Goal: Task Accomplishment & Management: Manage account settings

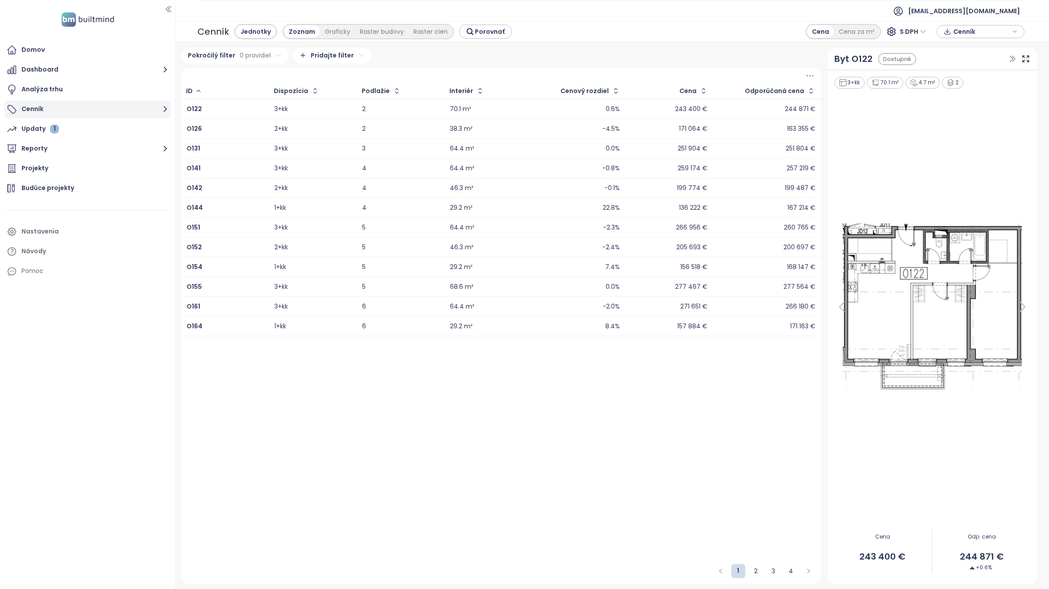
click at [49, 110] on button "Cenník" at bounding box center [87, 110] width 166 height 18
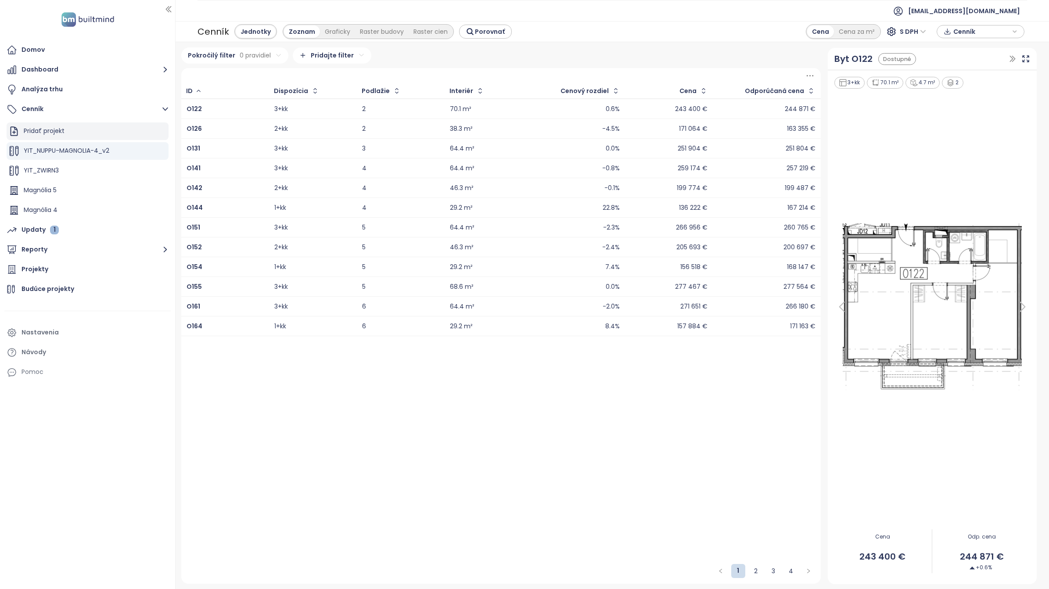
click at [60, 132] on div "Pridať projekt" at bounding box center [44, 131] width 41 height 11
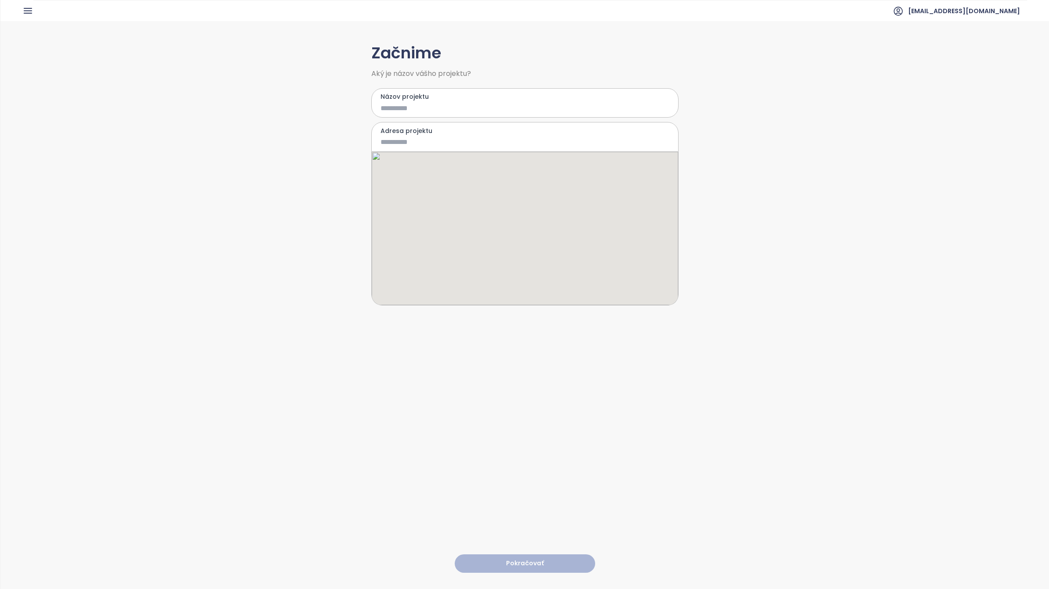
click at [484, 111] on input "Názov projektu" at bounding box center [518, 108] width 276 height 11
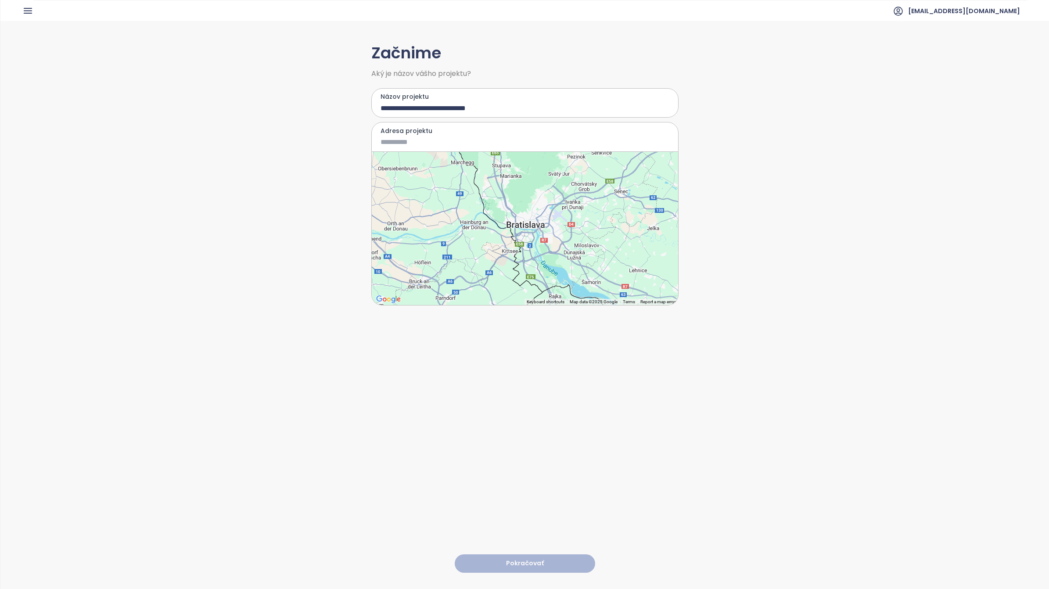
type input "**********"
click at [408, 146] on input "Adresa projektu" at bounding box center [518, 141] width 276 height 11
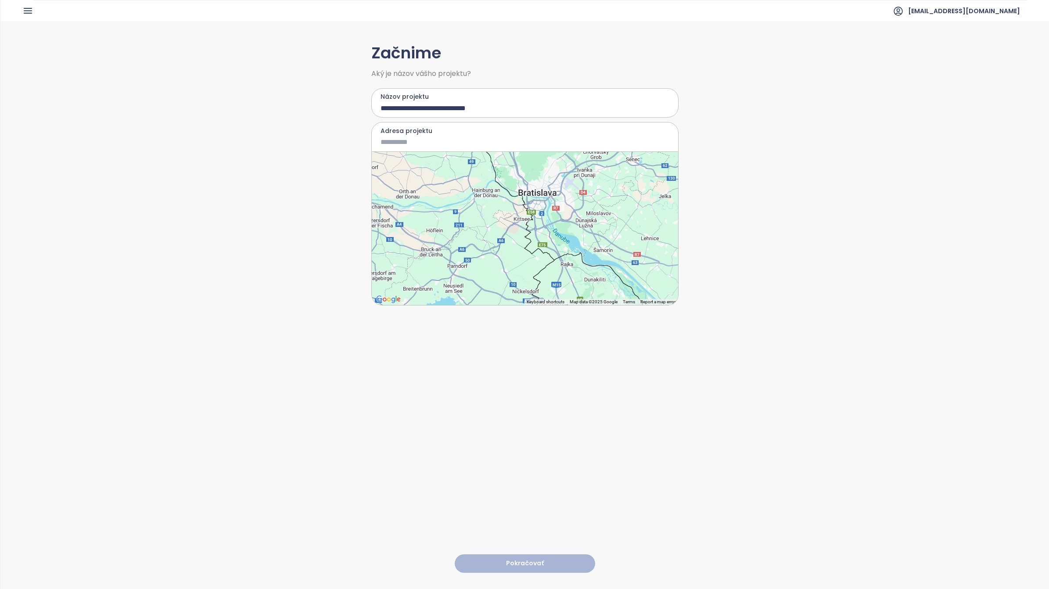
drag, startPoint x: 521, startPoint y: 253, endPoint x: 535, endPoint y: 214, distance: 40.8
click at [535, 214] on div at bounding box center [525, 228] width 306 height 153
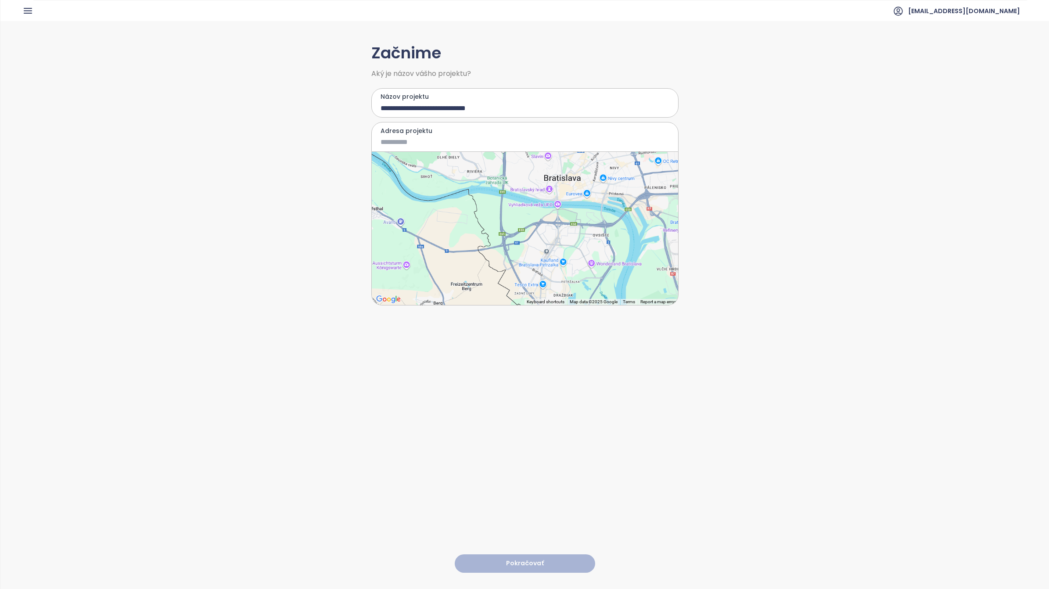
drag, startPoint x: 510, startPoint y: 208, endPoint x: 516, endPoint y: 333, distance: 125.2
click at [516, 333] on div "**********" at bounding box center [524, 304] width 307 height 567
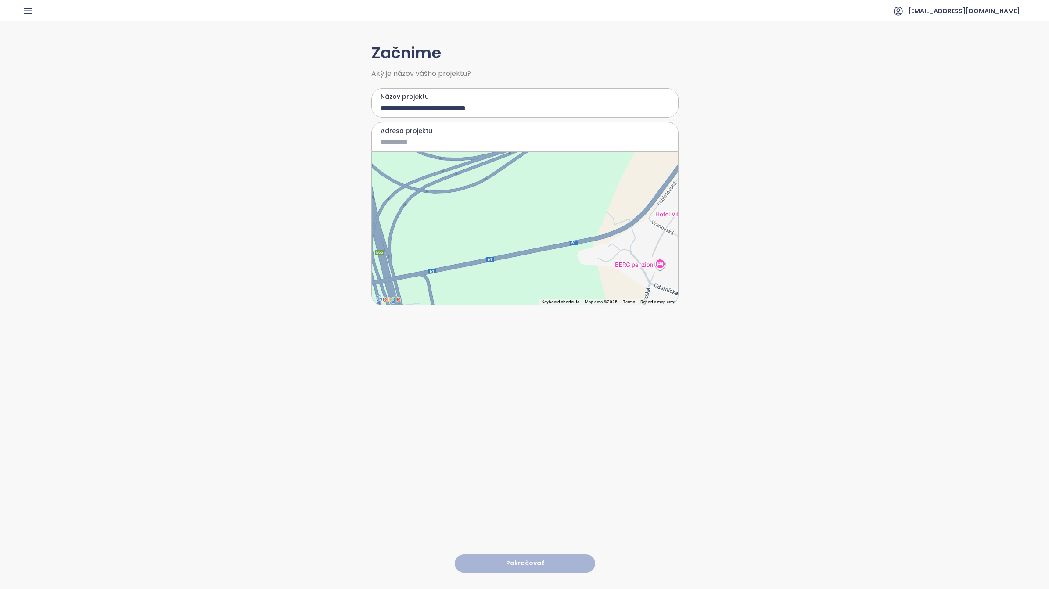
drag, startPoint x: 499, startPoint y: 250, endPoint x: 668, endPoint y: 203, distance: 175.8
click at [668, 203] on div at bounding box center [525, 228] width 306 height 153
click at [486, 253] on div at bounding box center [525, 228] width 306 height 153
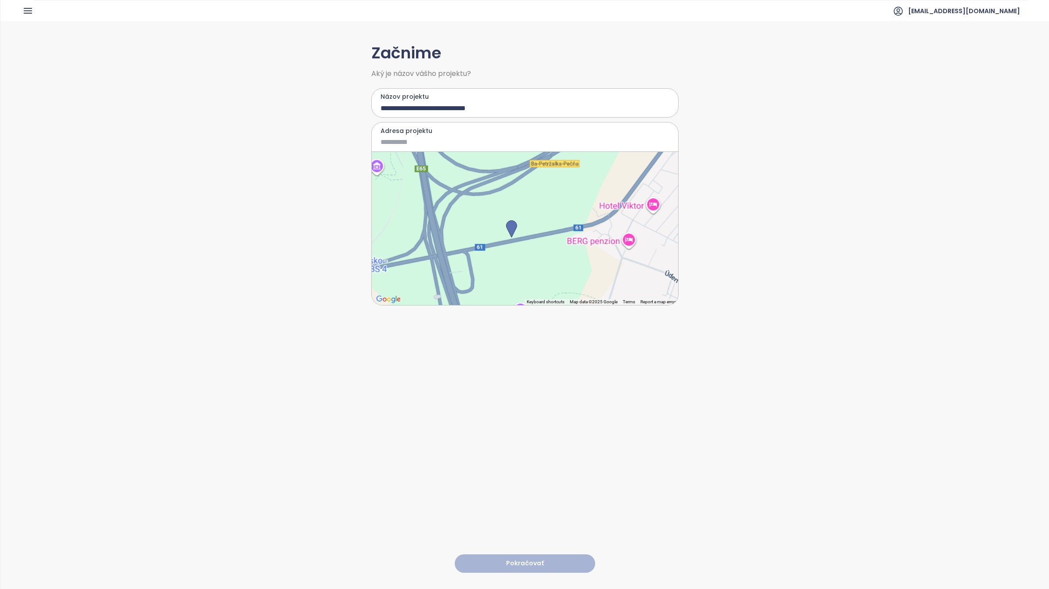
type input "**********"
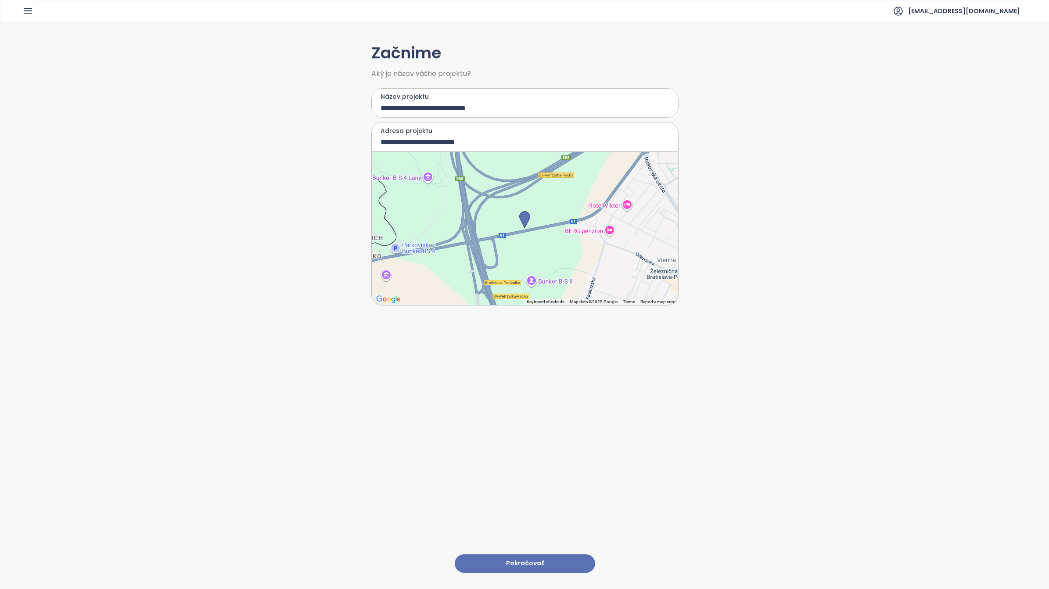
click at [519, 369] on button "Pokračovať" at bounding box center [525, 563] width 140 height 19
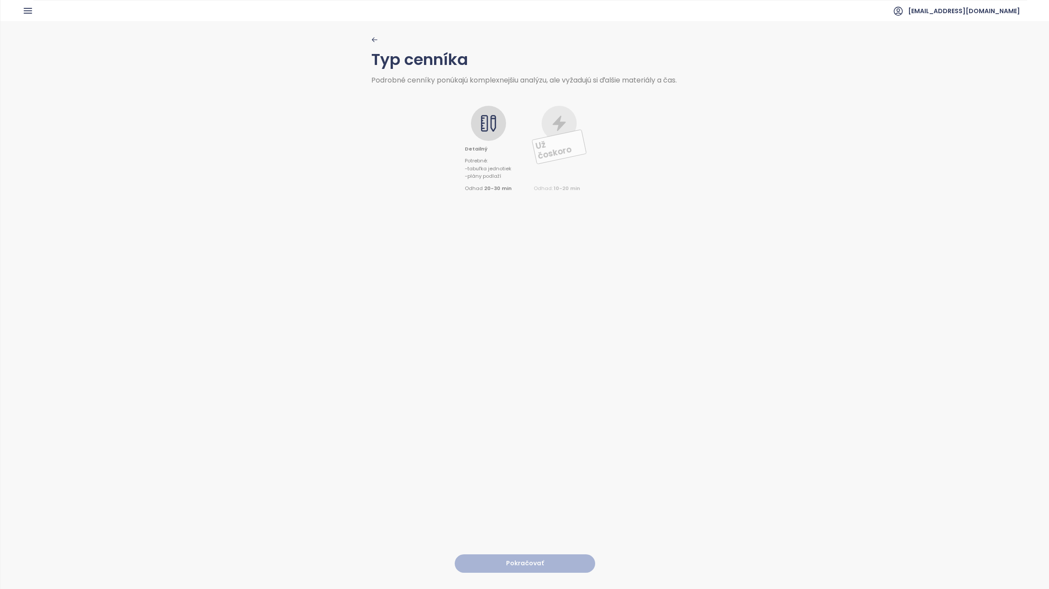
click at [485, 130] on icon at bounding box center [489, 124] width 18 height 18
click at [523, 369] on button "Pokračovať" at bounding box center [525, 563] width 140 height 19
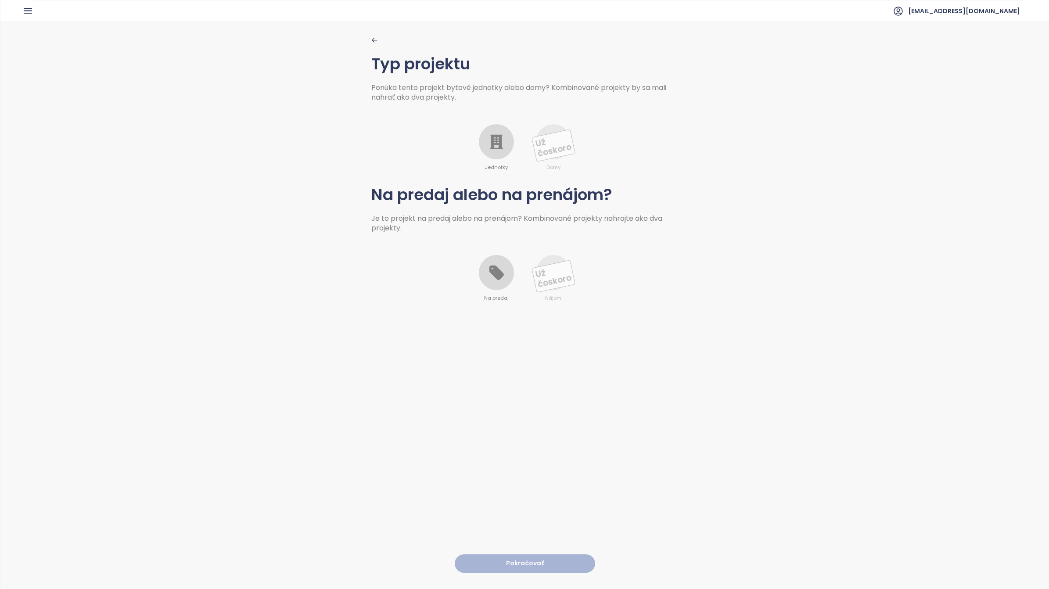
click at [495, 140] on icon at bounding box center [496, 142] width 13 height 14
click at [501, 275] on div at bounding box center [496, 272] width 35 height 35
click at [520, 369] on button "Pokračovať" at bounding box center [525, 563] width 140 height 19
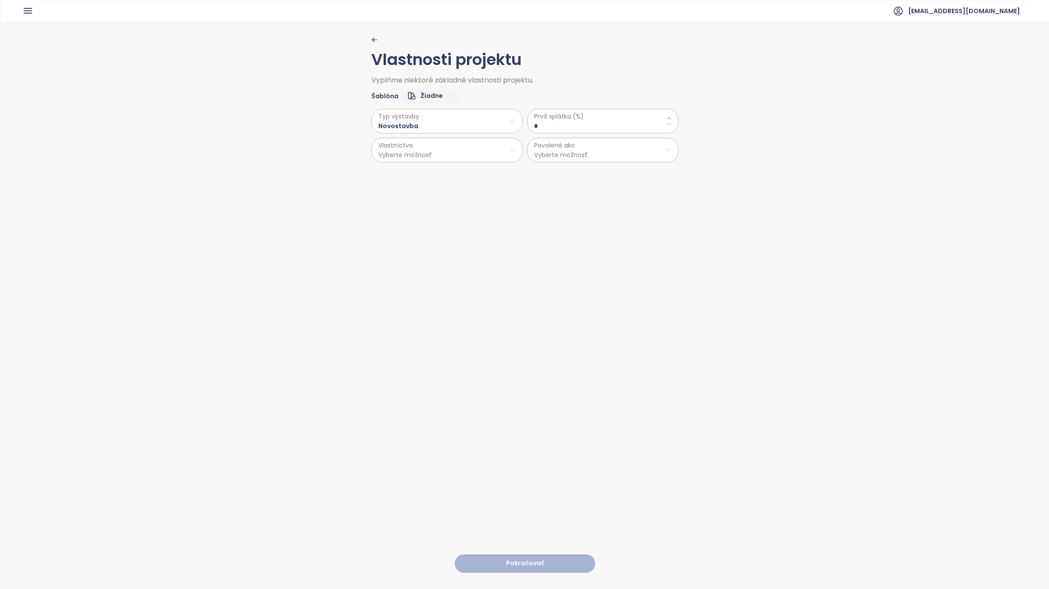
click at [448, 126] on html "Domov Dashboard Analýza trhu Cenník Updaty 1 Reporty Projekty Budúce projekty N…" at bounding box center [524, 294] width 1049 height 589
click at [406, 147] on span "Novostavba" at bounding box center [443, 143] width 146 height 12
click at [569, 121] on div "Prvá splátka (%) *" at bounding box center [602, 121] width 151 height 25
drag, startPoint x: 540, startPoint y: 121, endPoint x: 545, endPoint y: 126, distance: 6.9
click at [540, 122] on \(\%\) "*" at bounding box center [602, 126] width 137 height 10
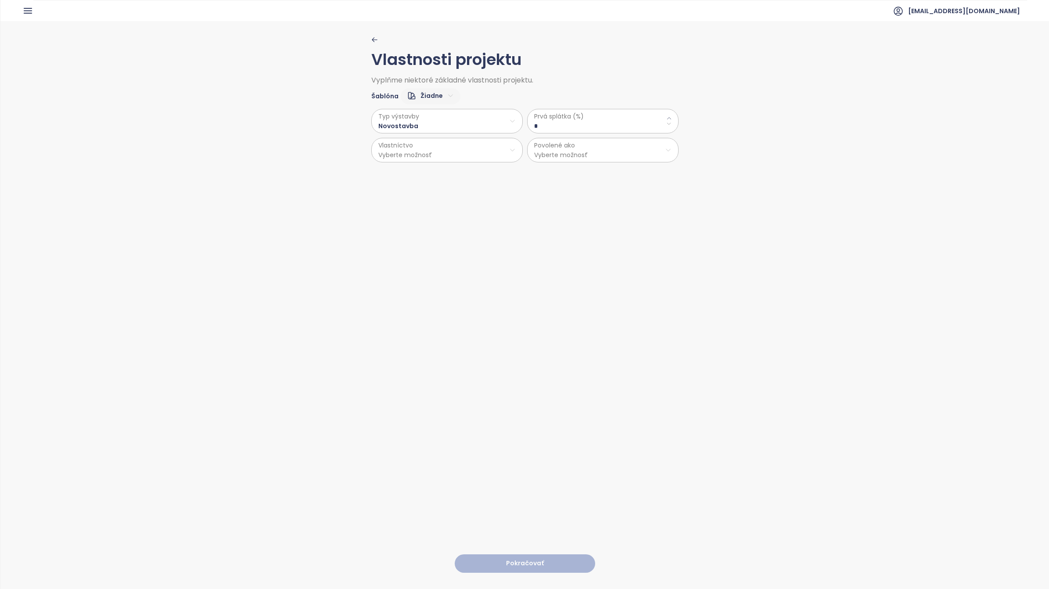
drag, startPoint x: 540, startPoint y: 126, endPoint x: 524, endPoint y: 123, distance: 16.9
click at [527, 123] on div "Prvá splátka (%) *" at bounding box center [602, 121] width 151 height 25
type \(\%\) "**"
click at [405, 150] on html "Domov Dashboard Analýza trhu Cenník Updaty 1 Reporty Projekty Budúce projekty N…" at bounding box center [524, 294] width 1049 height 589
click at [389, 172] on span "Osobné" at bounding box center [443, 172] width 146 height 12
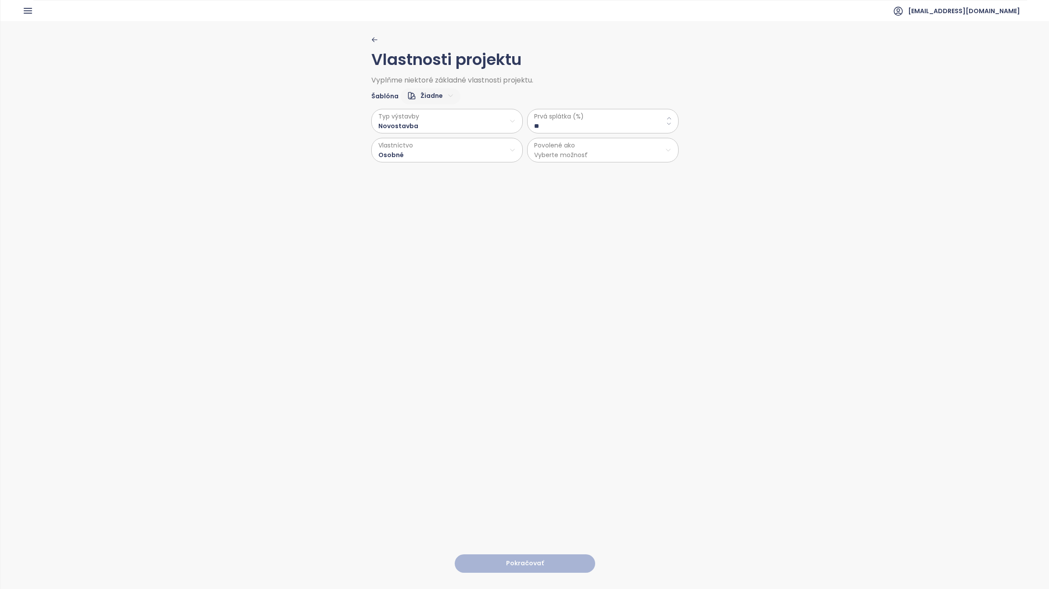
click at [613, 158] on html "Domov Dashboard Analýza trhu Cenník Updaty 1 Reporty Projekty Budúce projekty N…" at bounding box center [524, 294] width 1049 height 589
click at [540, 172] on span "Byty" at bounding box center [598, 172] width 146 height 12
click at [515, 369] on button "Pokračovať" at bounding box center [525, 563] width 140 height 19
click at [408, 119] on html "Domov Dashboard Analýza trhu Cenník Updaty 1 Reporty Projekty Budúce projekty N…" at bounding box center [524, 294] width 1049 height 589
click at [445, 153] on span "Laminát" at bounding box center [444, 156] width 36 height 12
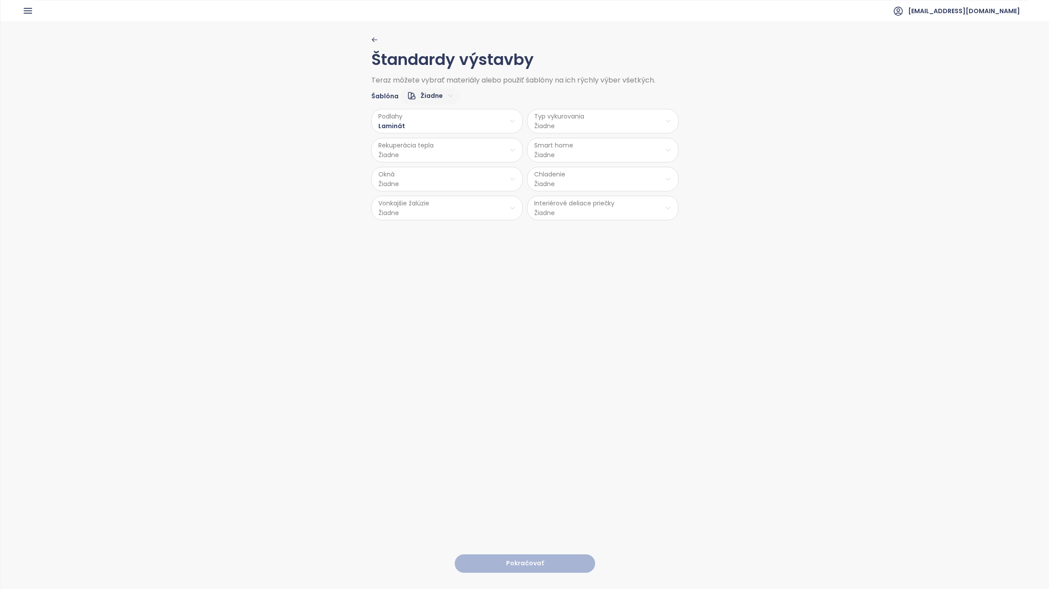
click at [417, 154] on html "Domov Dashboard Analýza trhu Cenník Updaty 1 Reporty Projekty Budúce projekty N…" at bounding box center [524, 294] width 1049 height 589
click at [444, 174] on span "Áno" at bounding box center [443, 173] width 24 height 12
click at [427, 184] on html "Domov Dashboard Analýza trhu Cenník Updaty 1 Reporty Projekty Budúce projekty N…" at bounding box center [524, 294] width 1049 height 589
click at [437, 249] on span "PVC" at bounding box center [444, 250] width 46 height 12
click at [416, 179] on html "Domov Dashboard Analýza trhu Cenník Updaty 1 Reporty Projekty Budúce projekty N…" at bounding box center [524, 294] width 1049 height 589
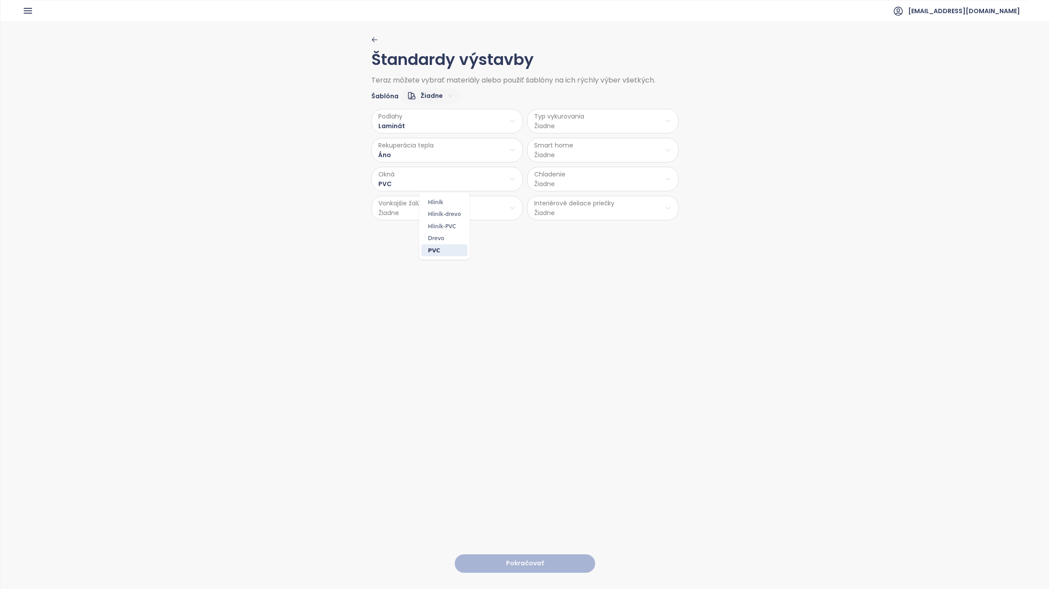
click at [407, 216] on html "Domov Dashboard Analýza trhu Cenník Updaty 1 Reporty Projekty Budúce projekty N…" at bounding box center [524, 294] width 1049 height 589
click at [396, 215] on html "Domov Dashboard Analýza trhu Cenník Updaty 1 Reporty Projekty Budúce projekty N…" at bounding box center [524, 294] width 1049 height 589
click at [451, 244] on span "Príprava" at bounding box center [444, 243] width 36 height 12
click at [585, 125] on html "Domov Dashboard Analýza trhu Cenník Updaty 1 Reporty Projekty Budúce projekty N…" at bounding box center [524, 294] width 1049 height 589
click at [597, 146] on span "Podlahové kúrenie" at bounding box center [602, 144] width 64 height 12
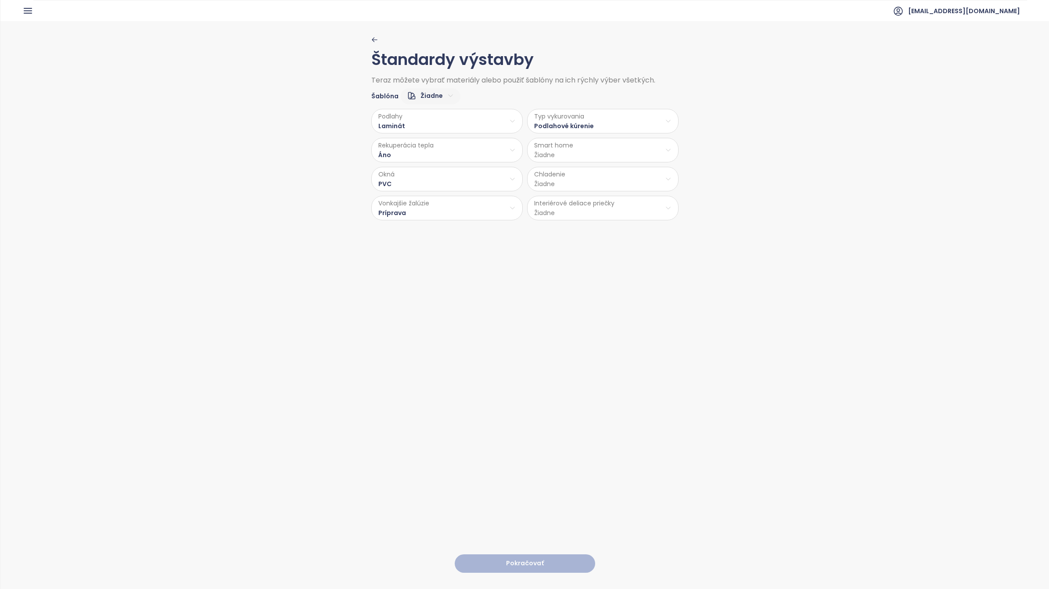
click at [571, 153] on html "Domov Dashboard Analýza trhu Cenník Updaty 1 Reporty Projekty Budúce projekty N…" at bounding box center [524, 294] width 1049 height 589
click at [601, 189] on span "Nie" at bounding box center [599, 185] width 24 height 12
click at [571, 181] on html "Domov Dashboard Analýza trhu Cenník Updaty 1 Reporty Projekty Budúce projekty N…" at bounding box center [524, 294] width 1049 height 589
click at [599, 214] on span "Príprava klimatizácie" at bounding box center [602, 214] width 77 height 12
click at [576, 213] on html "Domov Dashboard Analýza trhu Cenník Updaty 1 Reporty Projekty Budúce projekty N…" at bounding box center [524, 294] width 1049 height 589
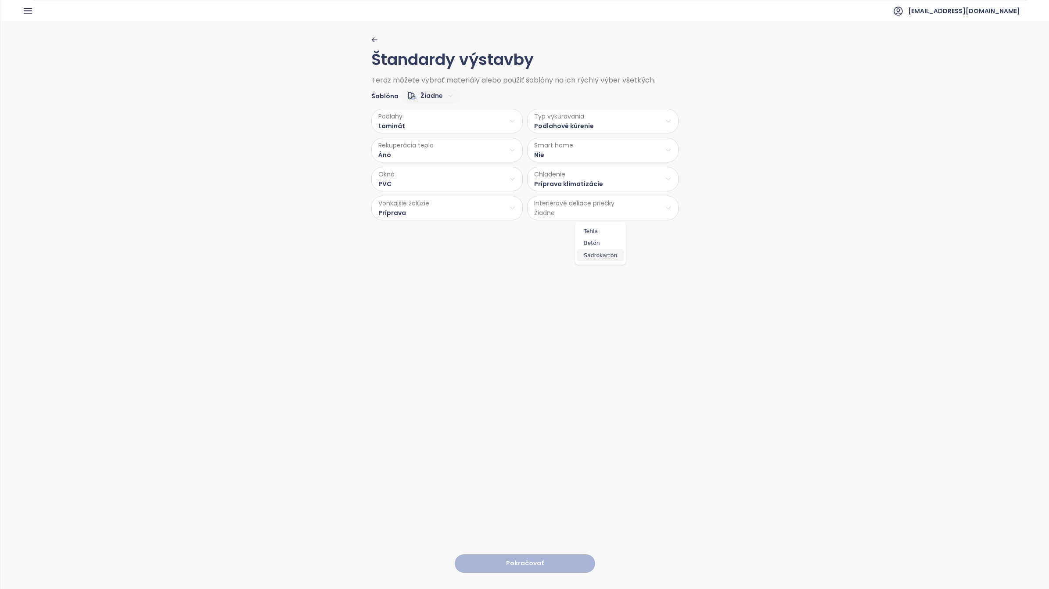
click at [603, 254] on span "Sadrokartón" at bounding box center [600, 255] width 47 height 12
click at [517, 369] on button "Pokračovať" at bounding box center [525, 563] width 140 height 19
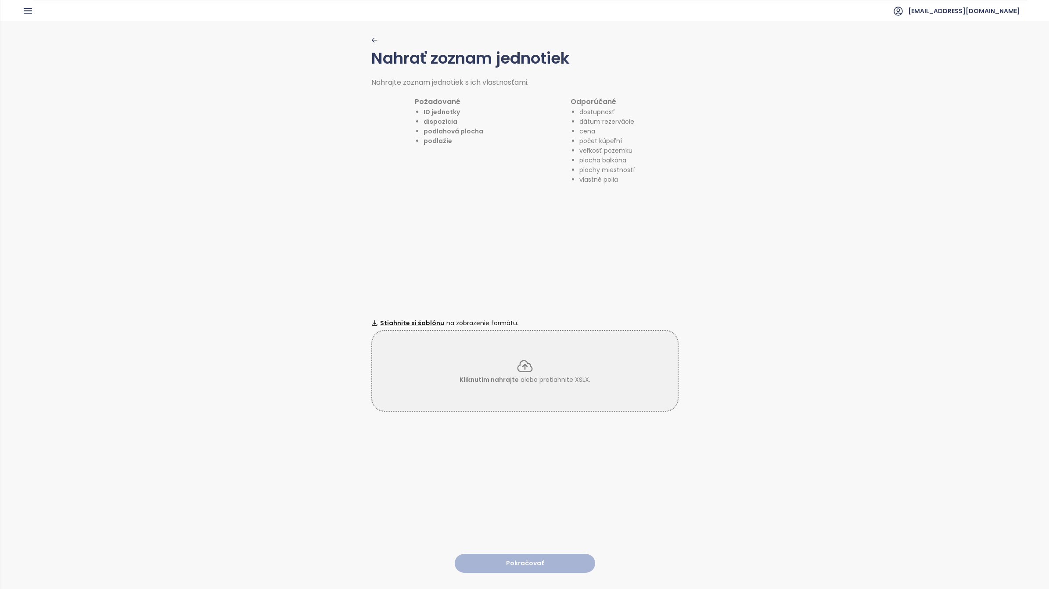
click at [521, 366] on icon at bounding box center [525, 366] width 18 height 18
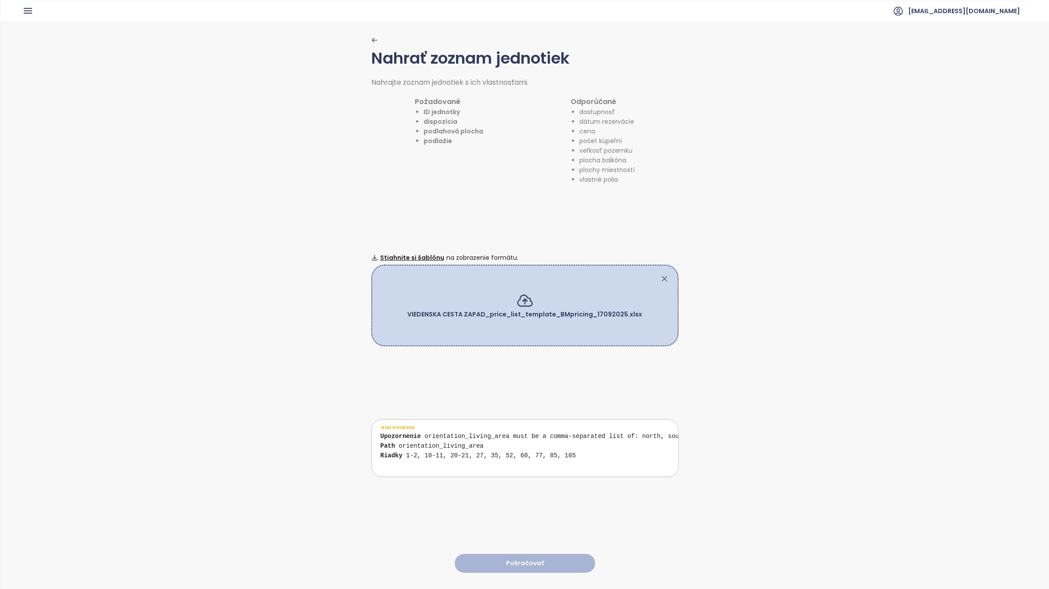
scroll to position [65, 0]
click at [510, 369] on div "Nahrať zoznam jednotiek Nahrajte zoznam jednotiek s ich vlastnosťami. Požadovan…" at bounding box center [524, 304] width 307 height 567
click at [662, 276] on icon at bounding box center [664, 278] width 4 height 4
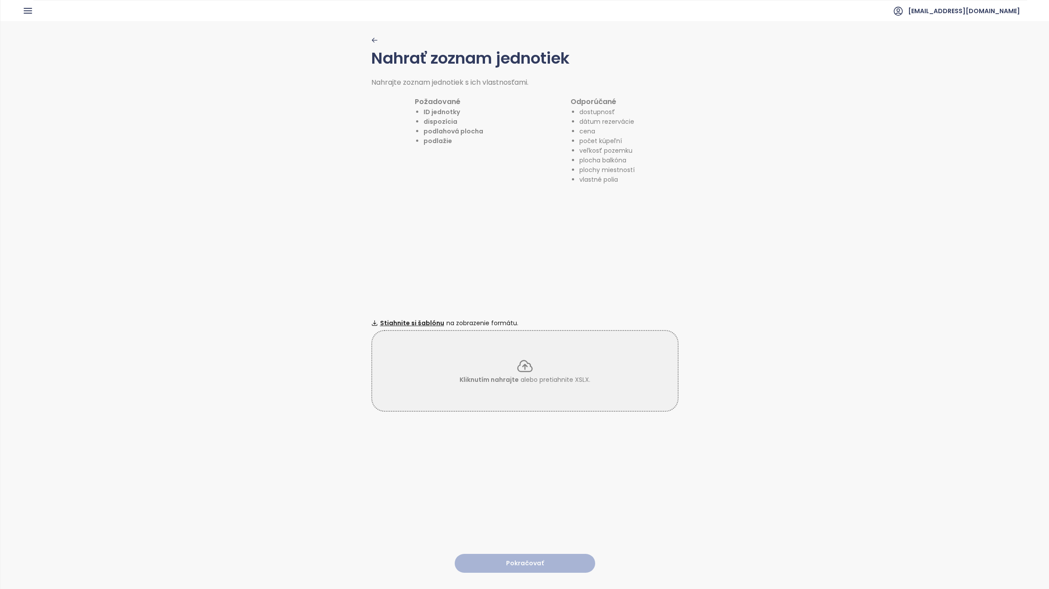
click at [521, 358] on icon at bounding box center [525, 366] width 18 height 18
click at [420, 318] on span "Stiahnite si šablónu" at bounding box center [412, 323] width 64 height 10
click at [519, 360] on icon at bounding box center [525, 366] width 18 height 18
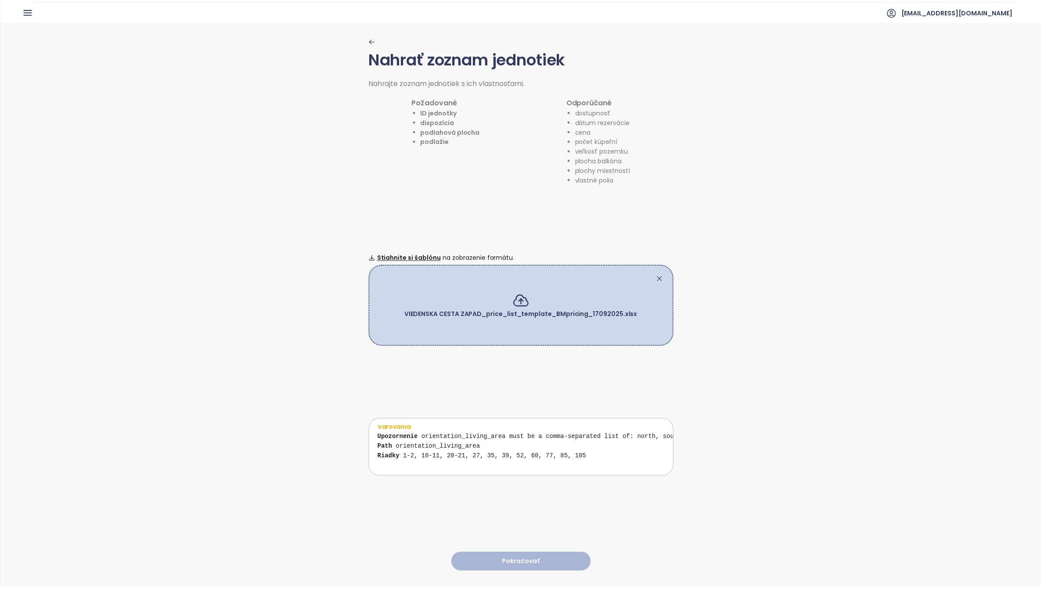
scroll to position [43, 0]
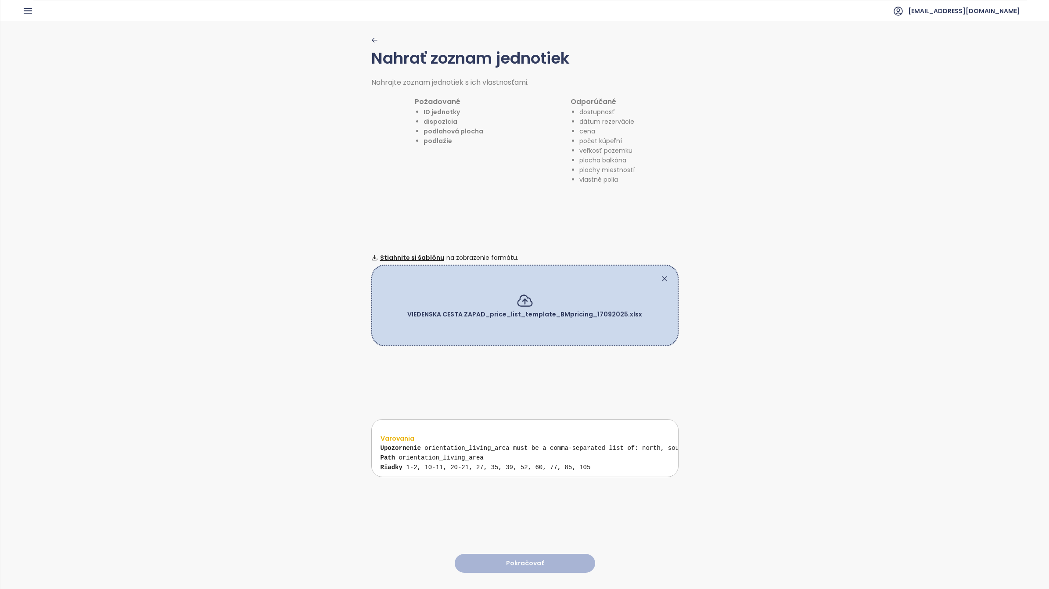
click at [655, 274] on div at bounding box center [525, 278] width 288 height 9
click at [680, 369] on div "Nahrať zoznam jednotiek Nahrajte zoznam jednotiek s ich vlastnosťami. Požadovan…" at bounding box center [524, 304] width 1048 height 567
click at [660, 274] on icon at bounding box center [664, 278] width 9 height 9
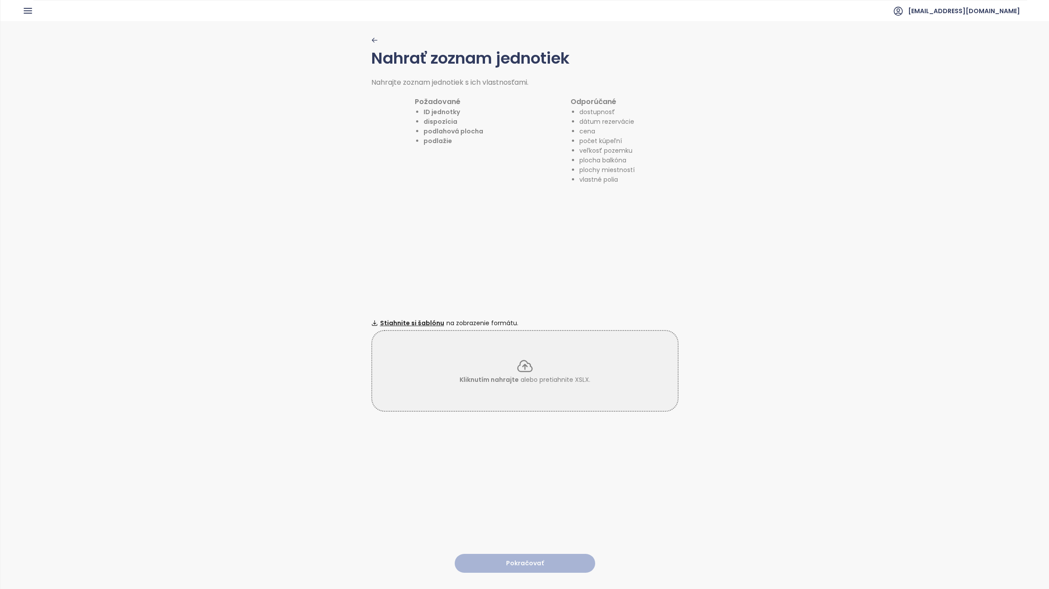
click at [667, 369] on div "Nahrať zoznam jednotiek Nahrajte zoznam jednotiek s ich vlastnosťami. Požadovan…" at bounding box center [524, 304] width 307 height 567
click at [523, 357] on icon at bounding box center [525, 366] width 18 height 18
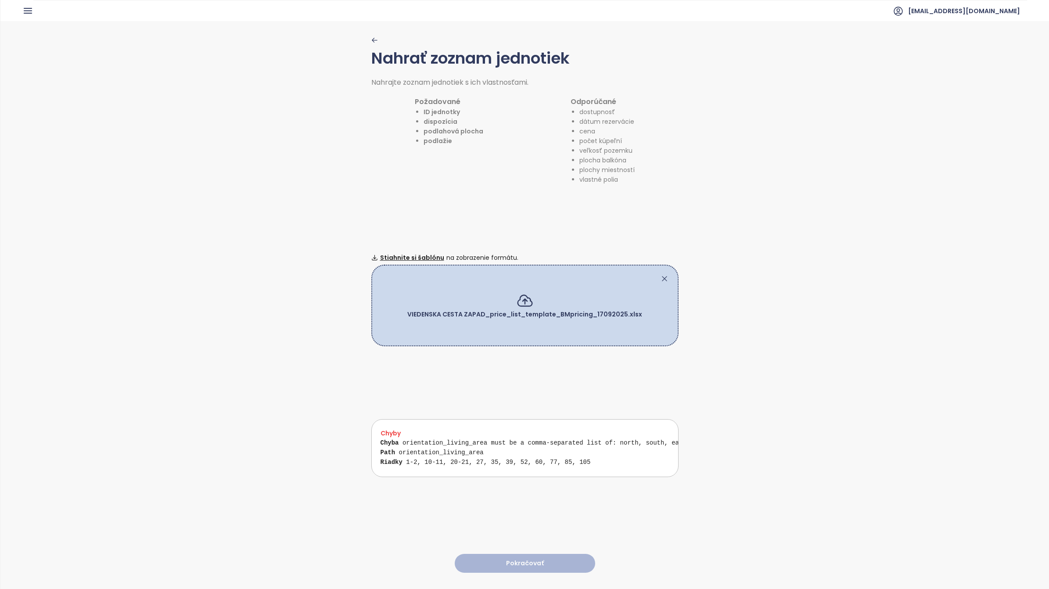
click at [480, 369] on div "Chyba orientation_living_area must be a comma‑separated list of: north, south, …" at bounding box center [527, 457] width 295 height 39
click at [520, 298] on icon at bounding box center [524, 300] width 14 height 11
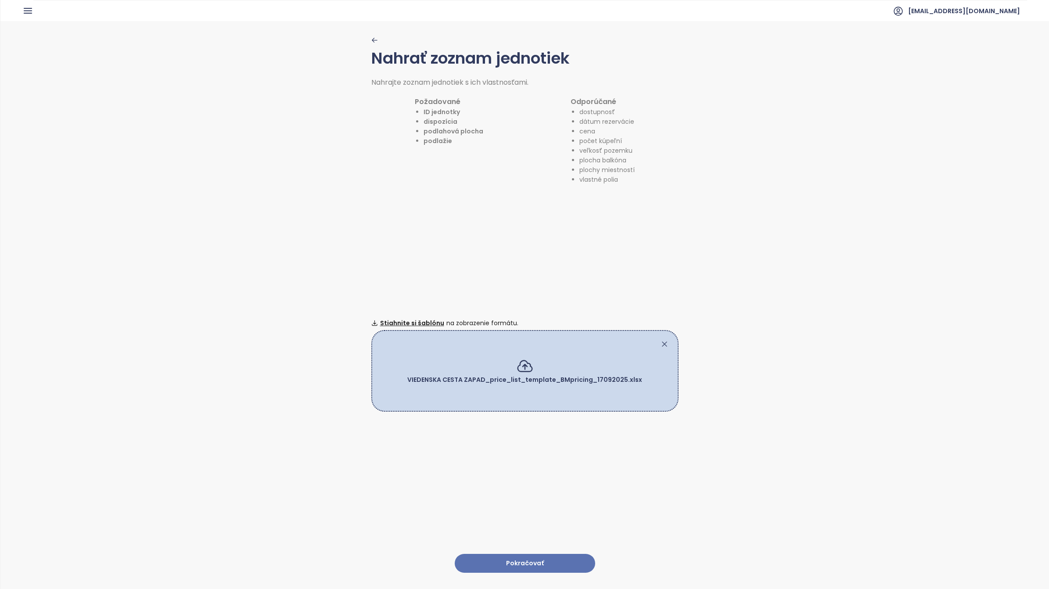
click at [520, 369] on button "Pokračovať" at bounding box center [525, 563] width 140 height 19
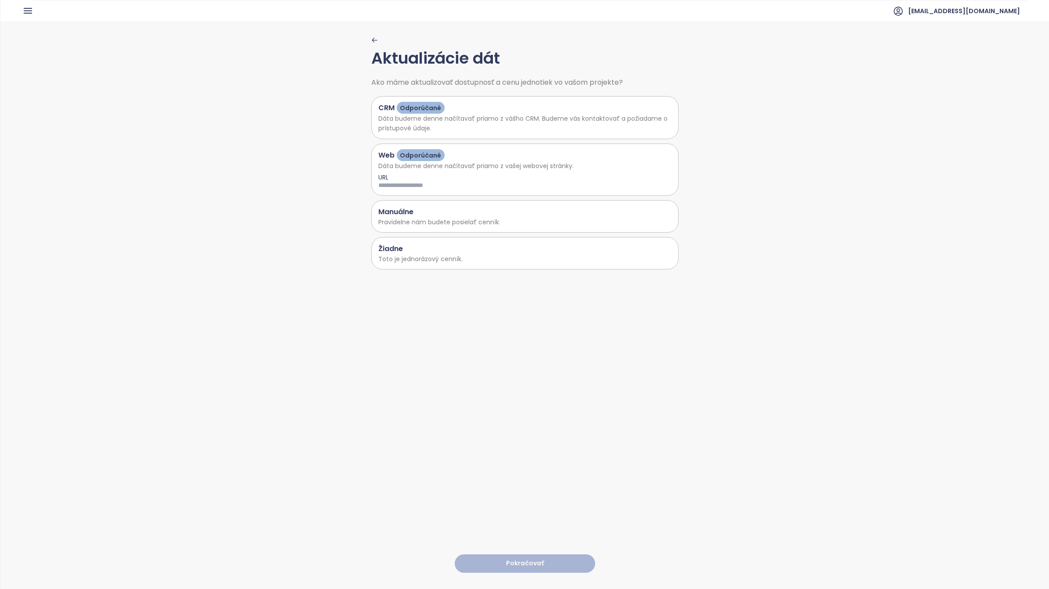
click at [409, 218] on p "Pravidelne nám budete posielať cenník." at bounding box center [524, 222] width 293 height 10
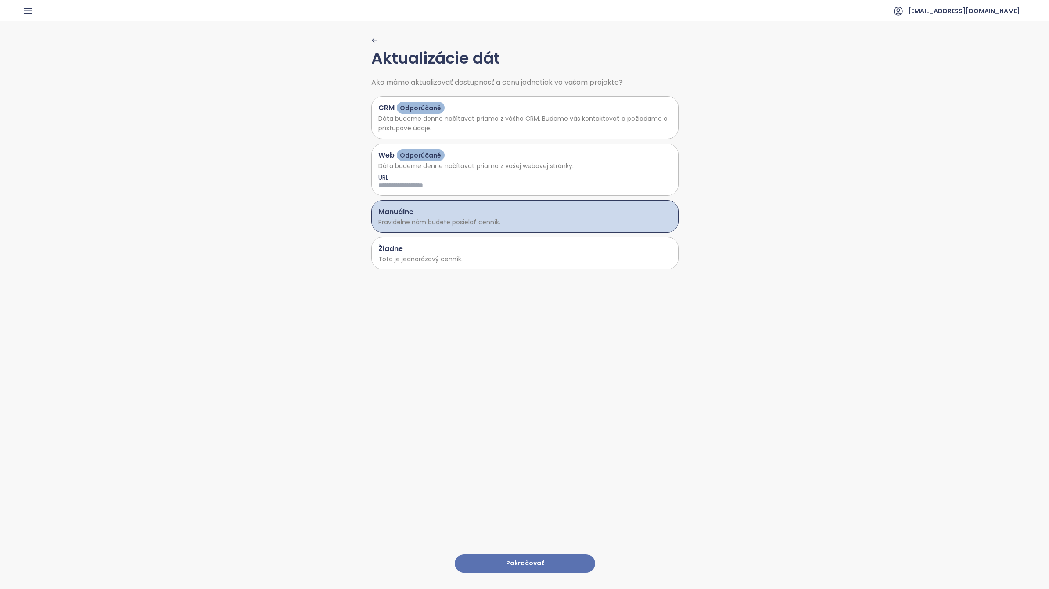
click at [517, 369] on button "Pokračovať" at bounding box center [525, 563] width 140 height 19
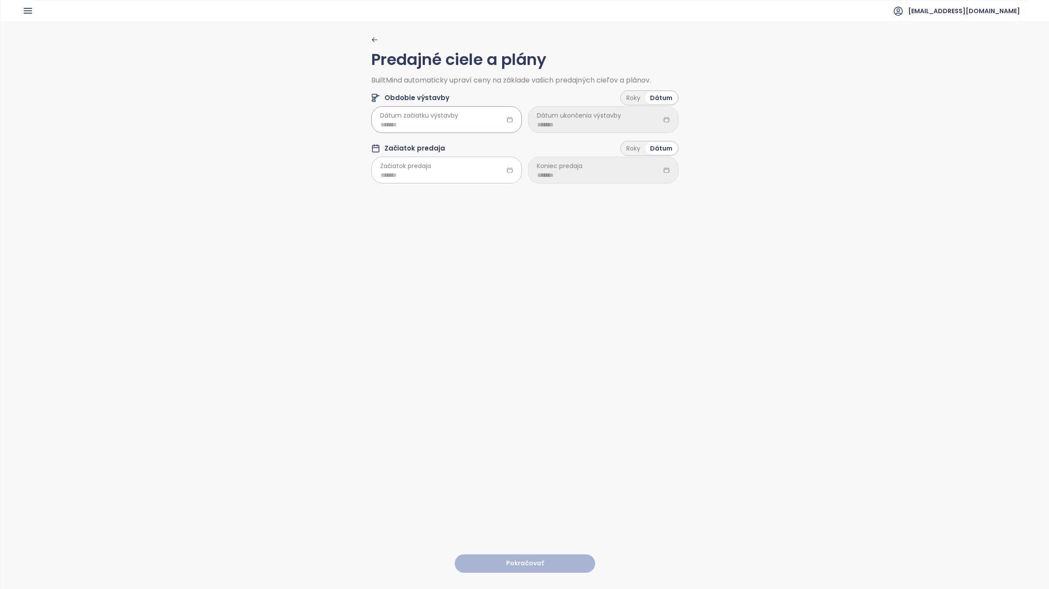
click at [449, 122] on input at bounding box center [446, 125] width 132 height 10
type input "*******"
click at [485, 142] on span "button" at bounding box center [485, 144] width 4 height 4
click at [483, 145] on span "button" at bounding box center [485, 144] width 4 height 4
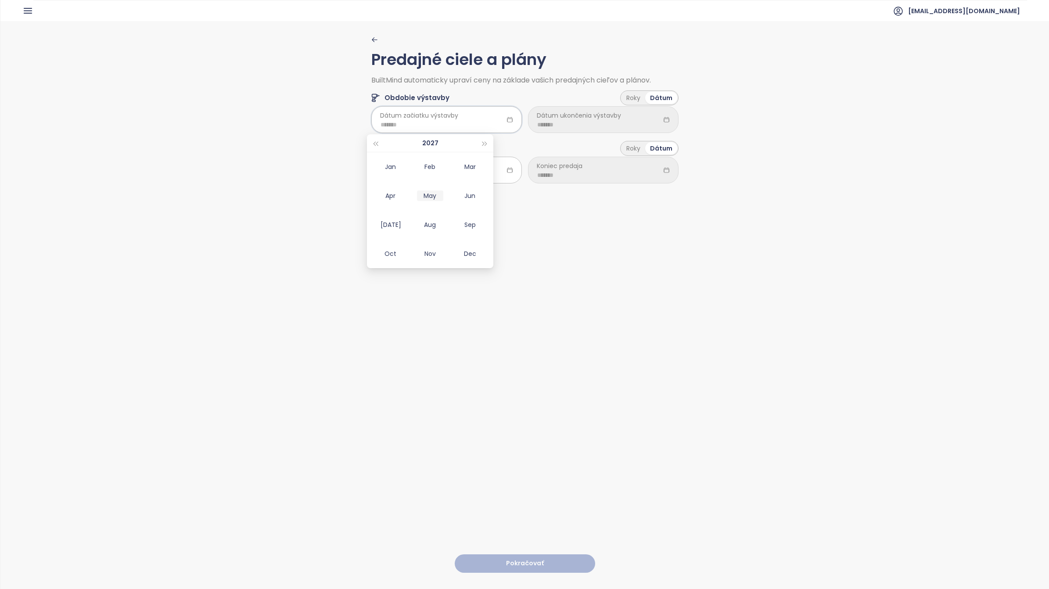
click at [438, 193] on div "May" at bounding box center [430, 195] width 26 height 11
type input "*******"
click at [589, 119] on span "Dátum ukončenia výstavby" at bounding box center [579, 116] width 84 height 10
click at [662, 118] on div "Dátum ukončenia výstavby" at bounding box center [603, 120] width 151 height 25
click at [663, 120] on icon at bounding box center [666, 119] width 7 height 7
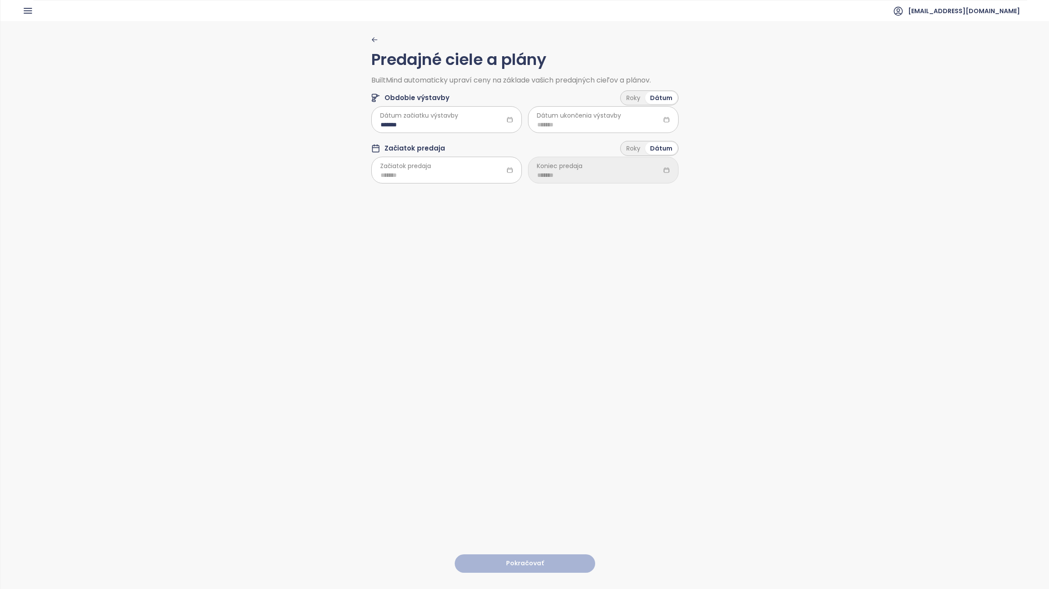
click at [569, 120] on span "Dátum ukončenia výstavby" at bounding box center [579, 116] width 84 height 10
click at [607, 116] on span "Dátum ukončenia výstavby" at bounding box center [579, 116] width 84 height 10
click at [554, 122] on input at bounding box center [603, 125] width 132 height 10
drag, startPoint x: 647, startPoint y: 141, endPoint x: 642, endPoint y: 145, distance: 6.7
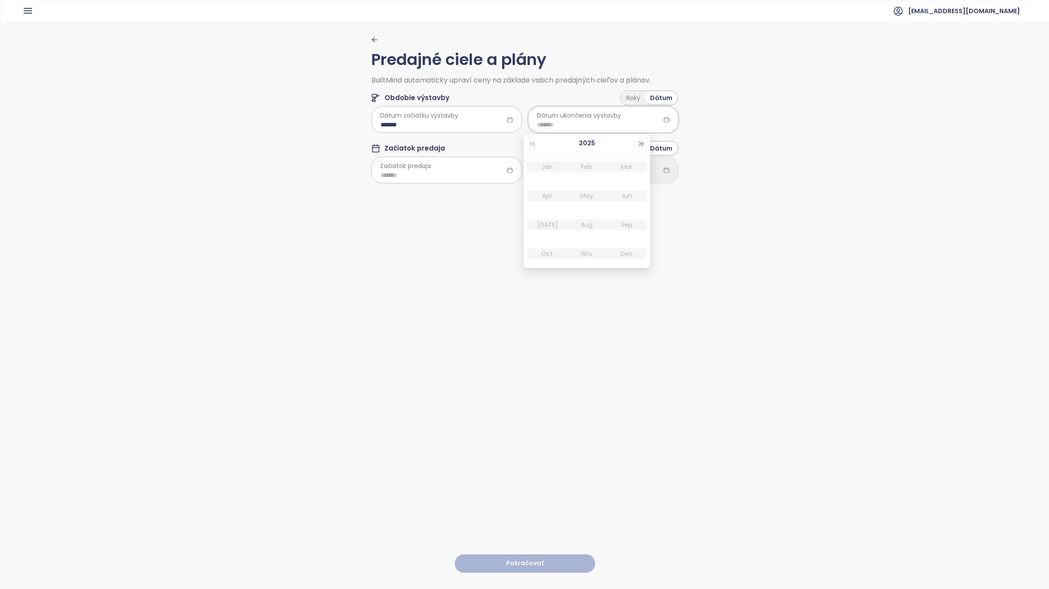
click at [646, 142] on div "2025" at bounding box center [587, 143] width 126 height 18
click at [642, 145] on span "button" at bounding box center [641, 144] width 4 height 4
click at [644, 141] on button "button" at bounding box center [642, 143] width 10 height 18
click at [589, 252] on div "Nov" at bounding box center [587, 253] width 26 height 11
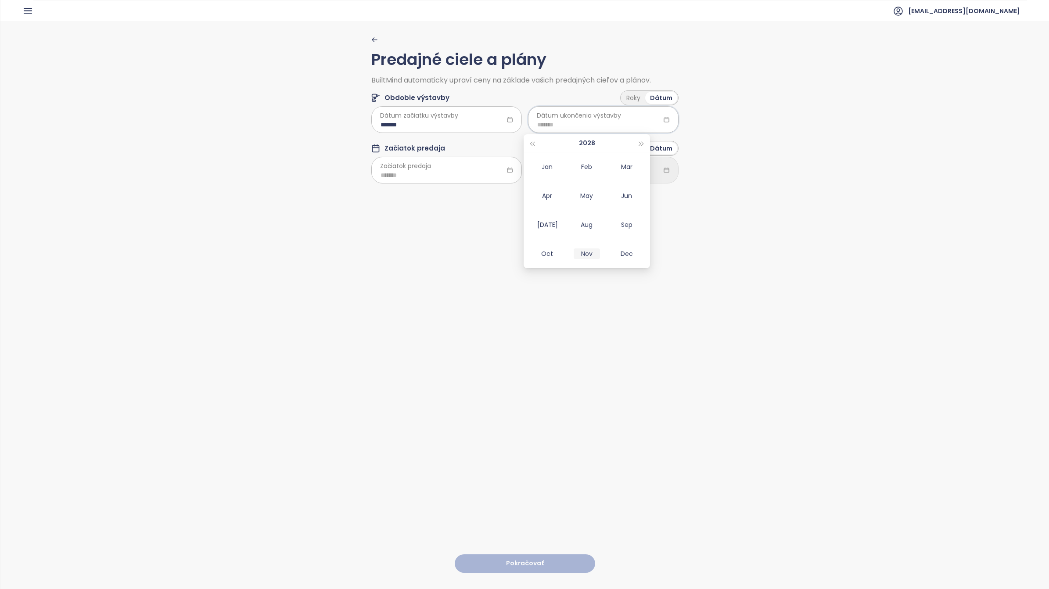
type input "*******"
click at [451, 158] on div at bounding box center [446, 170] width 151 height 26
click at [459, 172] on input at bounding box center [446, 175] width 132 height 10
type input "*******"
click at [483, 194] on span "button" at bounding box center [485, 194] width 4 height 4
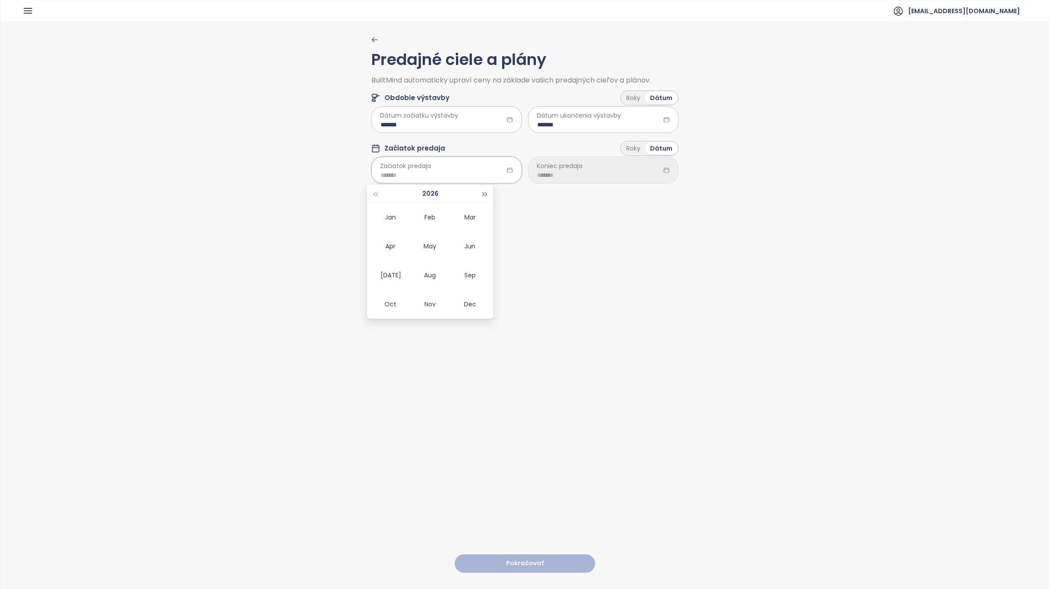
click at [483, 194] on span "button" at bounding box center [485, 194] width 4 height 4
click at [393, 216] on div "Jan" at bounding box center [390, 217] width 26 height 11
type input "*******"
click at [589, 167] on div at bounding box center [603, 170] width 151 height 26
click at [639, 194] on span "button" at bounding box center [641, 194] width 4 height 4
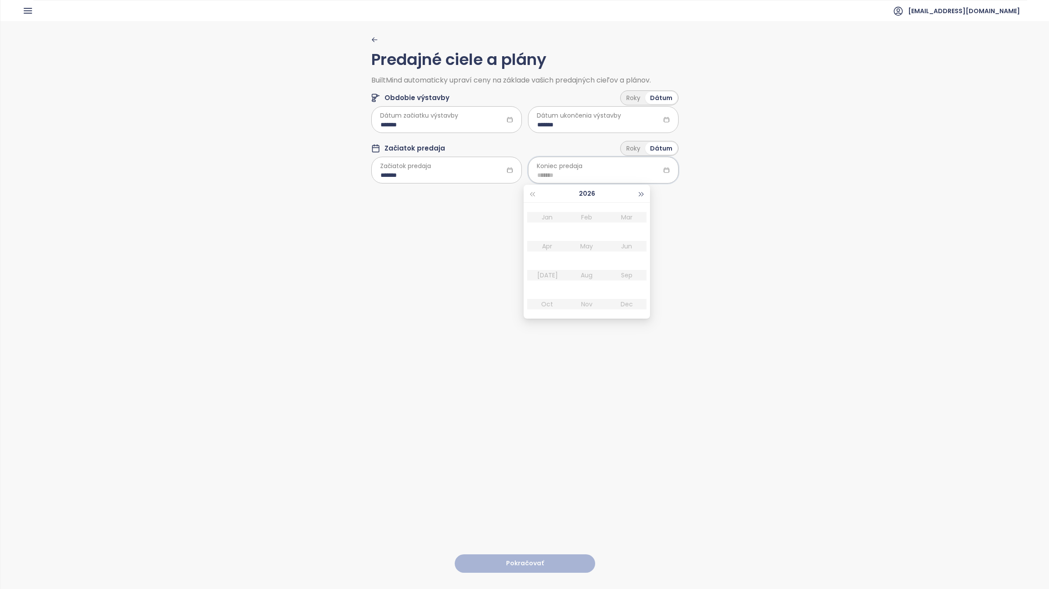
click at [639, 194] on span "button" at bounding box center [641, 194] width 4 height 4
click at [547, 218] on div "Jan" at bounding box center [547, 217] width 26 height 11
click at [598, 169] on div "*******" at bounding box center [603, 170] width 151 height 26
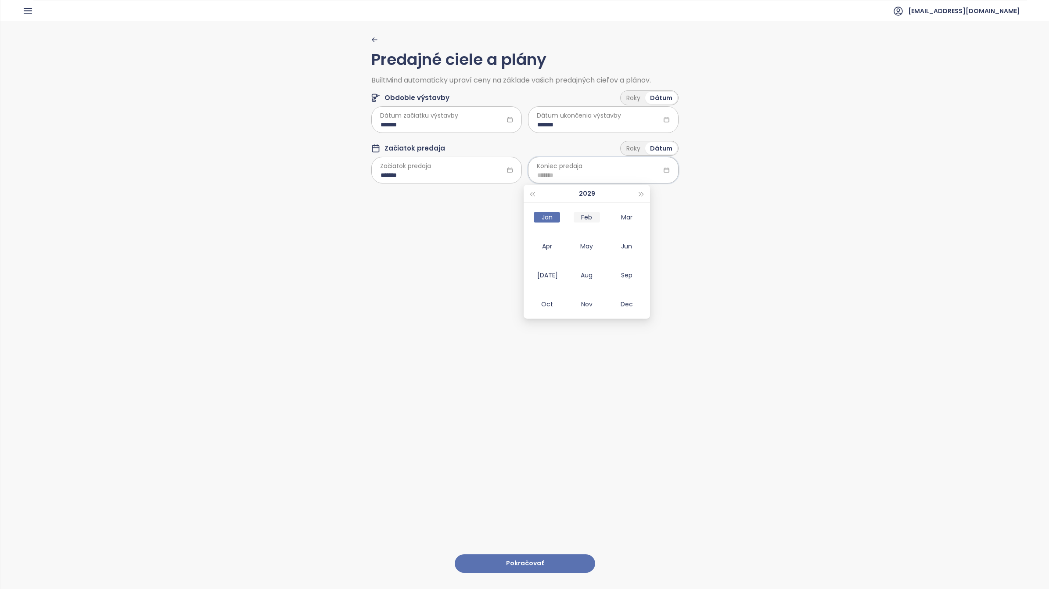
click at [582, 221] on div "Feb" at bounding box center [587, 217] width 26 height 11
type input "*******"
click at [535, 369] on button "Pokračovať" at bounding box center [525, 563] width 140 height 19
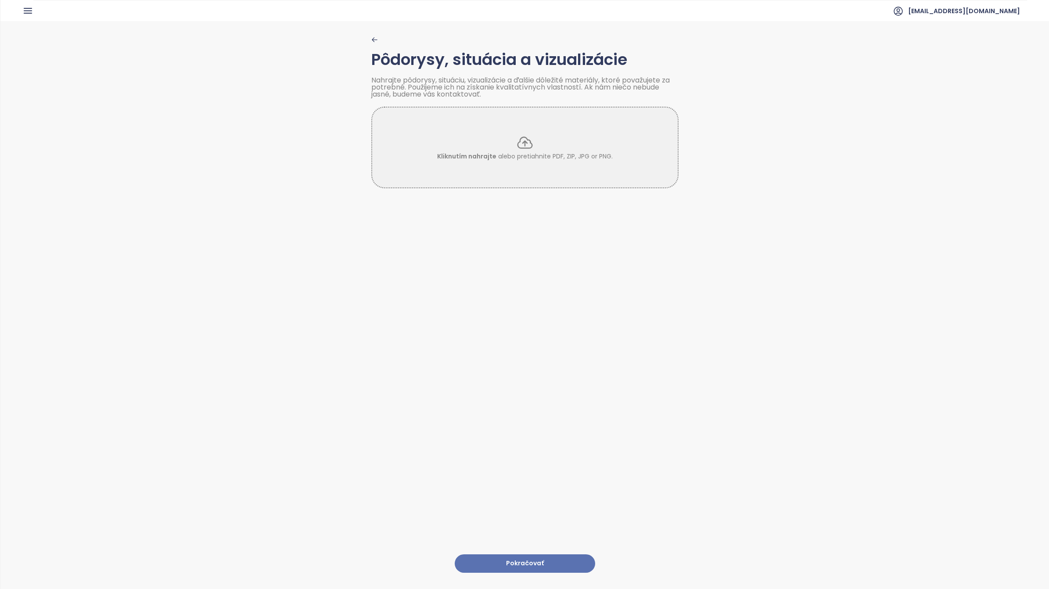
click at [527, 369] on button "Pokračovať" at bounding box center [525, 563] width 140 height 19
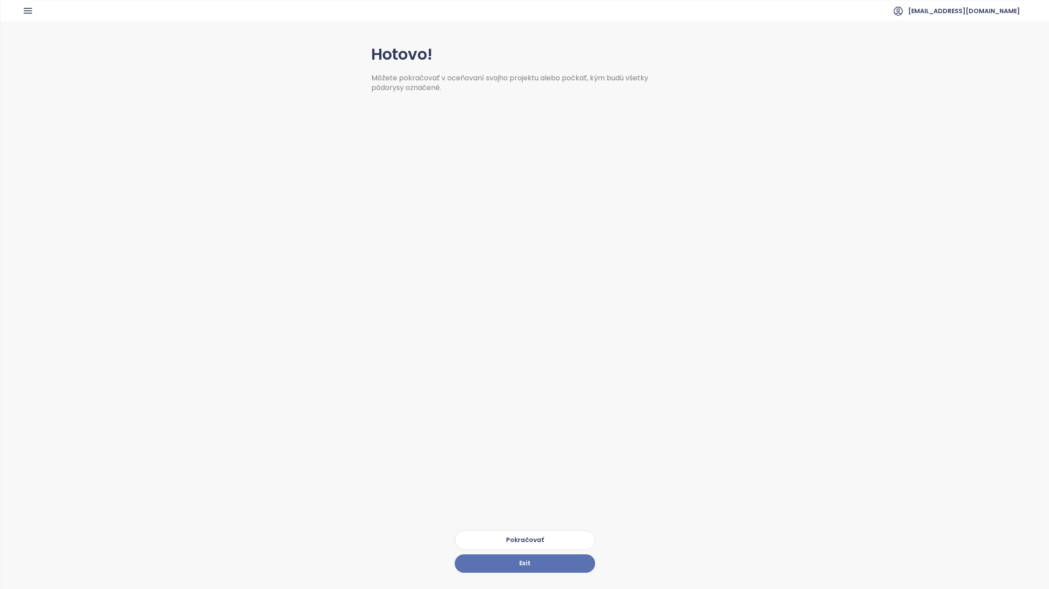
click at [524, 369] on button "Pokračovať" at bounding box center [525, 540] width 140 height 20
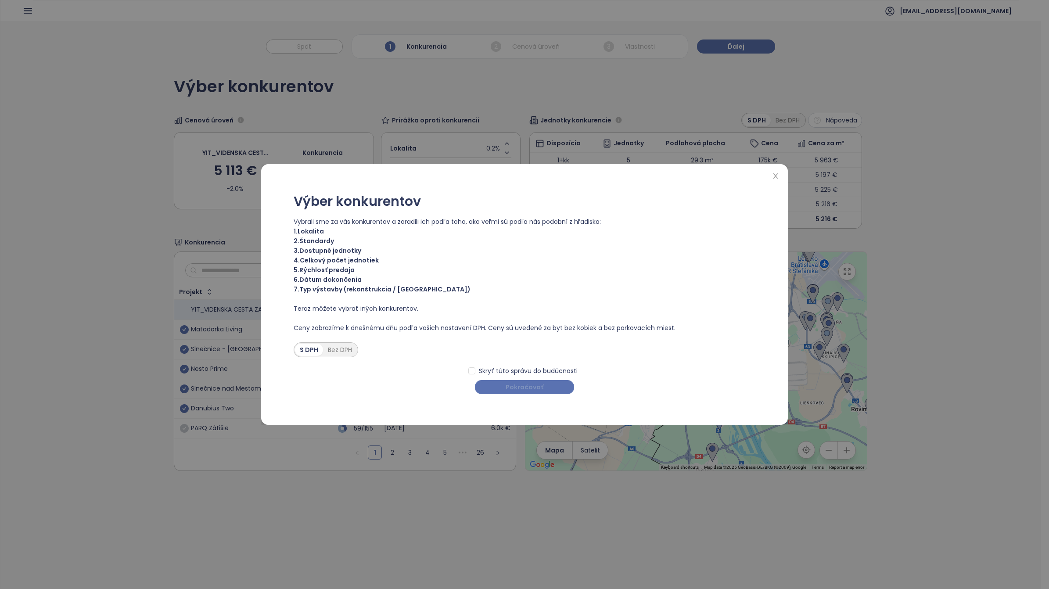
click at [540, 369] on span "Pokračovať" at bounding box center [525, 387] width 38 height 10
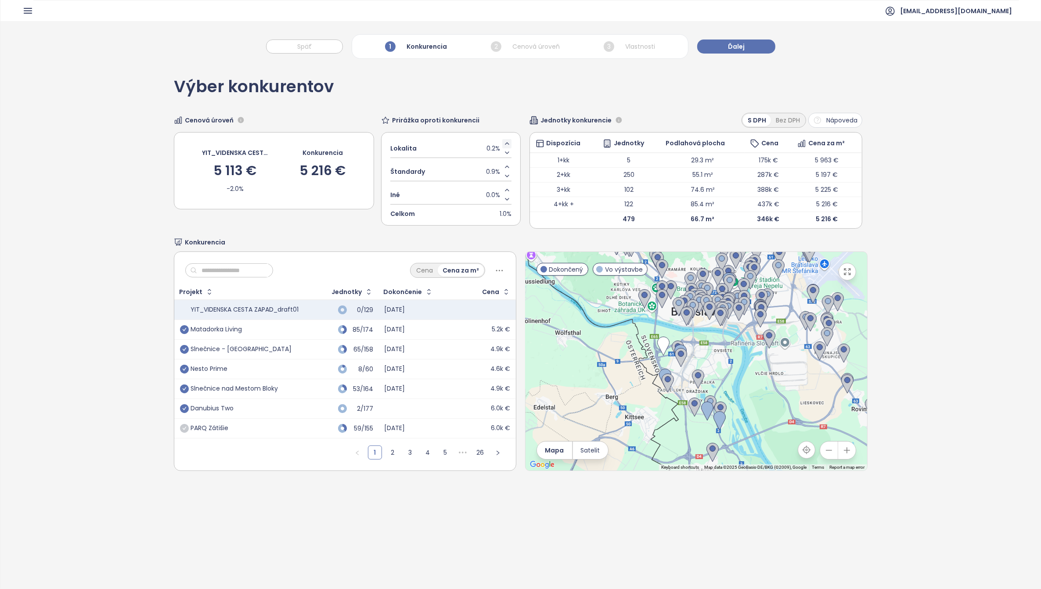
click at [503, 141] on icon "Increase value" at bounding box center [506, 143] width 7 height 7
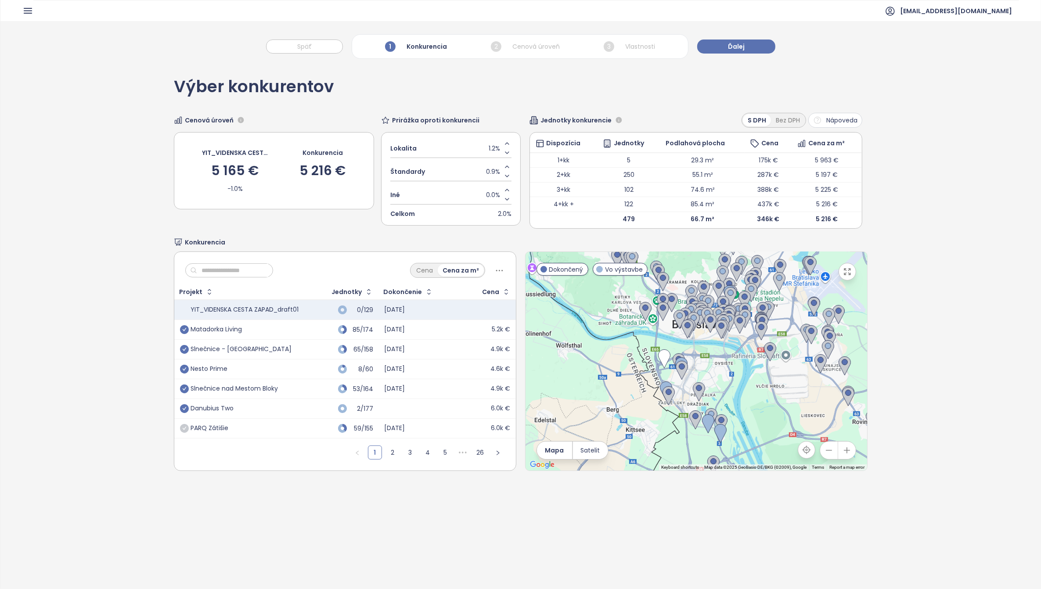
drag, startPoint x: 738, startPoint y: 415, endPoint x: 736, endPoint y: 372, distance: 43.5
click at [697, 369] on div at bounding box center [695, 361] width 341 height 219
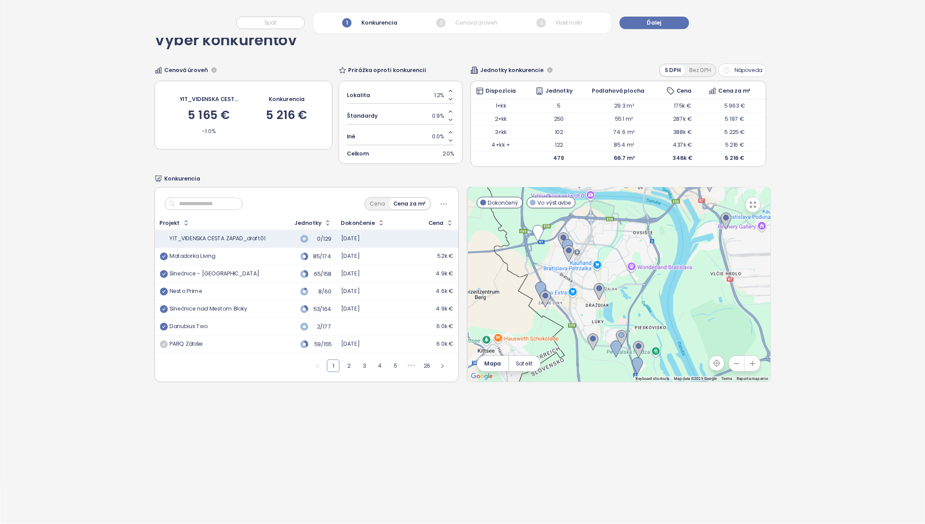
scroll to position [41, 0]
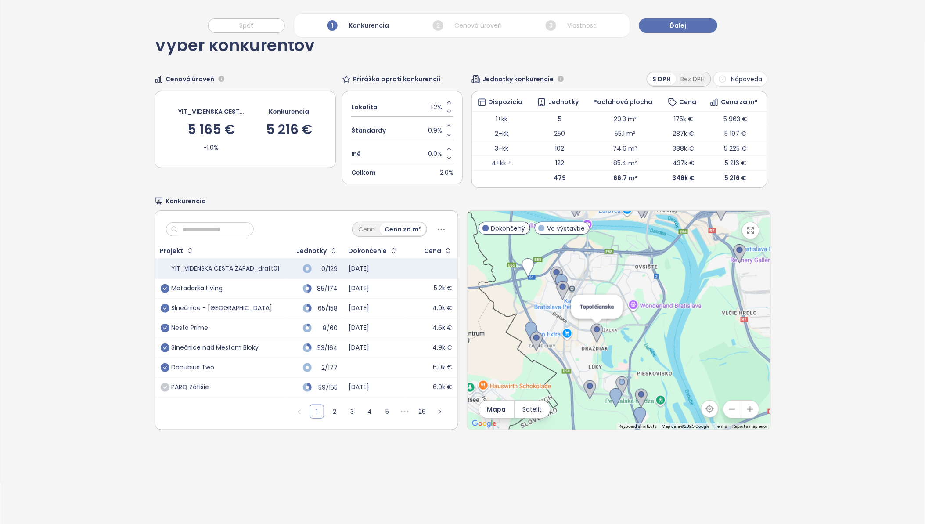
click at [591, 334] on img at bounding box center [597, 332] width 12 height 19
click at [530, 341] on img at bounding box center [536, 341] width 12 height 19
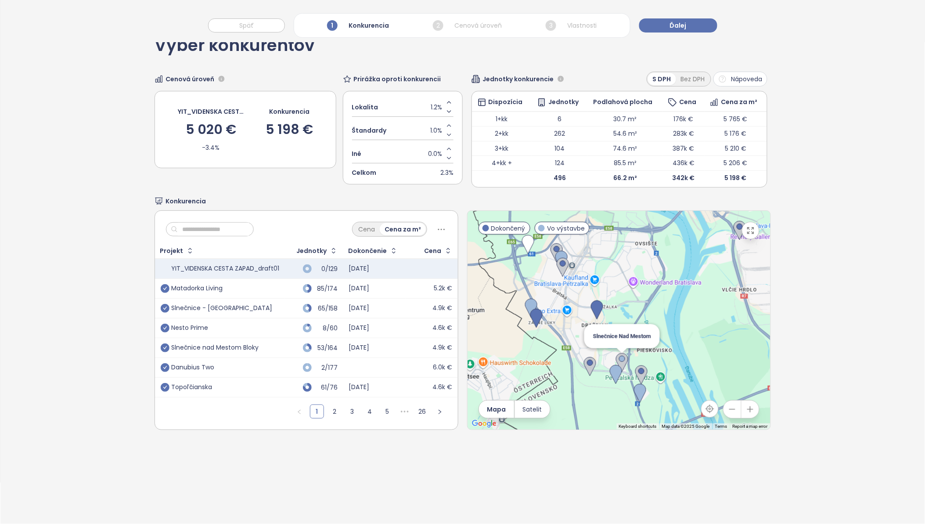
click at [617, 361] on img at bounding box center [622, 362] width 12 height 19
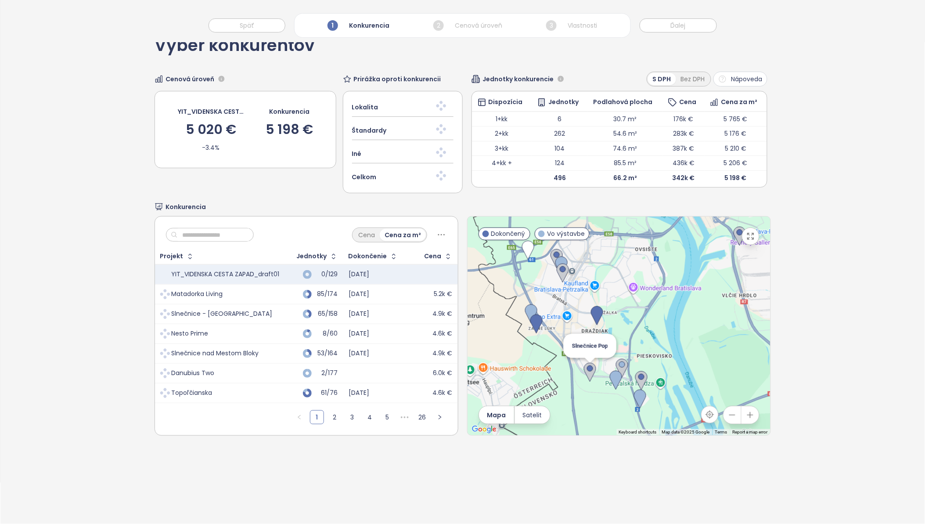
click at [585, 369] on img at bounding box center [590, 372] width 12 height 19
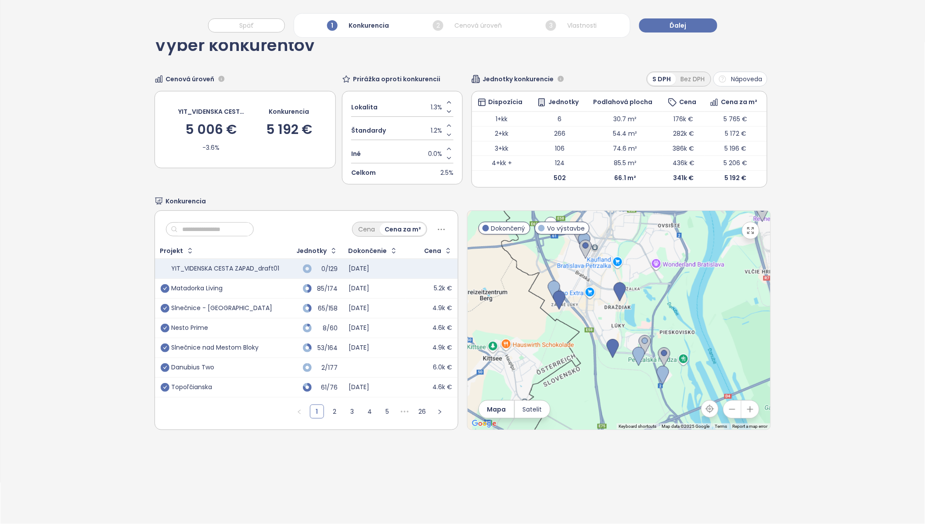
drag, startPoint x: 650, startPoint y: 325, endPoint x: 643, endPoint y: 299, distance: 27.3
click at [643, 299] on div at bounding box center [618, 320] width 303 height 219
click at [659, 356] on img at bounding box center [664, 356] width 12 height 19
click at [640, 345] on img at bounding box center [645, 344] width 12 height 19
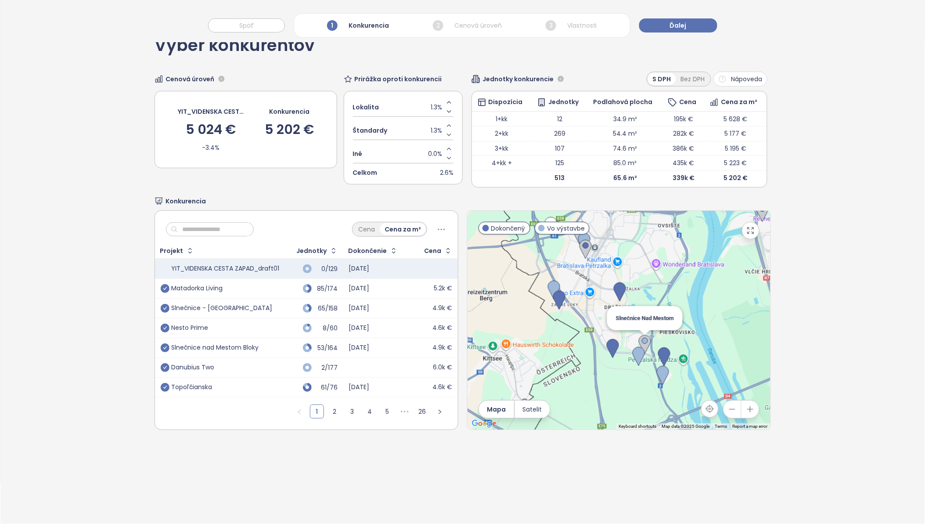
click at [640, 345] on img at bounding box center [645, 344] width 12 height 19
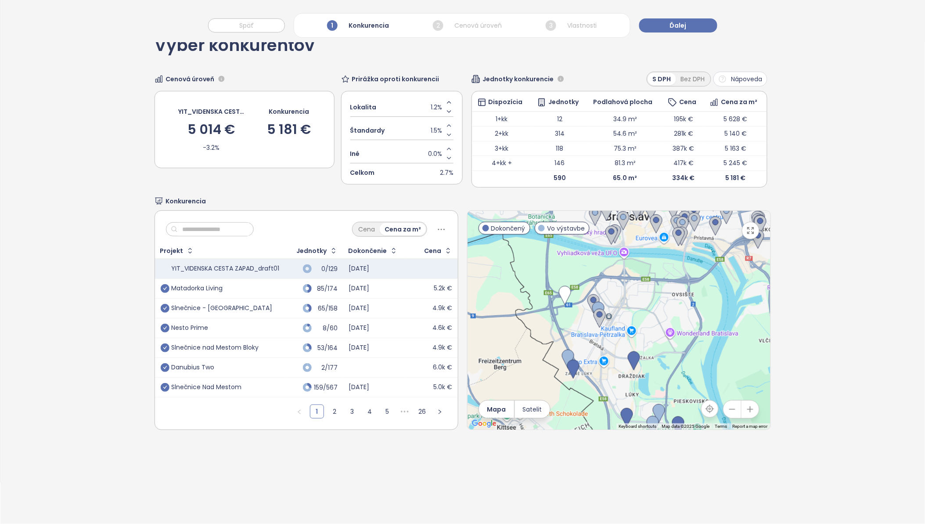
drag, startPoint x: 650, startPoint y: 290, endPoint x: 665, endPoint y: 360, distance: 71.4
click at [665, 360] on div at bounding box center [618, 320] width 303 height 219
click at [445, 135] on icon "Decrease value" at bounding box center [448, 134] width 7 height 7
click at [445, 126] on icon "Increase value" at bounding box center [448, 125] width 7 height 7
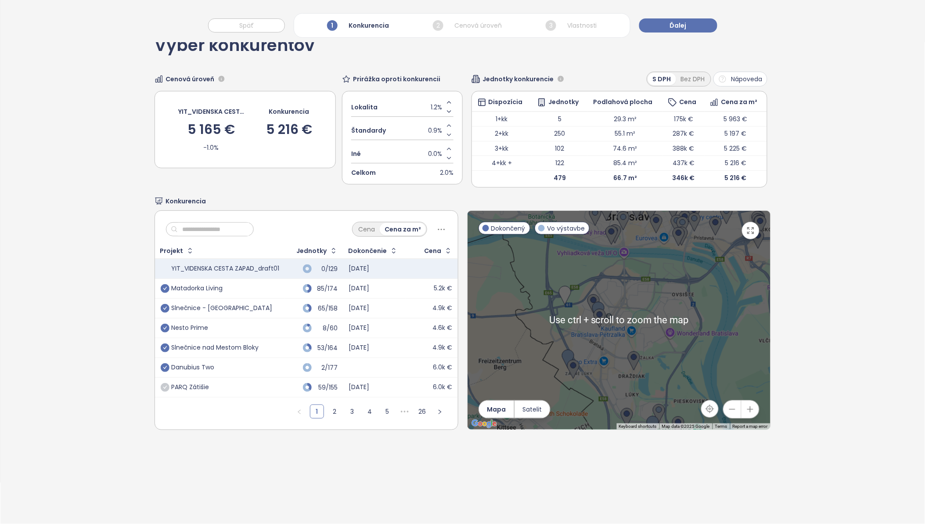
click at [697, 336] on div "Výber konkurentov Cenová úroveň YIT_VIDENSKA CESTA ZAPAD_draft01 5 165 € -1.0% …" at bounding box center [462, 273] width 924 height 502
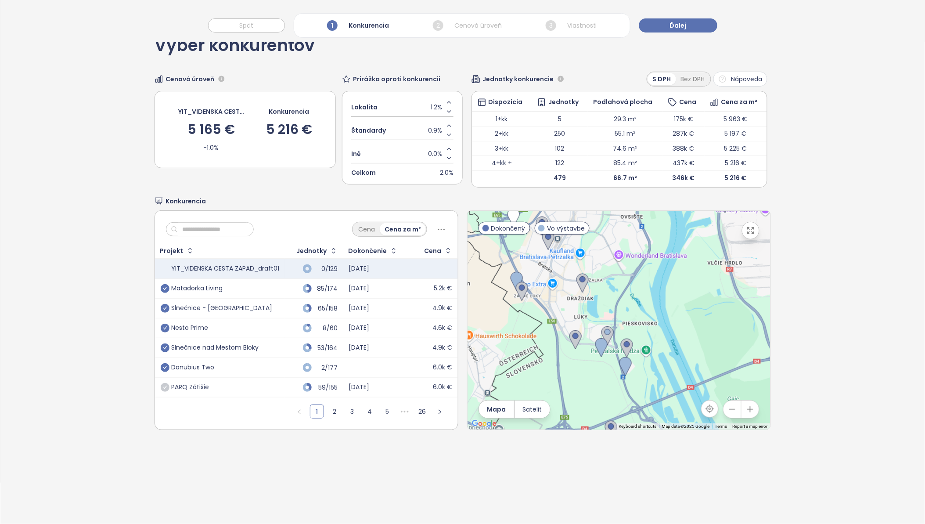
drag, startPoint x: 721, startPoint y: 370, endPoint x: 666, endPoint y: 289, distance: 98.4
click at [666, 289] on div at bounding box center [618, 320] width 303 height 219
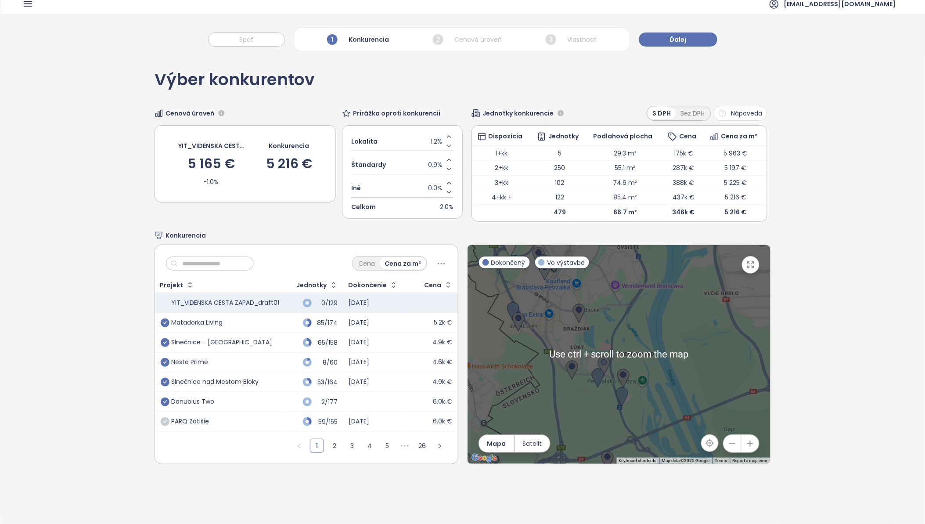
scroll to position [0, 0]
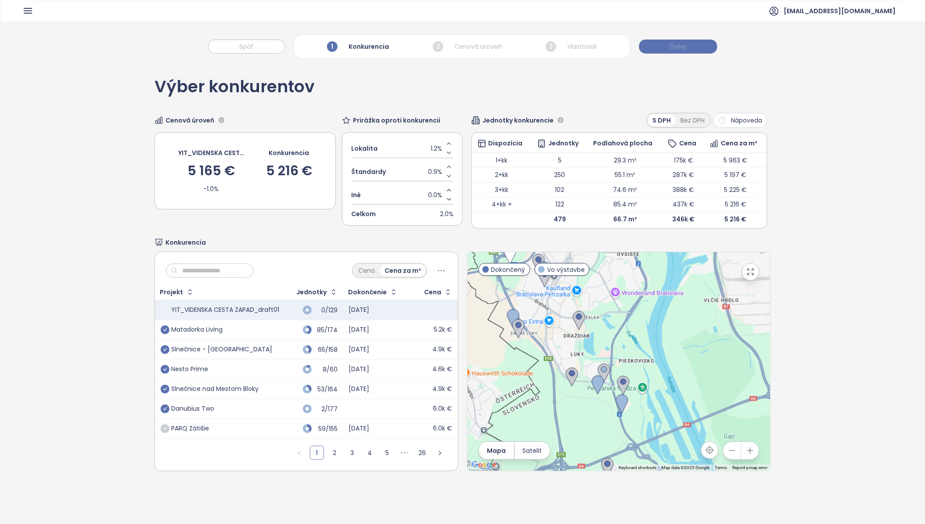
click at [681, 47] on span "Ďalej" at bounding box center [678, 47] width 17 height 10
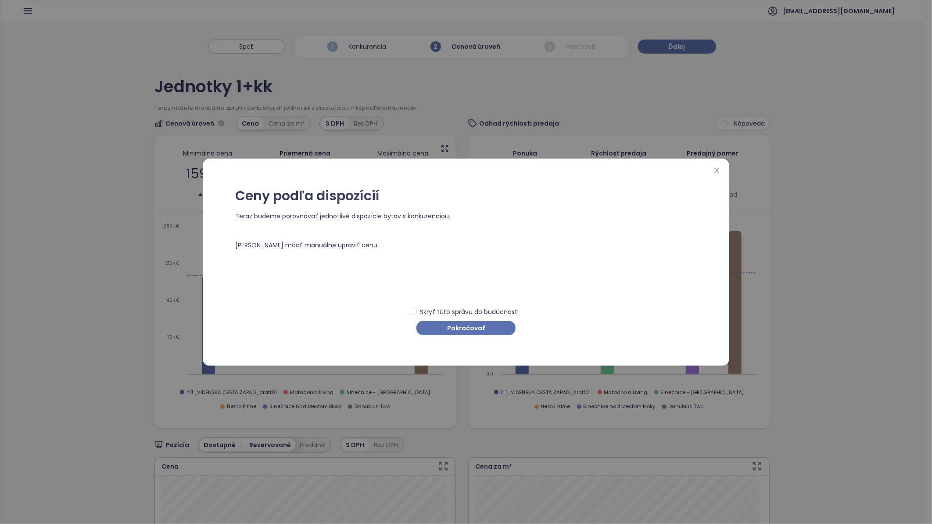
click at [464, 336] on div "Ceny podľa dispozícií Teraz budeme porovnávať jednotlivé dispozície bytov s kon…" at bounding box center [466, 262] width 506 height 190
click at [459, 328] on span "Pokračovať" at bounding box center [466, 328] width 38 height 10
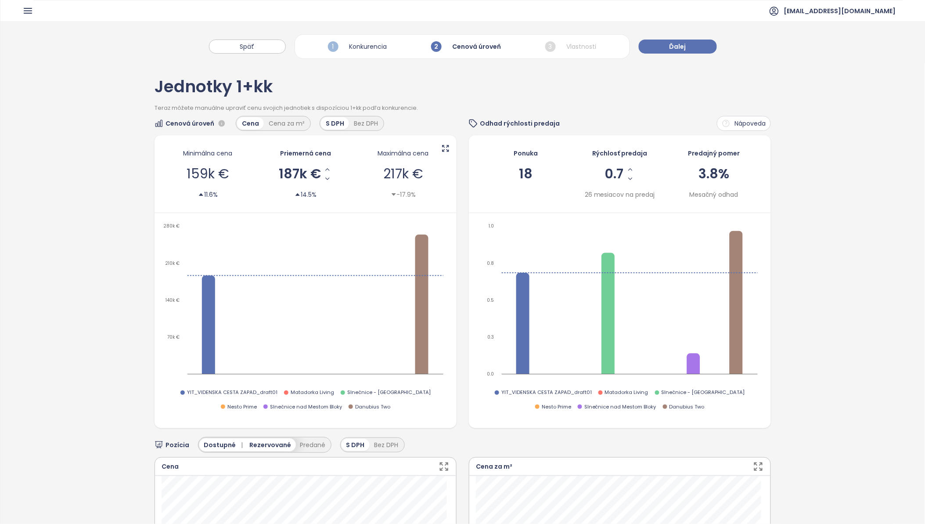
click at [370, 49] on div "1 Konkurencia" at bounding box center [358, 46] width 64 height 15
click at [248, 47] on span "Späť" at bounding box center [247, 47] width 14 height 10
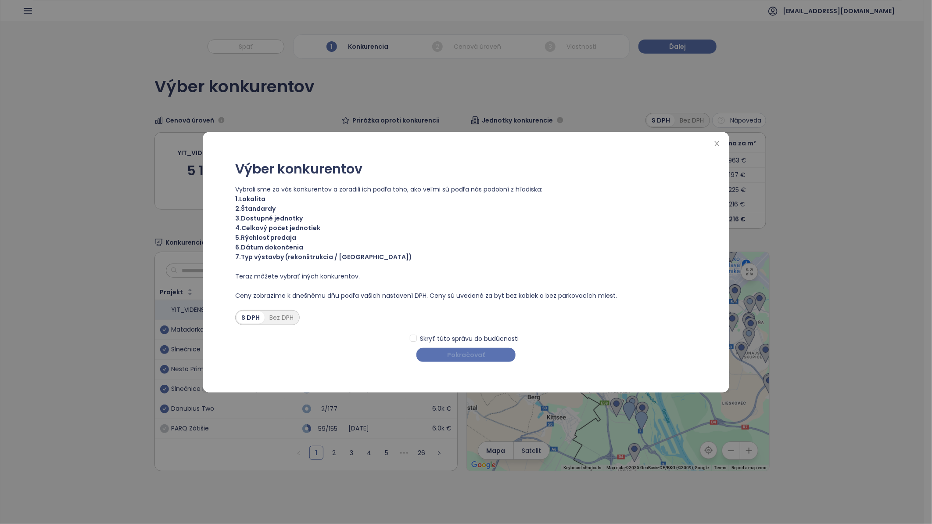
click at [477, 355] on span "Pokračovať" at bounding box center [466, 355] width 38 height 10
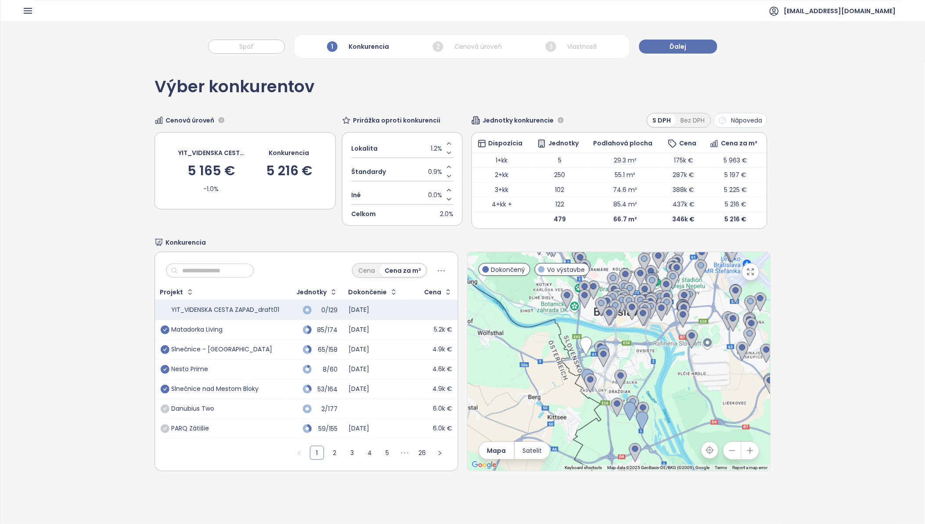
click at [165, 369] on icon "check-circle" at bounding box center [165, 408] width 9 height 9
click at [447, 167] on icon "Increase value" at bounding box center [449, 167] width 4 height 2
click at [161, 369] on icon "check-circle" at bounding box center [165, 408] width 9 height 9
click at [445, 144] on icon "Increase value" at bounding box center [448, 143] width 7 height 7
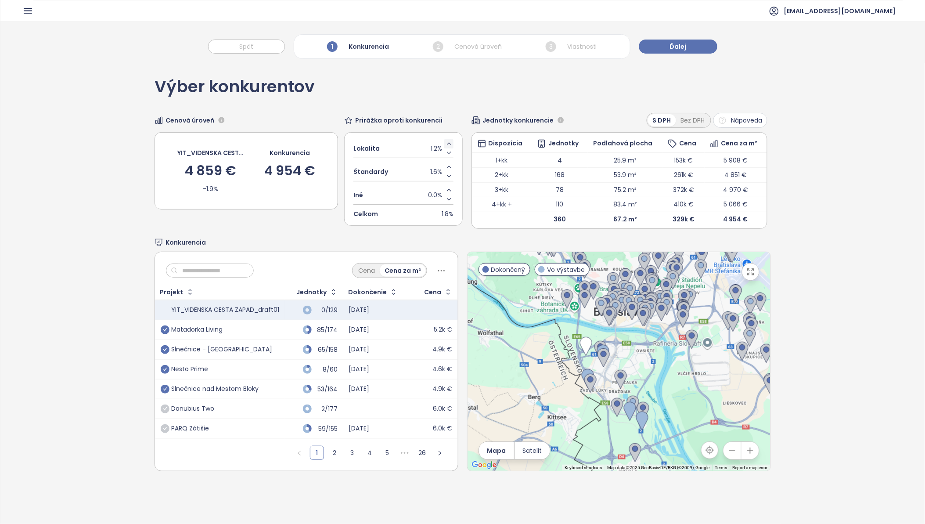
click at [445, 144] on icon "Increase value" at bounding box center [448, 143] width 7 height 7
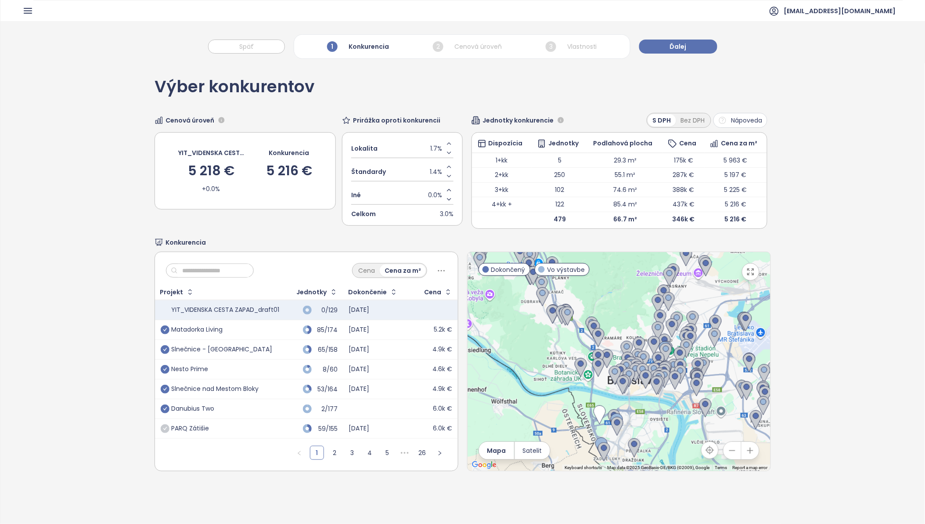
drag, startPoint x: 647, startPoint y: 349, endPoint x: 661, endPoint y: 420, distance: 72.5
click at [661, 369] on div at bounding box center [618, 361] width 303 height 219
click at [165, 369] on icon "check-circle" at bounding box center [165, 408] width 9 height 9
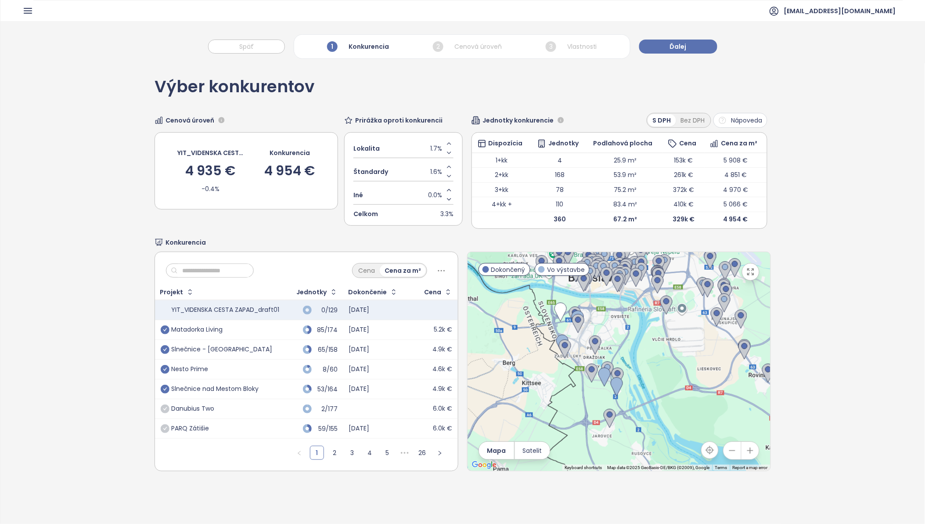
drag, startPoint x: 659, startPoint y: 427, endPoint x: 620, endPoint y: 323, distance: 110.5
click at [620, 323] on div at bounding box center [618, 361] width 303 height 219
click at [591, 343] on img at bounding box center [595, 344] width 12 height 19
click at [593, 343] on img at bounding box center [595, 344] width 12 height 19
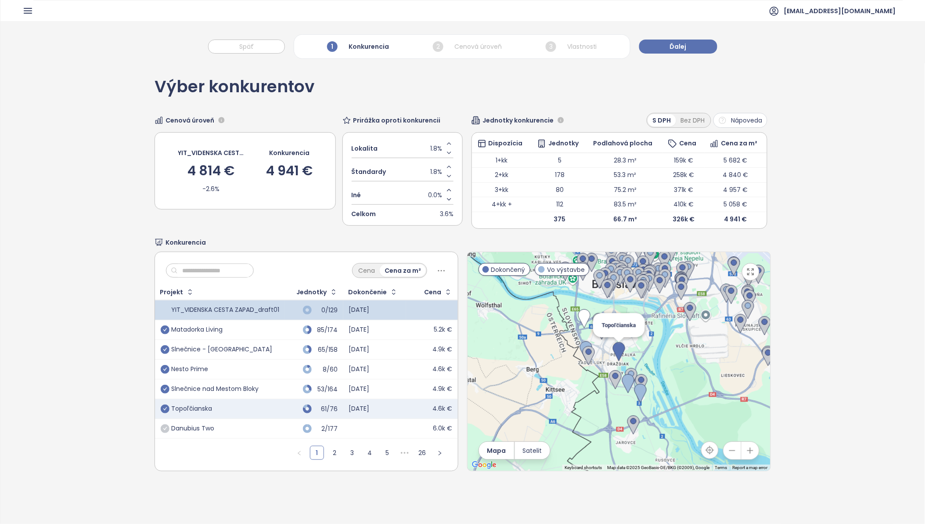
click at [616, 352] on img at bounding box center [619, 351] width 12 height 19
click at [162, 369] on icon "check-circle" at bounding box center [165, 408] width 9 height 9
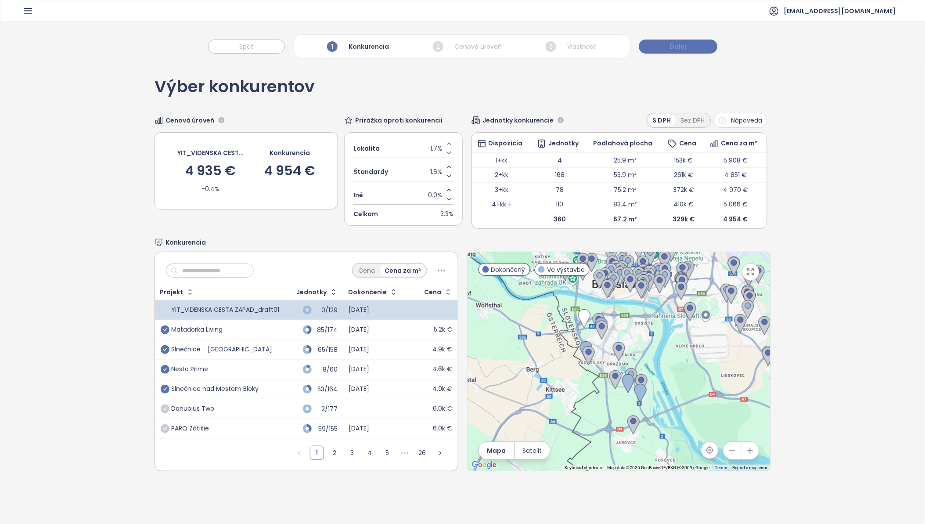
click at [694, 46] on button "Ďalej" at bounding box center [678, 46] width 78 height 14
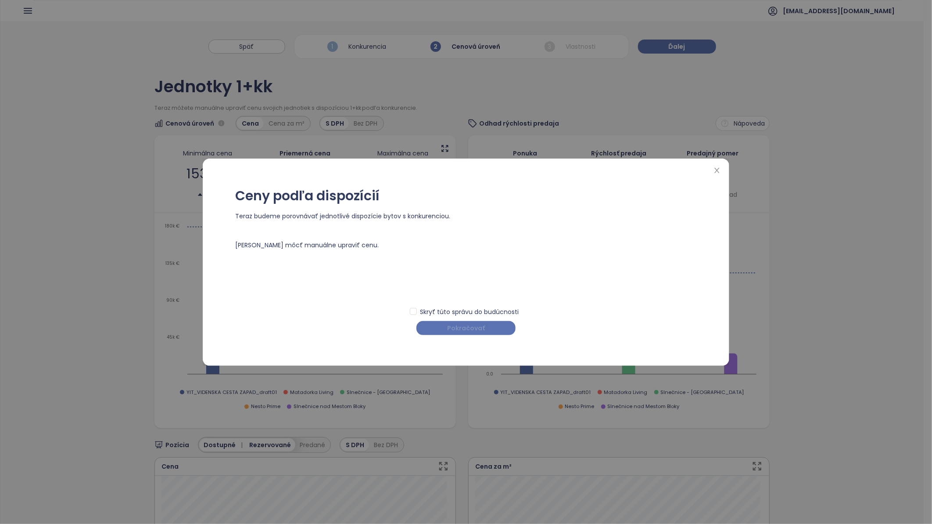
click at [479, 328] on span "Pokračovať" at bounding box center [466, 328] width 38 height 10
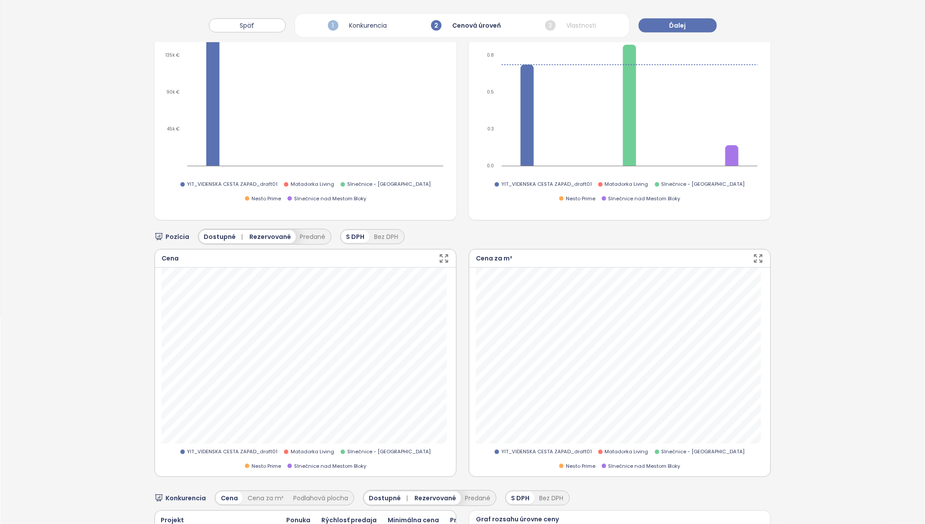
scroll to position [195, 0]
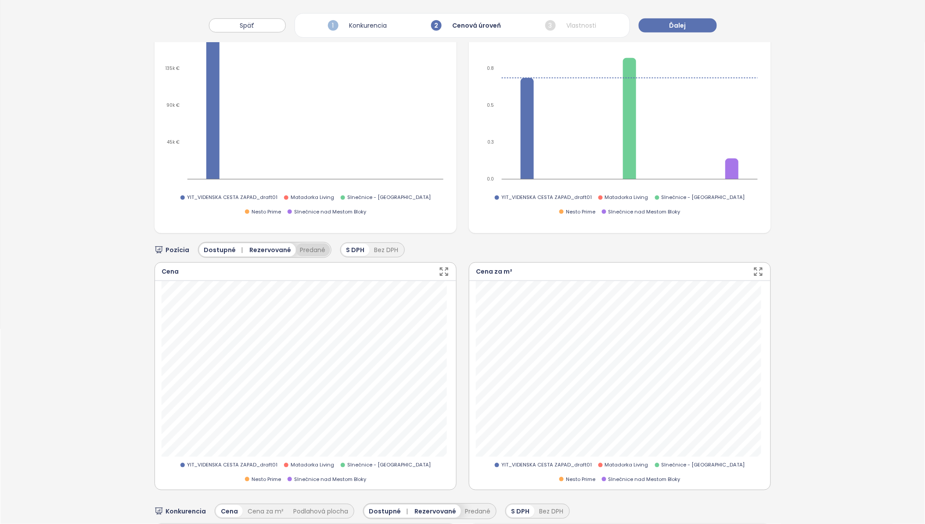
click at [312, 254] on button "Predané" at bounding box center [313, 249] width 34 height 13
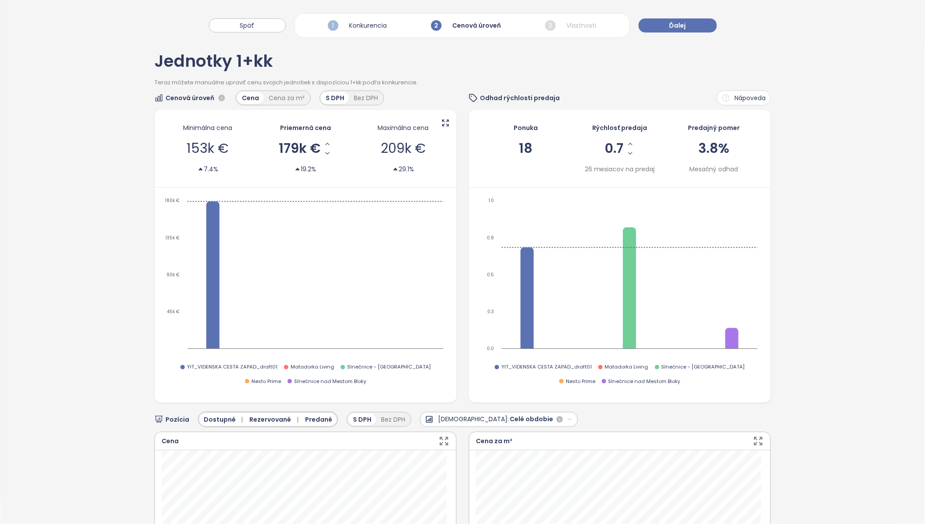
scroll to position [0, 0]
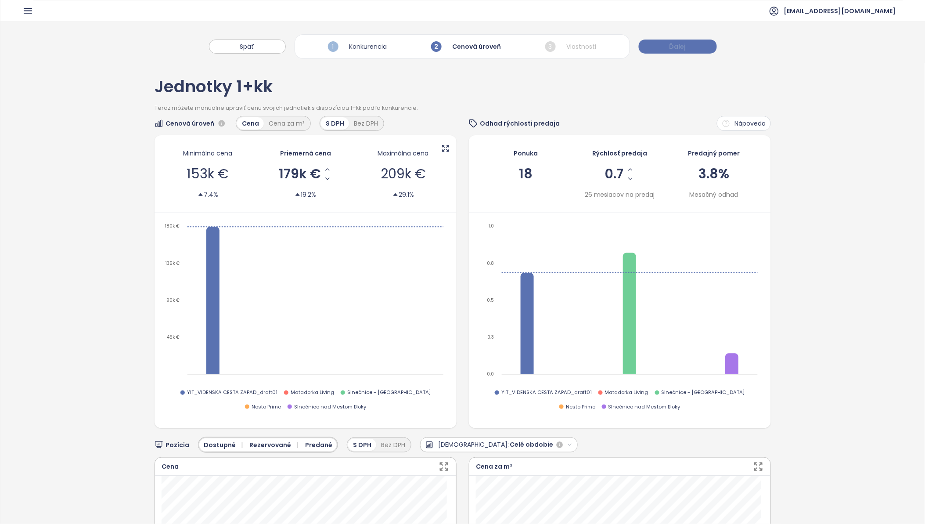
click at [681, 50] on span "Ďalej" at bounding box center [677, 47] width 17 height 10
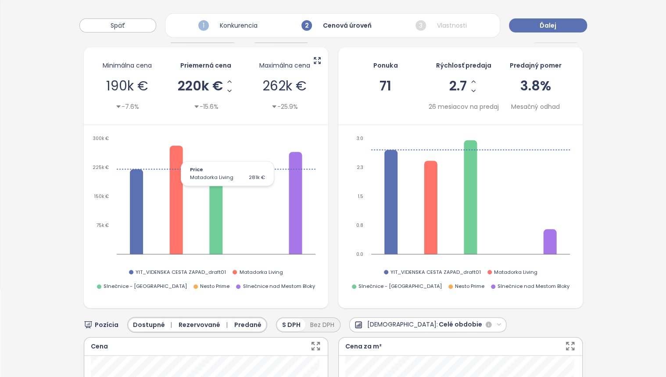
scroll to position [105, 0]
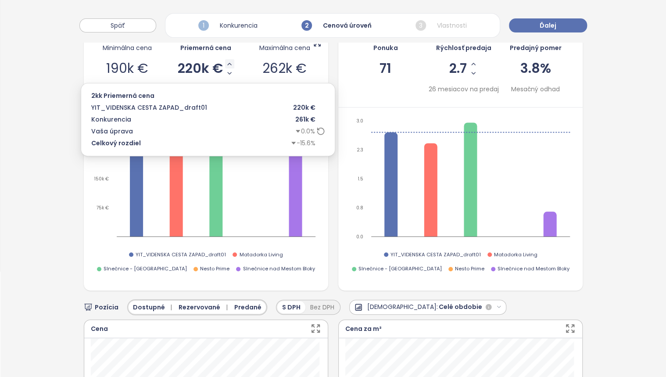
click at [228, 62] on icon "Increase AVG Price" at bounding box center [229, 64] width 7 height 7
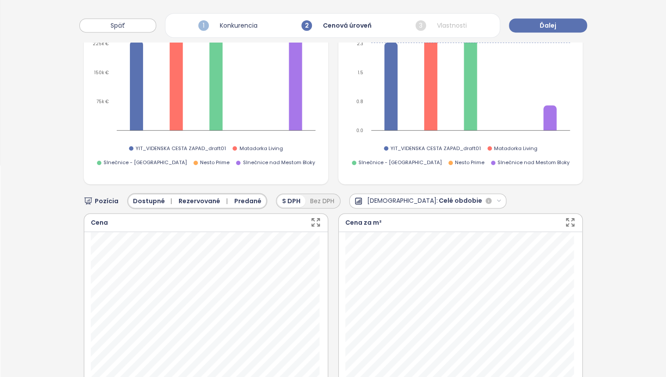
scroll to position [246, 0]
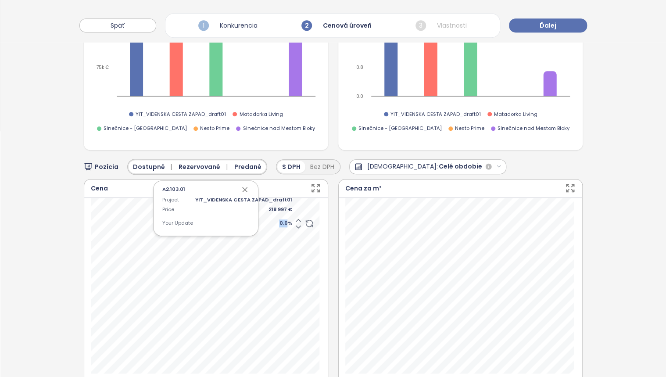
drag, startPoint x: 281, startPoint y: 221, endPoint x: 261, endPoint y: 218, distance: 20.0
click at [261, 219] on span "0.0 %" at bounding box center [243, 223] width 97 height 8
type input "*"
type input "**"
click at [244, 187] on icon "button" at bounding box center [245, 189] width 4 height 4
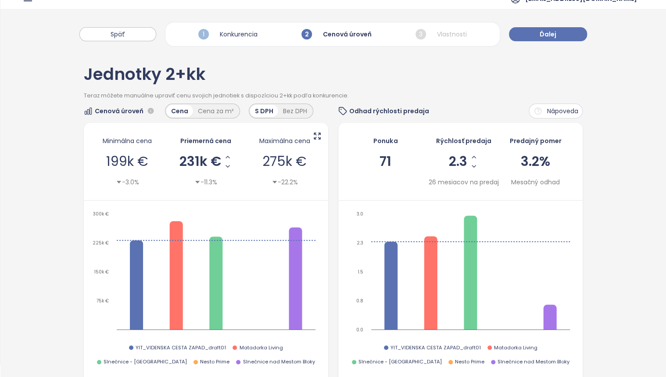
scroll to position [0, 0]
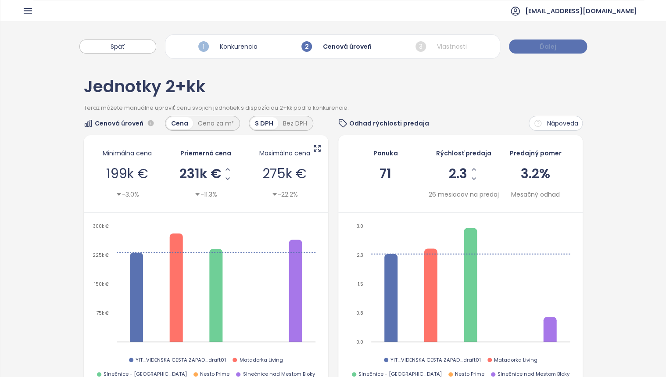
click at [548, 45] on span "Ďalej" at bounding box center [548, 47] width 17 height 10
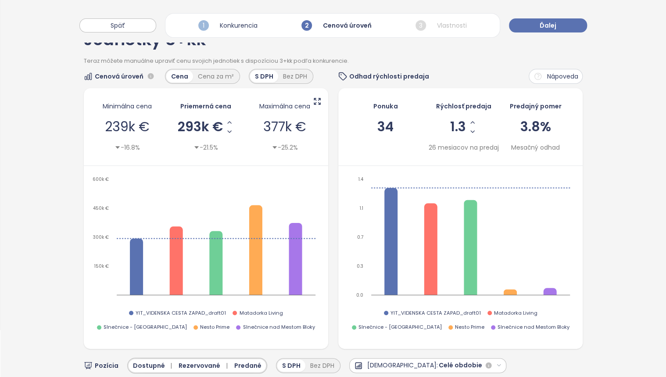
scroll to position [35, 0]
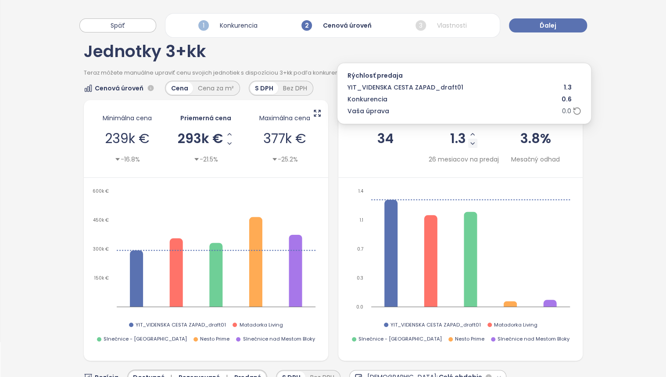
click at [471, 143] on icon "Decrease Sale Speed - Monthly" at bounding box center [473, 144] width 4 height 2
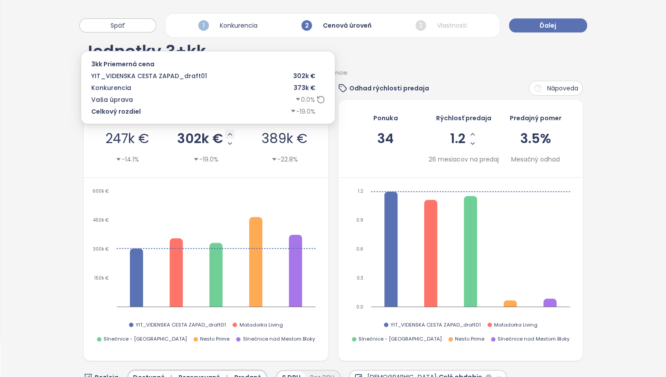
click at [228, 134] on icon "Increase AVG Price" at bounding box center [229, 134] width 7 height 7
click at [226, 134] on icon "Increase AVG Price" at bounding box center [228, 134] width 4 height 2
click at [226, 133] on icon "Increase AVG Price" at bounding box center [229, 134] width 7 height 7
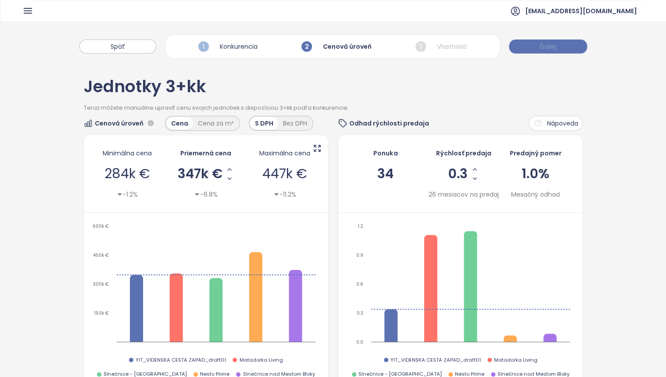
scroll to position [0, 0]
click at [545, 47] on span "Ďalej" at bounding box center [548, 47] width 17 height 10
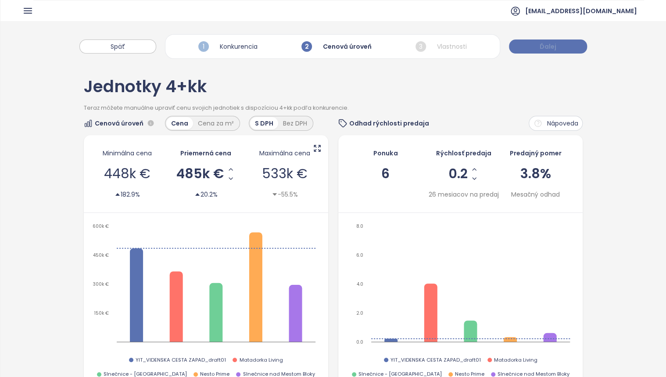
click at [549, 46] on span "Ďalej" at bounding box center [548, 47] width 17 height 10
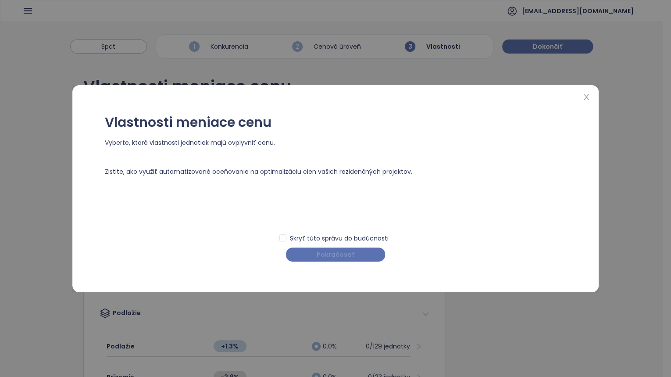
click at [335, 255] on span "Pokračovať" at bounding box center [336, 255] width 38 height 10
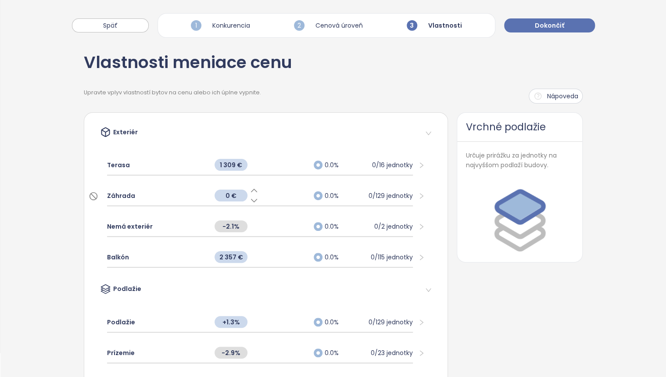
scroll to position [70, 0]
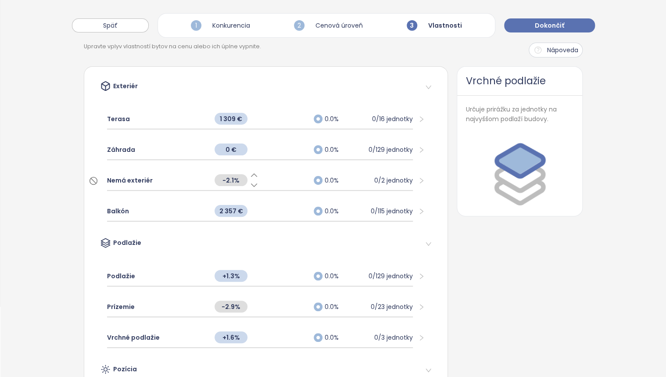
click at [168, 183] on div "Nemá exteriér" at bounding box center [156, 180] width 99 height 19
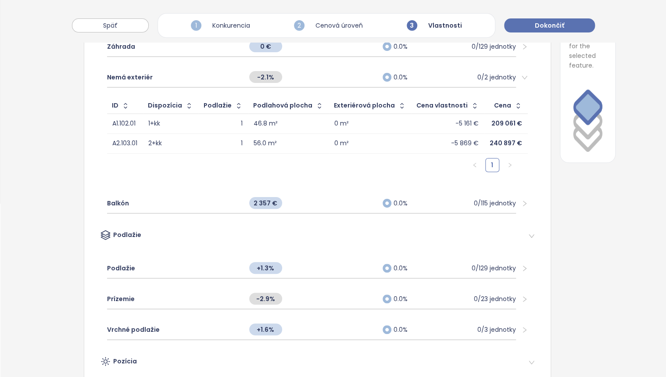
scroll to position [211, 0]
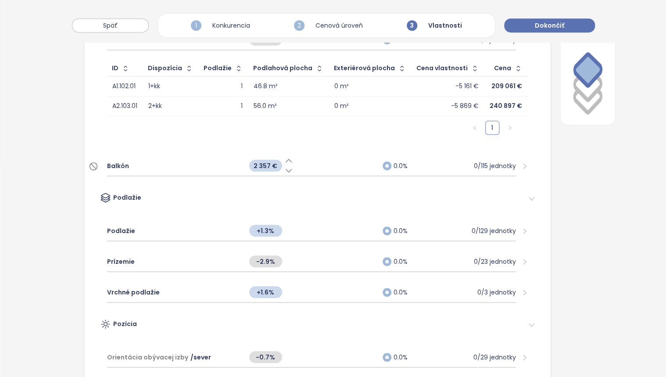
click at [115, 164] on span "Balkón" at bounding box center [118, 166] width 22 height 10
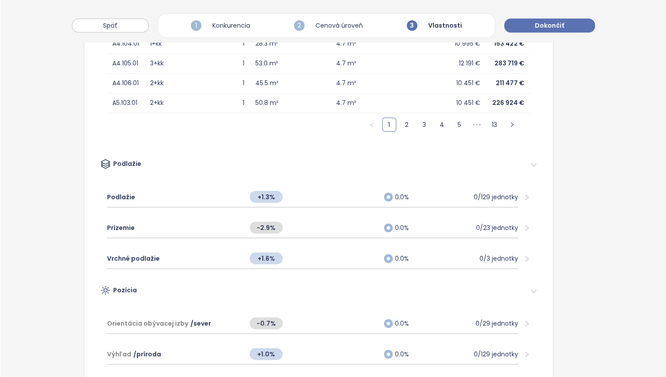
scroll to position [492, 0]
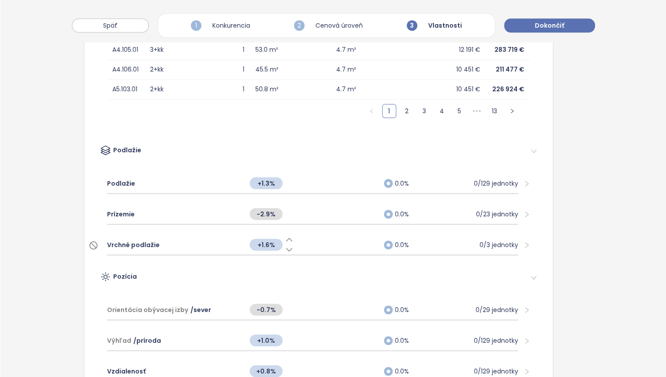
click at [156, 242] on span "Vrchné podlažie" at bounding box center [133, 245] width 53 height 10
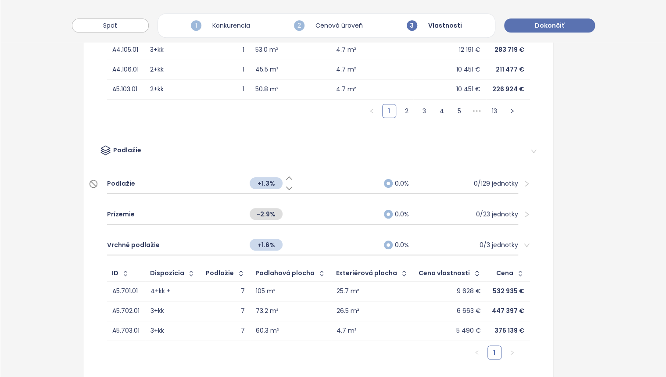
click at [117, 179] on span "Podlažie" at bounding box center [121, 184] width 28 height 10
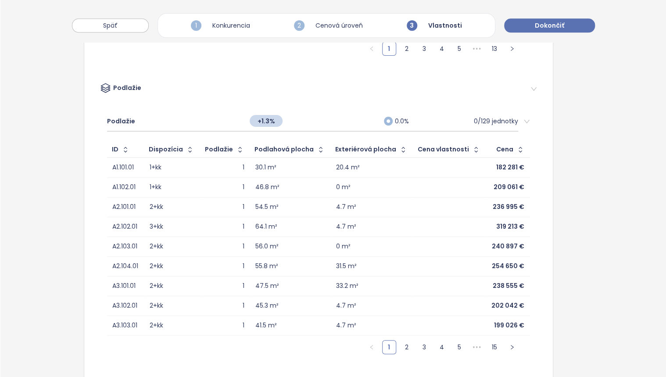
scroll to position [527, 0]
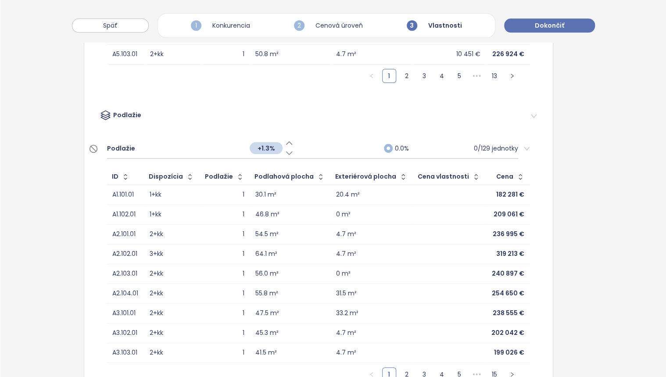
click at [120, 144] on span "Podlažie" at bounding box center [121, 149] width 28 height 10
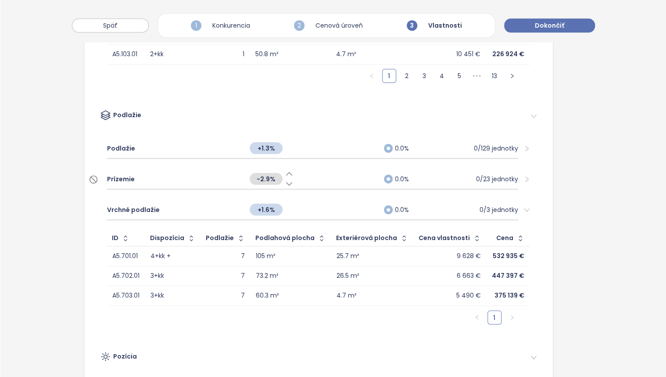
click at [119, 176] on span "Prízemie" at bounding box center [121, 179] width 28 height 10
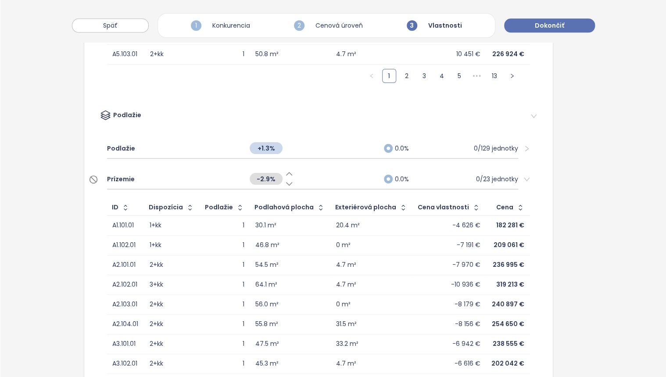
click at [285, 179] on icon at bounding box center [289, 183] width 9 height 9
click at [284, 173] on div at bounding box center [312, 178] width 134 height 11
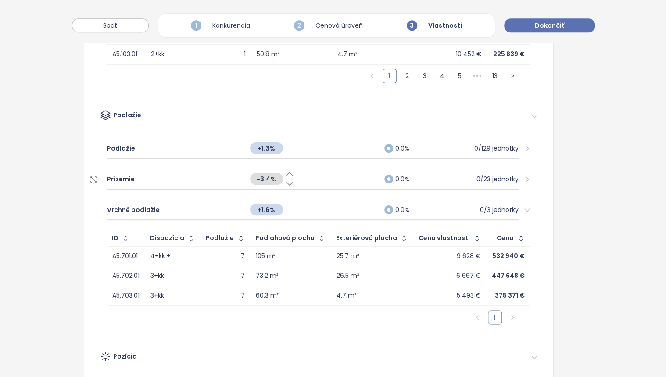
click at [287, 172] on icon at bounding box center [290, 173] width 6 height 3
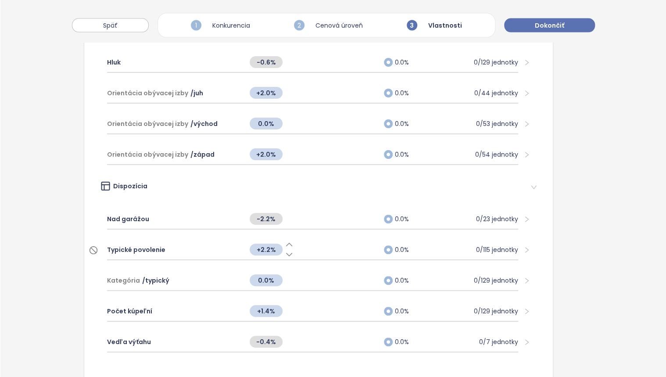
scroll to position [1016, 0]
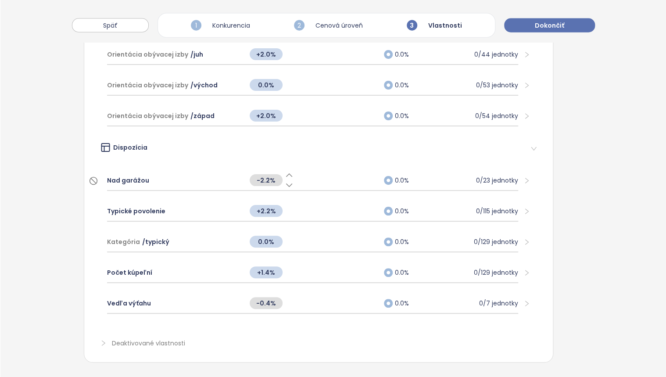
click at [285, 172] on icon at bounding box center [289, 175] width 9 height 9
click at [285, 171] on icon at bounding box center [289, 175] width 9 height 9
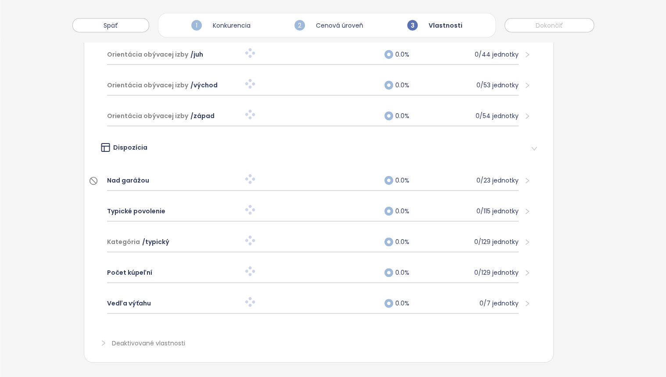
click at [284, 171] on div "Nad garážou 0.0% 0/23 jednotky" at bounding box center [313, 181] width 412 height 20
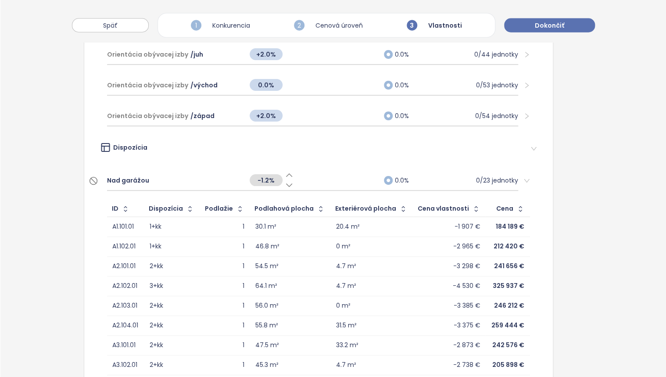
click at [285, 181] on icon at bounding box center [289, 185] width 9 height 9
click at [287, 174] on icon at bounding box center [290, 175] width 6 height 3
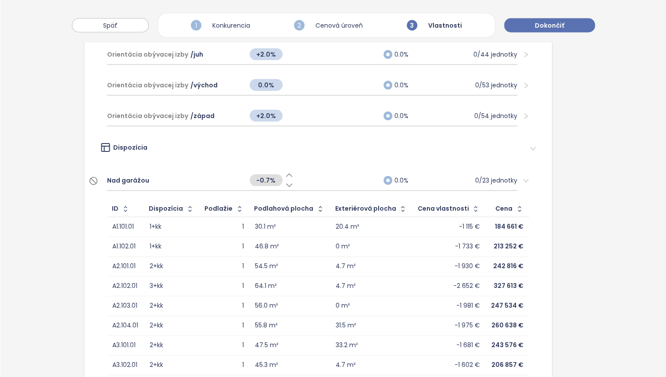
click at [137, 176] on span "Nad garážou" at bounding box center [128, 181] width 42 height 10
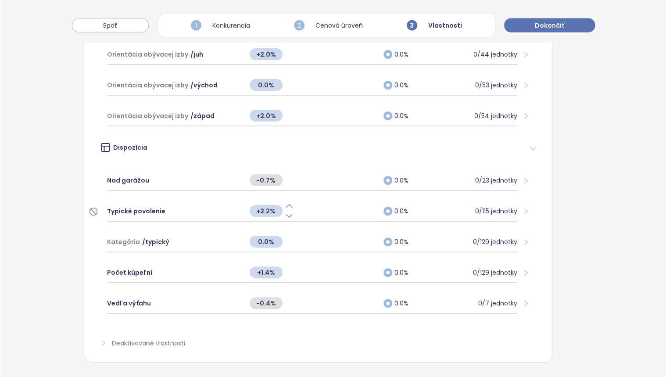
click at [136, 207] on span "Typické povolenie" at bounding box center [136, 211] width 58 height 10
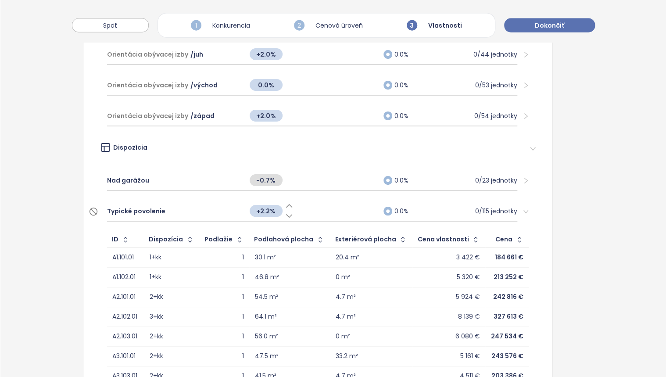
click at [285, 212] on icon at bounding box center [289, 216] width 9 height 9
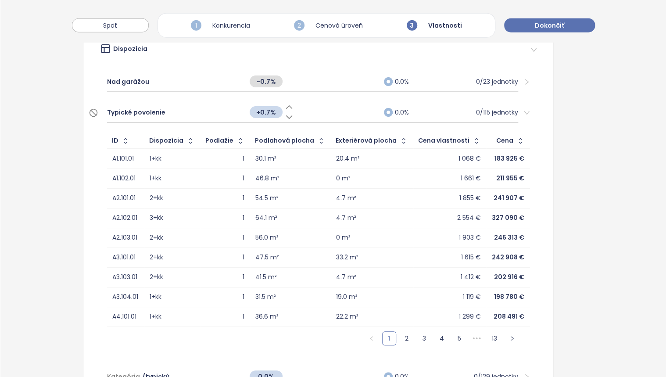
scroll to position [1086, 0]
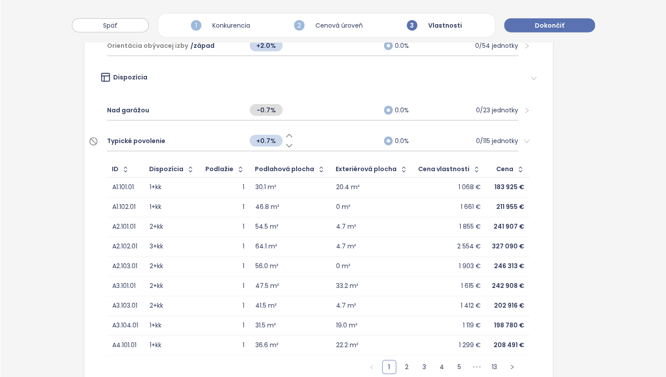
click at [122, 136] on span "Typické povolenie" at bounding box center [136, 141] width 58 height 10
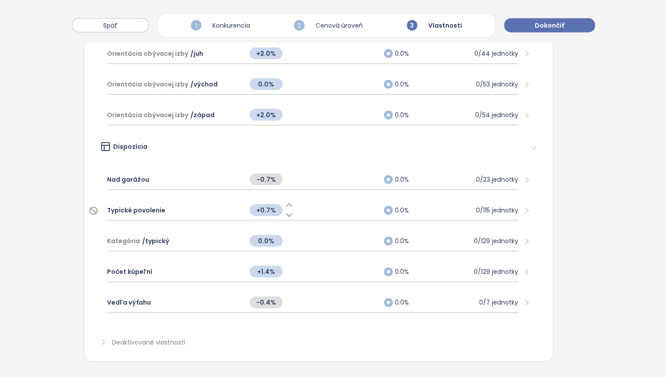
scroll to position [1016, 0]
click at [132, 237] on span "Kategória" at bounding box center [123, 242] width 33 height 10
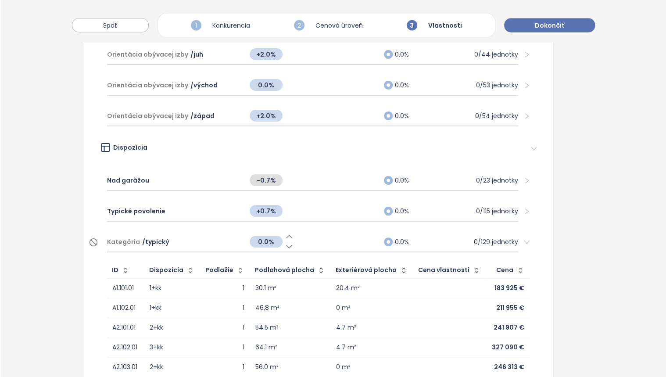
click at [132, 237] on span "Kategória" at bounding box center [123, 242] width 33 height 10
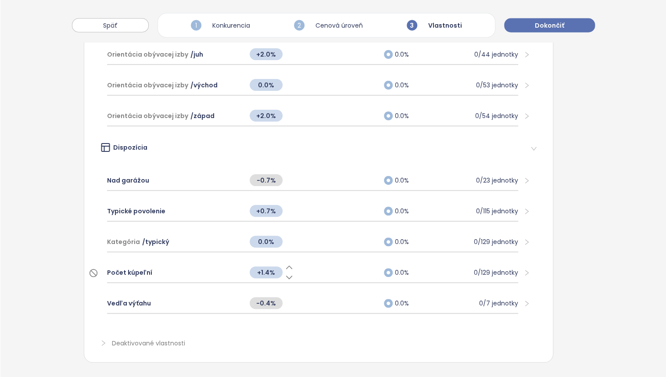
click at [285, 273] on icon at bounding box center [289, 277] width 9 height 9
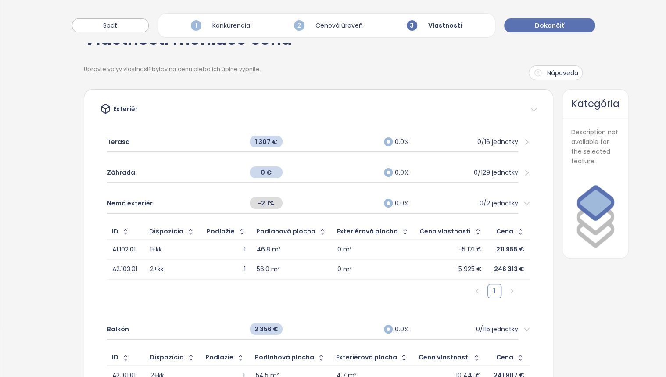
scroll to position [0, 0]
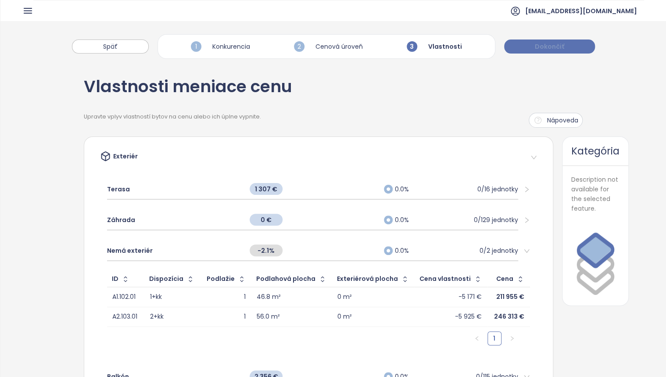
click at [559, 44] on span "Dokončiť" at bounding box center [549, 47] width 29 height 10
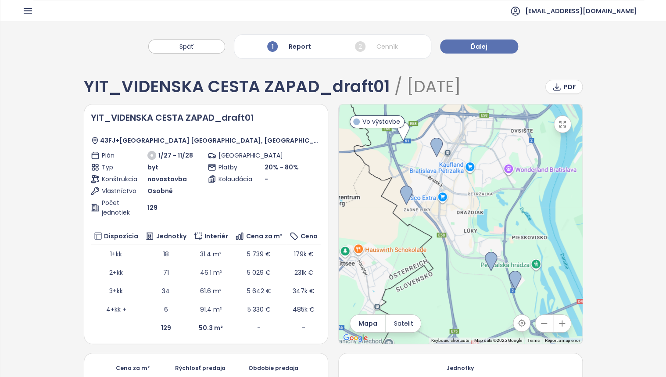
click at [440, 39] on button "Ďalej" at bounding box center [479, 46] width 78 height 14
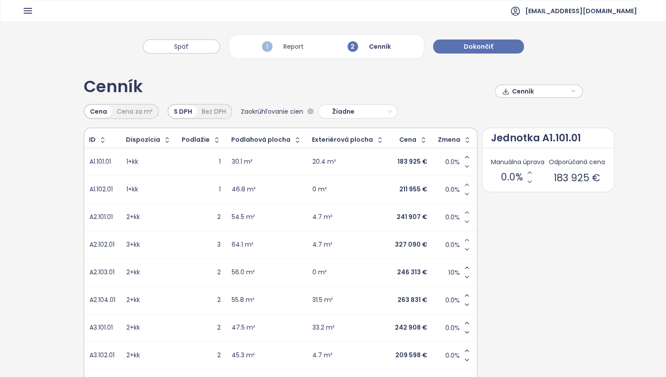
click at [518, 92] on span "Cenník" at bounding box center [540, 91] width 57 height 13
click at [499, 56] on div "Späť 1 Report 2 Cenník Dokončiť" at bounding box center [333, 42] width 666 height 42
click at [469, 44] on span "Dokončiť" at bounding box center [478, 47] width 29 height 10
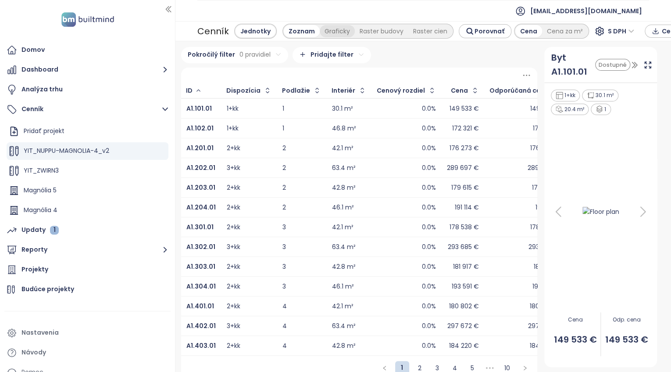
click at [328, 31] on div "Graficky" at bounding box center [337, 31] width 35 height 12
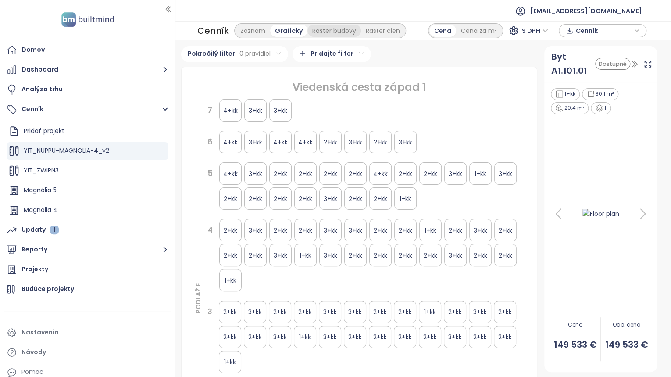
click at [318, 32] on div "Raster budovy" at bounding box center [335, 31] width 54 height 12
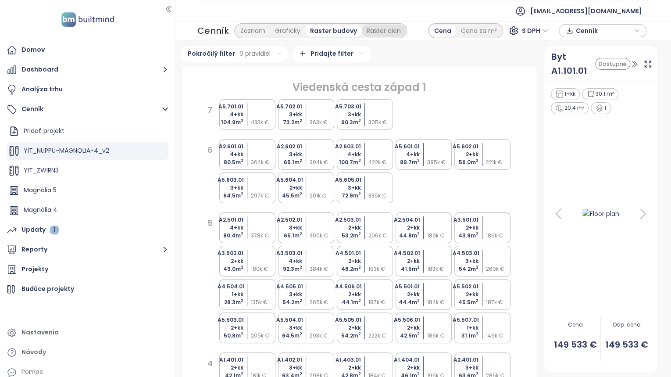
click at [377, 32] on div "Raster cien" at bounding box center [384, 31] width 44 height 12
click at [479, 25] on div "Cena za m²" at bounding box center [479, 31] width 46 height 12
click at [544, 29] on span "S DPH" at bounding box center [535, 30] width 26 height 13
click at [538, 65] on div "Bez DPH" at bounding box center [539, 62] width 24 height 10
click at [470, 90] on div "Viedenská cesta západ 1" at bounding box center [360, 87] width 332 height 17
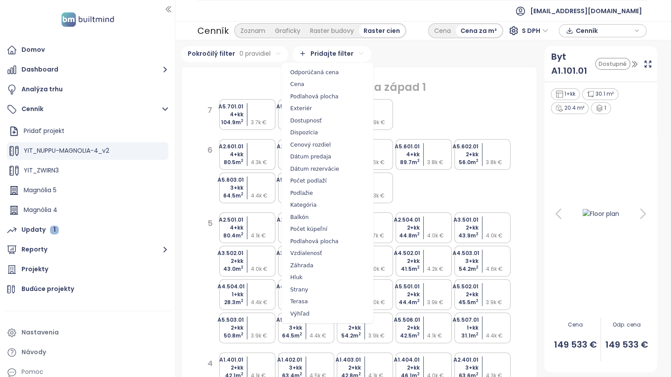
click at [351, 54] on html "Domov Dashboard Analýza trhu Cenník Pridať projekt YIT_NUPPU-MAGNOLIA-4_v2 YIT_…" at bounding box center [335, 188] width 671 height 377
click at [410, 60] on html "Domov Dashboard Analýza trhu Cenník Pridať projekt YIT_NUPPU-MAGNOLIA-4_v2 YIT_…" at bounding box center [335, 188] width 671 height 377
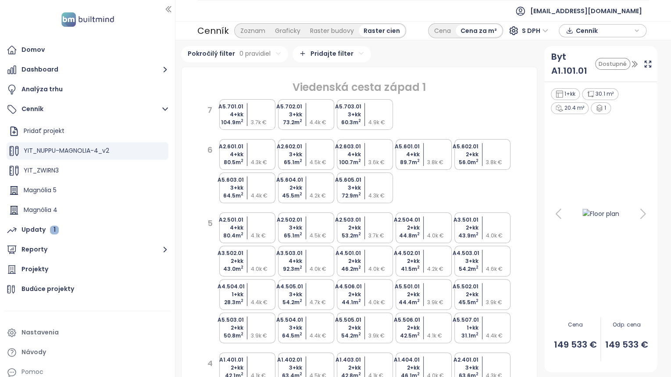
click at [240, 53] on html "Domov Dashboard Analýza trhu Cenník Pridať projekt YIT_NUPPU-MAGNOLIA-4_v2 YIT_…" at bounding box center [335, 188] width 671 height 377
click at [639, 32] on icon "button" at bounding box center [637, 30] width 5 height 13
click at [464, 93] on div "Viedenská cesta západ 1" at bounding box center [360, 87] width 332 height 17
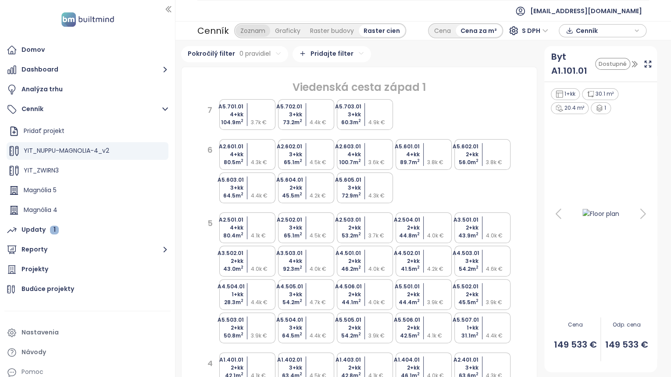
click at [255, 34] on div "Zoznam" at bounding box center [253, 31] width 35 height 12
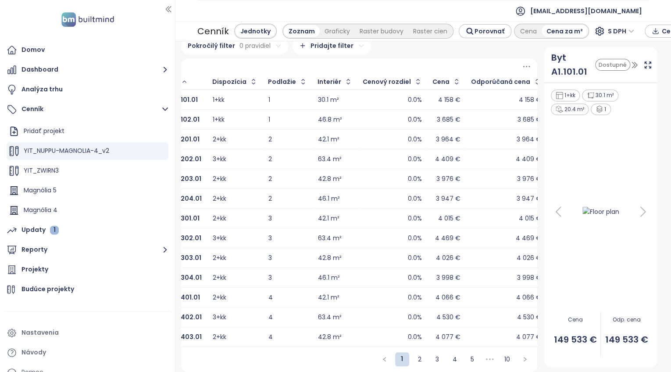
scroll to position [12, 0]
click at [609, 32] on span "S DPH" at bounding box center [621, 31] width 26 height 13
click at [617, 66] on div "Bez DPH" at bounding box center [617, 63] width 24 height 10
click at [485, 65] on div at bounding box center [359, 66] width 357 height 15
click at [522, 61] on icon at bounding box center [526, 66] width 11 height 11
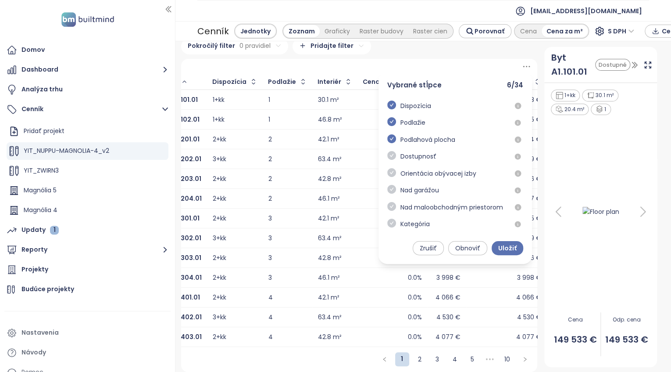
click at [522, 61] on icon at bounding box center [526, 66] width 11 height 11
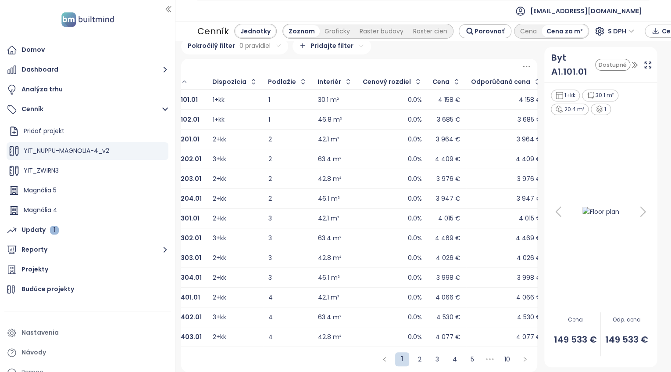
scroll to position [0, 0]
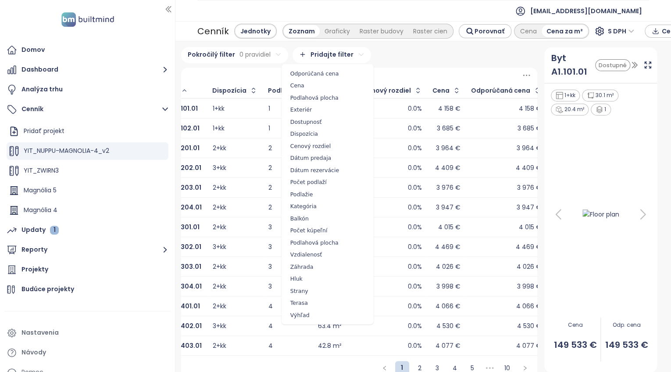
click at [323, 54] on html "Domov Dashboard Analýza trhu Cenník Pridať projekt YIT_NUPPU-MAGNOLIA-4_v2 YIT_…" at bounding box center [335, 186] width 671 height 372
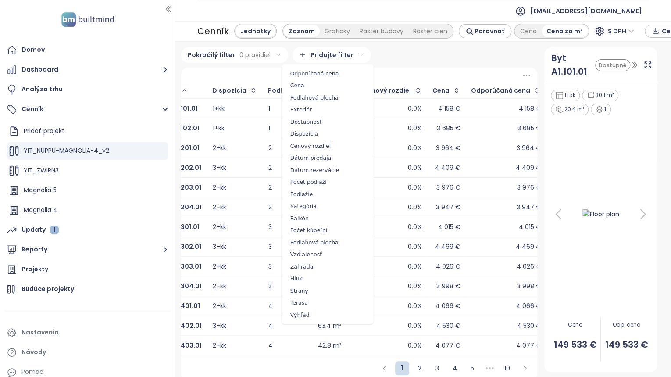
click at [323, 54] on html "Domov Dashboard Analýza trhu Cenník Pridať projekt YIT_NUPPU-MAGNOLIA-4_v2 YIT_…" at bounding box center [335, 188] width 671 height 377
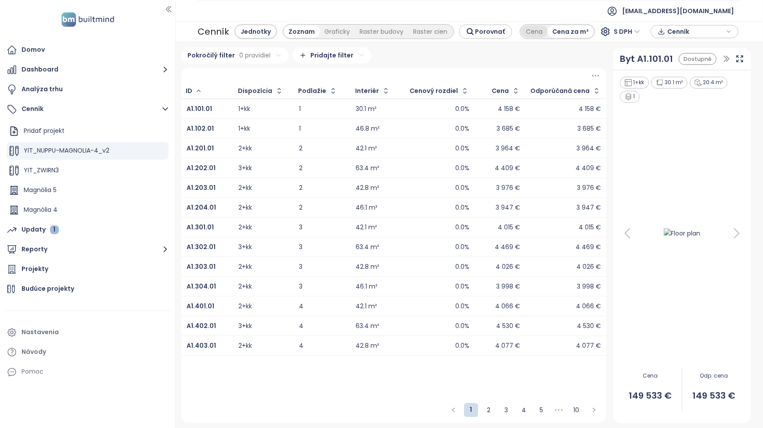
click at [537, 32] on div "Cena" at bounding box center [534, 31] width 26 height 12
click at [697, 32] on div "Cenník" at bounding box center [694, 31] width 78 height 13
click at [682, 31] on span "Cenník" at bounding box center [695, 31] width 57 height 13
click at [684, 75] on span "Stiahnuť" at bounding box center [682, 76] width 28 height 10
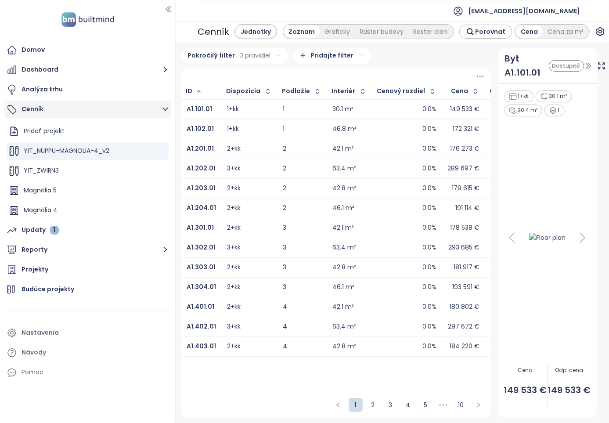
click at [41, 108] on button "Cenník" at bounding box center [87, 110] width 166 height 18
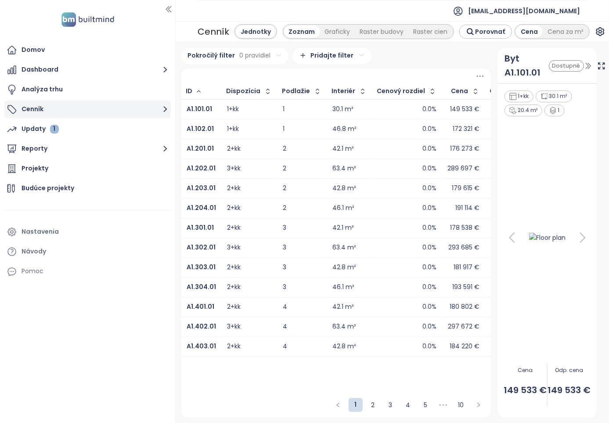
click at [32, 108] on button "Cenník" at bounding box center [87, 110] width 166 height 18
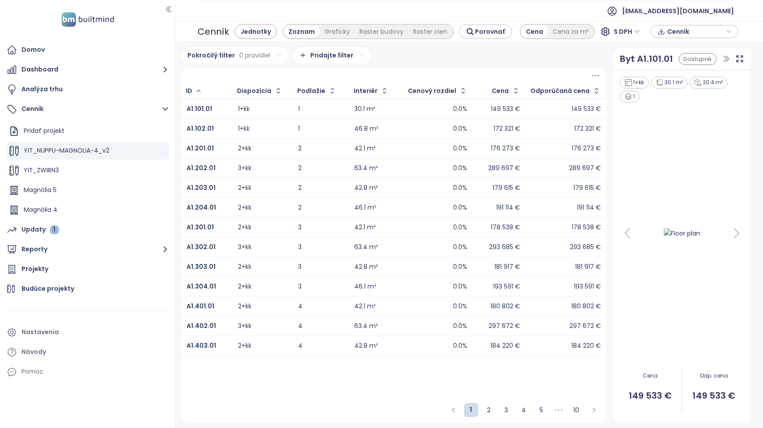
click at [605, 22] on div "Cenník Jednotky Zoznam Graficky Raster budovy Raster cien Porovnať Cena Cena za…" at bounding box center [469, 31] width 587 height 21
click at [607, 13] on ul "[EMAIL_ADDRESS][DOMAIN_NAME]" at bounding box center [468, 11] width 543 height 22
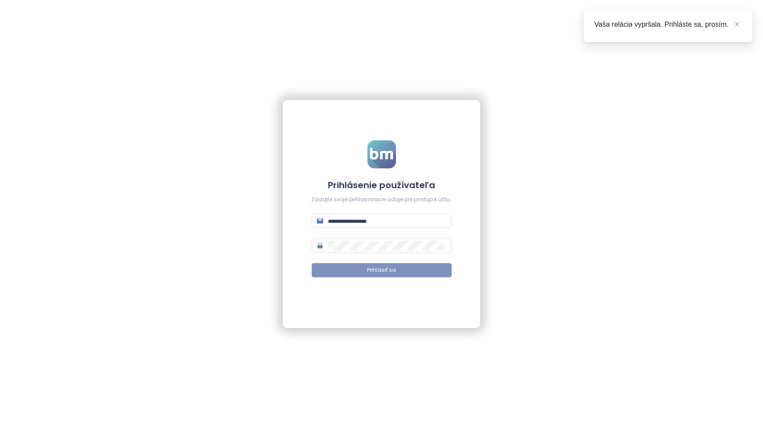
type input "**********"
click at [381, 267] on span "Prihlásiť sa" at bounding box center [381, 270] width 29 height 8
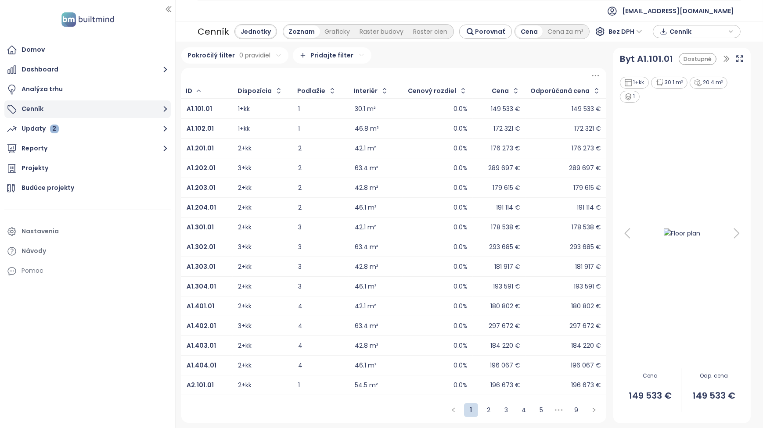
click at [33, 109] on button "Cenník" at bounding box center [87, 110] width 166 height 18
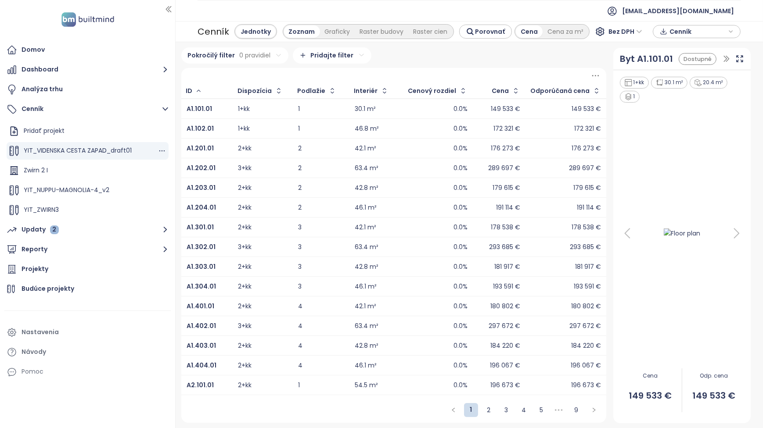
click at [65, 148] on span "YIT_VIDENSKA CESTA ZAPAD_draft01" at bounding box center [78, 150] width 108 height 9
click at [32, 110] on button "Cenník" at bounding box center [87, 110] width 166 height 18
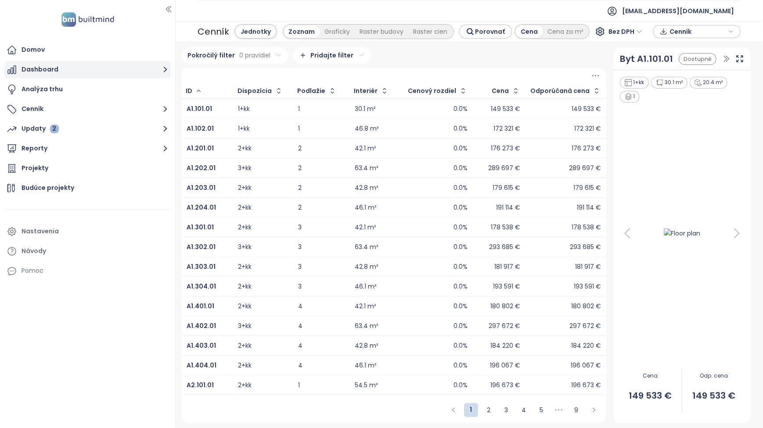
click at [40, 70] on button "Dashboard" at bounding box center [87, 70] width 166 height 18
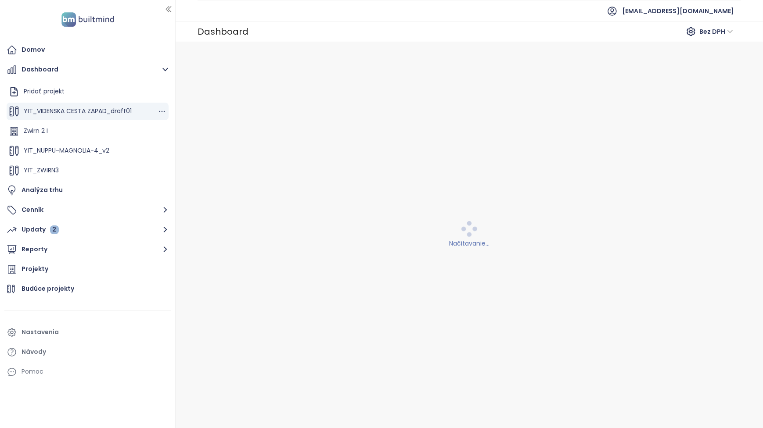
click at [77, 111] on span "YIT_VIDENSKA CESTA ZAPAD_draft01" at bounding box center [78, 111] width 108 height 9
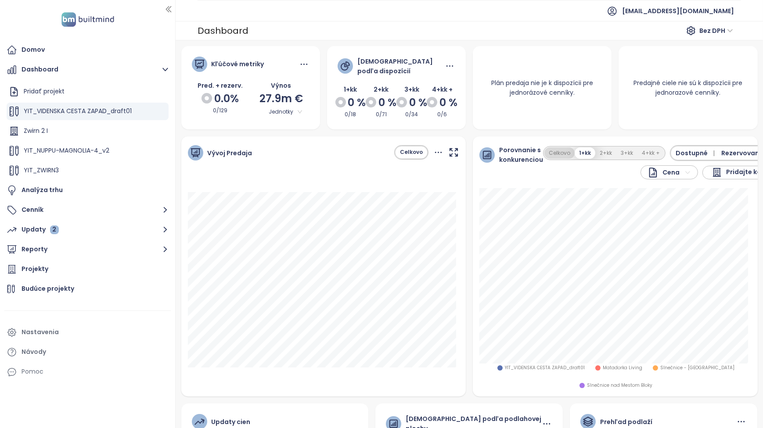
click at [549, 151] on button "Celkovo" at bounding box center [559, 153] width 30 height 12
click at [582, 154] on button "1+kk" at bounding box center [586, 153] width 20 height 12
click at [599, 149] on button "2+kk" at bounding box center [605, 153] width 21 height 12
click at [627, 153] on button "3+kk" at bounding box center [626, 153] width 21 height 12
click at [643, 151] on button "4+kk +" at bounding box center [650, 153] width 27 height 12
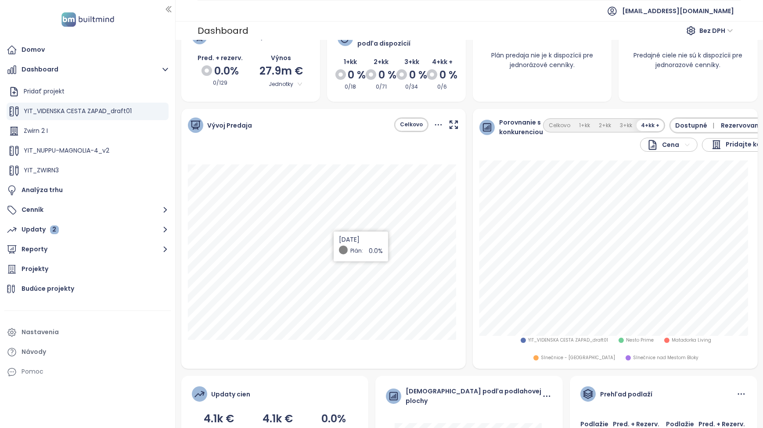
scroll to position [40, 0]
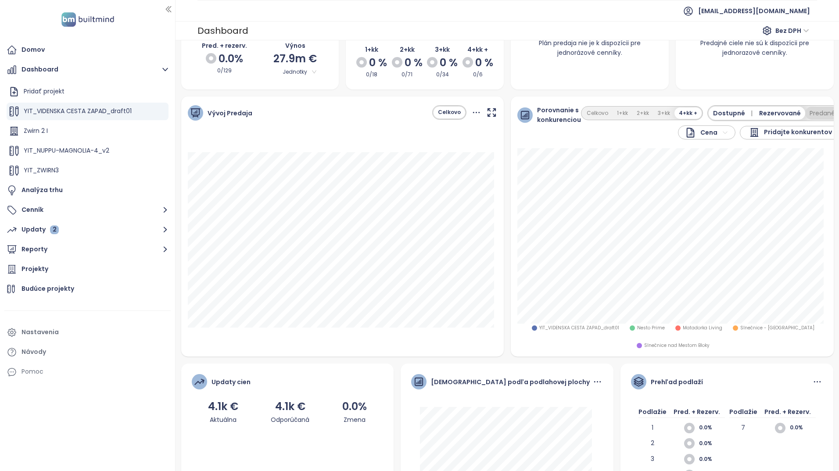
click at [762, 113] on button "Predané" at bounding box center [822, 113] width 34 height 13
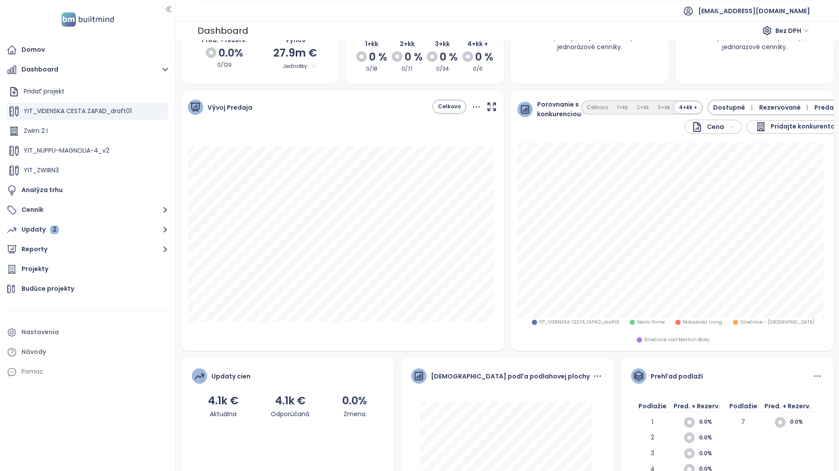
scroll to position [0, 0]
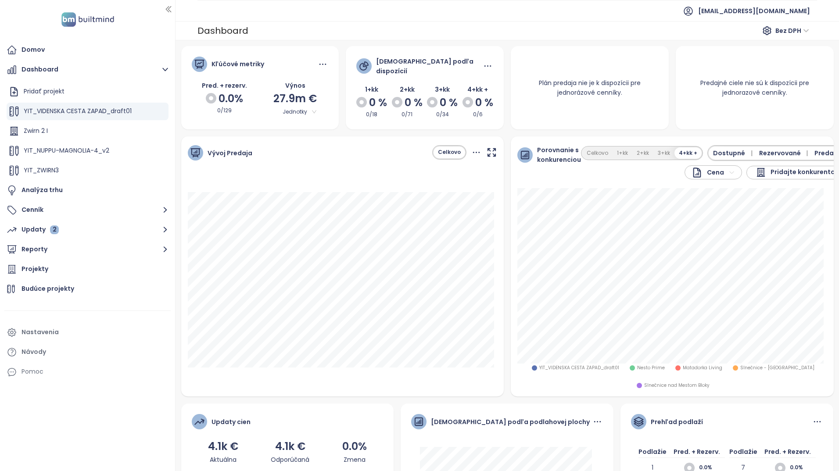
click at [762, 32] on span "Bez DPH" at bounding box center [792, 30] width 34 height 13
click at [762, 48] on div "S DPH" at bounding box center [794, 48] width 27 height 10
click at [762, 30] on span "S DPH" at bounding box center [796, 30] width 26 height 13
click at [762, 60] on div "Bez DPH" at bounding box center [800, 62] width 24 height 10
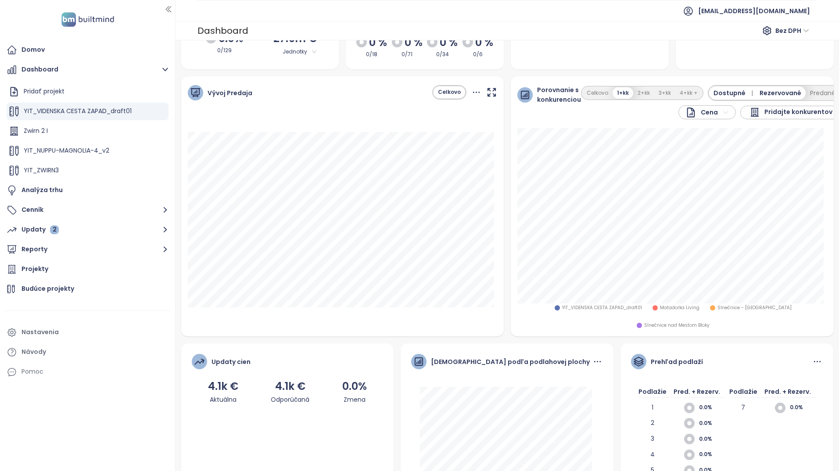
scroll to position [104, 0]
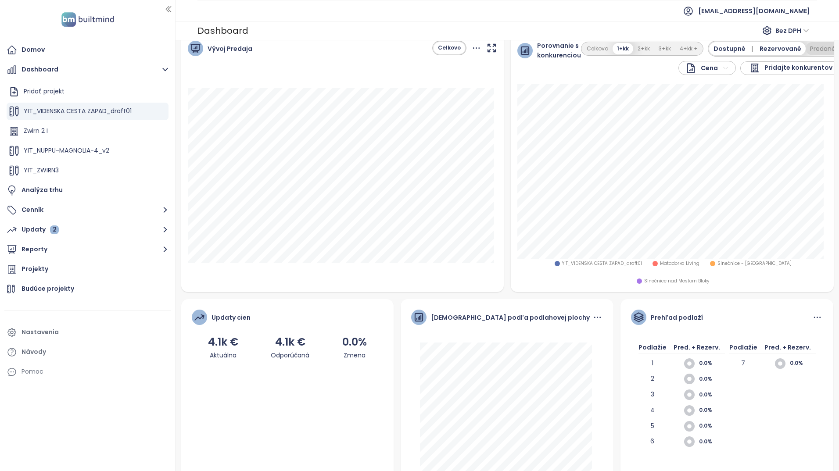
click at [762, 46] on button "Predané" at bounding box center [823, 48] width 34 height 13
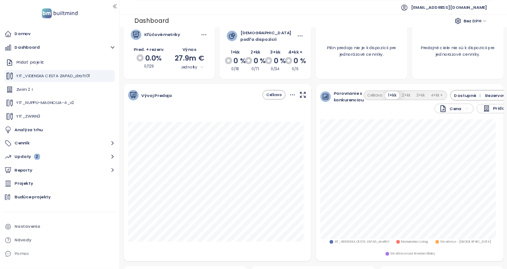
scroll to position [0, 0]
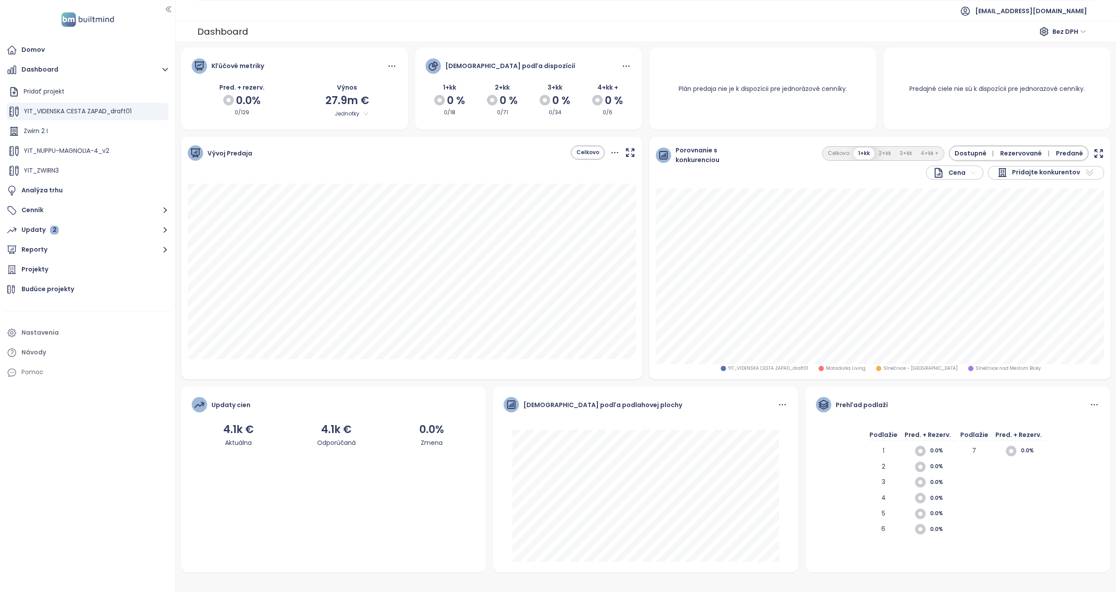
click at [762, 155] on div "Porovnanie s konkurenciou Cena Pridajte konkurentov Celkovo 1+kk 2+kk 3+kk 4+kk…" at bounding box center [881, 162] width 462 height 52
click at [762, 151] on icon "button" at bounding box center [1099, 153] width 11 height 11
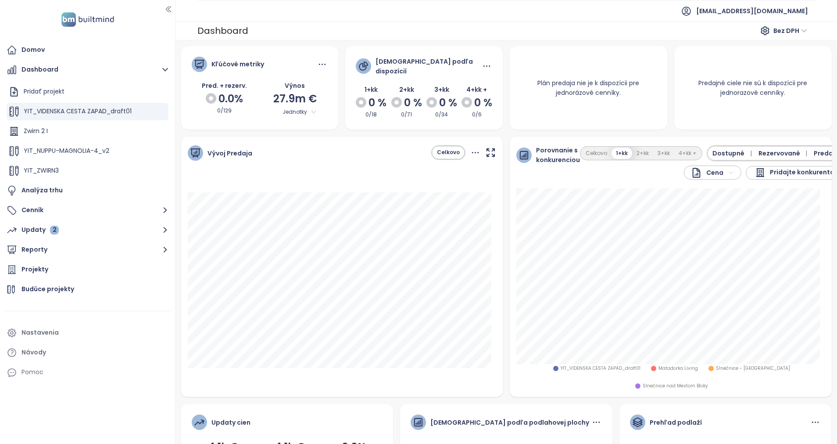
click at [762, 172] on span "Pridajte konkurentov" at bounding box center [804, 172] width 68 height 11
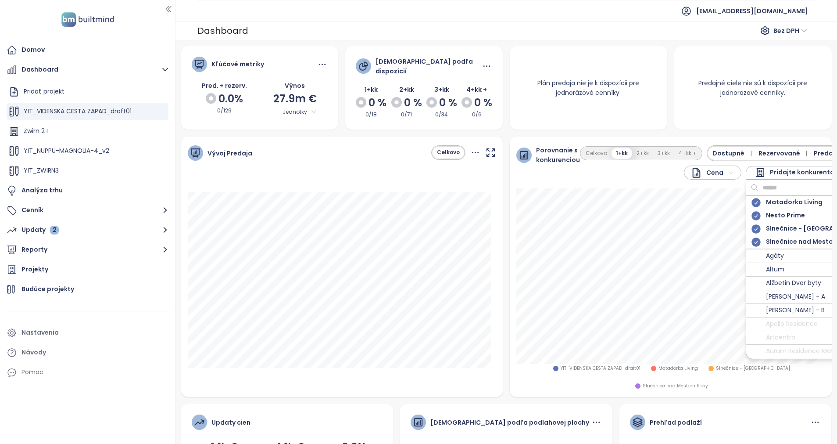
click at [651, 183] on div "Porovnanie s konkurenciou Cena Matadorka Living Nesto Prime Slnečnice - Nové Vi…" at bounding box center [671, 162] width 322 height 52
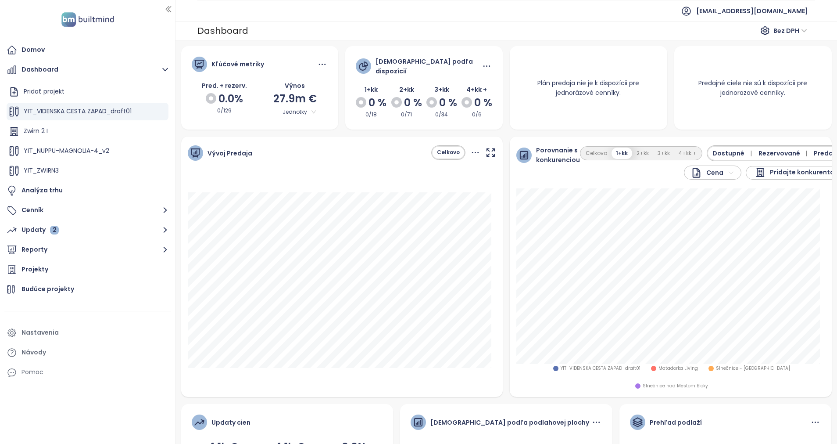
click at [718, 169] on html "Domov Dashboard Pridať projekt YIT_VIDENSKA CESTA ZAPAD_draft01 Zwirn 2 I YIT_N…" at bounding box center [418, 222] width 837 height 444
click at [701, 132] on html "Domov Dashboard Pridať projekt YIT_VIDENSKA CESTA ZAPAD_draft01 Zwirn 2 I YIT_N…" at bounding box center [418, 222] width 837 height 444
click at [55, 272] on div "Projekty" at bounding box center [87, 270] width 166 height 18
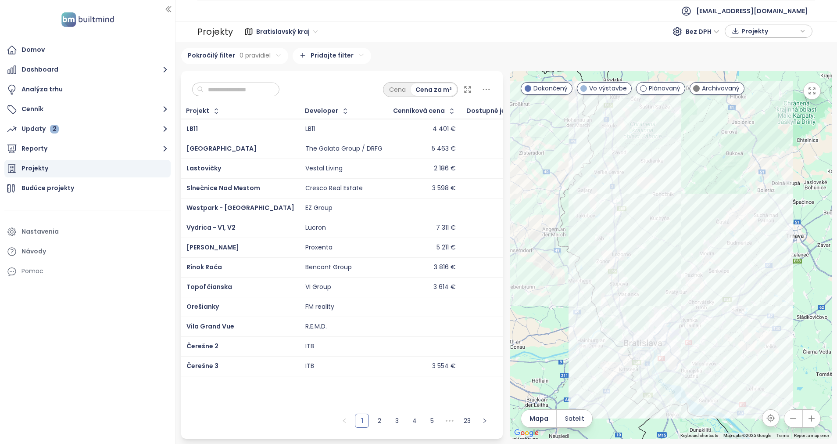
click at [230, 92] on input "text" at bounding box center [239, 89] width 71 height 13
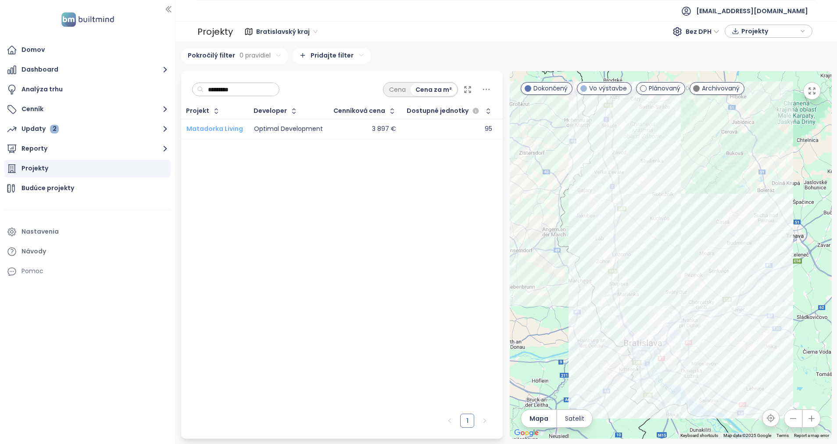
type input "*********"
click at [228, 129] on span "Matadorka Living" at bounding box center [215, 128] width 57 height 9
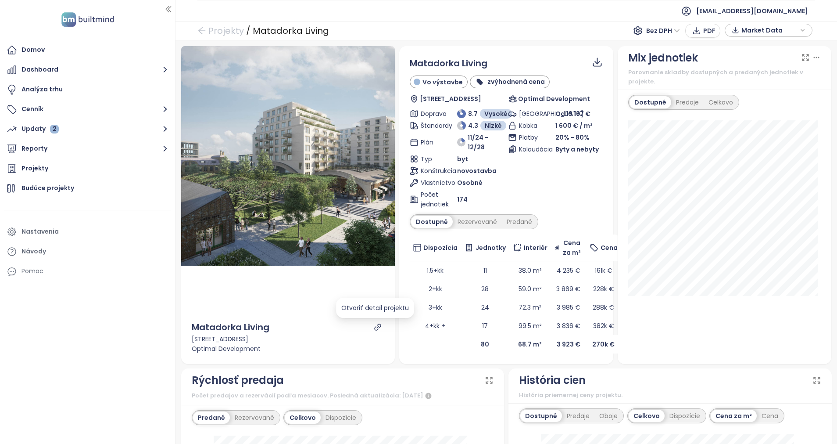
click at [374, 326] on icon "link" at bounding box center [378, 327] width 8 height 8
click at [40, 105] on button "Cenník" at bounding box center [87, 110] width 166 height 18
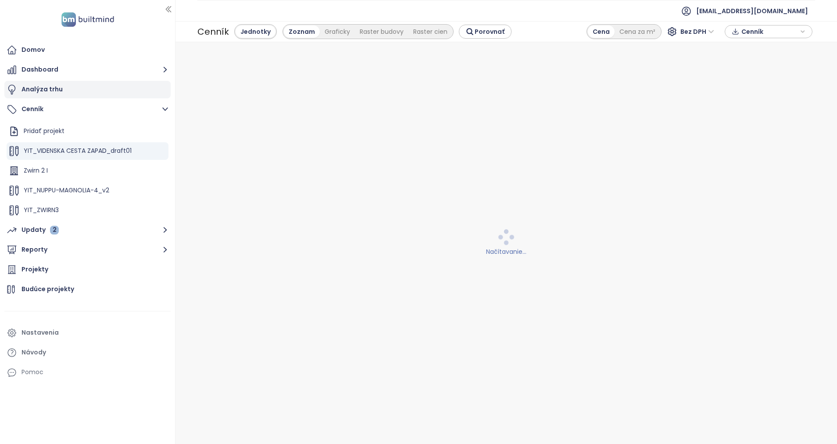
click at [50, 90] on div "Analýza trhu" at bounding box center [42, 89] width 41 height 11
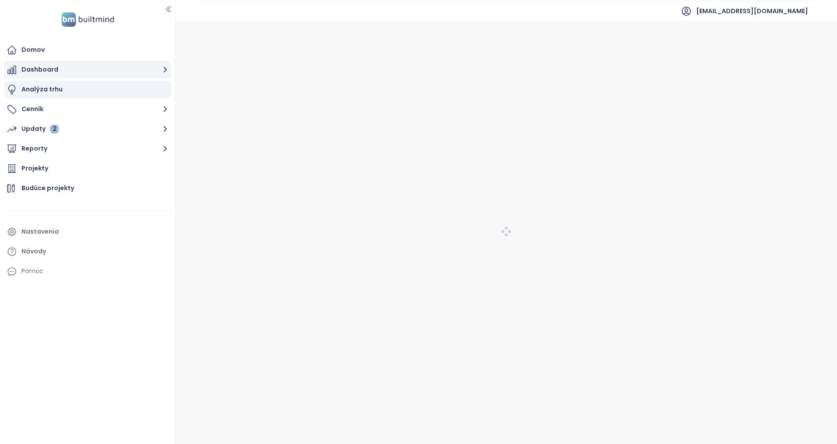
click at [39, 65] on button "Dashboard" at bounding box center [87, 70] width 166 height 18
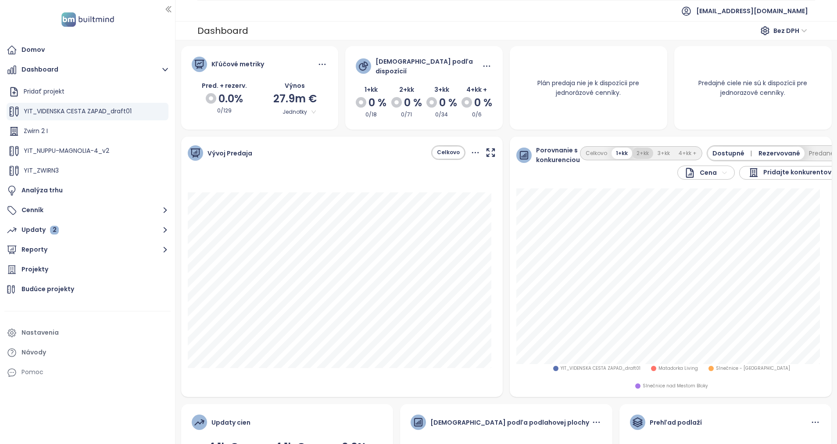
click at [637, 153] on button "2+kk" at bounding box center [642, 153] width 21 height 12
click at [804, 153] on button "Predané" at bounding box center [821, 153] width 34 height 13
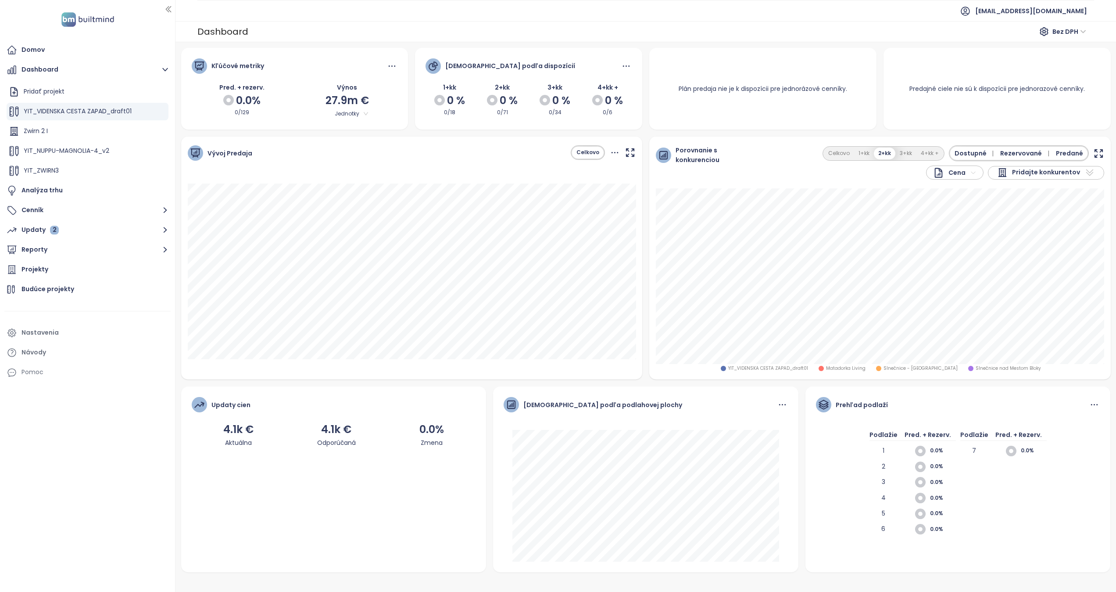
click at [837, 151] on icon "button" at bounding box center [1099, 153] width 11 height 11
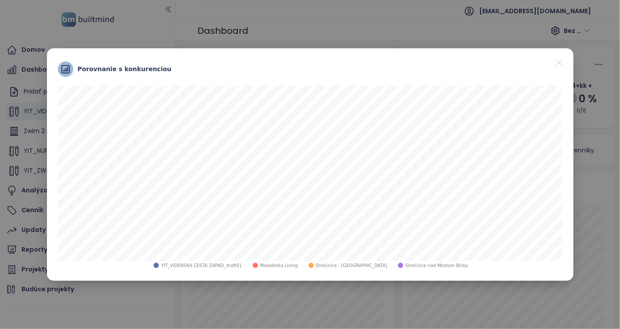
click at [561, 61] on icon "close" at bounding box center [559, 62] width 11 height 11
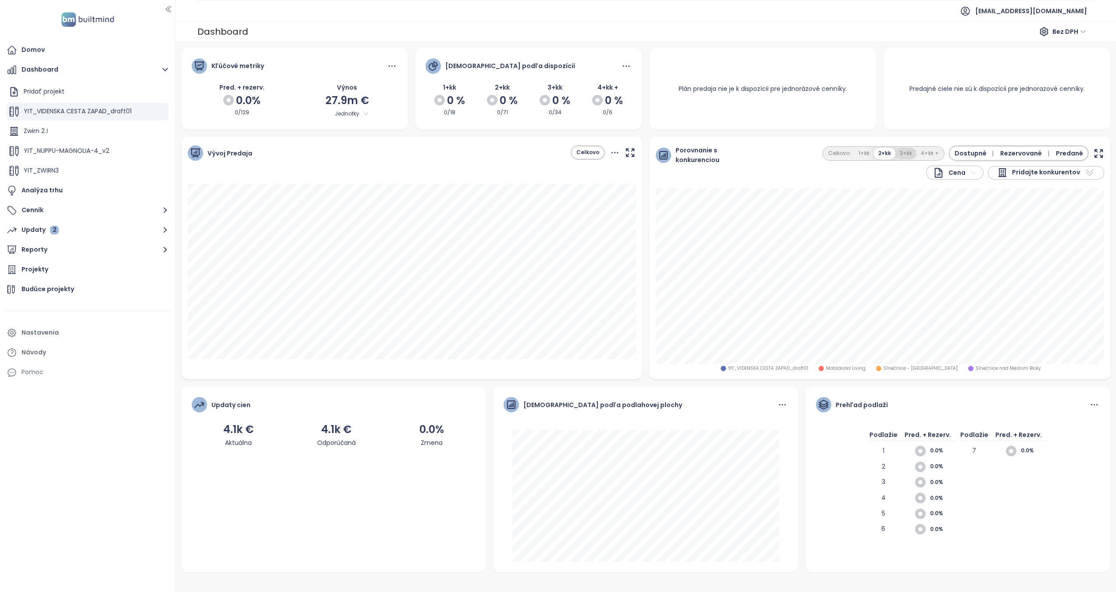
click at [837, 153] on button "3+kk" at bounding box center [906, 153] width 21 height 12
click at [837, 150] on icon "button" at bounding box center [1098, 153] width 7 height 7
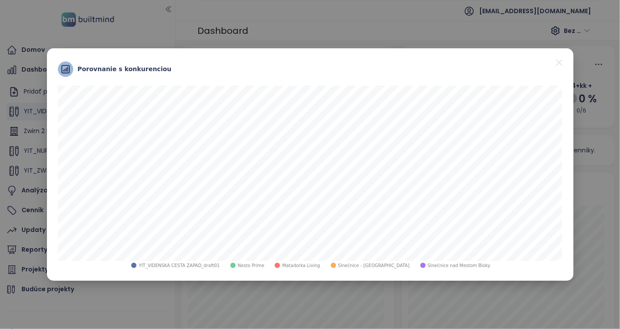
click at [560, 60] on icon "close" at bounding box center [559, 62] width 11 height 11
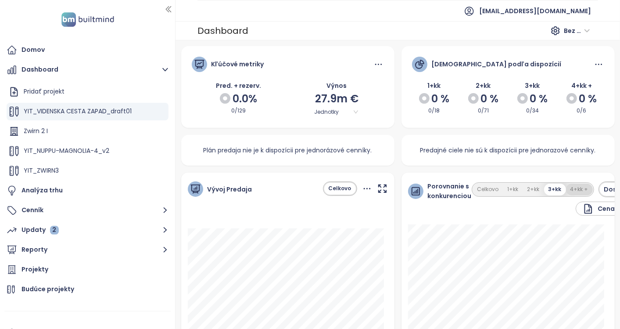
click at [569, 187] on button "4+kk +" at bounding box center [579, 189] width 27 height 12
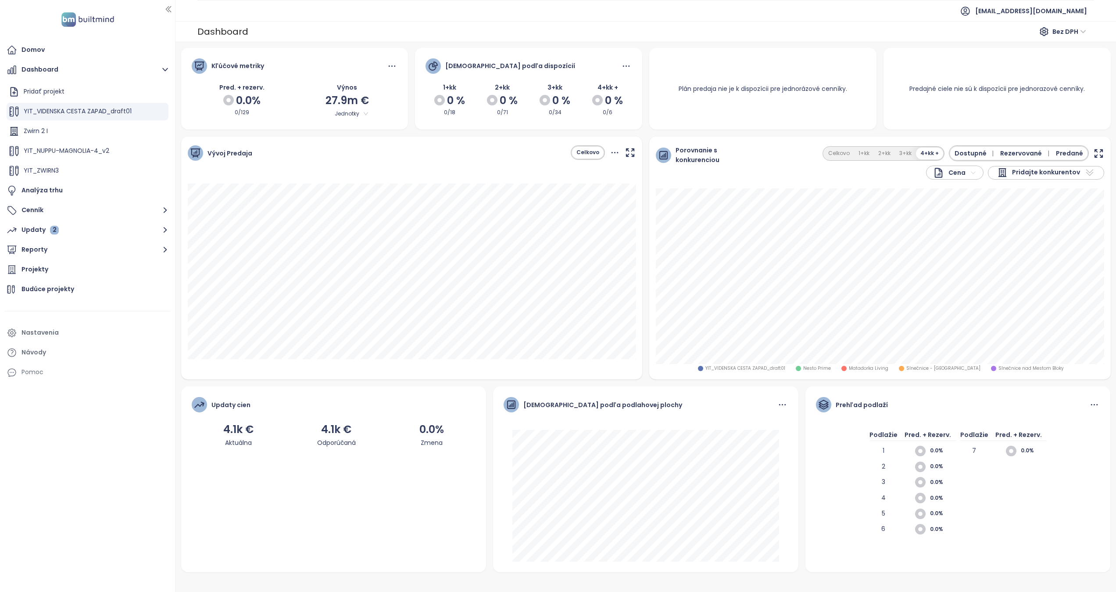
click at [837, 152] on icon "button" at bounding box center [1099, 153] width 11 height 11
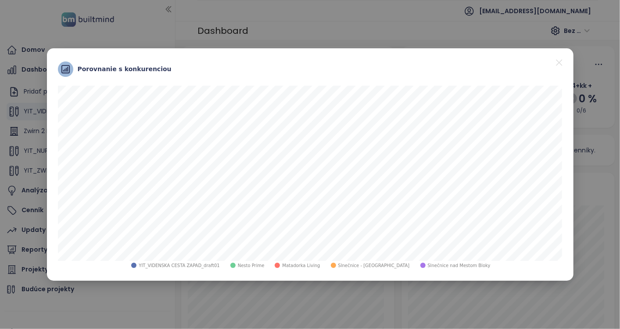
click at [562, 63] on icon "close" at bounding box center [559, 62] width 11 height 11
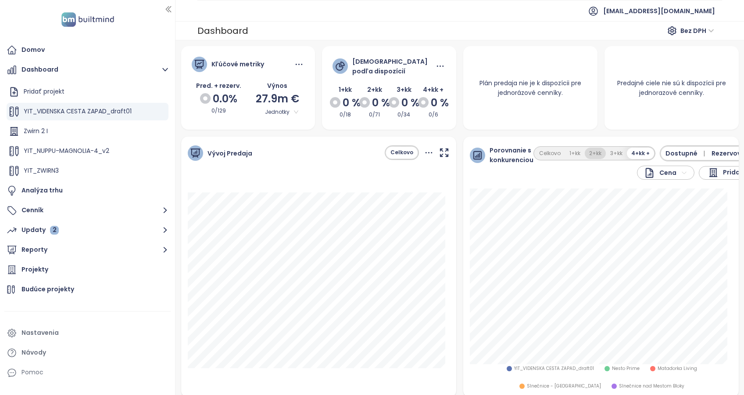
click at [591, 151] on button "2+kk" at bounding box center [595, 153] width 21 height 12
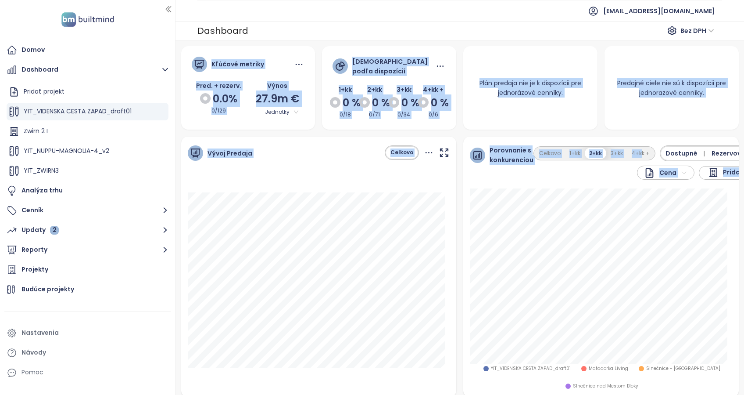
drag, startPoint x: 634, startPoint y: 138, endPoint x: 327, endPoint y: 30, distance: 325.6
click at [327, 30] on div "Dashboard Bez DPH Kľúčové metriky Pred. + rezerv. 0.0% 0/129 Výnos 27.9m € Jedn…" at bounding box center [460, 207] width 569 height 373
click at [262, 130] on div "Kľúčové metriky Pred. + rezerv. 0.0% 0/129 Výnos 27.9m € Jednotky Predaj podľa …" at bounding box center [460, 320] width 565 height 548
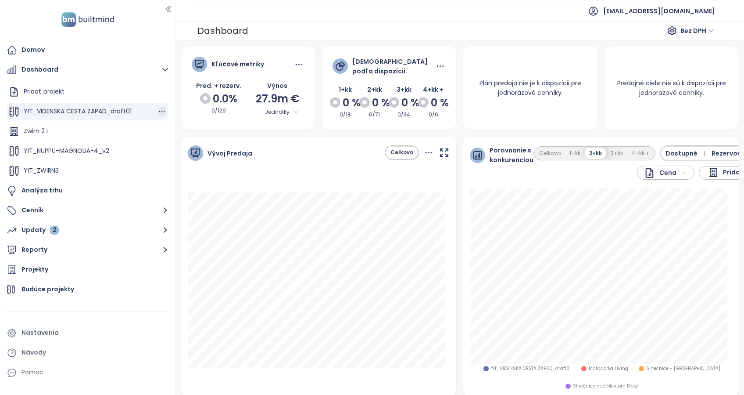
click at [158, 111] on icon "button" at bounding box center [162, 111] width 9 height 9
click at [190, 125] on button "Upraviť" at bounding box center [189, 125] width 50 height 11
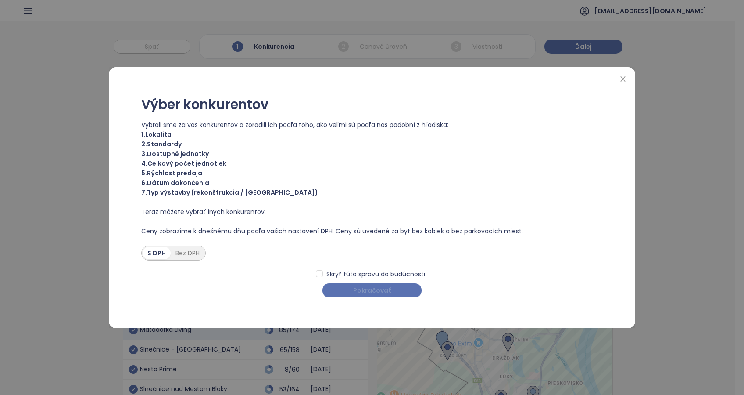
click at [384, 286] on span "Pokračovať" at bounding box center [372, 290] width 38 height 10
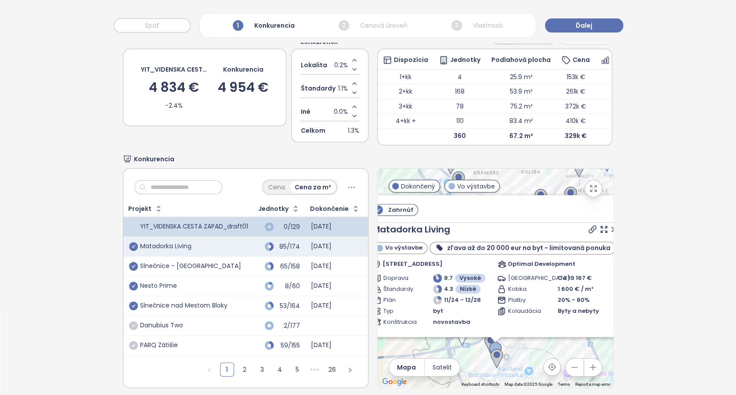
scroll to position [50, 0]
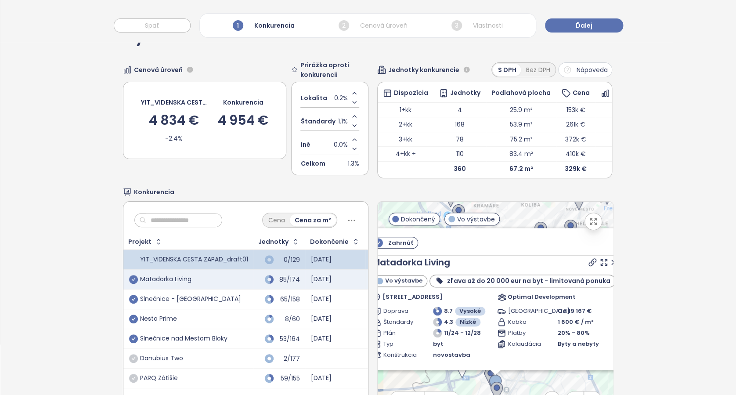
drag, startPoint x: 602, startPoint y: 274, endPoint x: 530, endPoint y: 197, distance: 105.6
click at [609, 266] on icon at bounding box center [613, 262] width 9 height 9
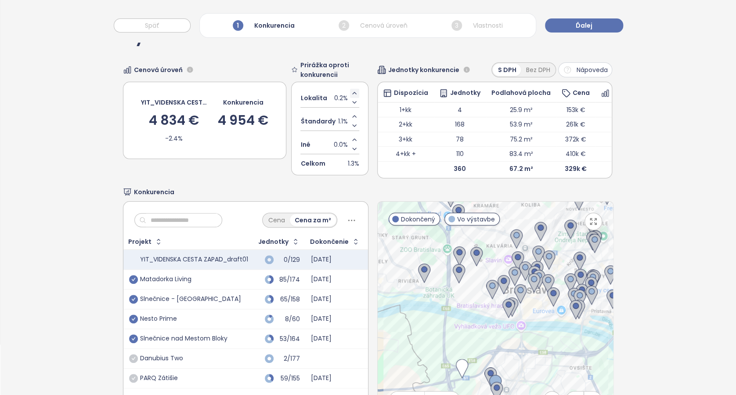
click at [351, 94] on icon "Increase value" at bounding box center [354, 93] width 7 height 7
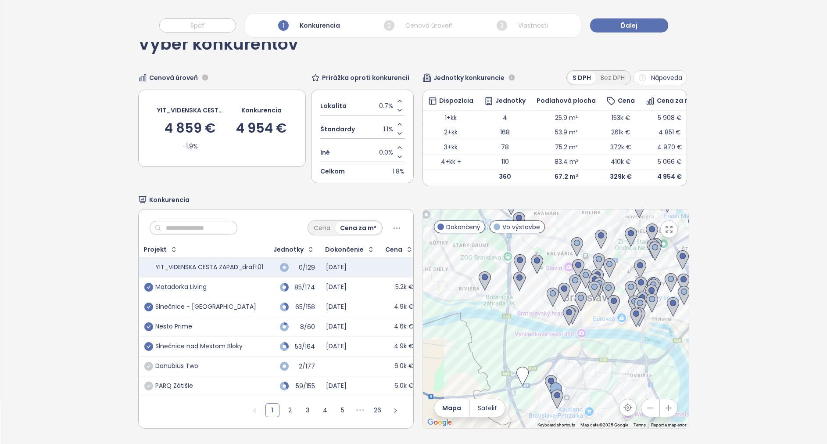
click at [329, 146] on div "Iné 0.0%" at bounding box center [362, 152] width 84 height 19
click at [631, 25] on span "Ďalej" at bounding box center [629, 26] width 17 height 10
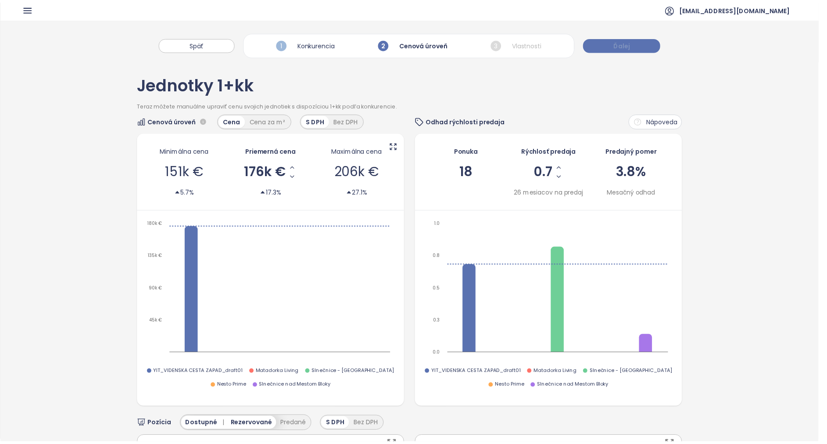
scroll to position [0, 0]
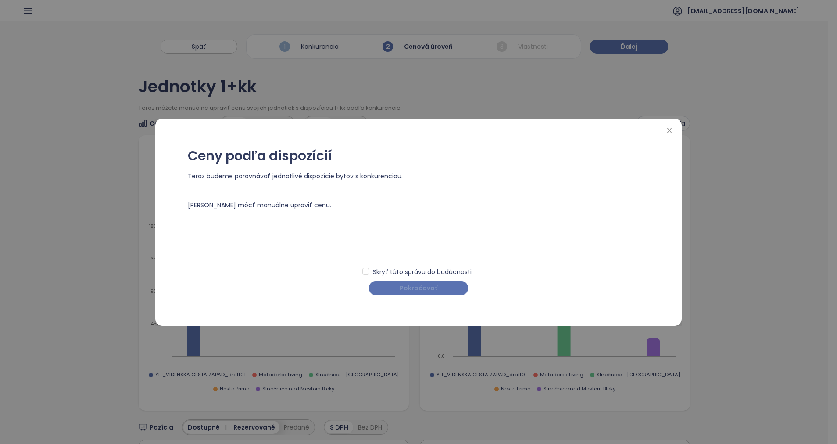
click at [439, 284] on button "Pokračovať" at bounding box center [418, 288] width 99 height 14
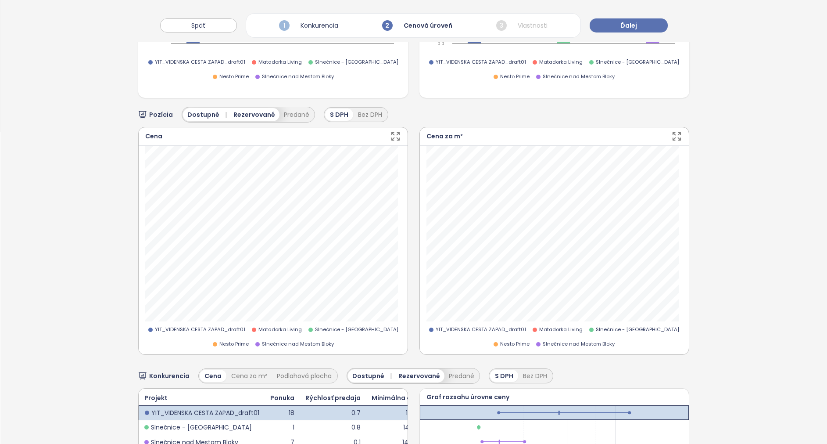
scroll to position [329, 0]
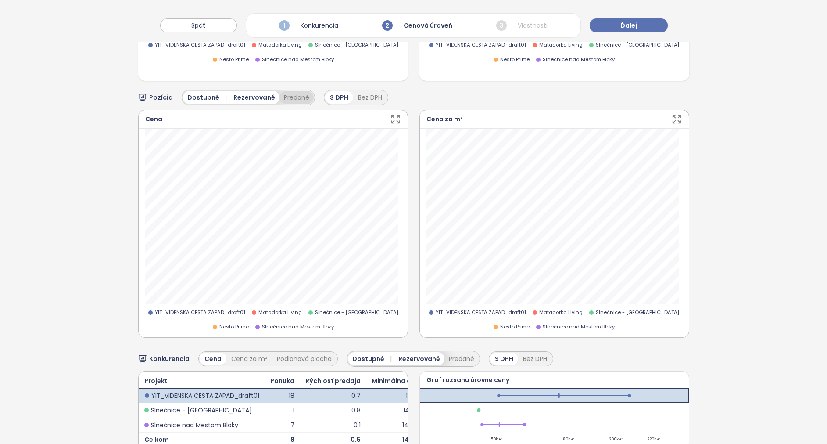
click at [287, 93] on button "Predané" at bounding box center [297, 97] width 34 height 13
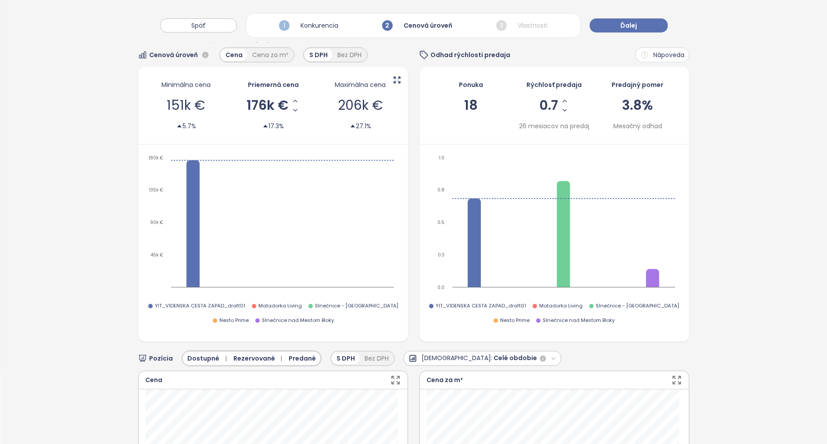
scroll to position [39, 0]
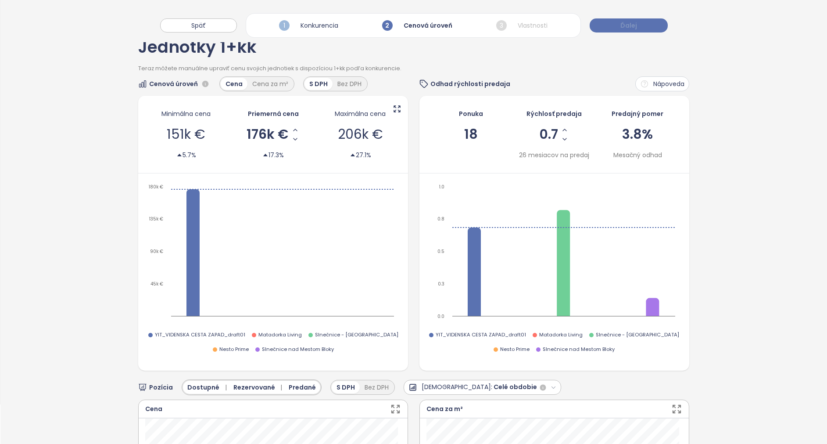
click at [632, 24] on span "Ďalej" at bounding box center [629, 26] width 17 height 10
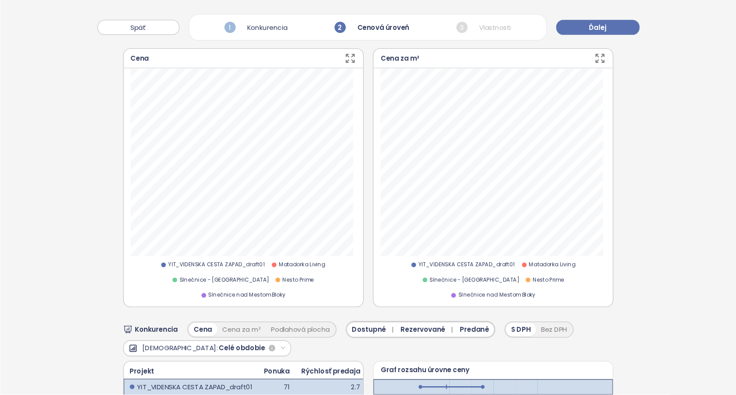
scroll to position [383, 0]
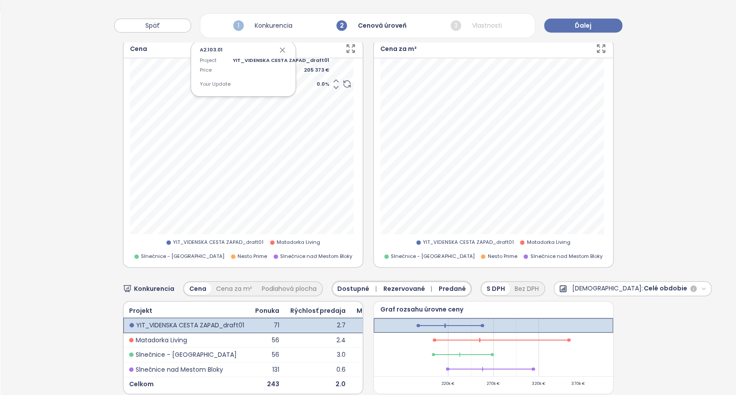
click at [319, 82] on span "0.0 %" at bounding box center [281, 84] width 97 height 8
type input "*"
type input "**"
click at [280, 46] on icon "button" at bounding box center [282, 50] width 9 height 9
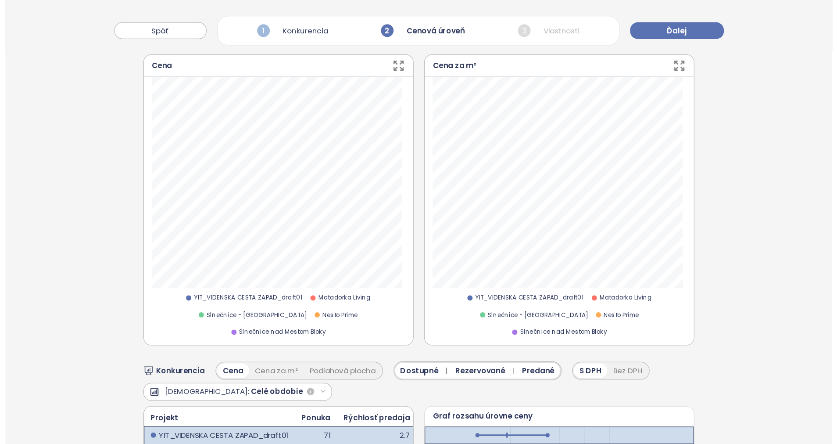
scroll to position [383, 0]
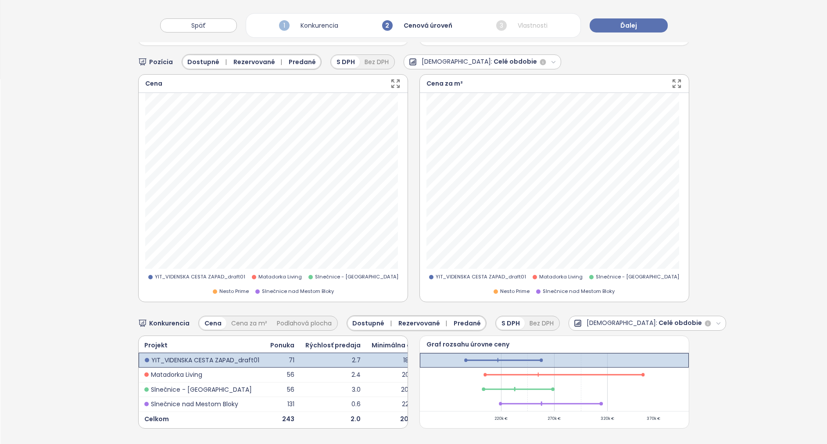
click at [391, 78] on icon "button" at bounding box center [395, 83] width 11 height 11
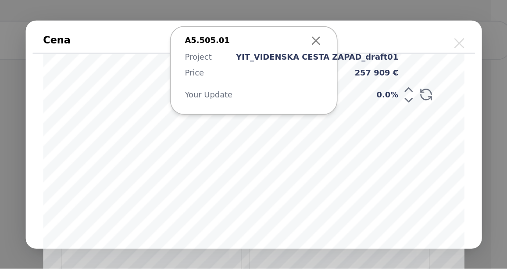
scroll to position [383, 0]
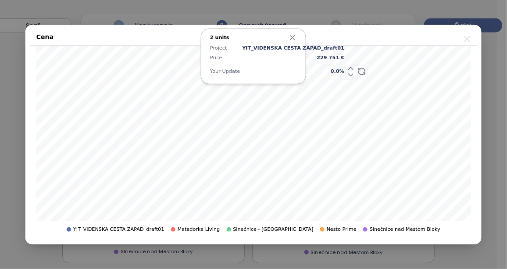
click at [293, 36] on icon "button" at bounding box center [292, 37] width 9 height 9
drag, startPoint x: 309, startPoint y: 72, endPoint x: 316, endPoint y: 72, distance: 7.5
click at [316, 72] on span "0.0 %" at bounding box center [293, 72] width 102 height 8
click at [323, 73] on div "12 units Project YIT_VIDENSKA CESTA ZAPAD_draft01 Price 212 419 € Your Update 0…" at bounding box center [253, 139] width 434 height 187
click at [319, 73] on span "0.0 %" at bounding box center [293, 72] width 102 height 8
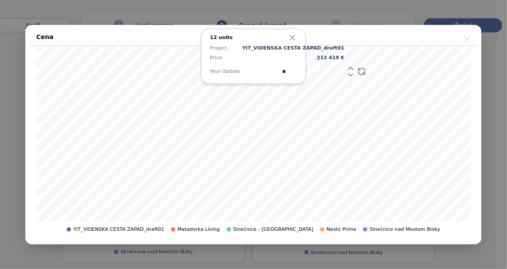
type input "*"
click at [314, 72] on span "0.0 %" at bounding box center [293, 72] width 102 height 8
type input "*"
click at [291, 37] on icon "button" at bounding box center [292, 37] width 9 height 9
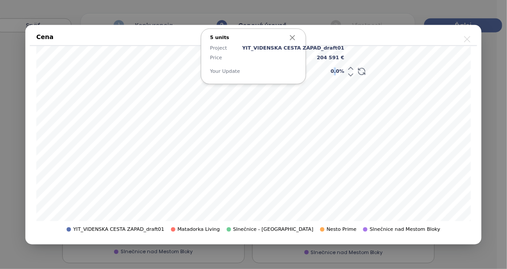
click at [315, 70] on span "0.0 %" at bounding box center [293, 72] width 102 height 8
type input "*"
click at [293, 39] on icon "button" at bounding box center [292, 37] width 9 height 9
click at [314, 71] on span "0.0 %" at bounding box center [293, 72] width 102 height 8
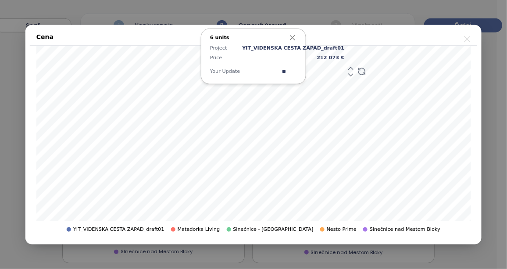
type input "*"
click at [294, 35] on icon "button" at bounding box center [292, 37] width 9 height 9
click at [316, 71] on span "5.0 %" at bounding box center [293, 72] width 102 height 8
type input "*"
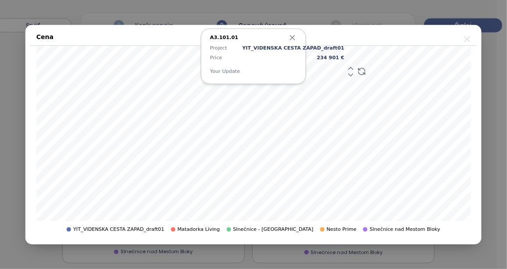
type input "*"
click at [293, 38] on icon "button" at bounding box center [293, 37] width 4 height 4
click at [313, 70] on span "0.0 %" at bounding box center [293, 72] width 102 height 8
type input "*"
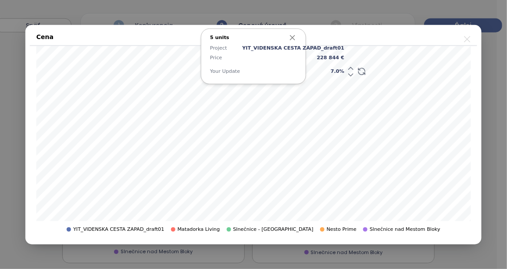
drag, startPoint x: 295, startPoint y: 36, endPoint x: 296, endPoint y: 40, distance: 5.0
click at [295, 36] on icon "button" at bounding box center [292, 37] width 9 height 9
click at [316, 72] on span "7.0 %" at bounding box center [293, 72] width 102 height 8
type input "*"
type input "**"
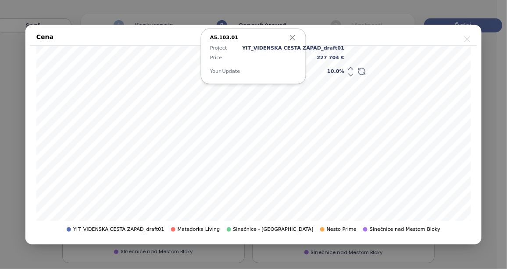
click at [291, 36] on icon "button" at bounding box center [292, 37] width 9 height 9
click at [312, 71] on span "5.0 %" at bounding box center [293, 72] width 102 height 8
type input "*"
click at [292, 36] on icon "button" at bounding box center [293, 37] width 4 height 4
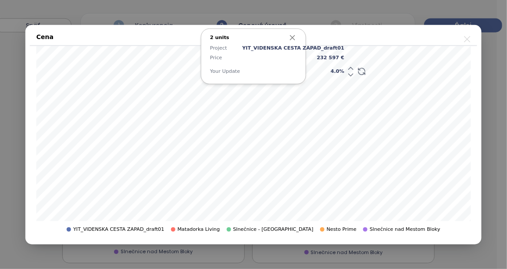
click at [294, 35] on icon "button" at bounding box center [292, 37] width 9 height 9
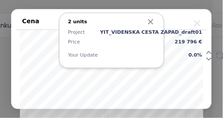
click at [149, 22] on icon "button" at bounding box center [150, 21] width 9 height 9
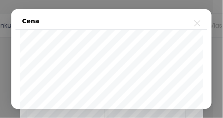
click at [200, 24] on icon "close" at bounding box center [197, 23] width 11 height 11
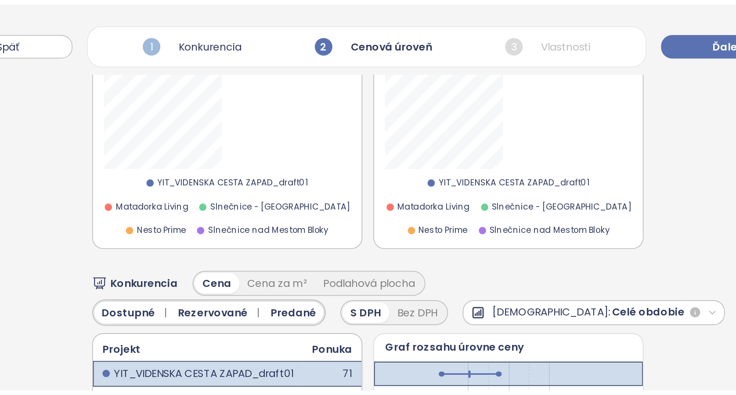
scroll to position [413, 0]
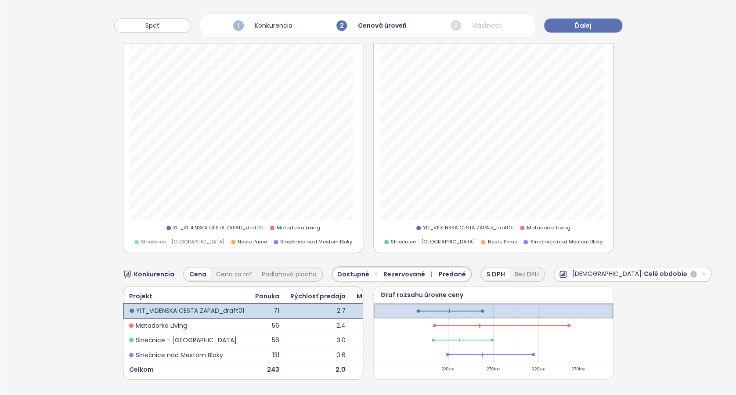
click at [197, 238] on span "Slnečnice - [GEOGRAPHIC_DATA]" at bounding box center [182, 242] width 83 height 8
click at [284, 224] on span "Matadorka Living" at bounding box center [297, 228] width 43 height 8
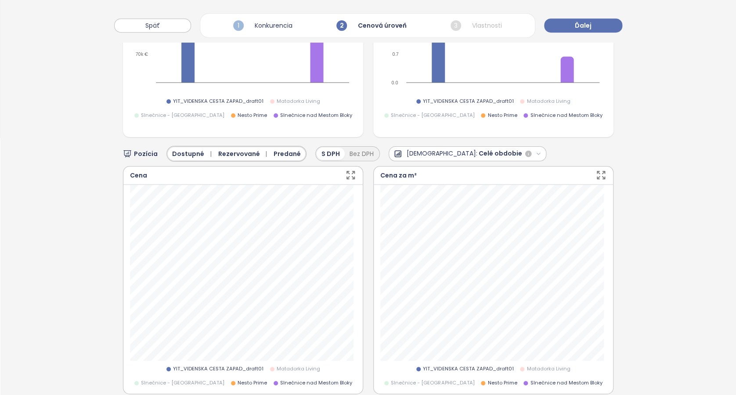
scroll to position [237, 0]
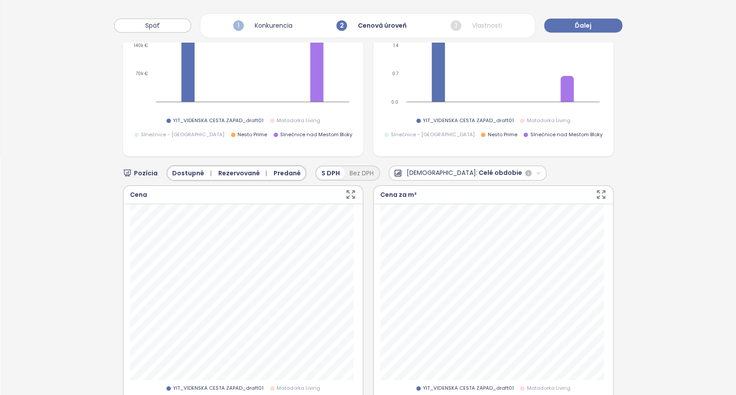
click at [347, 190] on icon "button" at bounding box center [350, 193] width 7 height 7
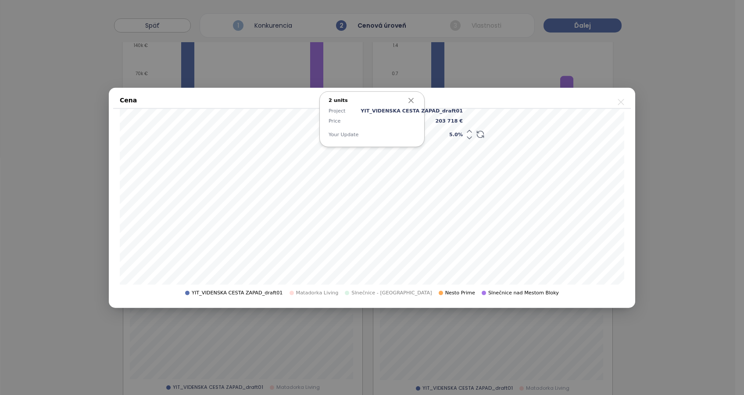
click at [435, 134] on span "5.0 %" at bounding box center [412, 134] width 102 height 8
type input "*"
click at [411, 98] on icon "button" at bounding box center [411, 100] width 9 height 9
click at [621, 100] on icon "close" at bounding box center [621, 101] width 11 height 11
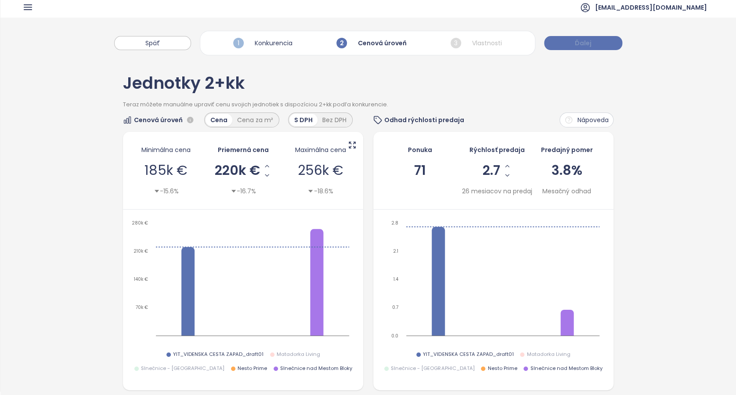
scroll to position [3, 0]
click at [579, 44] on span "Ďalej" at bounding box center [582, 44] width 17 height 10
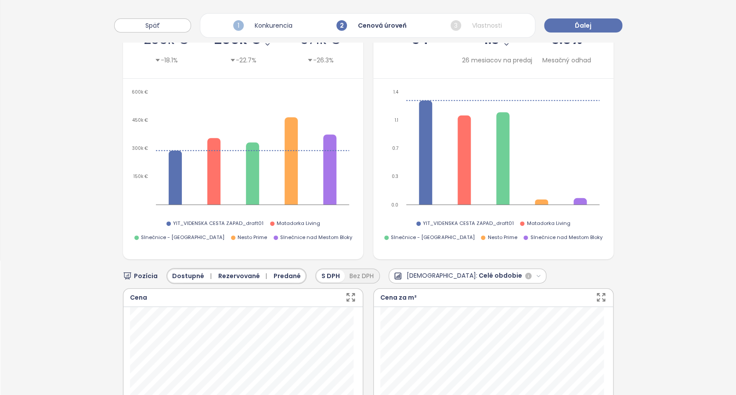
scroll to position [18, 0]
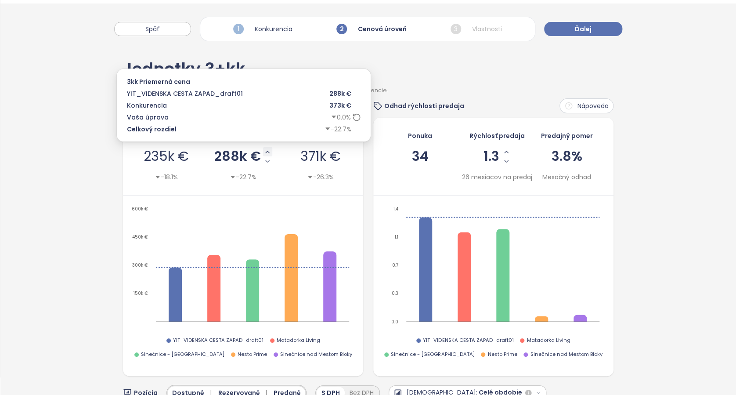
click at [266, 151] on icon "Increase AVG Price" at bounding box center [268, 152] width 4 height 2
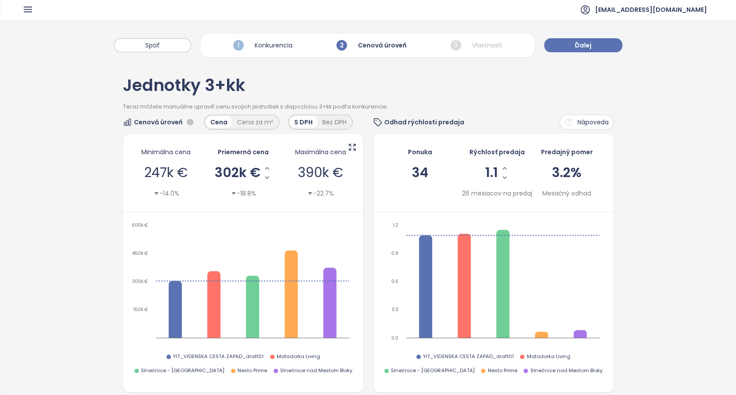
scroll to position [0, 0]
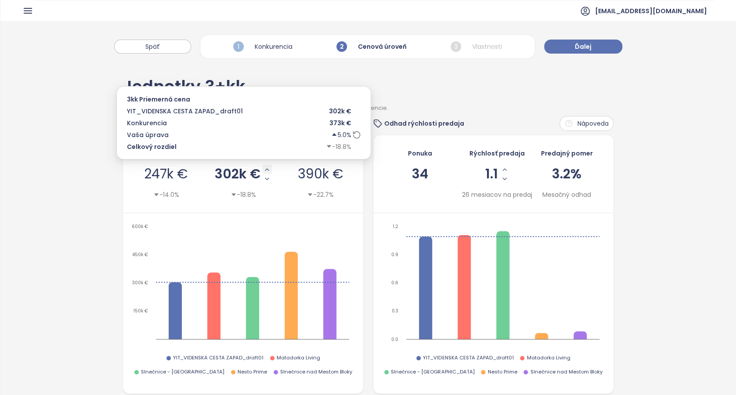
click at [264, 168] on icon "Increase AVG Price" at bounding box center [266, 169] width 7 height 7
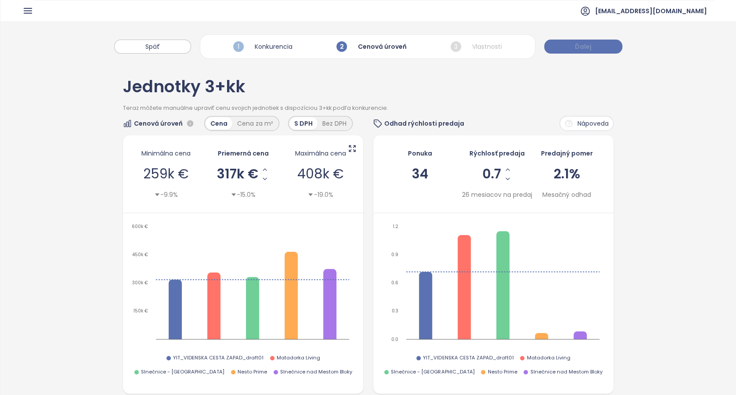
click at [578, 49] on span "Ďalej" at bounding box center [582, 47] width 17 height 10
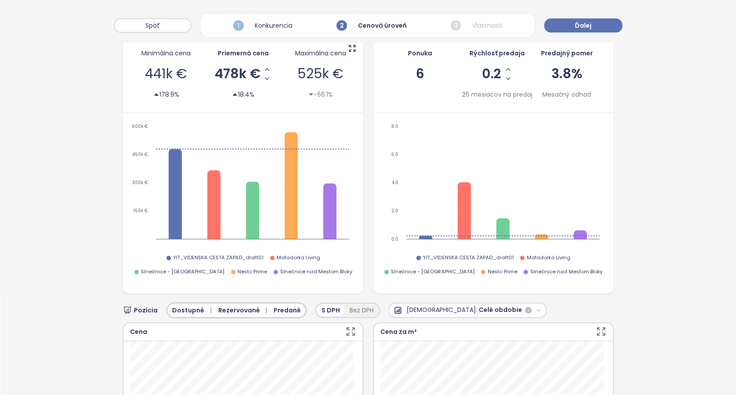
scroll to position [234, 0]
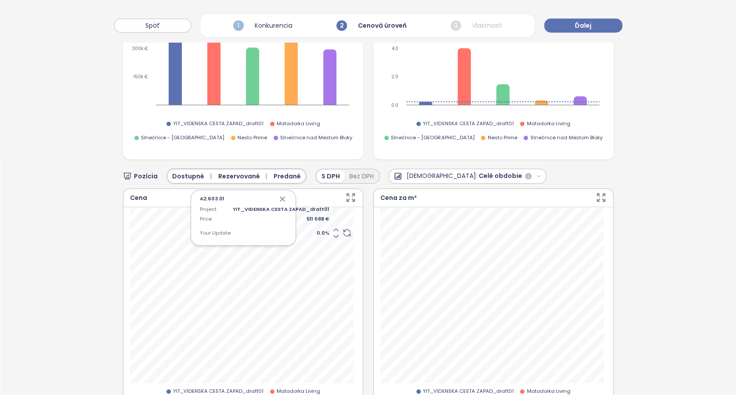
click at [316, 230] on span "0.0 %" at bounding box center [281, 233] width 97 height 8
type input "*"
click at [316, 228] on div "A2.603.01 Project YIT_VIDENSKA CESTA ZAPAD_draft01 Price 511 688 € Your Update …" at bounding box center [243, 308] width 226 height 202
click at [316, 229] on span "0.0 %" at bounding box center [281, 233] width 97 height 8
type input "*"
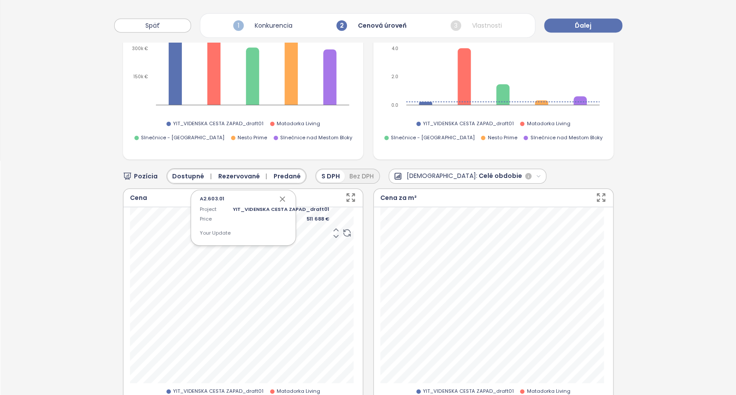
type input "*"
click at [278, 194] on icon "button" at bounding box center [282, 198] width 9 height 9
click at [280, 197] on icon "button" at bounding box center [282, 199] width 4 height 4
click at [317, 232] on span "0.0 %" at bounding box center [281, 233] width 97 height 8
type input "*"
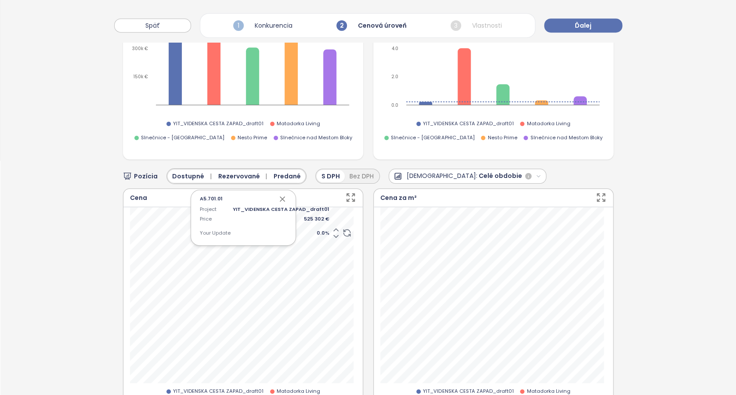
click at [315, 232] on span "0.0 %" at bounding box center [281, 233] width 97 height 8
type input "*"
click at [278, 200] on div "A5.701.01 Project YIT_VIDENSKA CESTA ZAPAD_draft01 Price 525 302 € Your Update …" at bounding box center [242, 218] width 105 height 56
click at [280, 197] on icon "button" at bounding box center [282, 199] width 4 height 4
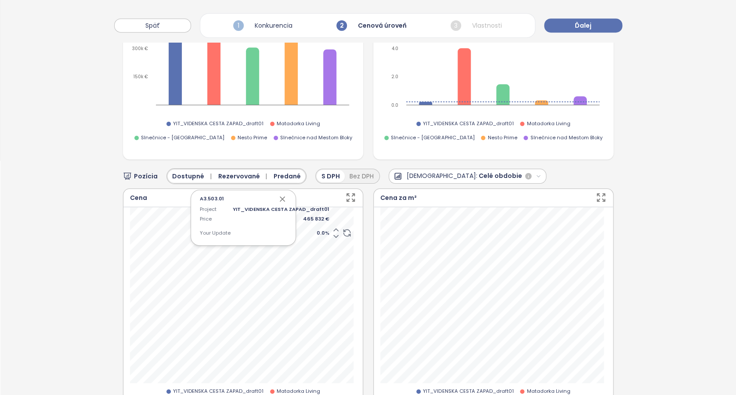
click at [313, 229] on span "0.0 %" at bounding box center [281, 233] width 97 height 8
type input "*"
click at [278, 196] on icon "button" at bounding box center [282, 198] width 9 height 9
click at [288, 389] on span "Matadorka Living" at bounding box center [297, 391] width 43 height 8
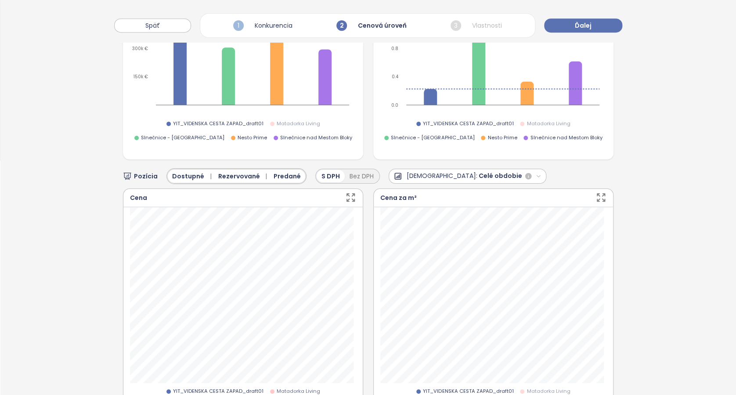
click at [281, 390] on div "YIT_VIDENSKA CESTA ZAPAD_draft01 Matadorka Living Slnečnice - Nové Viladomy Nes…" at bounding box center [243, 398] width 226 height 22
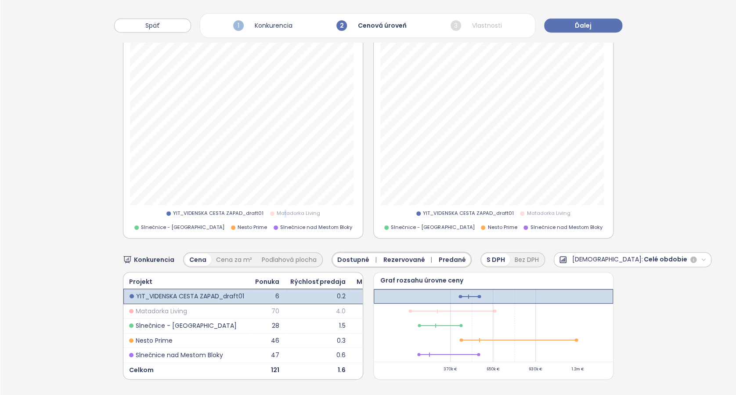
scroll to position [427, 0]
click at [302, 192] on div "YIT_VIDENSKA CESTA ZAPAD_draft01 Matadorka Living Slnečnice - Nové Viladomy Nes…" at bounding box center [243, 130] width 226 height 202
drag, startPoint x: 302, startPoint y: 192, endPoint x: 289, endPoint y: 194, distance: 12.8
click at [289, 209] on span "Matadorka Living" at bounding box center [297, 213] width 43 height 8
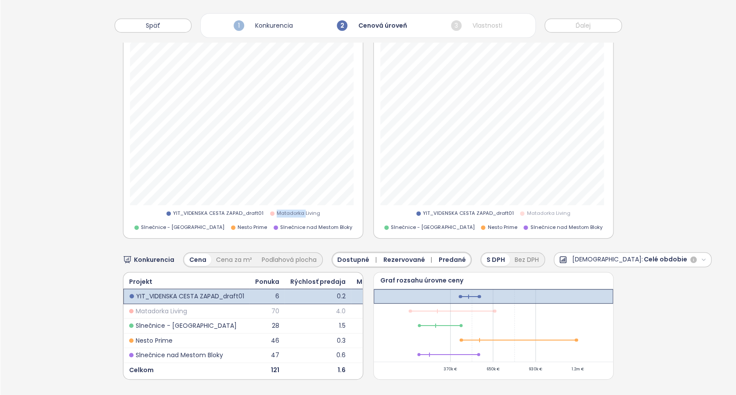
click at [288, 209] on span "Matadorka Living" at bounding box center [297, 213] width 43 height 8
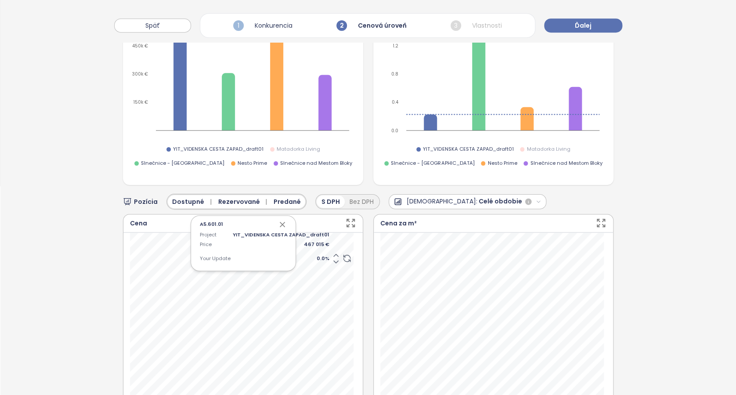
scroll to position [193, 0]
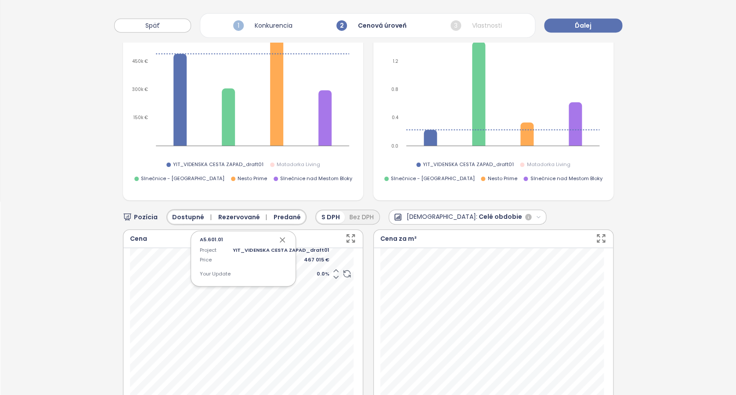
click at [312, 272] on span "0.0 %" at bounding box center [281, 274] width 97 height 8
type input "*"
click at [280, 235] on icon "button" at bounding box center [282, 239] width 9 height 9
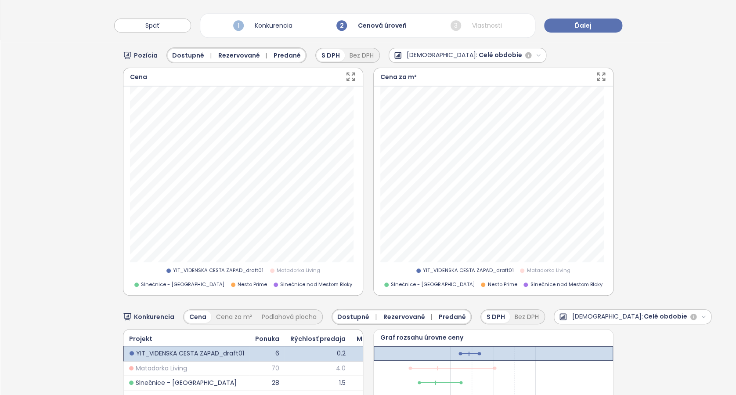
scroll to position [369, 0]
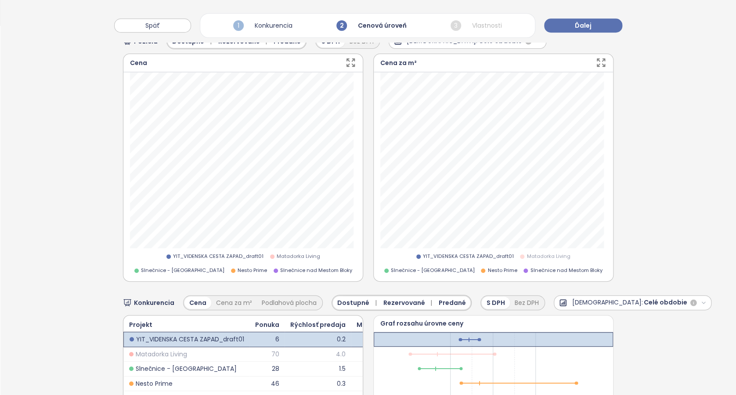
click at [298, 252] on span "Matadorka Living" at bounding box center [297, 256] width 43 height 8
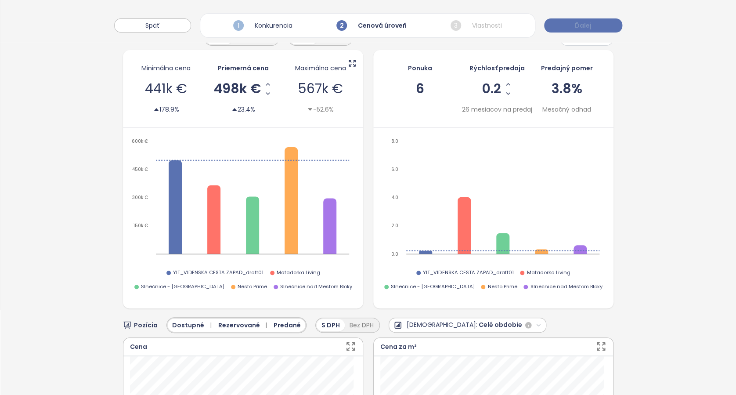
scroll to position [18, 0]
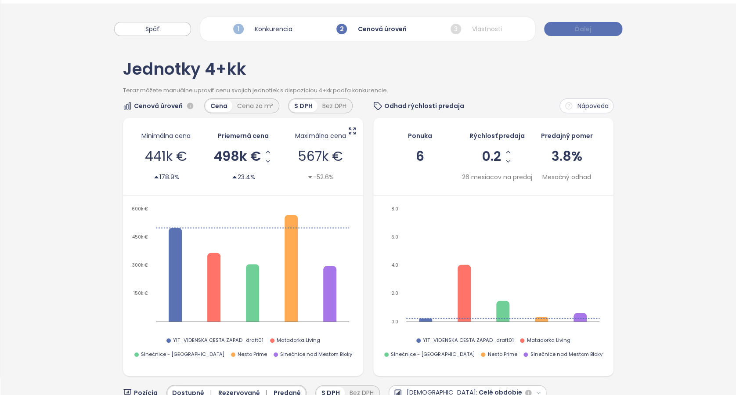
click at [578, 32] on span "Ďalej" at bounding box center [582, 29] width 17 height 10
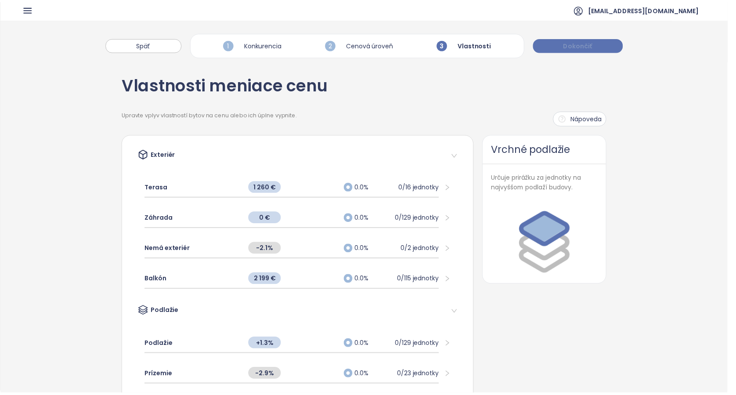
scroll to position [0, 0]
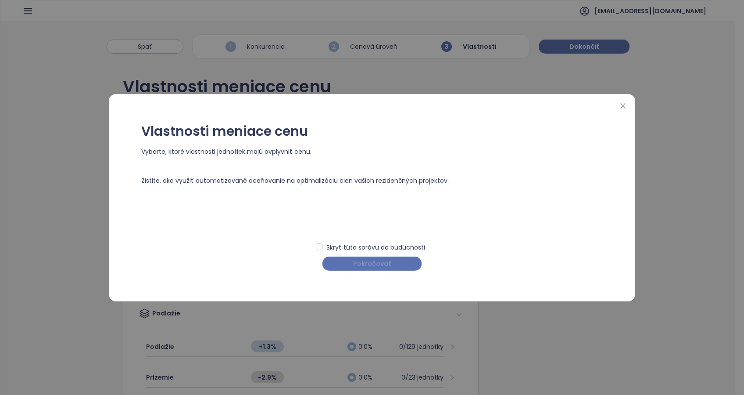
click at [380, 262] on span "Pokračovať" at bounding box center [372, 263] width 38 height 10
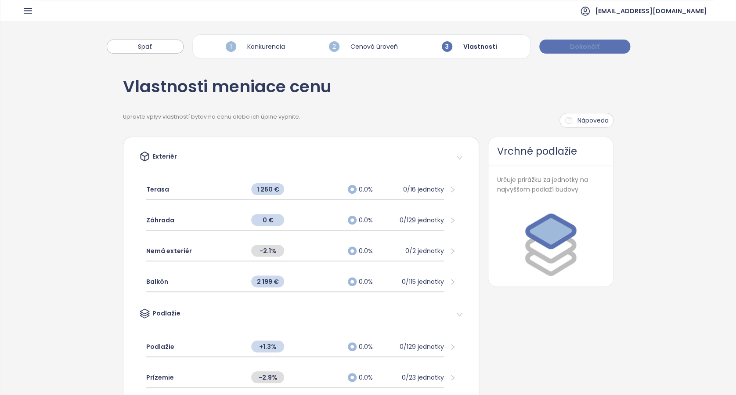
click at [582, 45] on span "Dokončiť" at bounding box center [584, 47] width 29 height 10
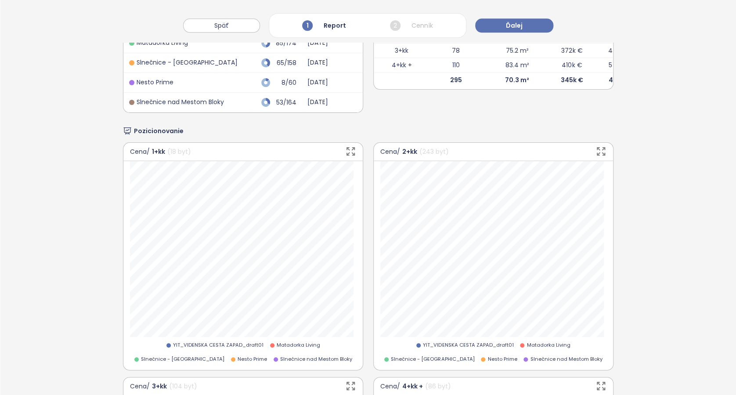
scroll to position [761, 0]
click at [517, 20] on button "Ďalej" at bounding box center [514, 25] width 78 height 14
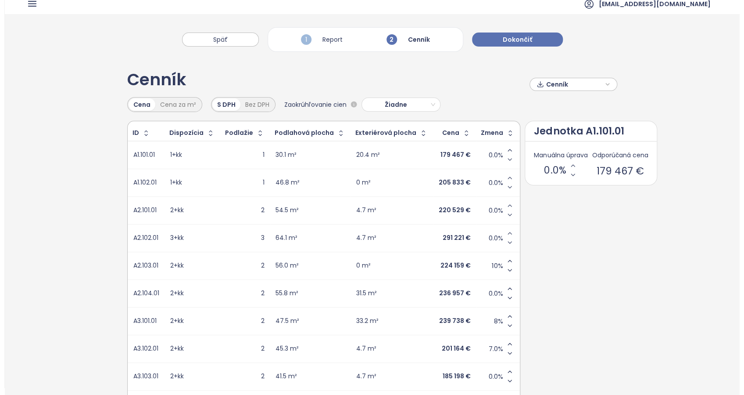
scroll to position [0, 0]
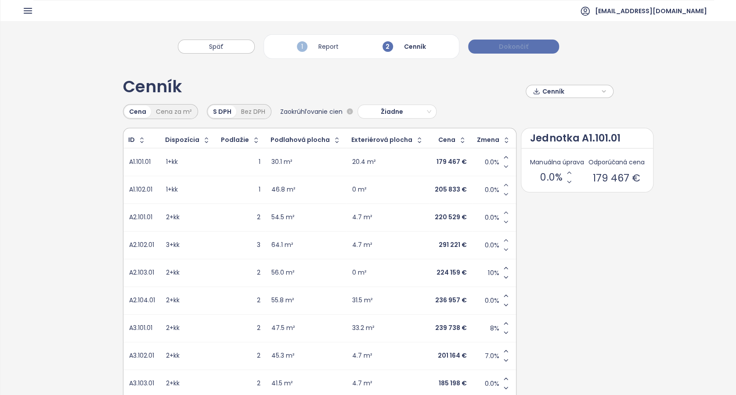
click at [516, 44] on span "Dokončiť" at bounding box center [513, 47] width 29 height 10
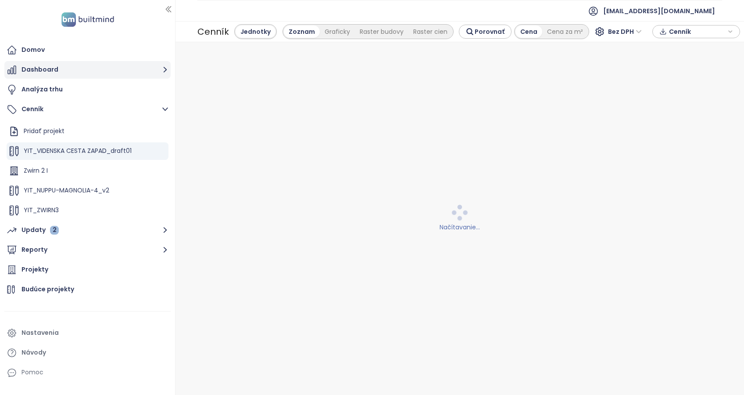
click at [42, 71] on button "Dashboard" at bounding box center [87, 70] width 166 height 18
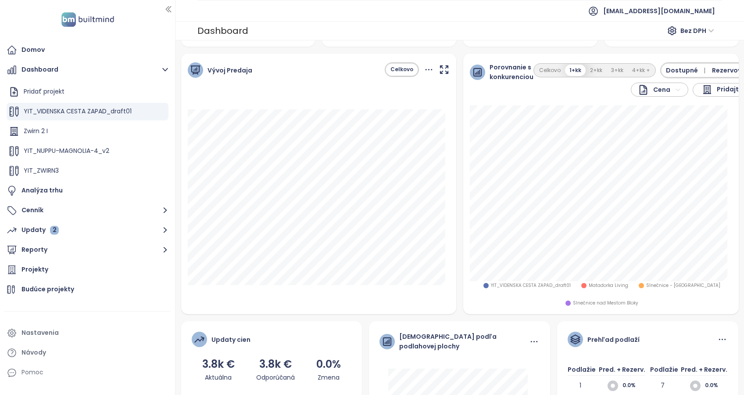
scroll to position [81, 0]
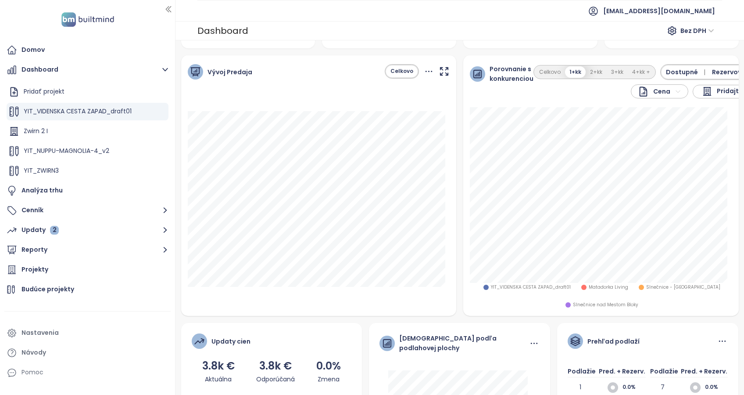
click at [669, 88] on html "Domov Dashboard Pridať projekt YIT_VIDENSKA CESTA ZAPAD_draft01 Zwirn 2 I YIT_N…" at bounding box center [372, 197] width 744 height 395
click at [666, 118] on span "Cena za m²" at bounding box center [654, 118] width 44 height 12
click at [667, 89] on html "Domov Dashboard Pridať projekt YIT_VIDENSKA CESTA ZAPAD_draft01 Zwirn 2 I YIT_N…" at bounding box center [372, 197] width 744 height 395
click at [643, 106] on span "Cena" at bounding box center [645, 106] width 47 height 12
click at [166, 12] on icon "button" at bounding box center [168, 9] width 9 height 9
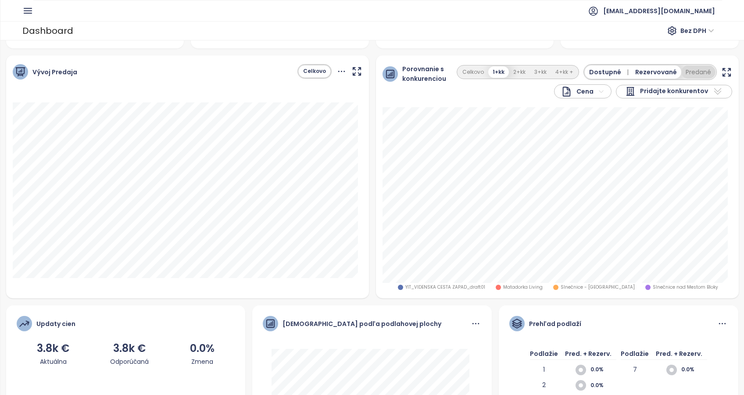
click at [686, 74] on button "Predané" at bounding box center [699, 71] width 34 height 13
click at [467, 69] on button "Celkovo" at bounding box center [467, 72] width 30 height 12
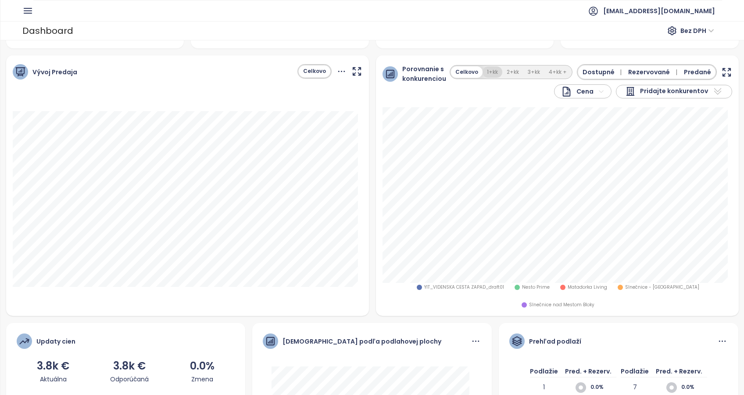
click at [489, 70] on button "1+kk" at bounding box center [493, 72] width 20 height 12
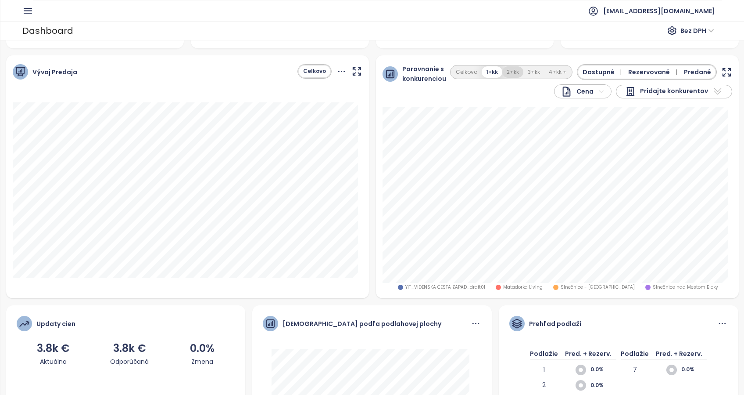
click at [515, 71] on button "2+kk" at bounding box center [513, 72] width 21 height 12
click at [531, 71] on button "3+kk" at bounding box center [534, 72] width 21 height 12
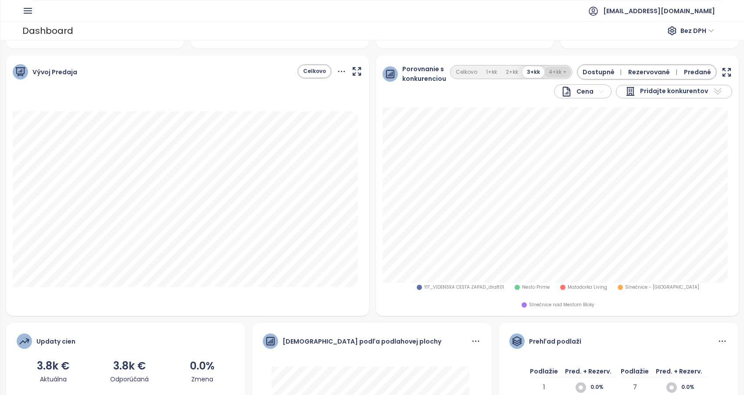
click at [556, 71] on button "4+kk +" at bounding box center [558, 72] width 27 height 12
click at [524, 68] on button "3+kk" at bounding box center [533, 72] width 21 height 12
click at [506, 69] on button "2+kk" at bounding box center [512, 72] width 21 height 12
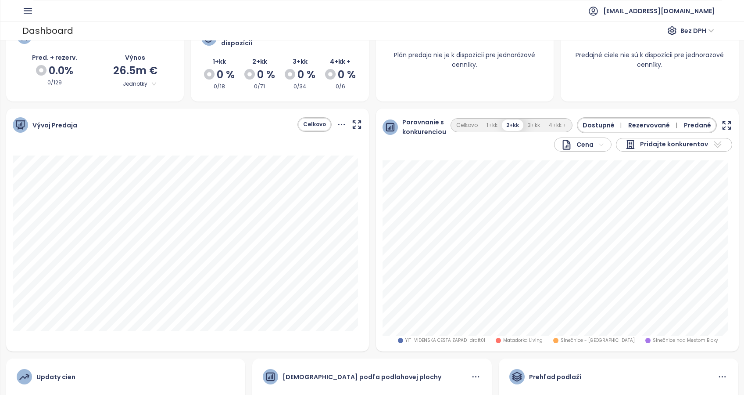
scroll to position [5, 0]
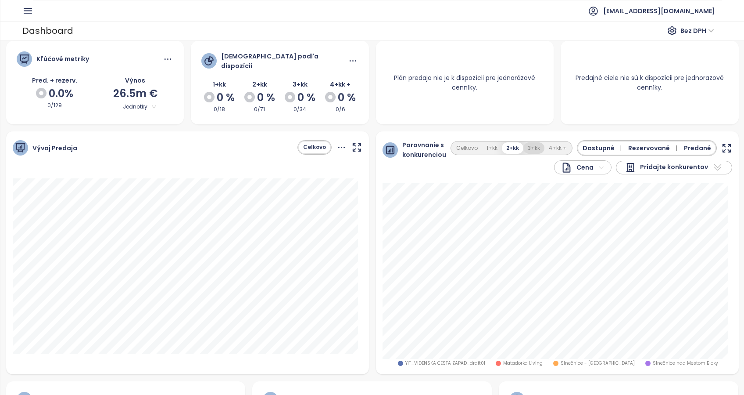
click at [530, 144] on button "3+kk" at bounding box center [534, 148] width 21 height 12
click at [488, 147] on button "1+kk" at bounding box center [492, 148] width 20 height 12
click at [508, 143] on button "2+kk" at bounding box center [513, 148] width 21 height 12
click at [528, 144] on button "3+kk" at bounding box center [534, 148] width 21 height 12
click at [551, 145] on button "4+kk +" at bounding box center [558, 148] width 27 height 12
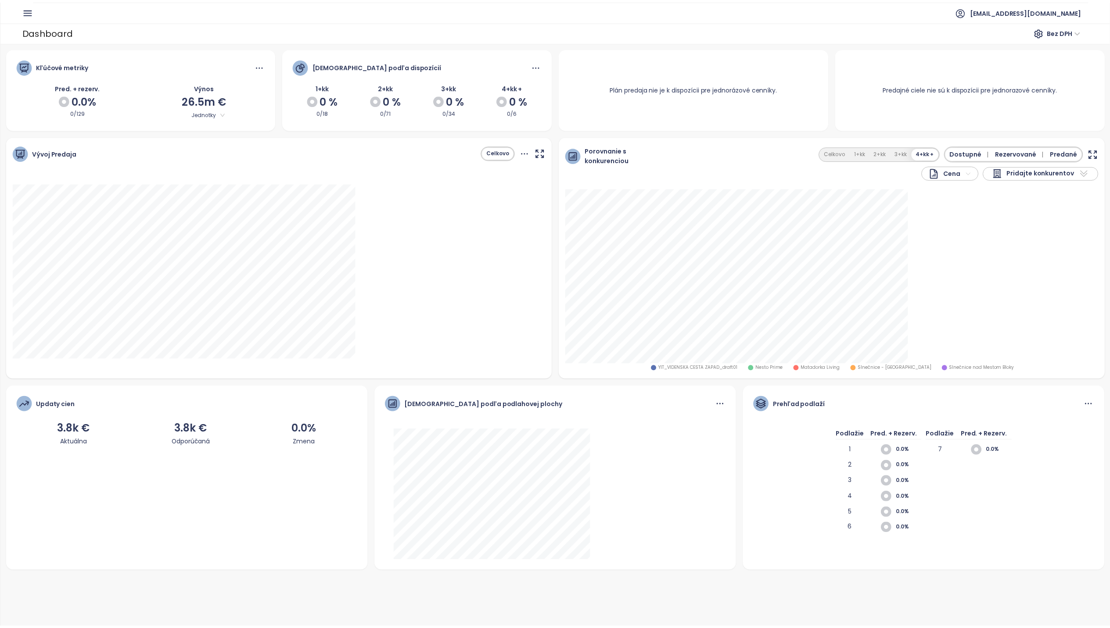
scroll to position [0, 0]
click at [28, 13] on icon "button" at bounding box center [27, 10] width 7 height 5
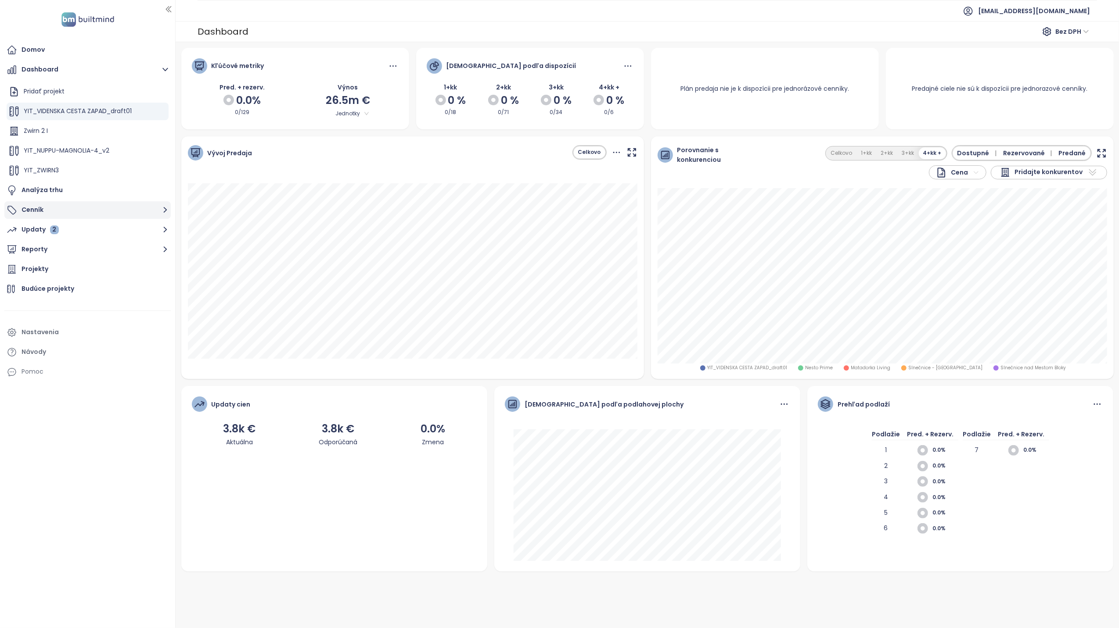
click at [69, 211] on button "Cenník" at bounding box center [87, 210] width 166 height 18
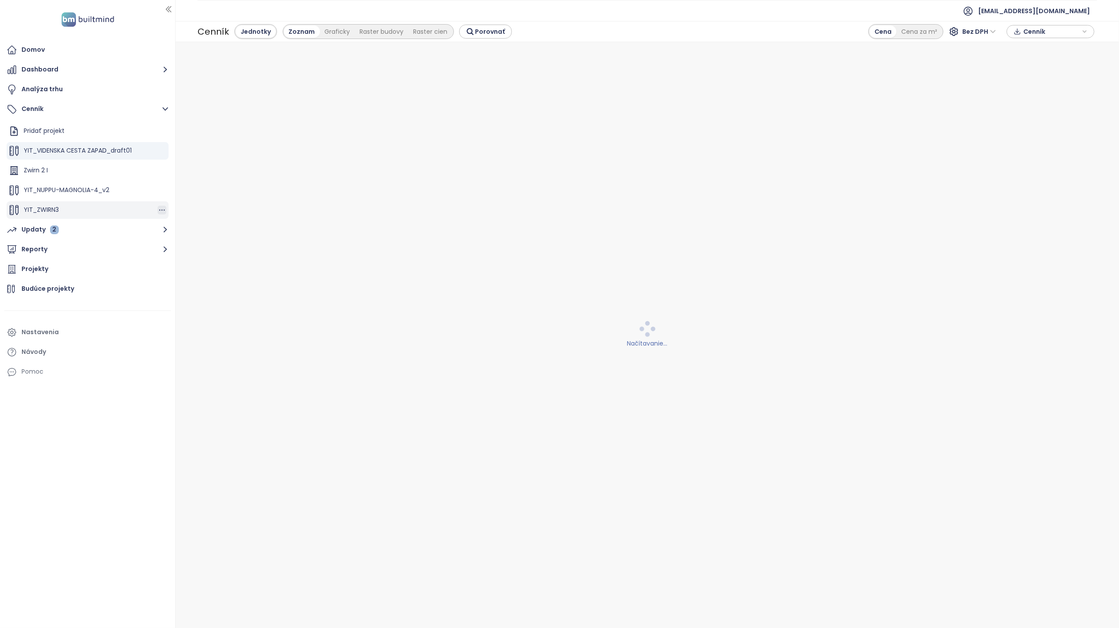
click at [158, 212] on icon "button" at bounding box center [162, 210] width 9 height 9
click at [194, 184] on button "Upraviť" at bounding box center [189, 180] width 50 height 11
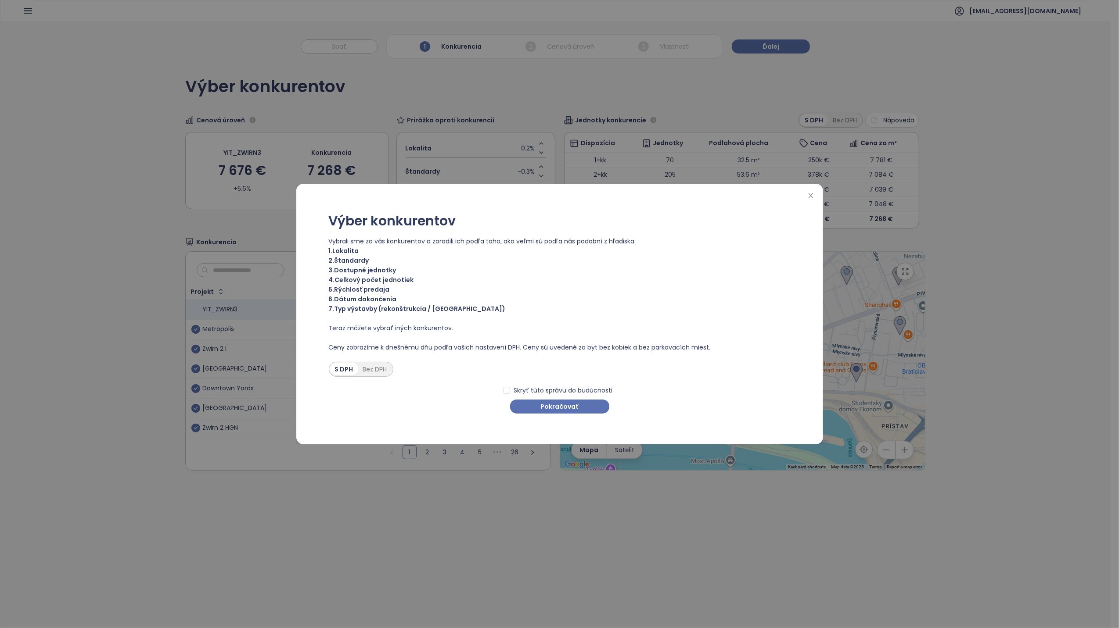
click at [727, 94] on div "Výber konkurentov Vybrali sme za vás konkurentov a zoradili ich podľa toho, ako…" at bounding box center [559, 314] width 1119 height 628
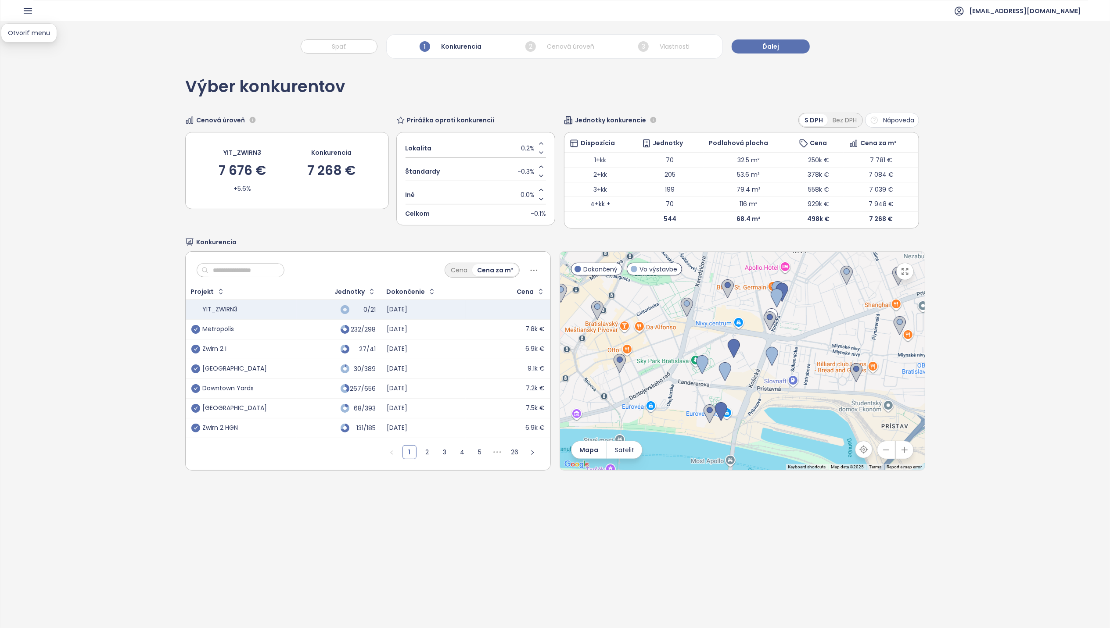
click at [24, 10] on icon "button" at bounding box center [27, 10] width 11 height 11
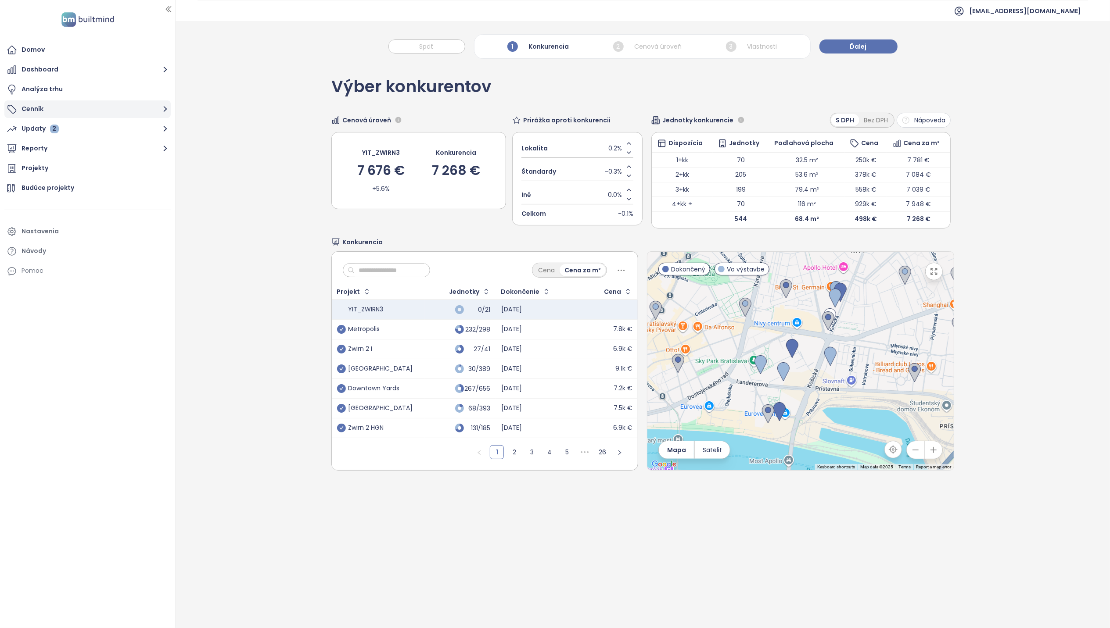
click at [61, 104] on button "Cenník" at bounding box center [87, 110] width 166 height 18
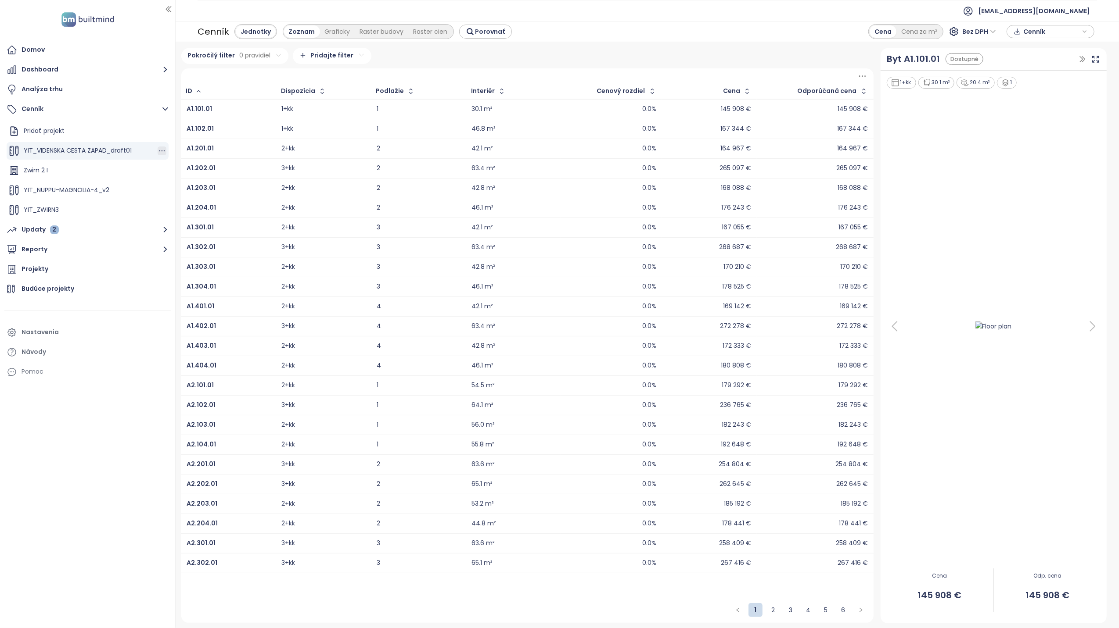
click at [158, 150] on icon "button" at bounding box center [162, 151] width 9 height 9
click at [179, 162] on button "Upraviť" at bounding box center [189, 165] width 50 height 11
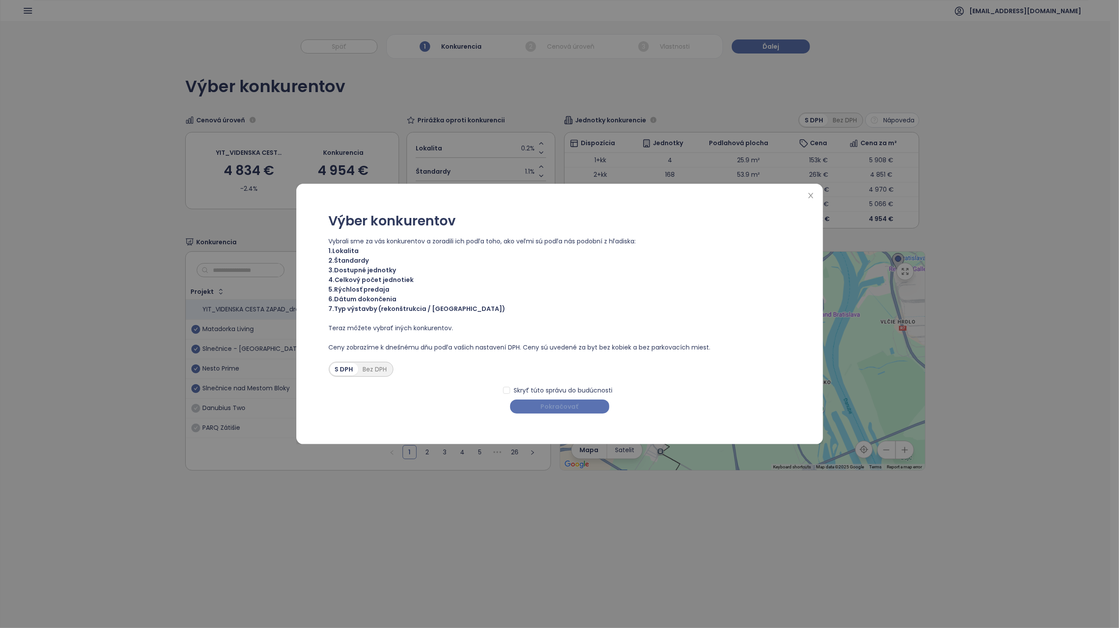
click at [564, 406] on span "Pokračovať" at bounding box center [560, 407] width 38 height 10
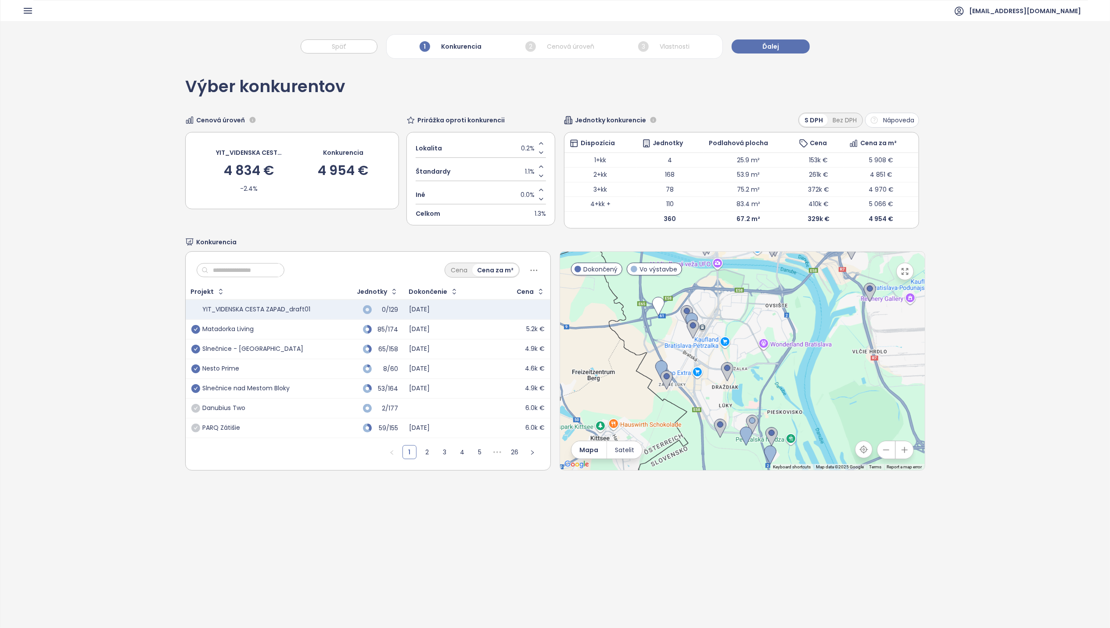
drag, startPoint x: 858, startPoint y: 351, endPoint x: 829, endPoint y: 381, distance: 41.0
click at [829, 381] on div at bounding box center [742, 361] width 365 height 219
click at [661, 380] on img at bounding box center [666, 380] width 12 height 19
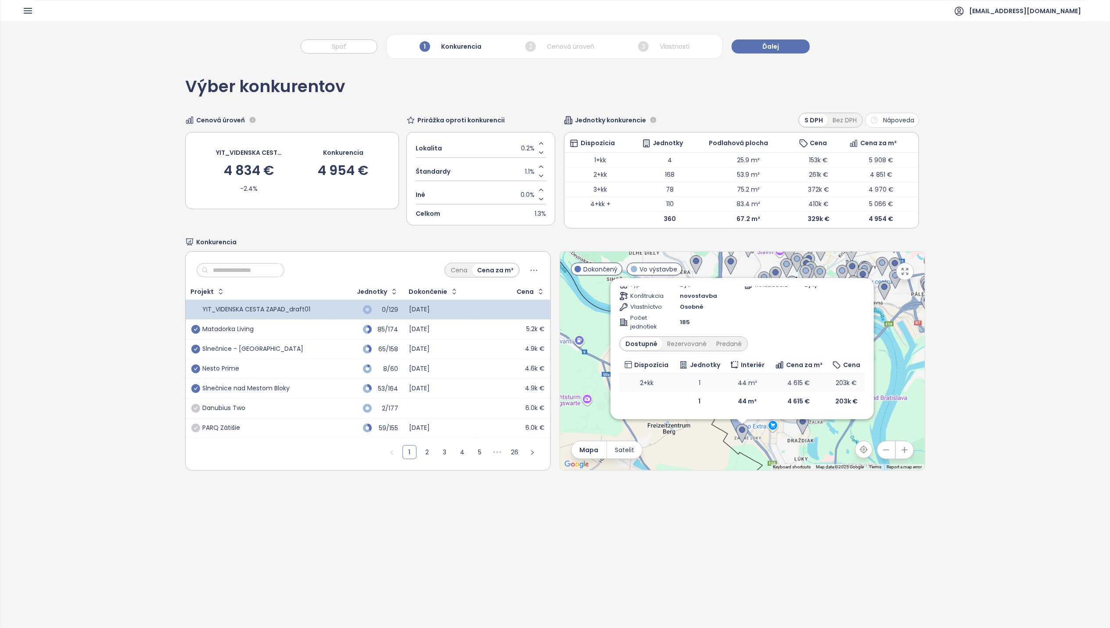
scroll to position [41, 0]
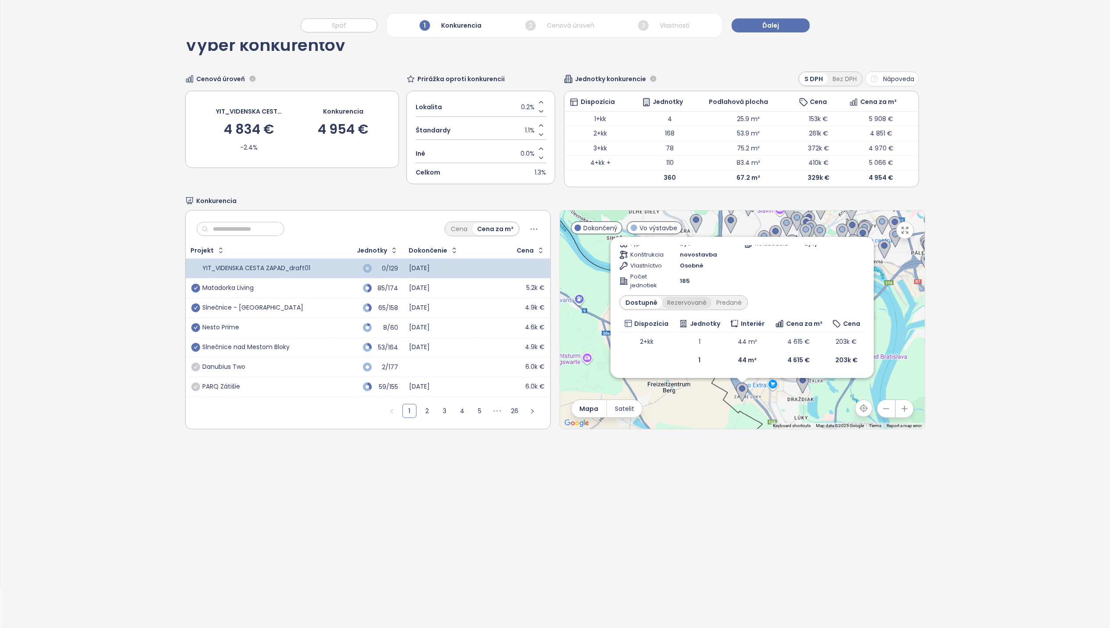
click at [684, 306] on div "Rezervované" at bounding box center [686, 303] width 49 height 12
click at [722, 304] on div "Predané" at bounding box center [728, 303] width 35 height 12
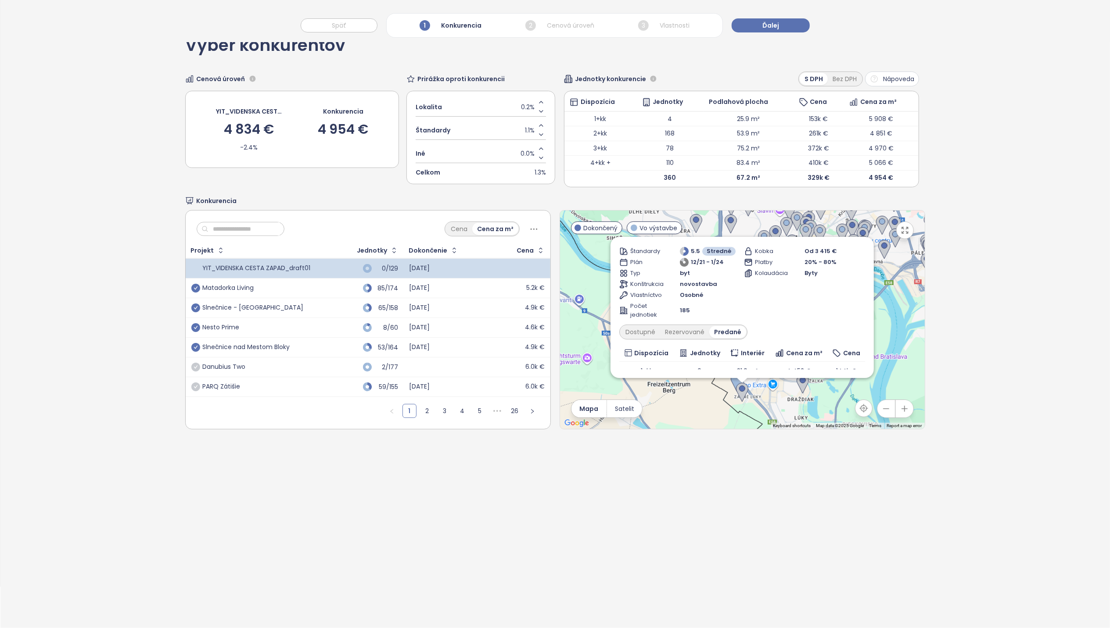
scroll to position [0, 0]
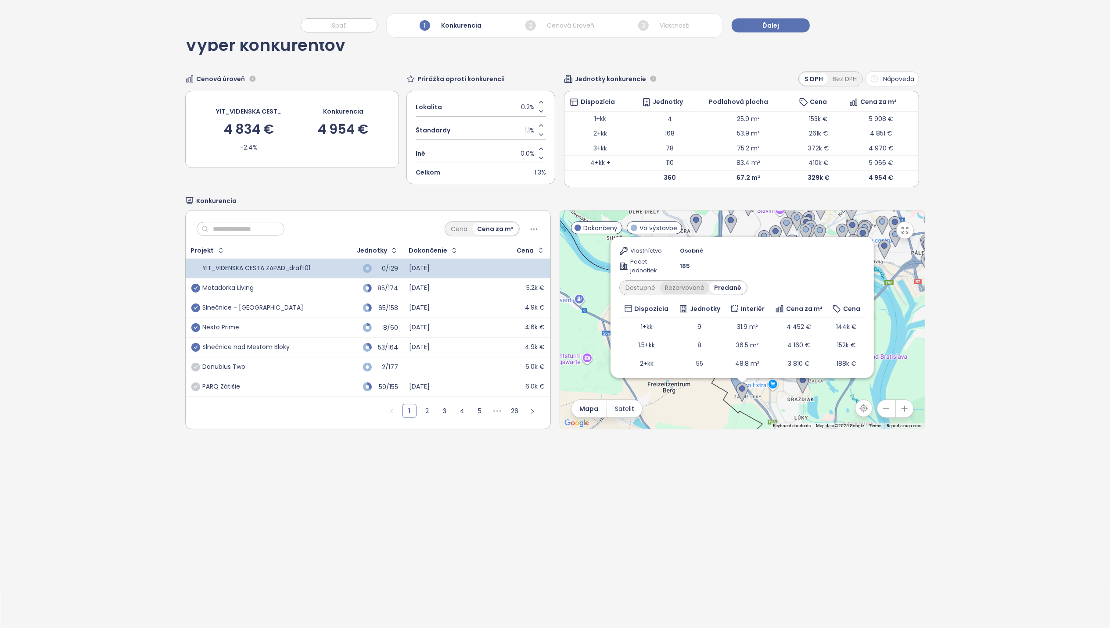
click at [685, 292] on div "Rezervované" at bounding box center [684, 288] width 49 height 12
click at [641, 303] on div "Dostupné" at bounding box center [640, 303] width 39 height 12
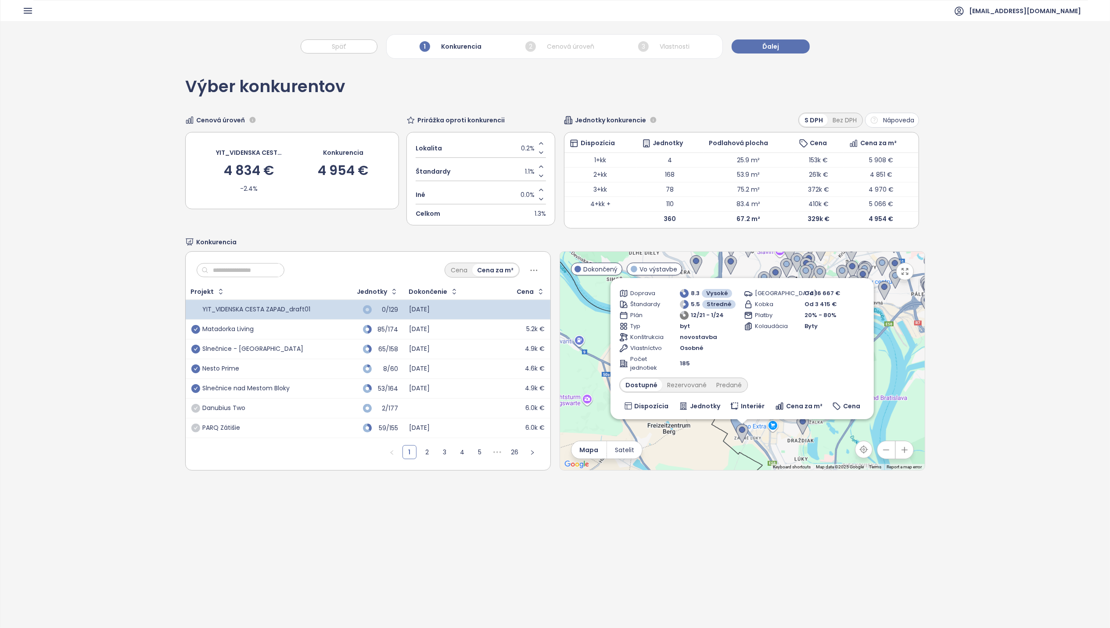
scroll to position [0, 0]
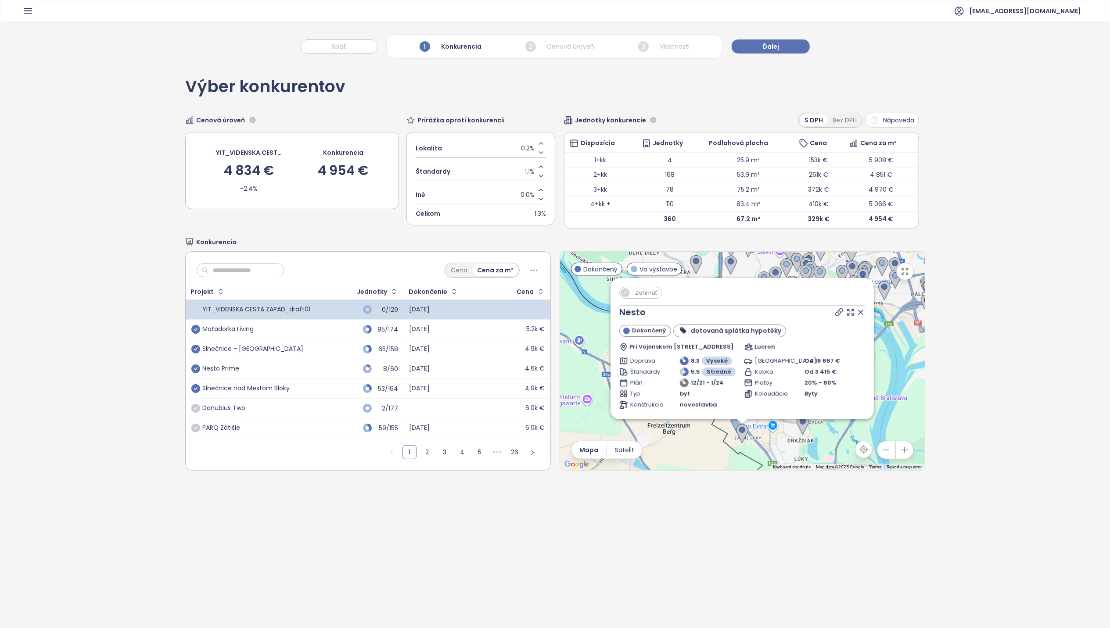
click at [837, 313] on icon at bounding box center [860, 312] width 9 height 9
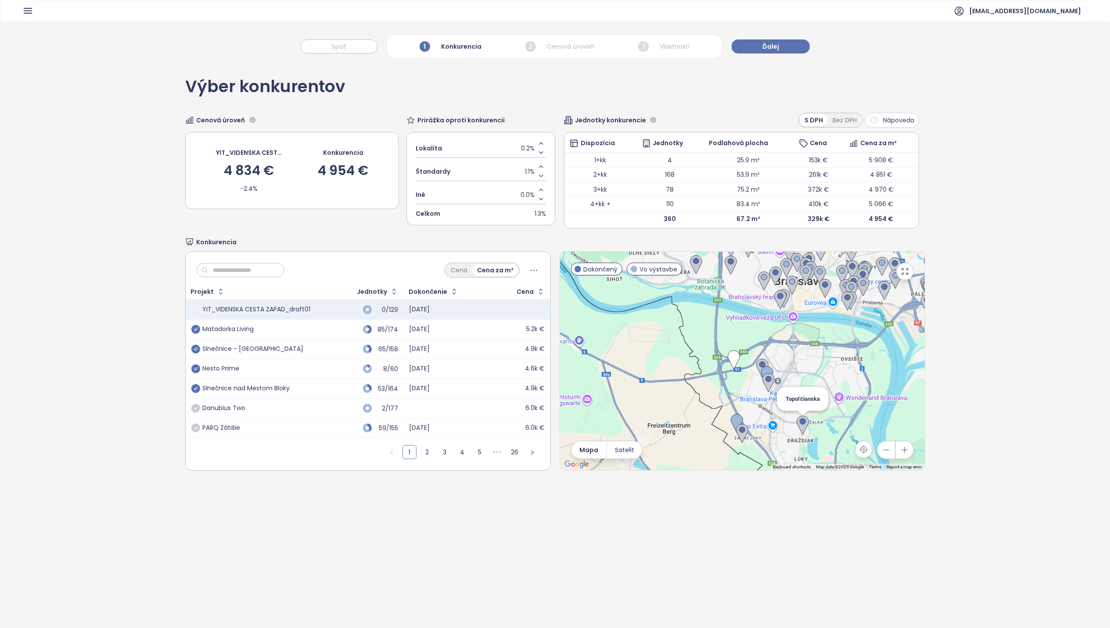
click at [797, 427] on img at bounding box center [803, 425] width 12 height 19
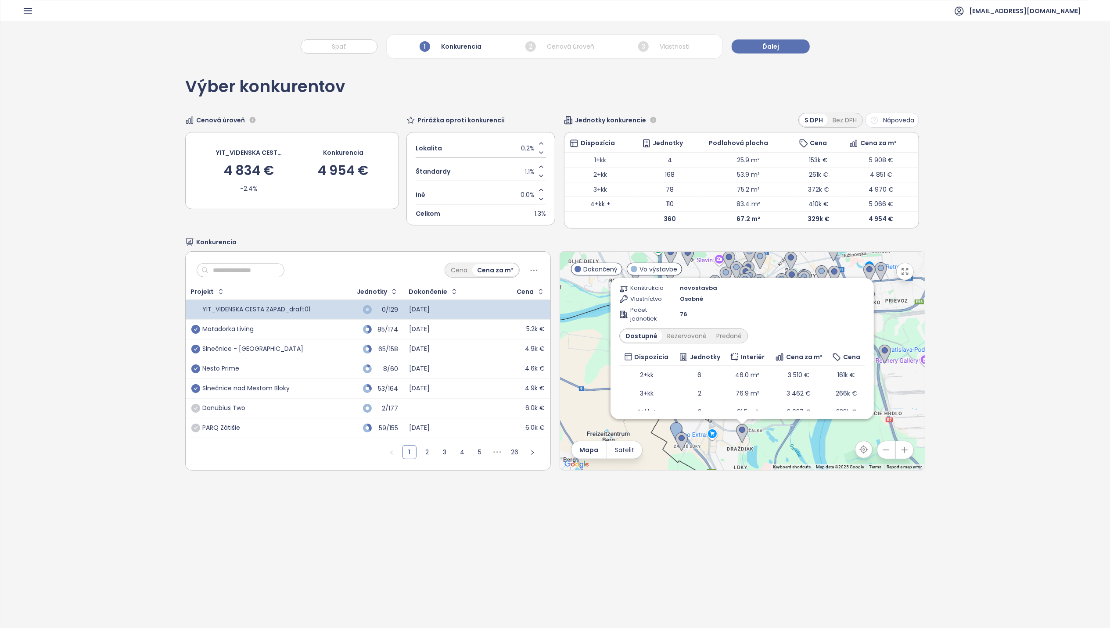
scroll to position [146, 0]
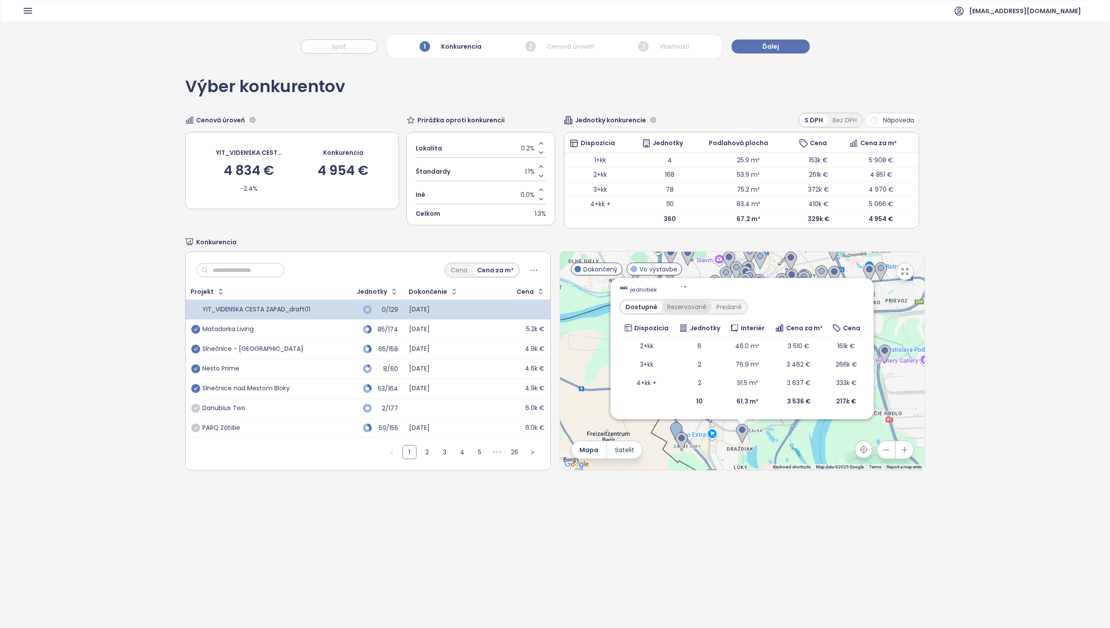
click at [678, 308] on div "Rezervované" at bounding box center [686, 307] width 49 height 12
click at [635, 325] on div "Dostupné" at bounding box center [640, 326] width 39 height 12
click at [837, 307] on div "Výber konkurentov Cenová úroveň YIT_VIDENSKA CESTA ZAPAD_draft01 4 834 € -2.4% …" at bounding box center [554, 366] width 1109 height 607
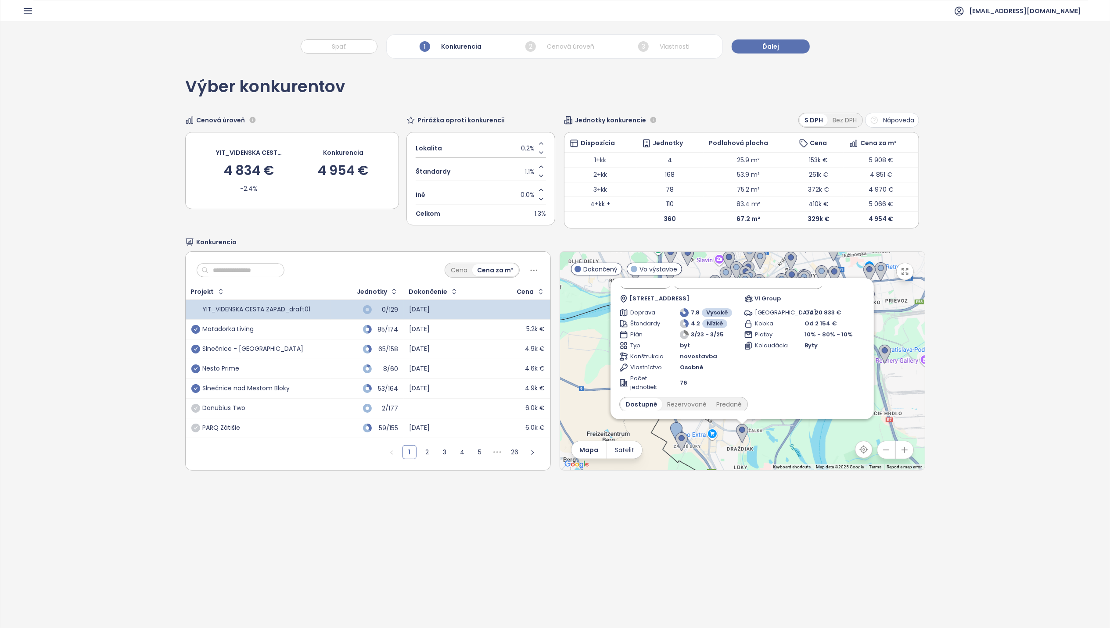
scroll to position [0, 0]
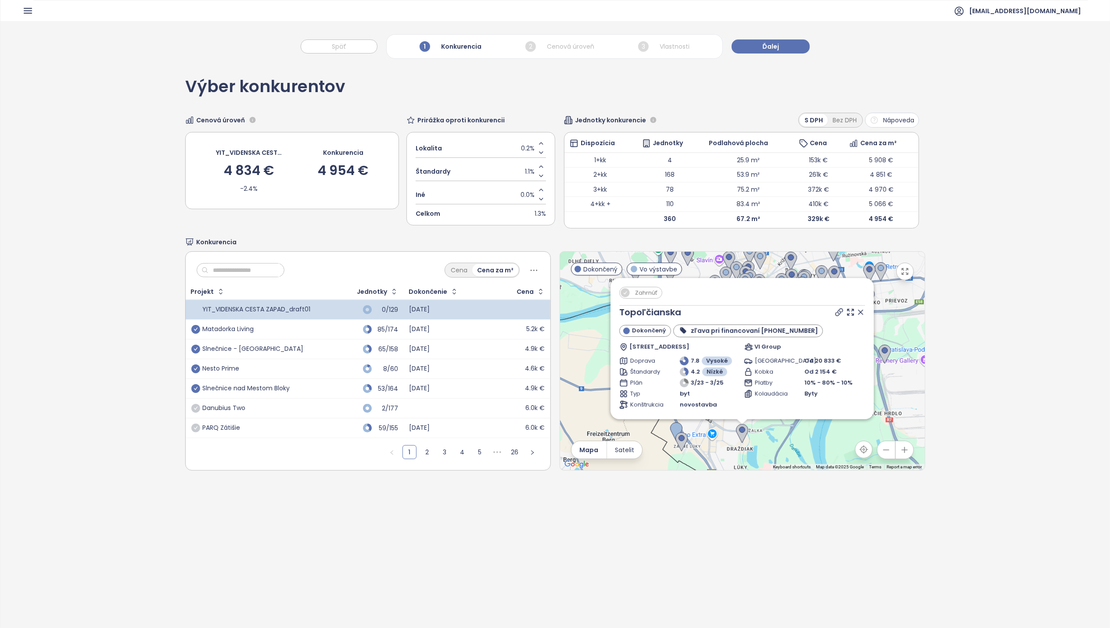
click at [837, 314] on icon at bounding box center [860, 312] width 4 height 4
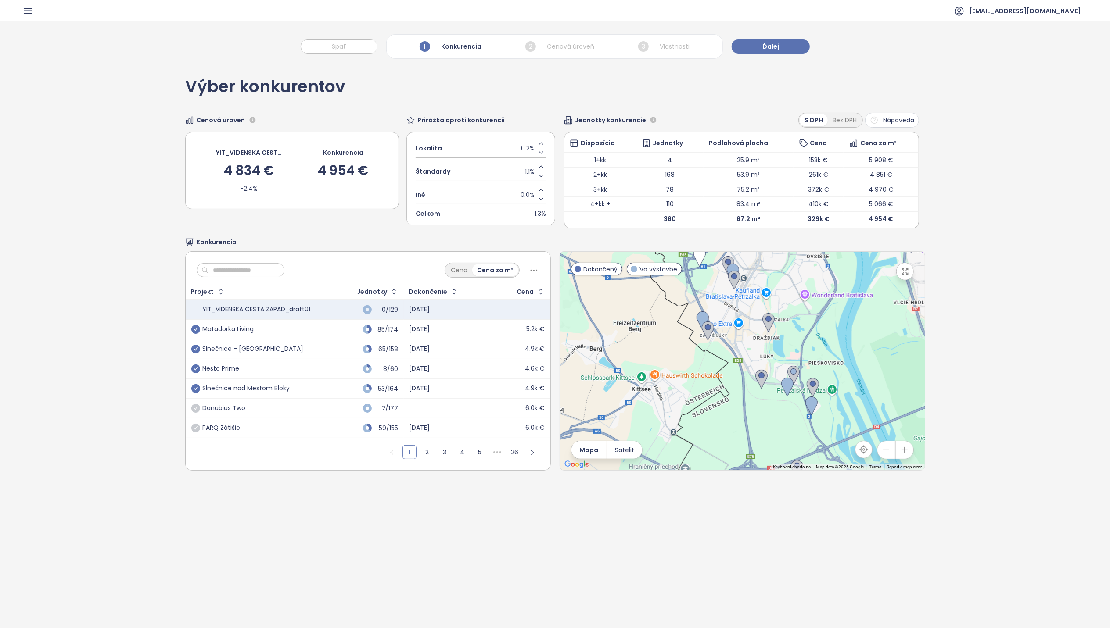
drag, startPoint x: 811, startPoint y: 401, endPoint x: 838, endPoint y: 271, distance: 132.5
click at [837, 271] on div at bounding box center [742, 361] width 365 height 219
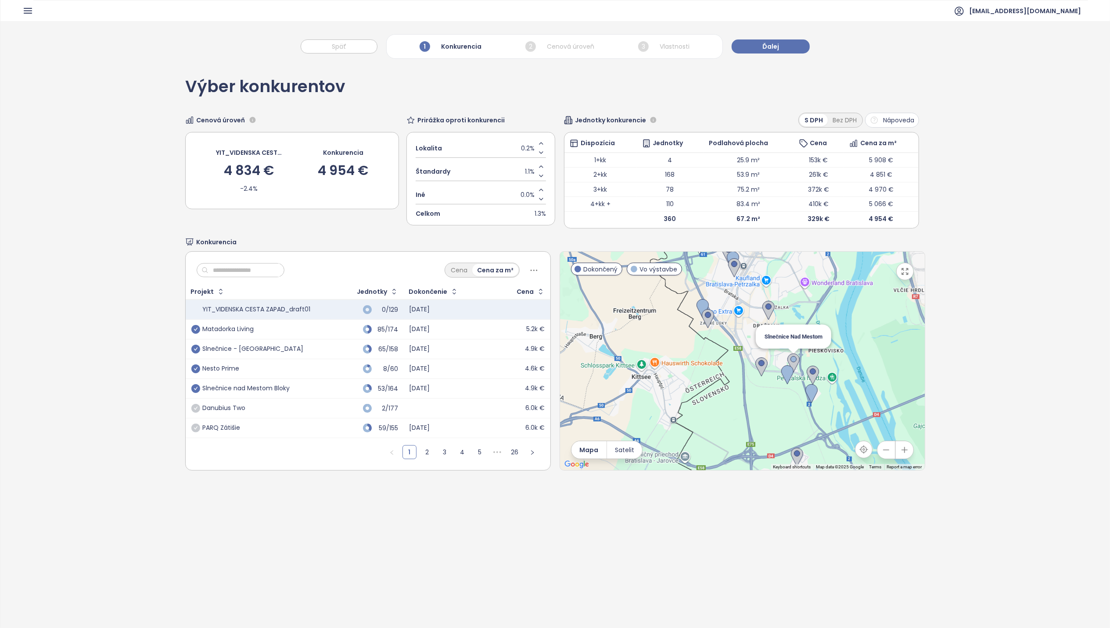
click at [791, 360] on img at bounding box center [793, 363] width 12 height 19
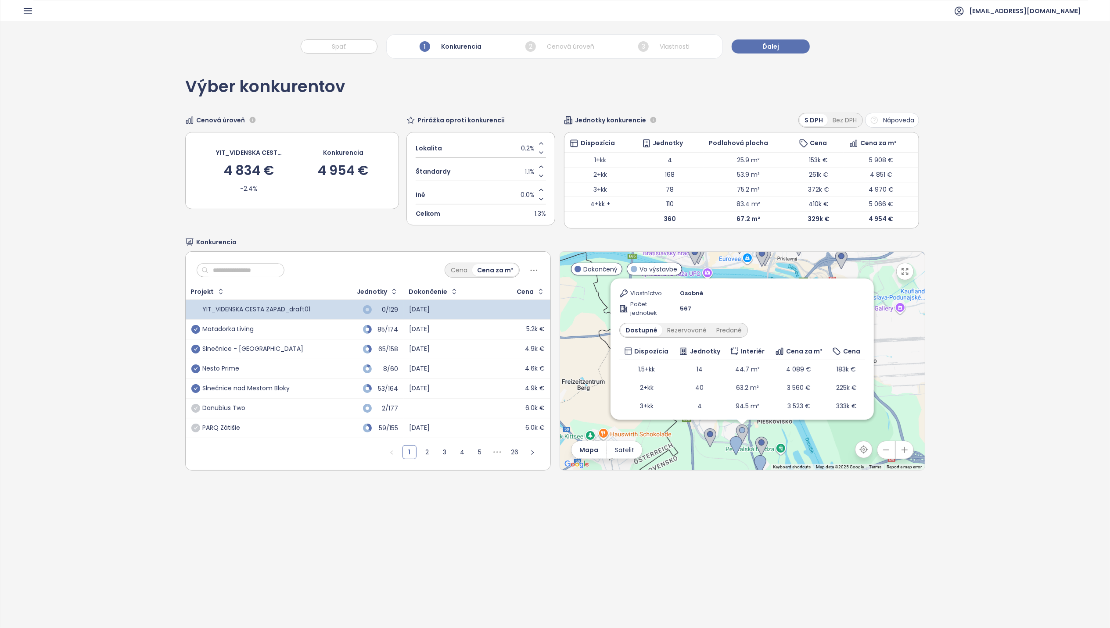
scroll to position [105, 0]
click at [678, 350] on div "Rezervované" at bounding box center [686, 348] width 49 height 12
click at [721, 350] on div "Predané" at bounding box center [728, 348] width 35 height 12
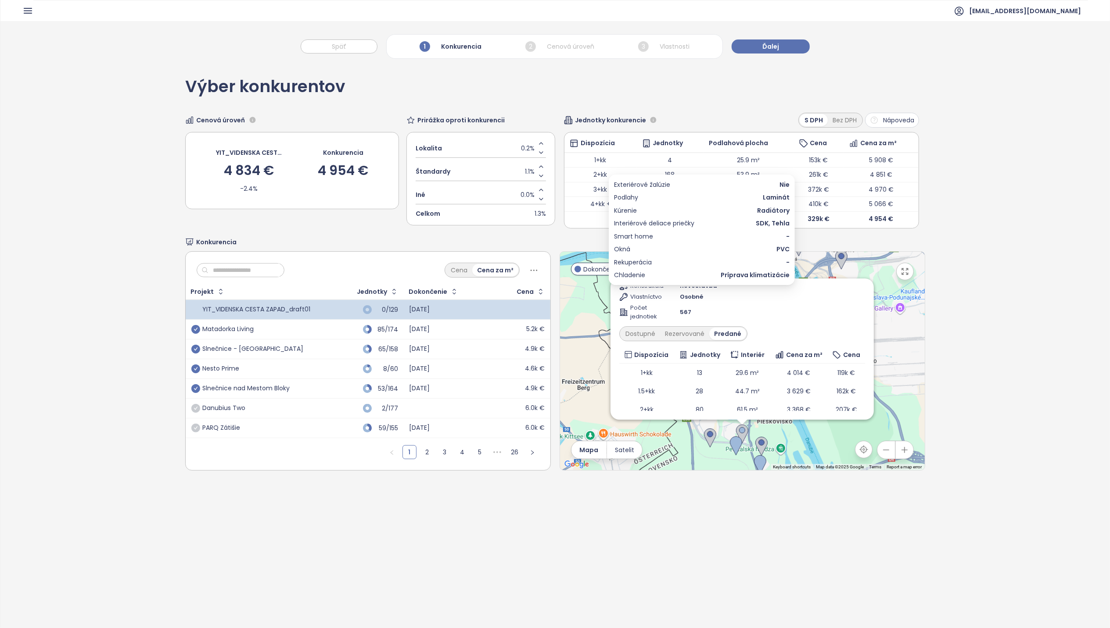
scroll to position [124, 0]
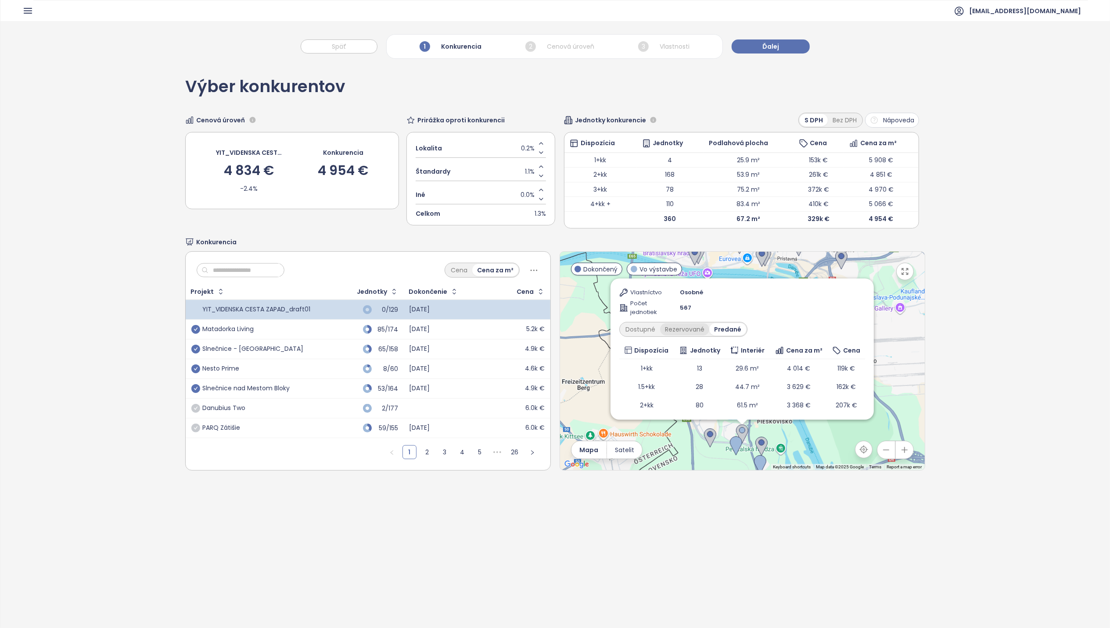
click at [682, 334] on div "Rezervované" at bounding box center [684, 329] width 49 height 12
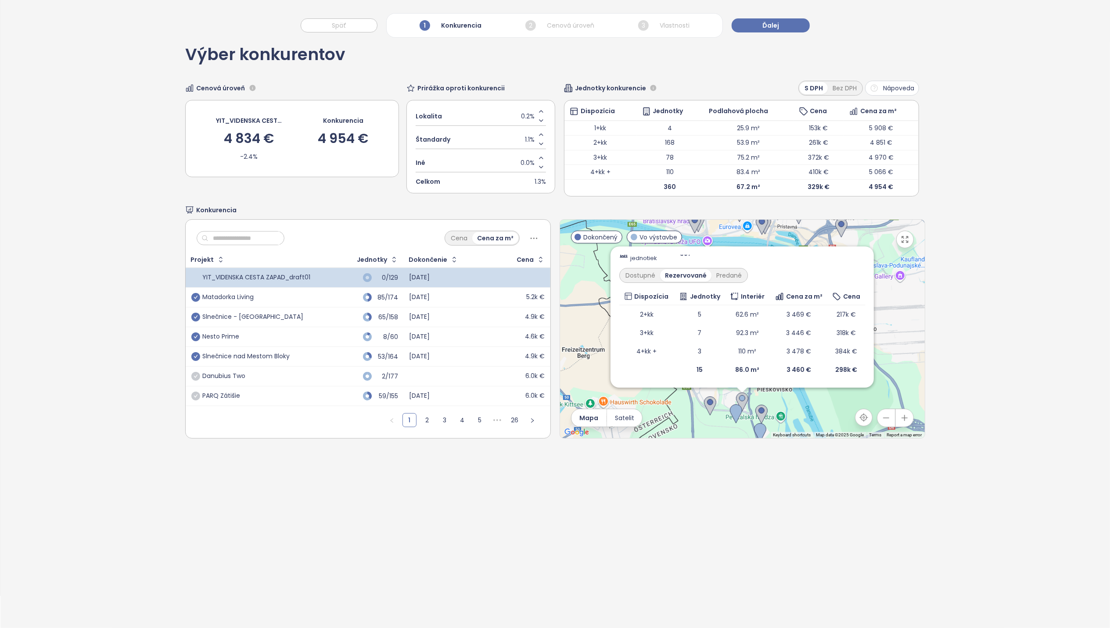
scroll to position [41, 0]
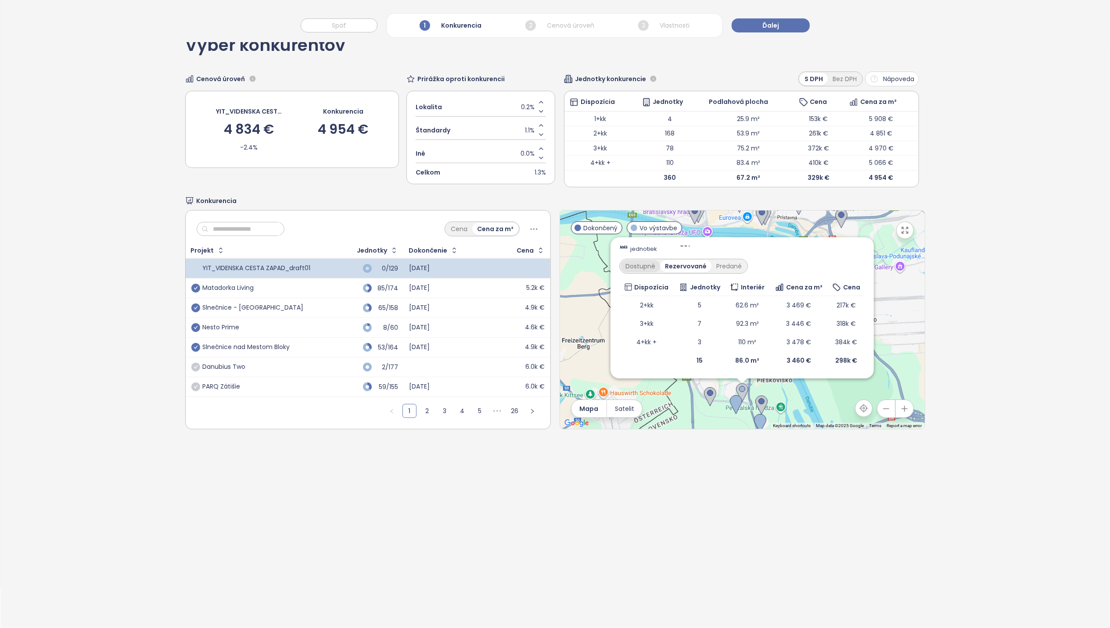
click at [633, 262] on div "Dostupné" at bounding box center [640, 266] width 39 height 12
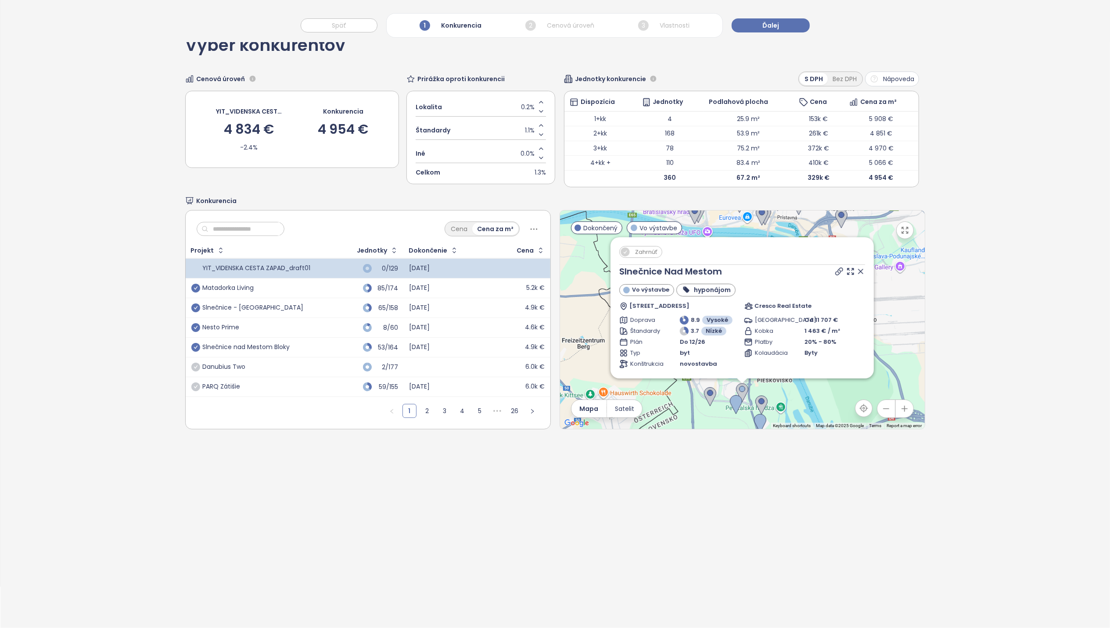
scroll to position [0, 0]
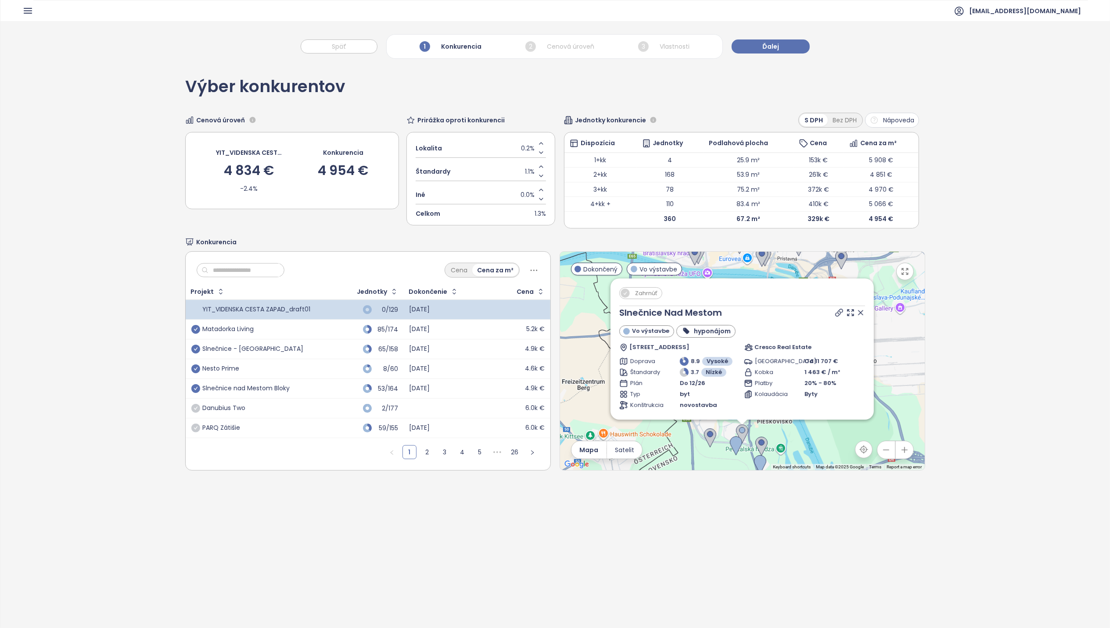
click at [631, 294] on span "Zahrnúť" at bounding box center [646, 293] width 31 height 11
click at [837, 312] on icon at bounding box center [860, 313] width 9 height 9
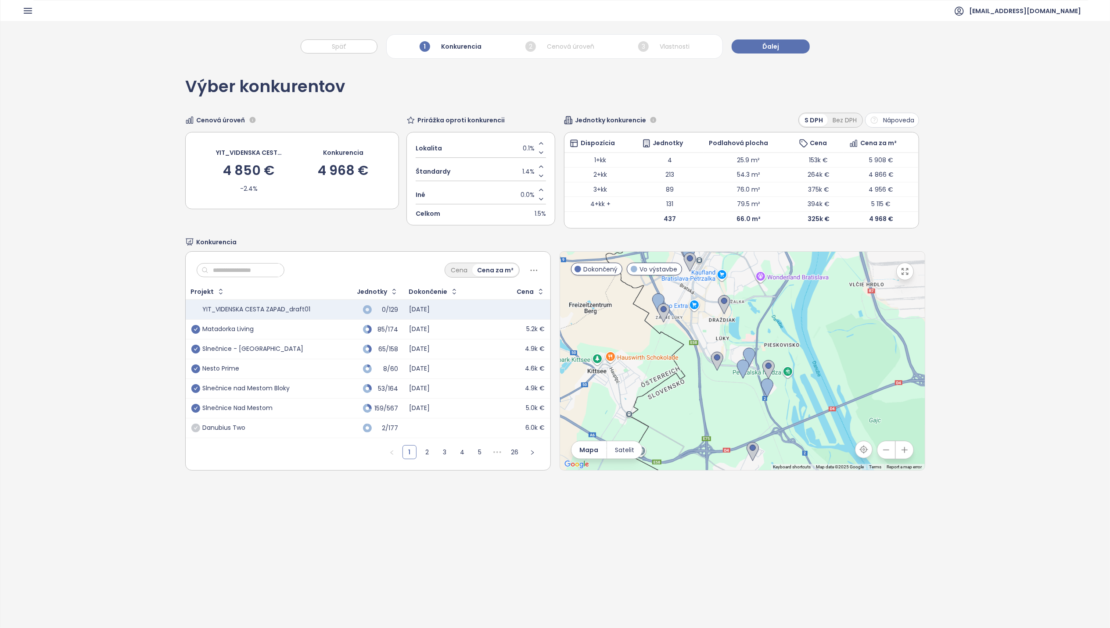
drag, startPoint x: 788, startPoint y: 400, endPoint x: 795, endPoint y: 306, distance: 94.6
click at [795, 306] on div at bounding box center [742, 361] width 365 height 219
click at [713, 363] on img at bounding box center [717, 361] width 12 height 19
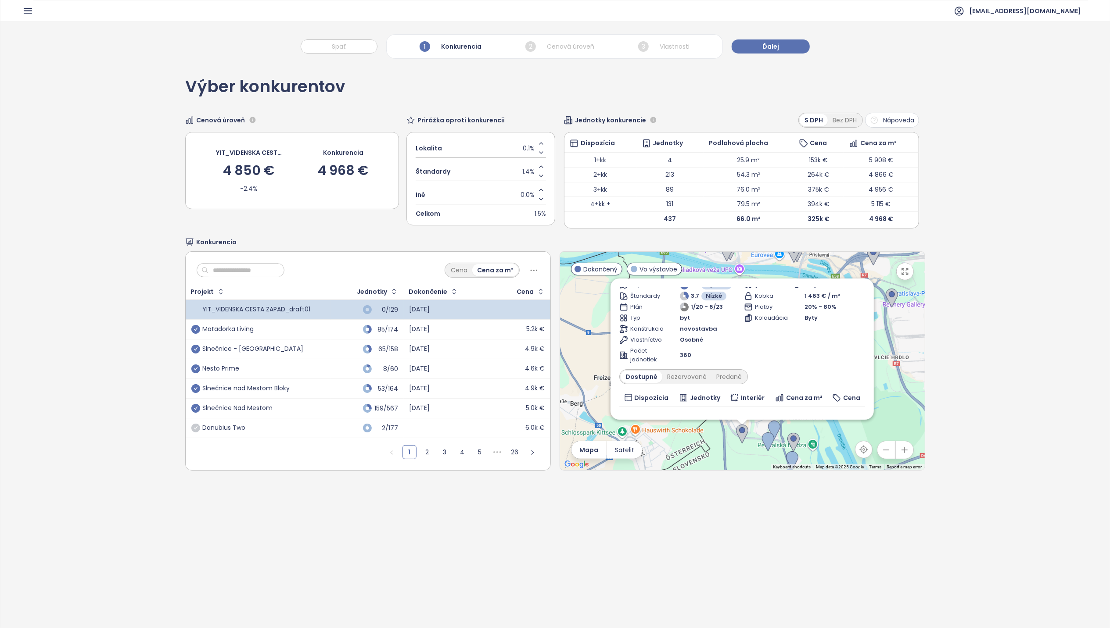
scroll to position [99, 0]
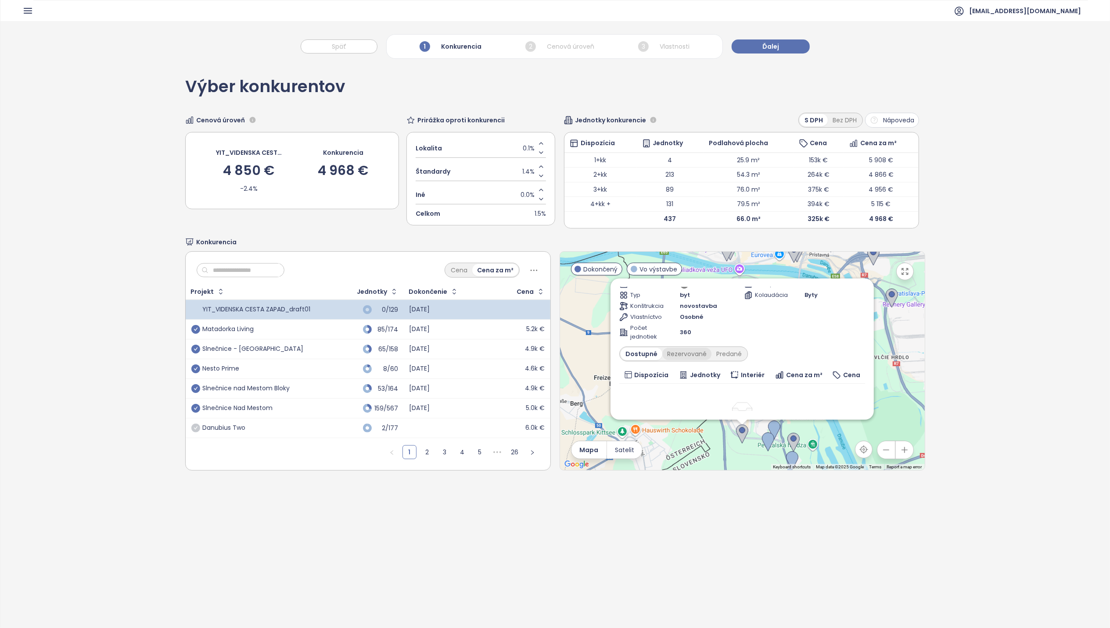
click at [680, 355] on div "Rezervované" at bounding box center [686, 354] width 49 height 12
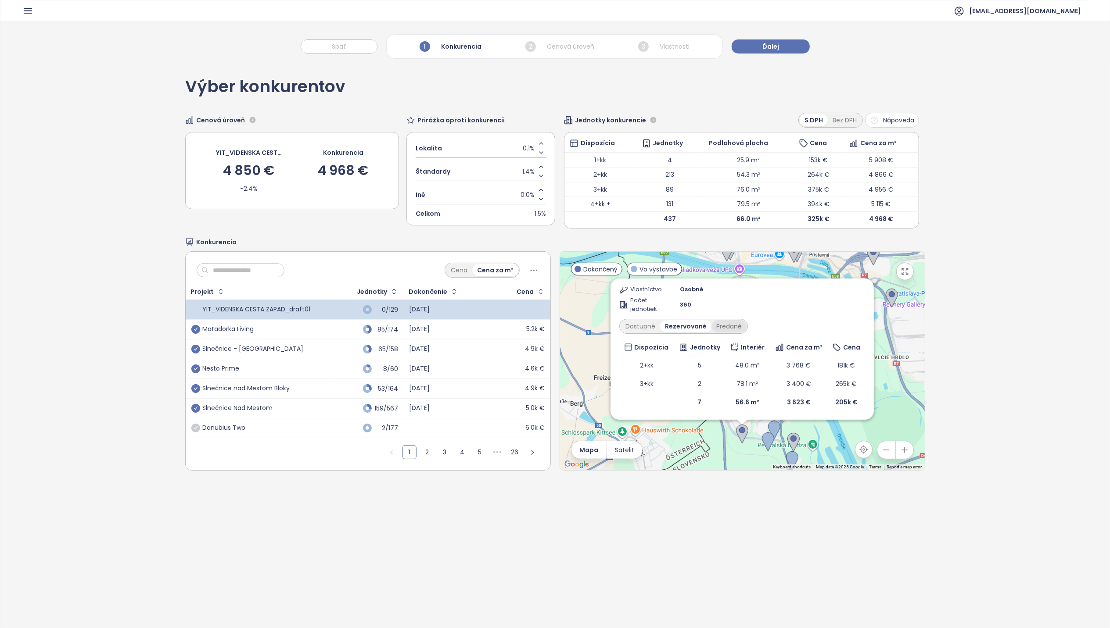
click at [724, 330] on div "Predané" at bounding box center [728, 326] width 35 height 12
click at [636, 330] on div "Dostupné" at bounding box center [640, 326] width 39 height 12
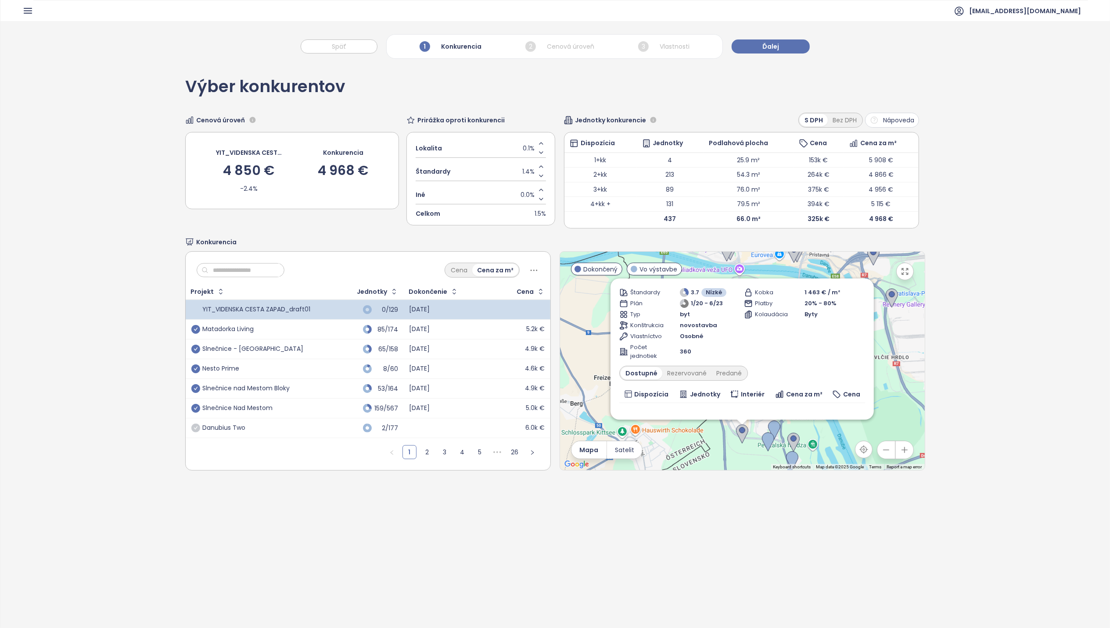
scroll to position [0, 0]
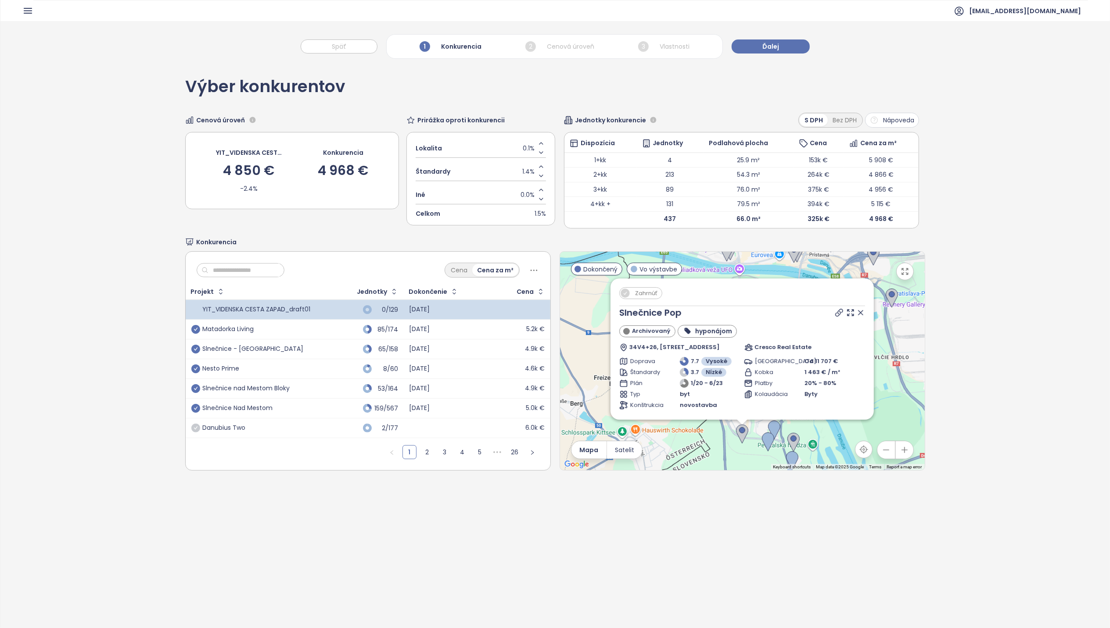
click at [837, 314] on icon at bounding box center [860, 313] width 4 height 4
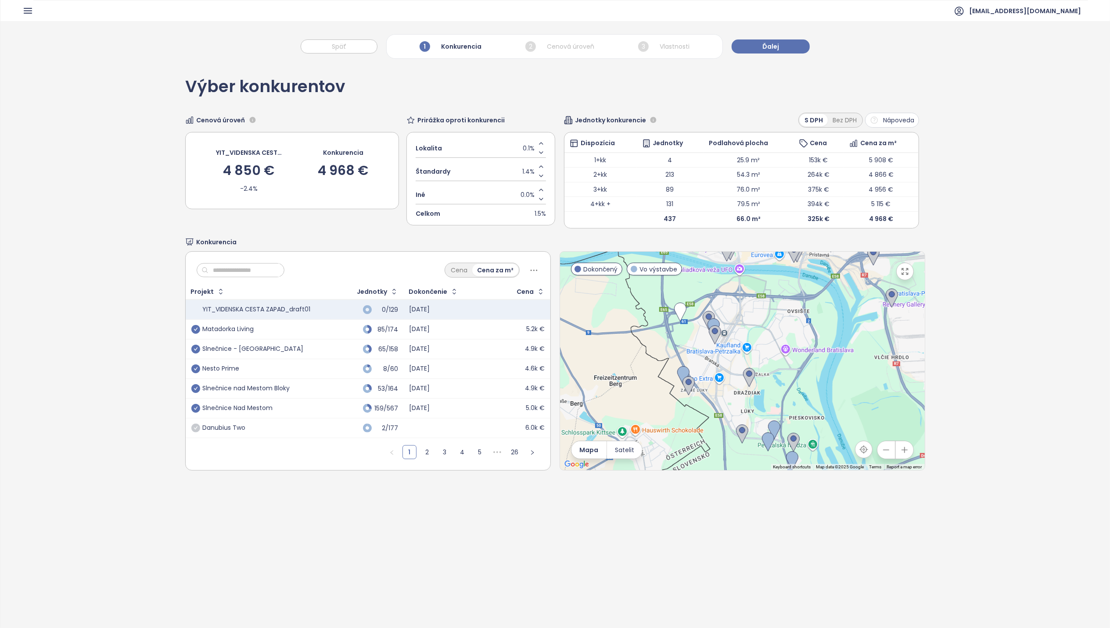
click at [837, 316] on div "Výber konkurentov Cenová úroveň YIT_VIDENSKA CESTA ZAPAD_draft01 4 850 € -2.4% …" at bounding box center [554, 366] width 1109 height 607
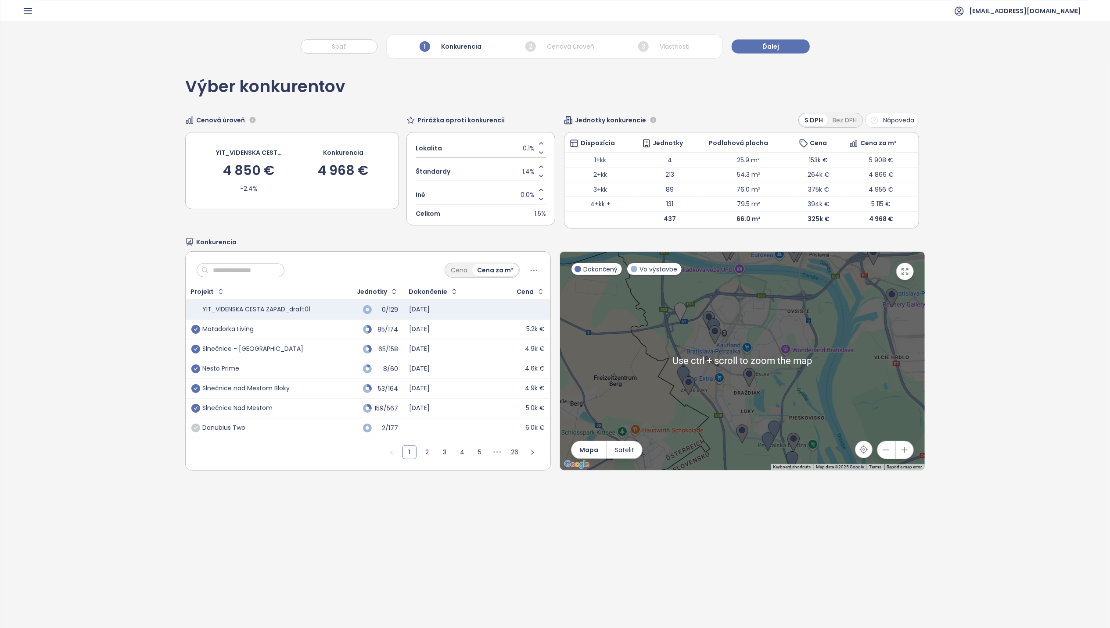
click at [837, 92] on div "Výber konkurentov Cenová úroveň YIT_VIDENSKA CESTA ZAPAD_draft01 4 850 € -2.4% …" at bounding box center [554, 274] width 739 height 423
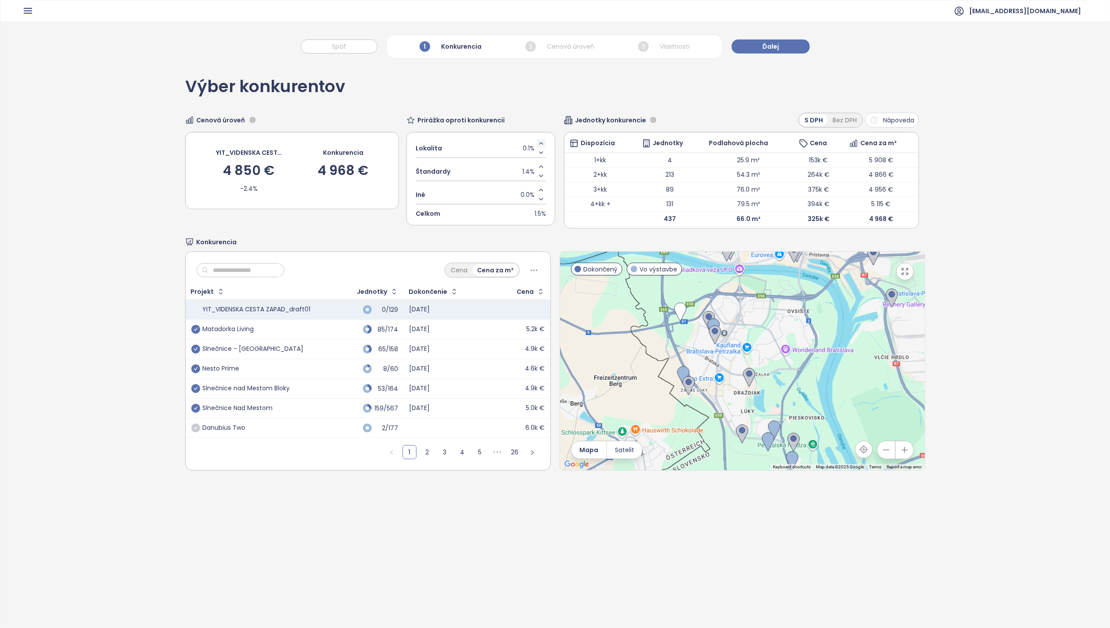
click at [538, 144] on icon "Increase value" at bounding box center [541, 143] width 7 height 7
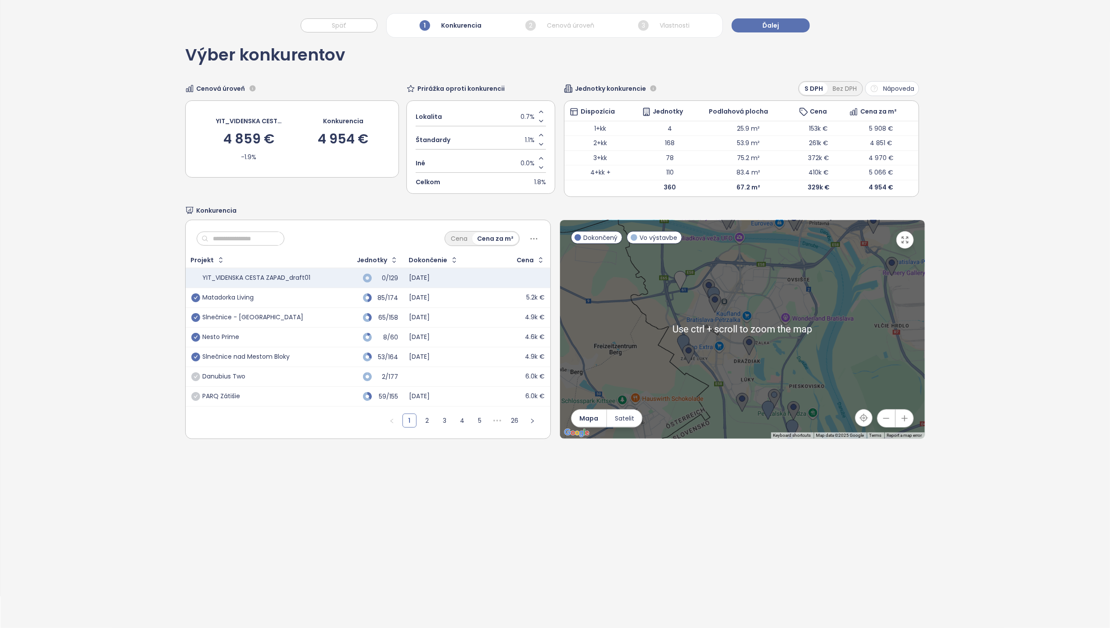
scroll to position [41, 0]
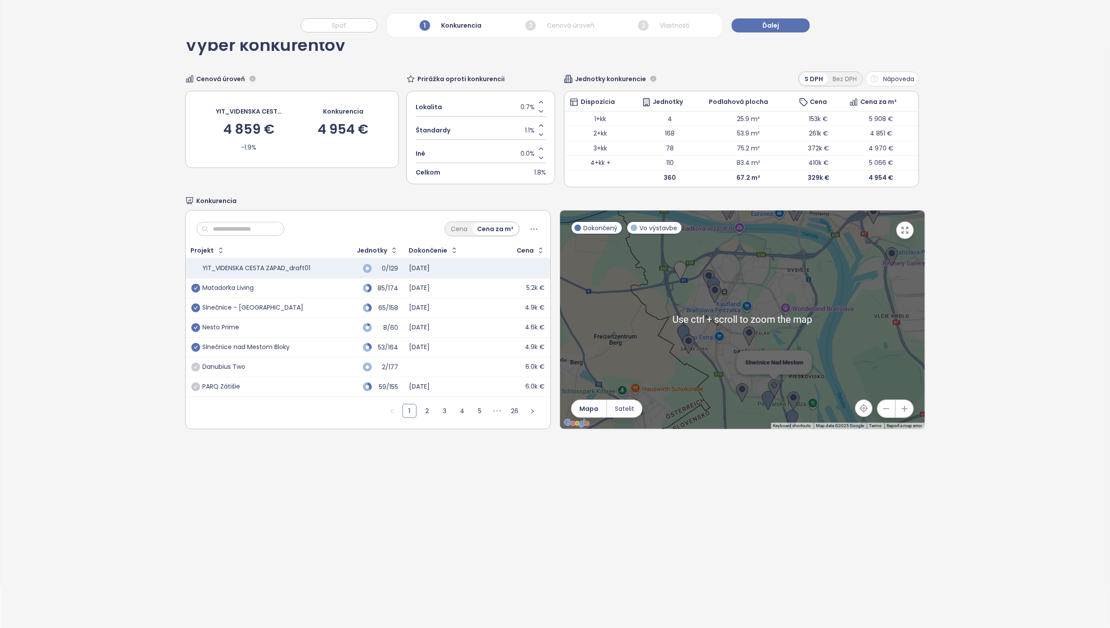
click at [771, 388] on img at bounding box center [774, 389] width 12 height 19
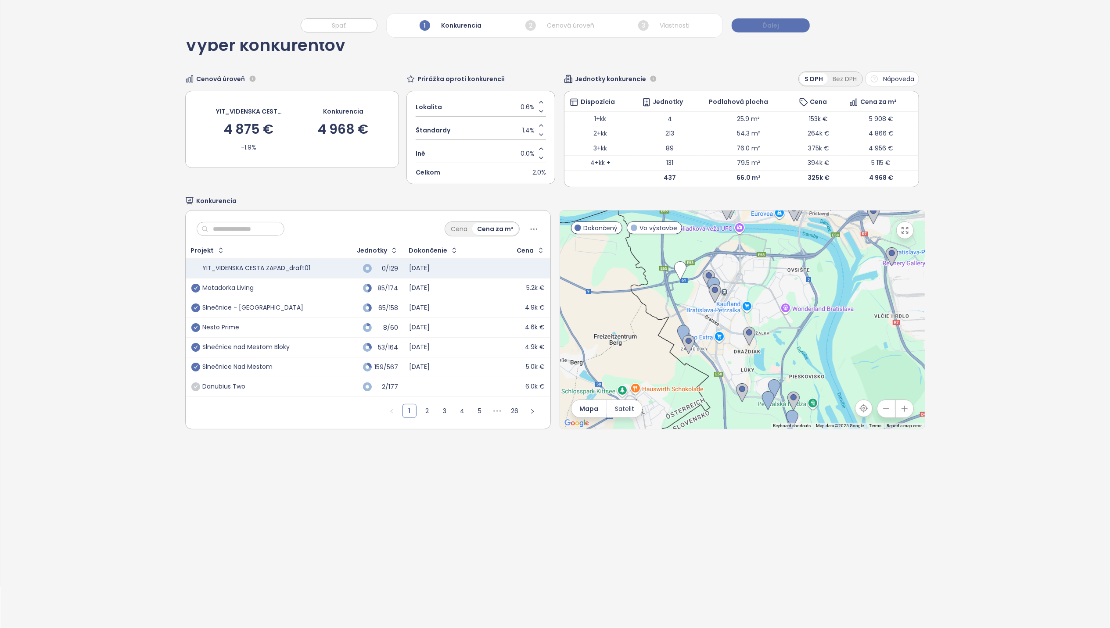
click at [770, 25] on span "Ďalej" at bounding box center [770, 26] width 17 height 10
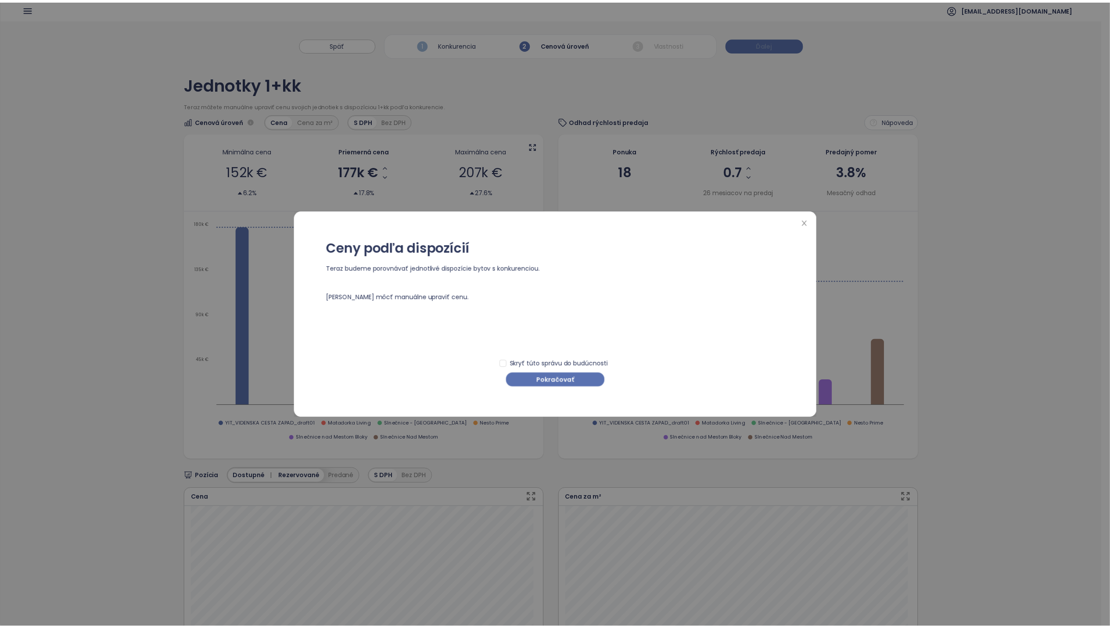
scroll to position [0, 0]
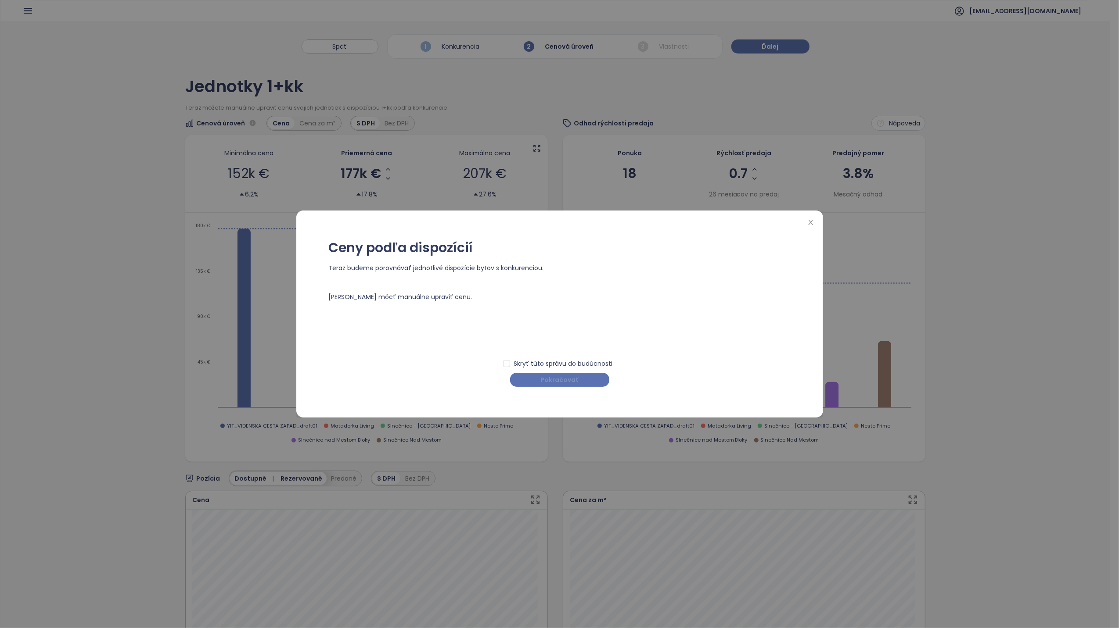
click at [574, 378] on span "Pokračovať" at bounding box center [560, 380] width 38 height 10
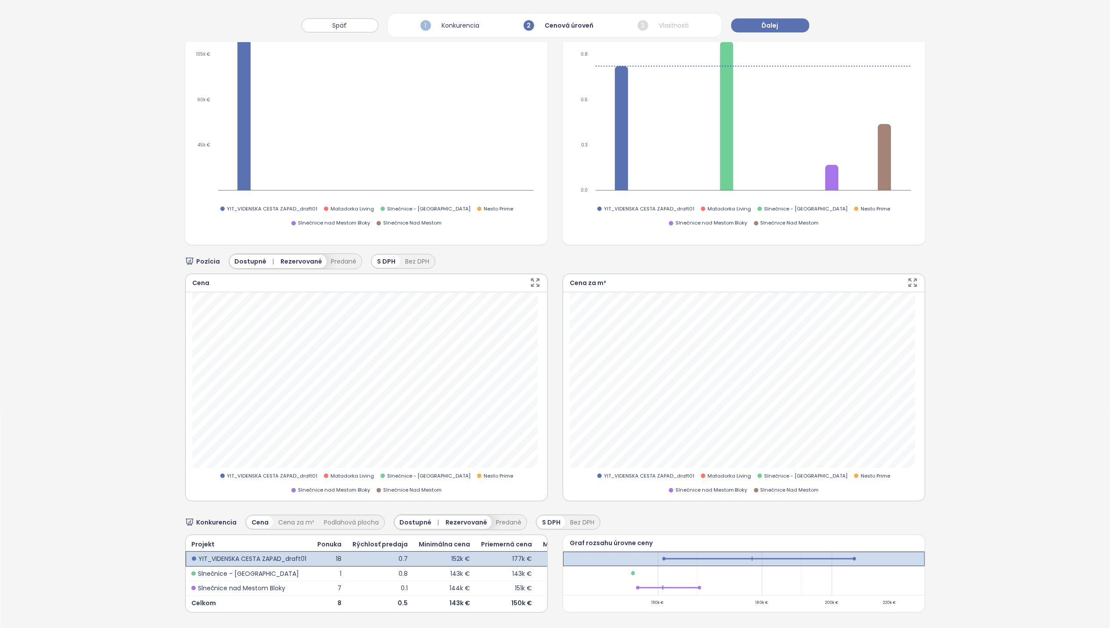
scroll to position [234, 0]
click at [350, 443] on span "Matadorka Living" at bounding box center [351, 477] width 43 height 8
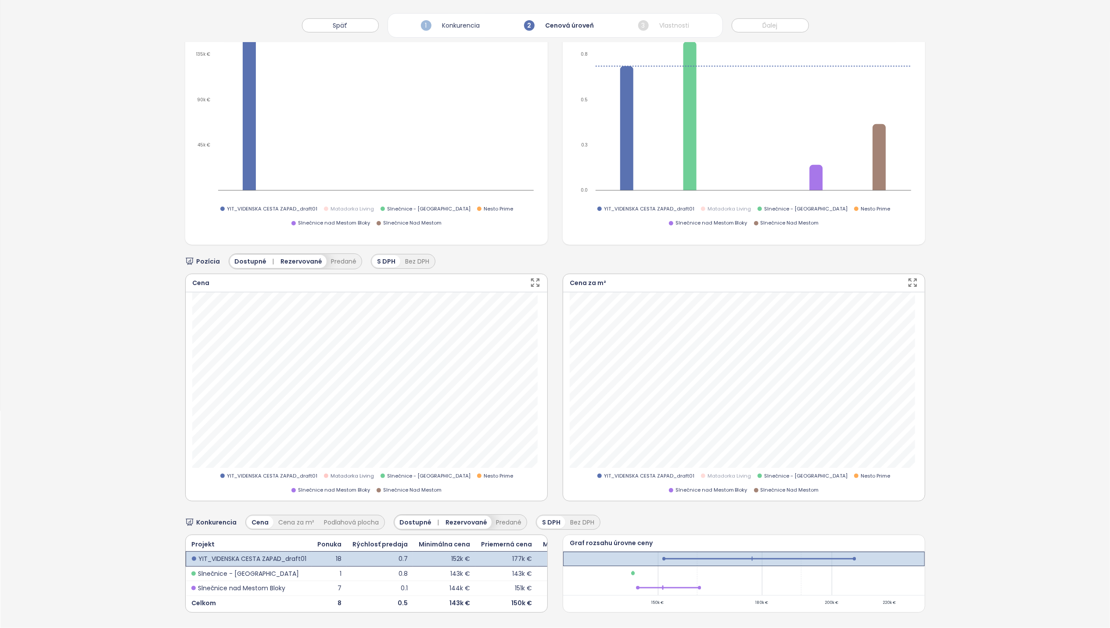
click at [350, 443] on span "Matadorka Living" at bounding box center [351, 477] width 43 height 8
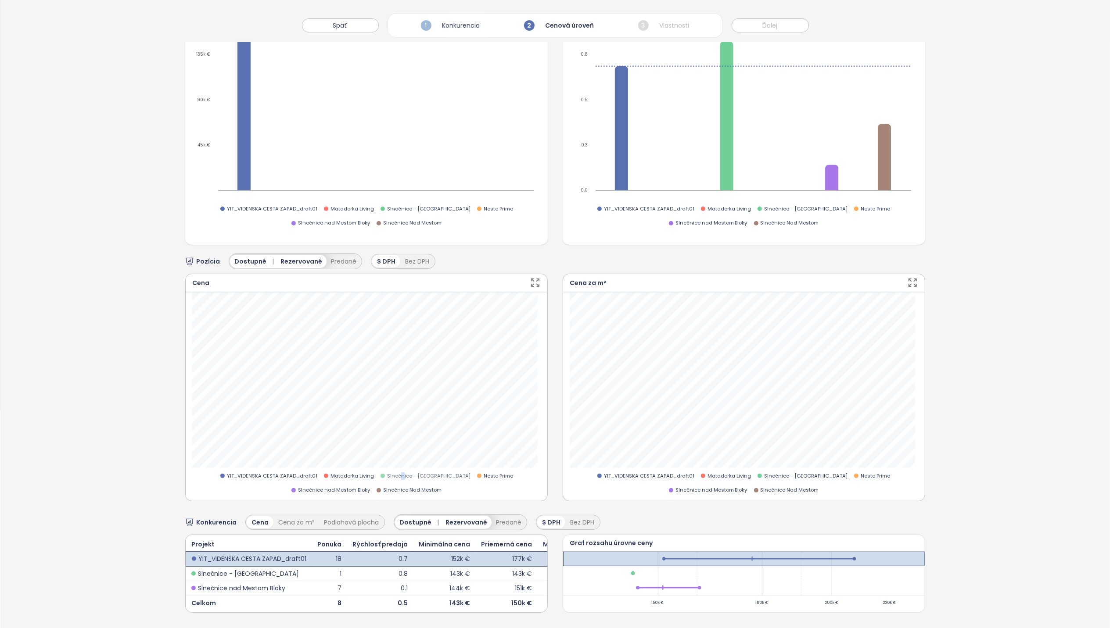
click at [406, 443] on span "Slnečnice - [GEOGRAPHIC_DATA]" at bounding box center [428, 477] width 83 height 8
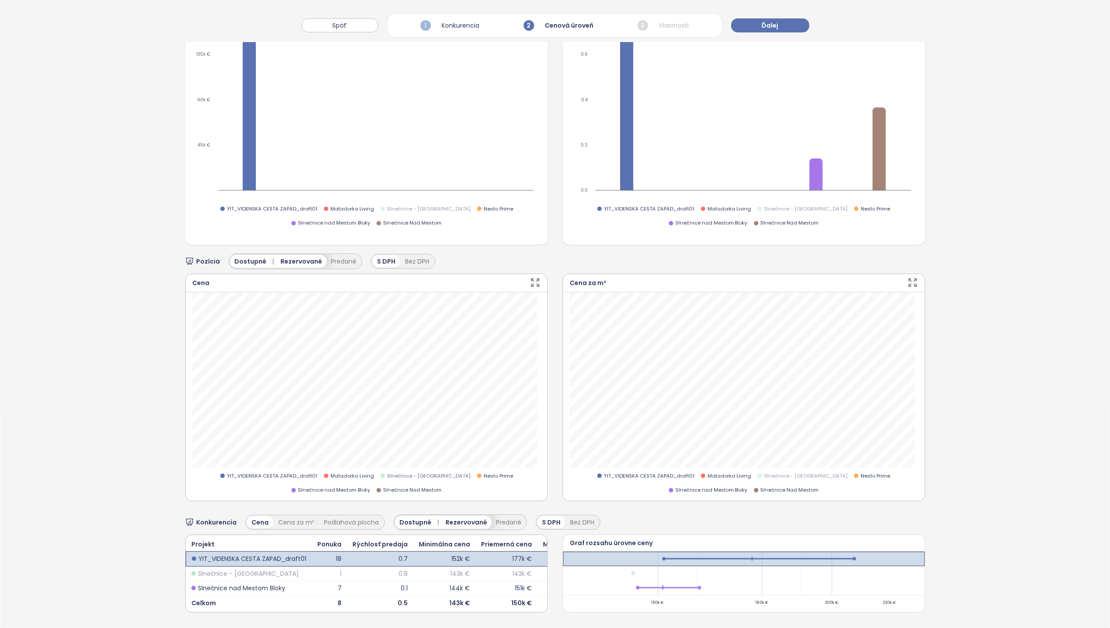
drag, startPoint x: 406, startPoint y: 457, endPoint x: 400, endPoint y: 456, distance: 5.3
click at [400, 443] on span "Slnečnice - [GEOGRAPHIC_DATA]" at bounding box center [428, 477] width 83 height 8
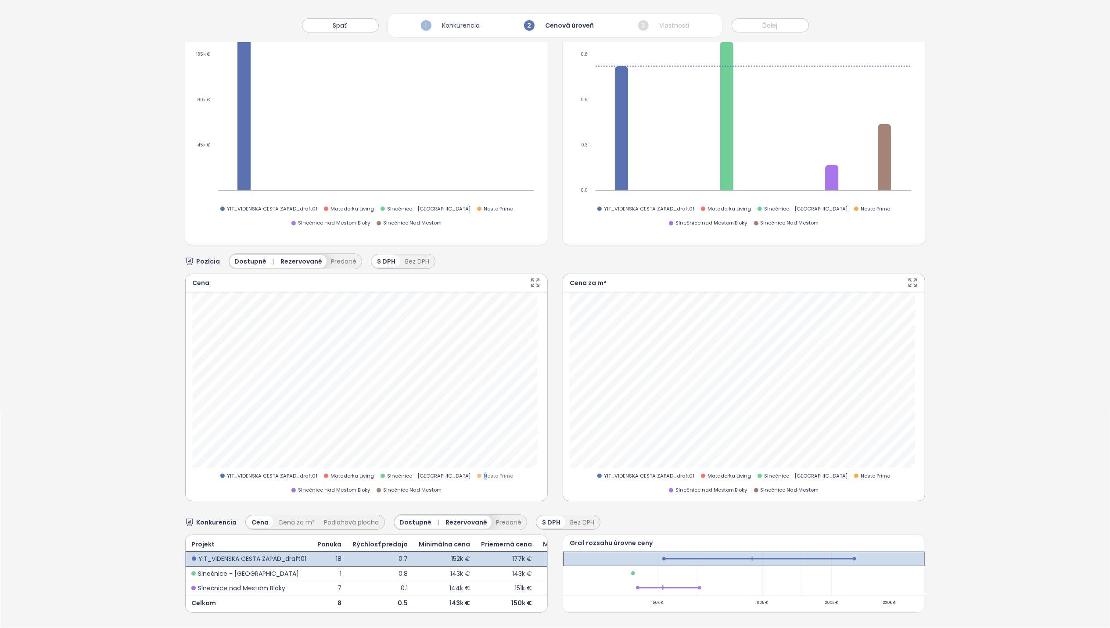
click at [484, 443] on span "Nesto Prime" at bounding box center [498, 477] width 29 height 8
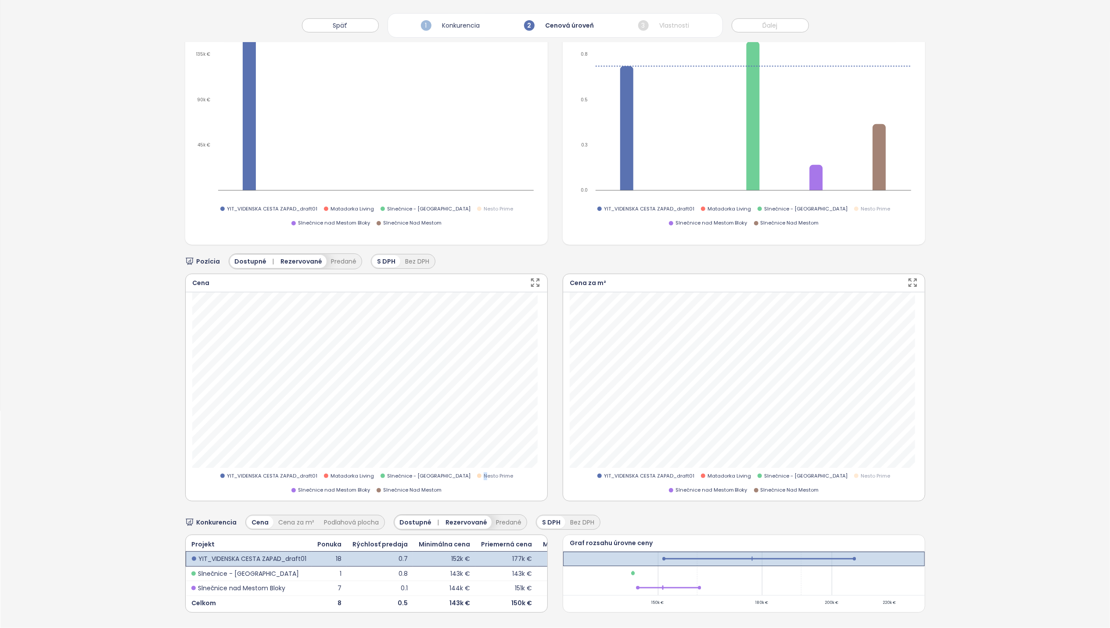
click at [484, 443] on span "Nesto Prime" at bounding box center [498, 477] width 29 height 8
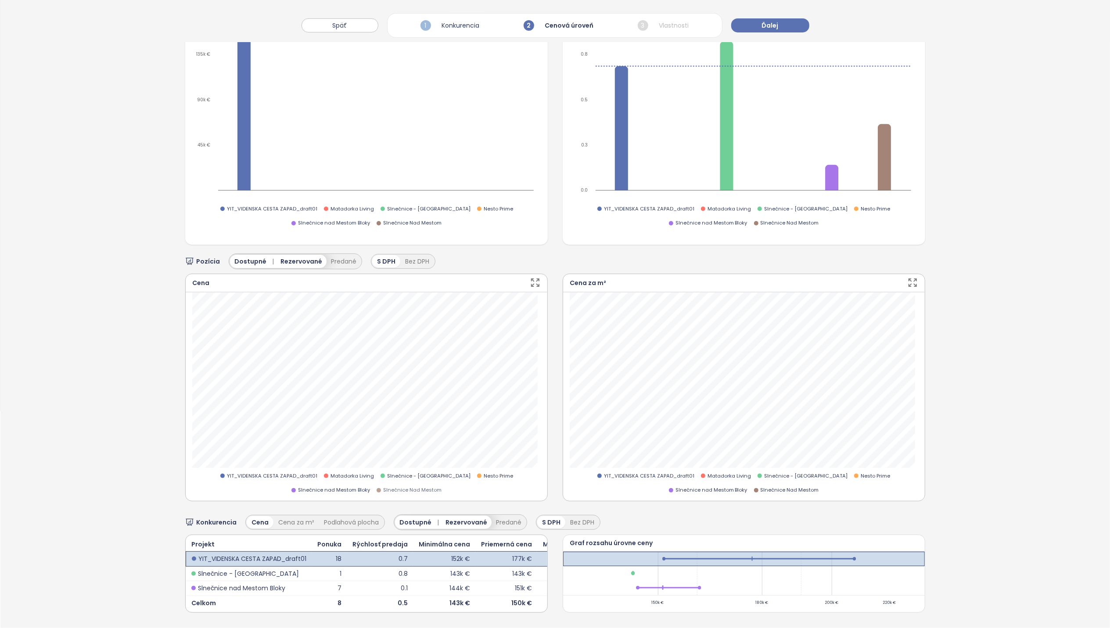
click at [391, 443] on span "Slnečnice Nad Mestom" at bounding box center [412, 491] width 58 height 8
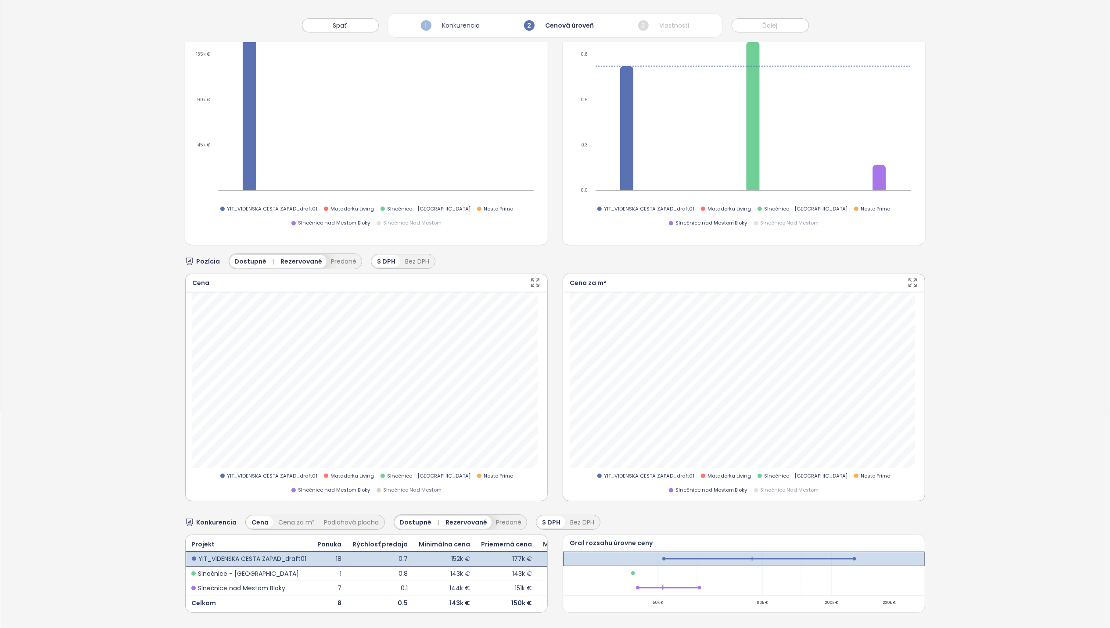
click at [391, 443] on span "Slnečnice Nad Mestom" at bounding box center [412, 491] width 58 height 8
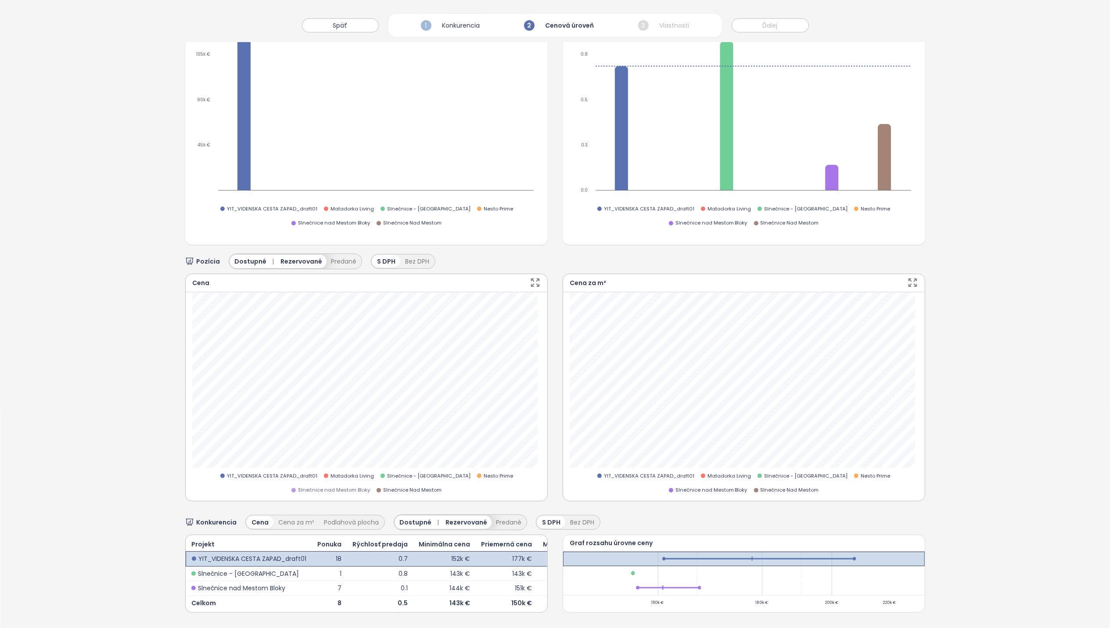
click at [328, 443] on span "Slnečnice nad Mestom Bloky" at bounding box center [334, 491] width 72 height 8
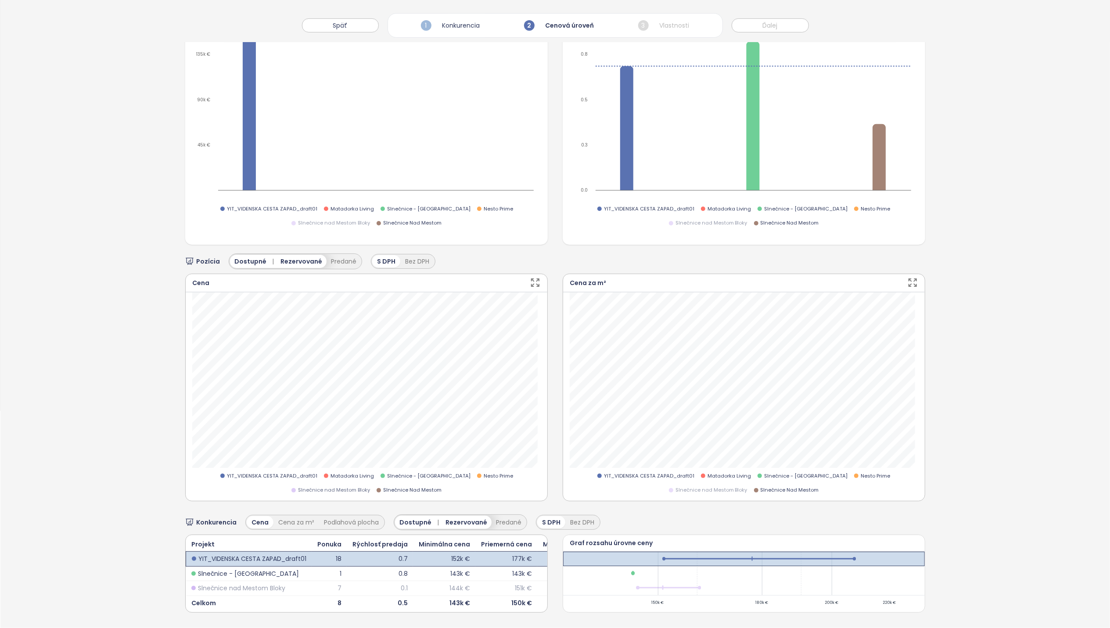
click at [328, 443] on span "Slnečnice nad Mestom Bloky" at bounding box center [334, 491] width 72 height 8
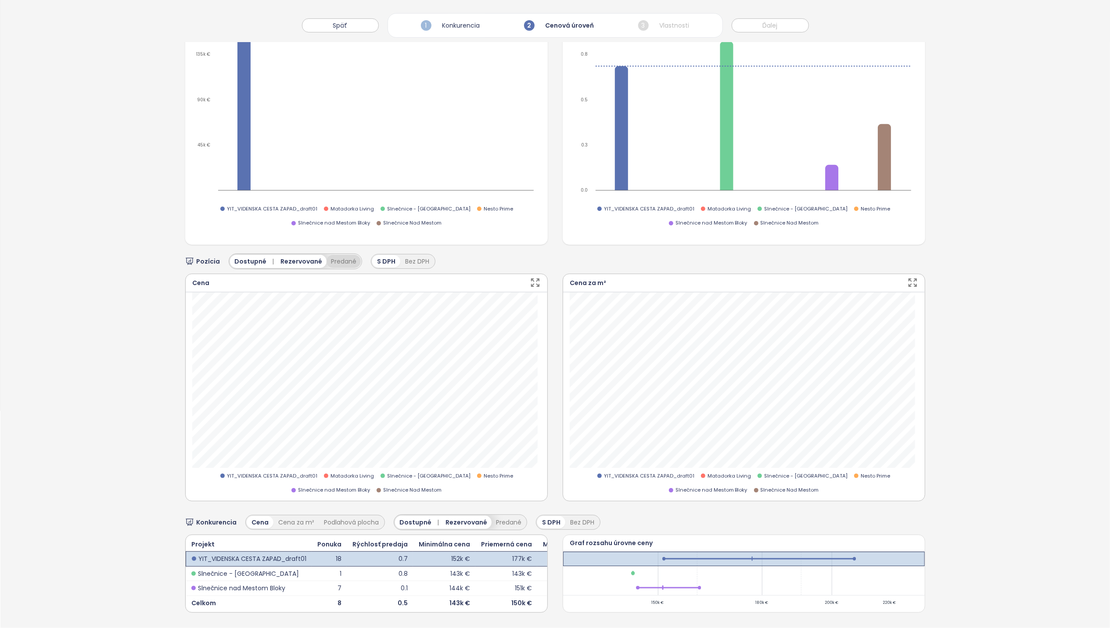
click at [341, 255] on button "Predané" at bounding box center [344, 261] width 34 height 13
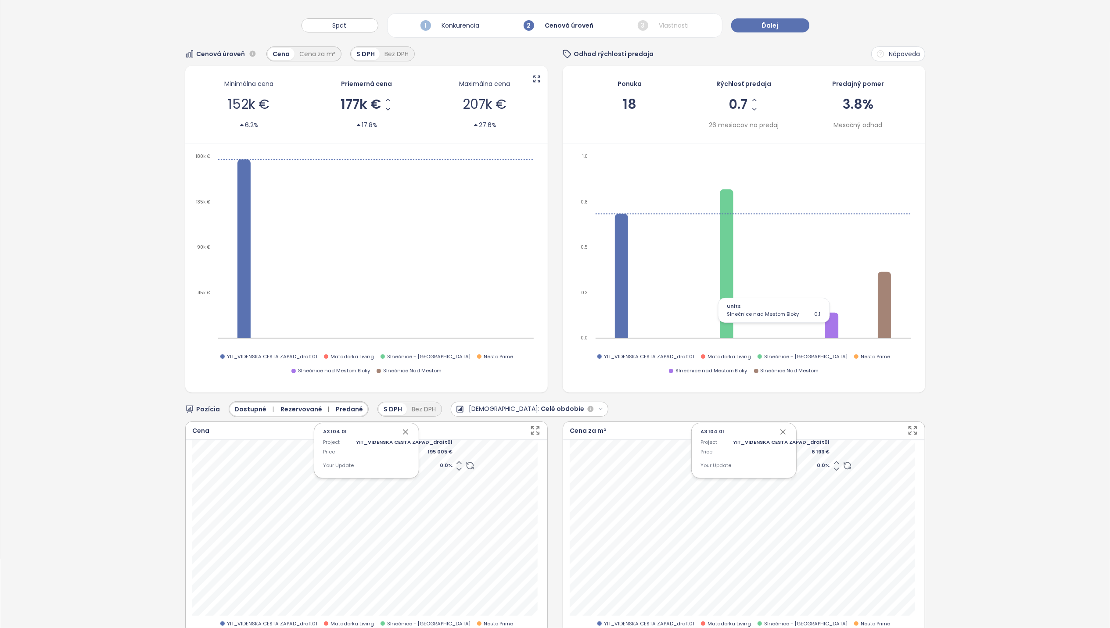
scroll to position [58, 0]
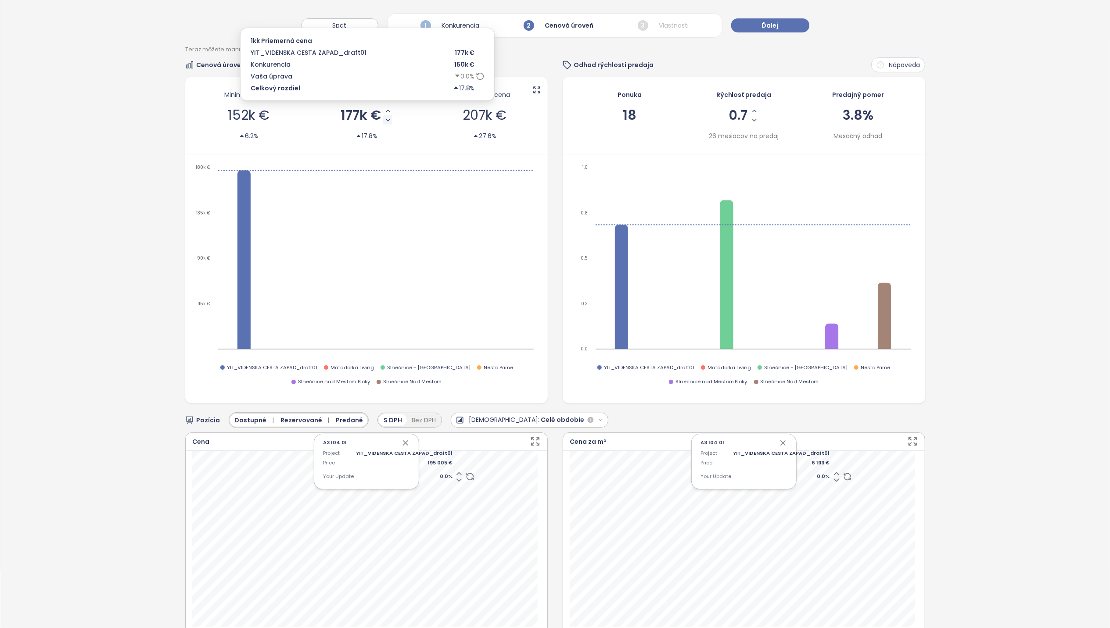
click at [386, 121] on icon "Decrease AVG Price" at bounding box center [388, 120] width 4 height 2
click at [386, 111] on icon "Increase AVG Price" at bounding box center [389, 111] width 7 height 7
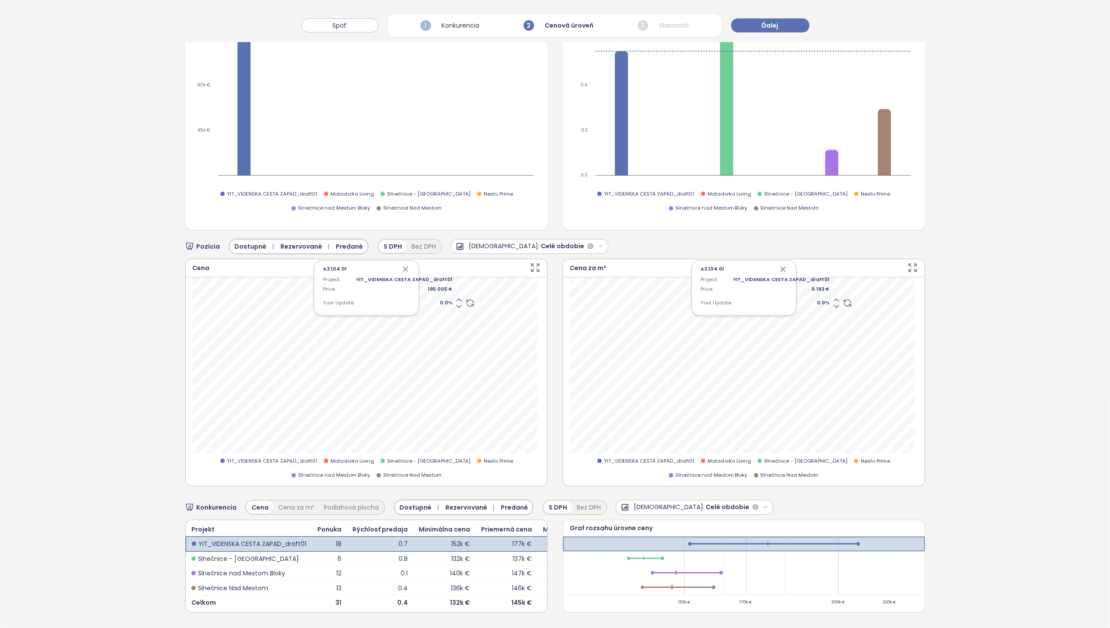
scroll to position [250, 0]
click at [401, 265] on icon "button" at bounding box center [405, 269] width 9 height 9
click at [436, 299] on span "0.0 %" at bounding box center [404, 303] width 97 height 8
type input "*"
type input "**"
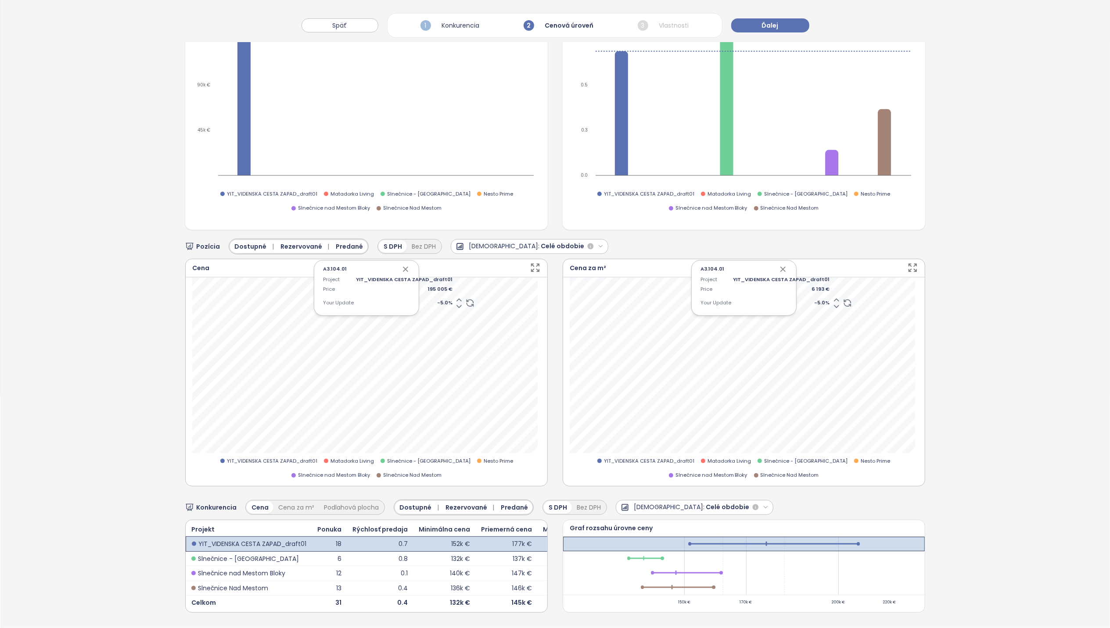
click at [442, 299] on span "-5.0 %" at bounding box center [404, 303] width 97 height 8
click at [390, 299] on input "****" at bounding box center [378, 303] width 44 height 8
type input "****"
click at [402, 265] on icon "button" at bounding box center [405, 269] width 9 height 9
click at [781, 267] on icon "button" at bounding box center [783, 269] width 4 height 4
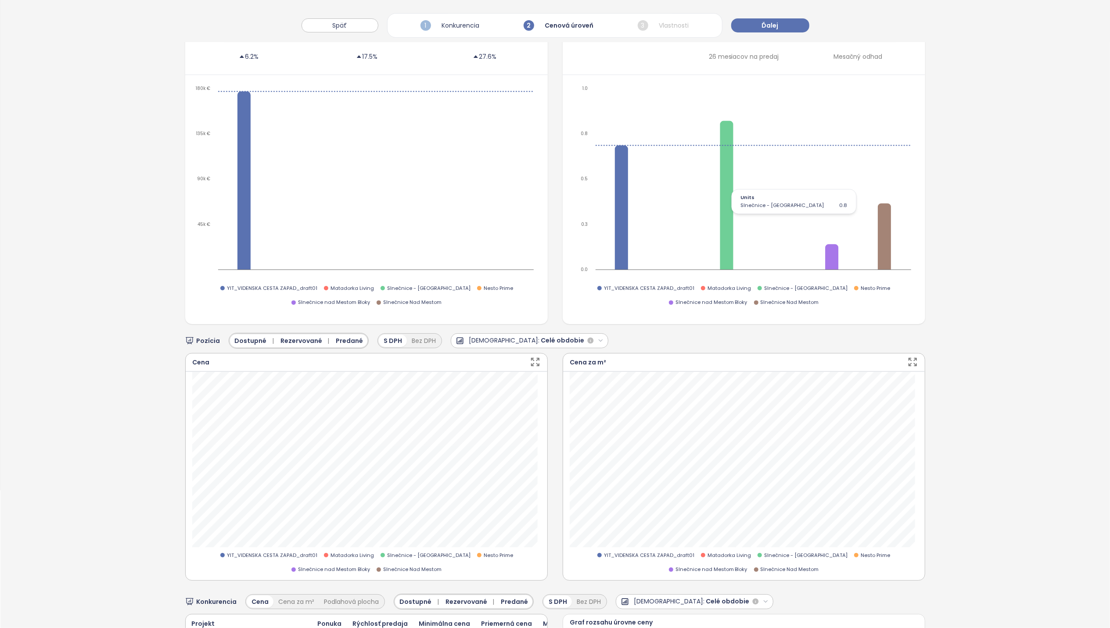
scroll to position [0, 0]
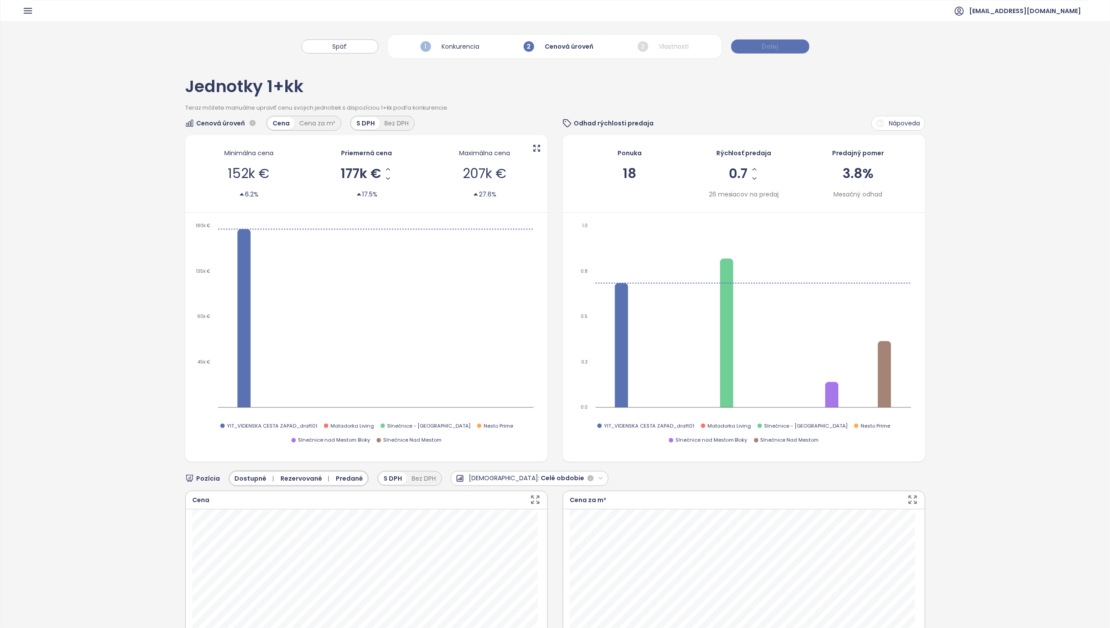
click at [791, 48] on button "Ďalej" at bounding box center [770, 46] width 78 height 14
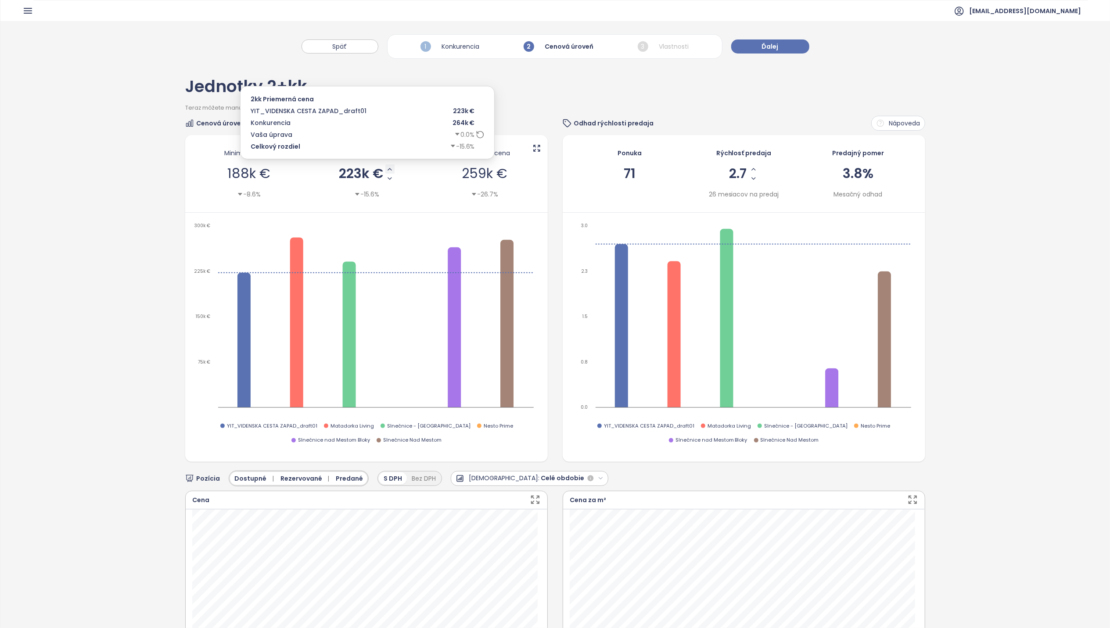
click at [386, 168] on icon "Increase AVG Price" at bounding box center [389, 169] width 7 height 7
click at [387, 169] on icon "Increase AVG Price" at bounding box center [390, 169] width 7 height 7
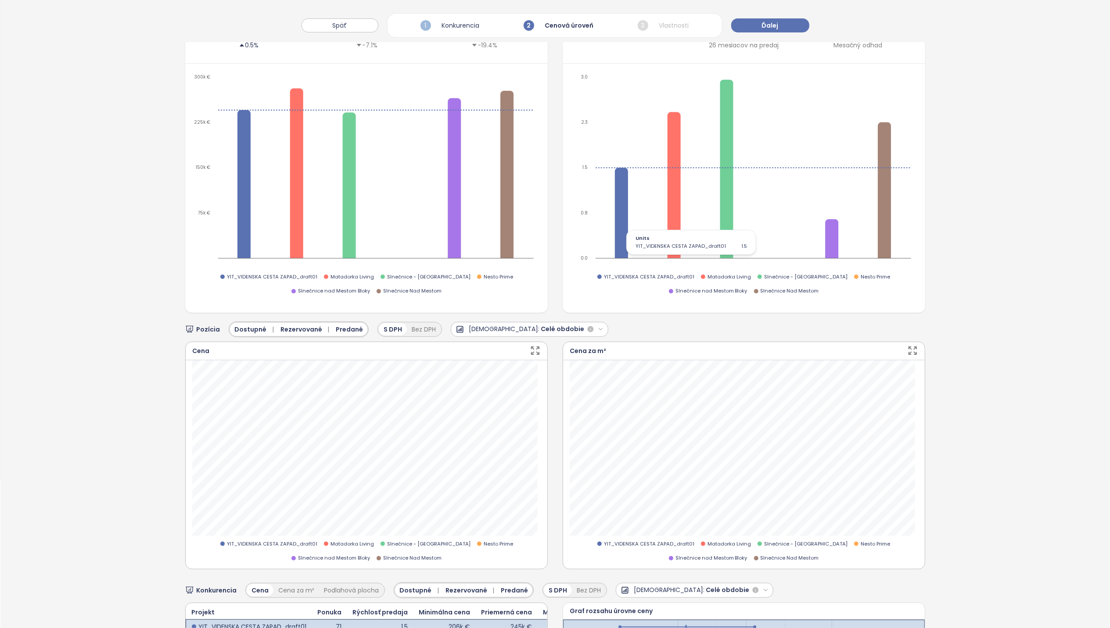
scroll to position [265, 0]
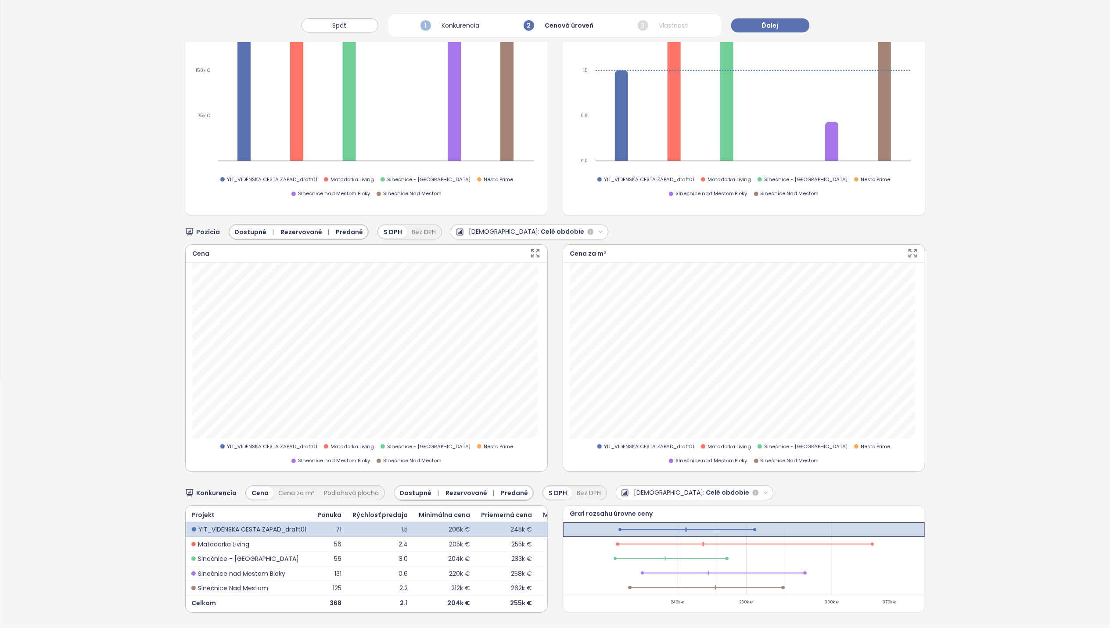
click at [581, 443] on div "Bez DPH" at bounding box center [589, 493] width 34 height 12
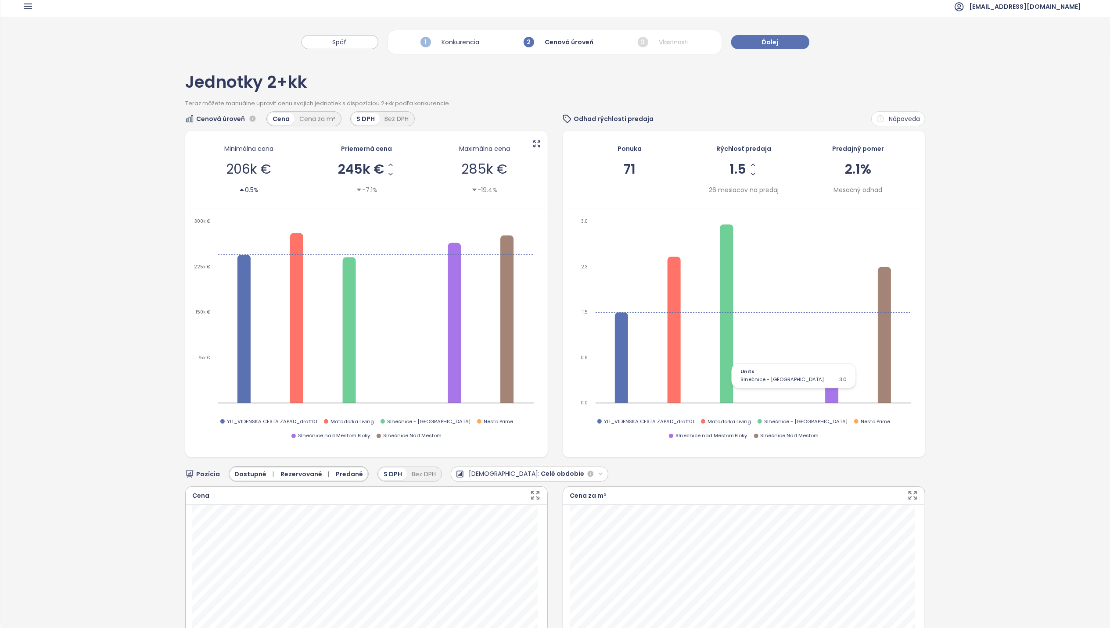
scroll to position [0, 0]
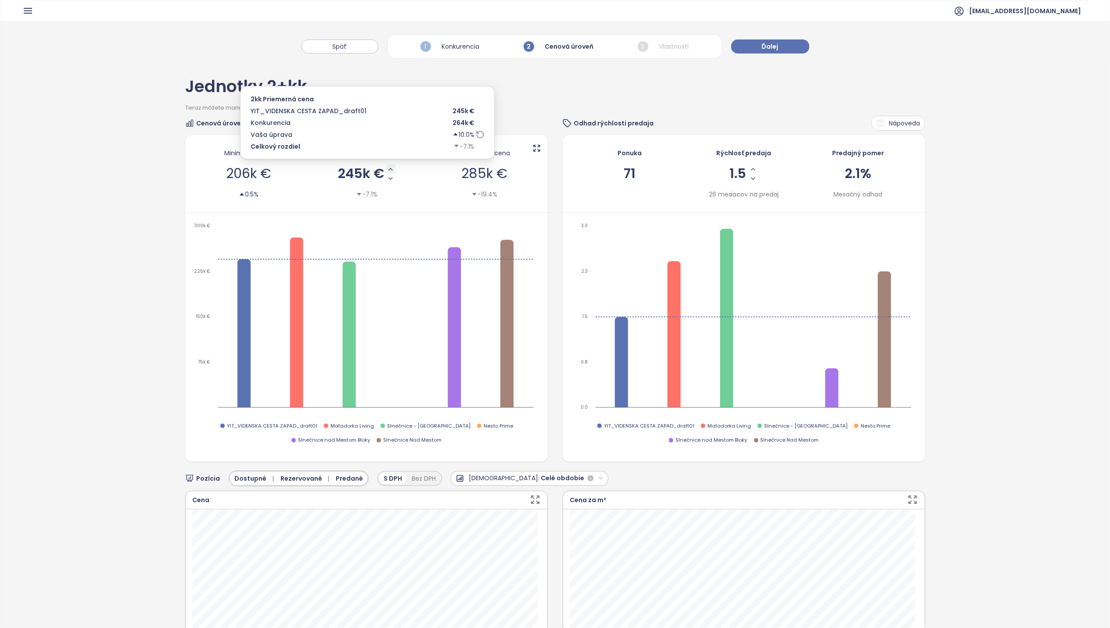
click at [388, 171] on icon "Increase AVG Price" at bounding box center [390, 169] width 7 height 7
click at [388, 179] on icon "Decrease AVG Price" at bounding box center [390, 178] width 7 height 7
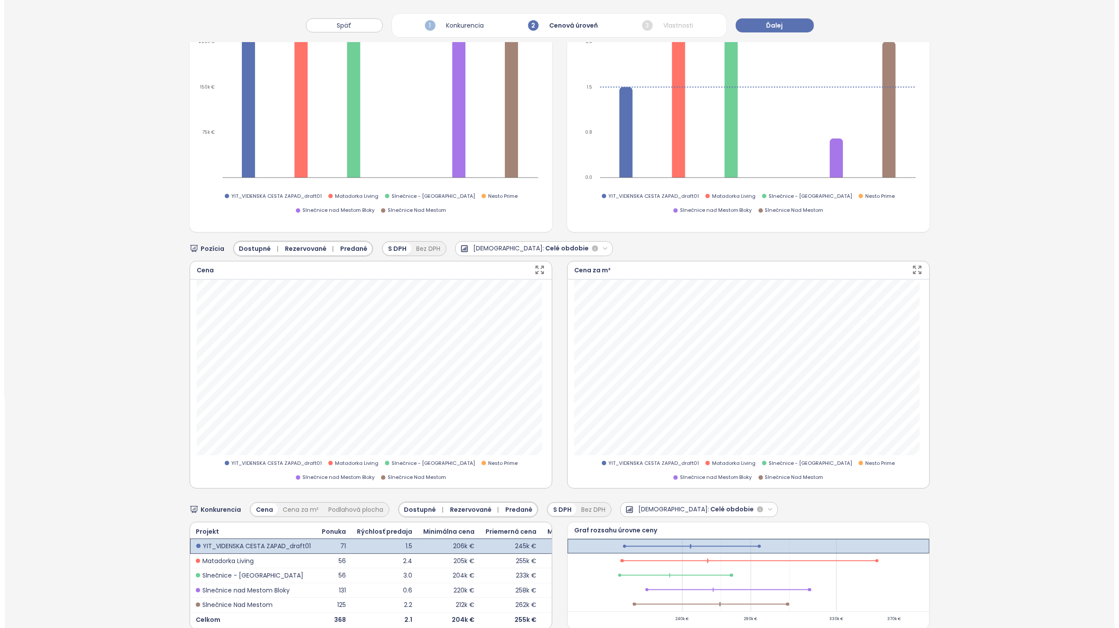
scroll to position [234, 0]
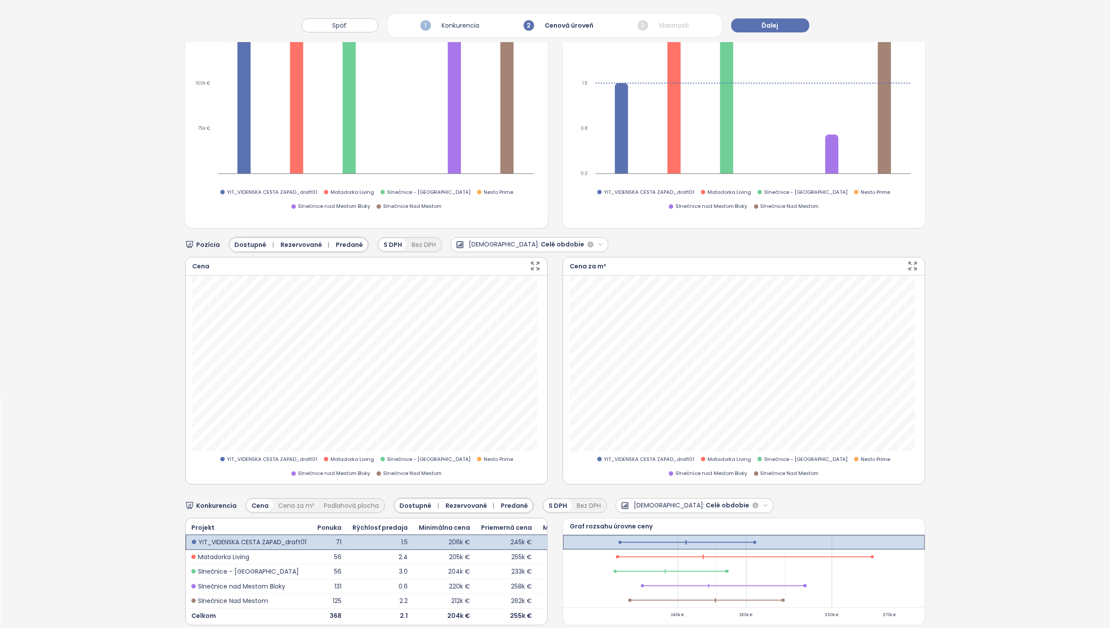
click at [543, 240] on button "Predaj: Celé obdobie" at bounding box center [530, 244] width 158 height 15
click at [459, 287] on div "1 rok" at bounding box center [503, 288] width 105 height 14
click at [568, 243] on icon "button" at bounding box center [571, 245] width 6 height 6
click at [477, 315] on div "Celé obdobie" at bounding box center [489, 316] width 77 height 14
click at [530, 266] on icon "button" at bounding box center [535, 266] width 11 height 11
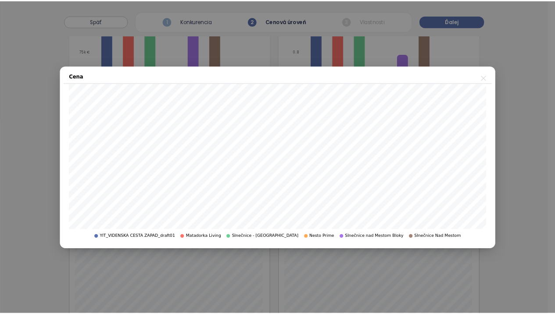
scroll to position [233, 0]
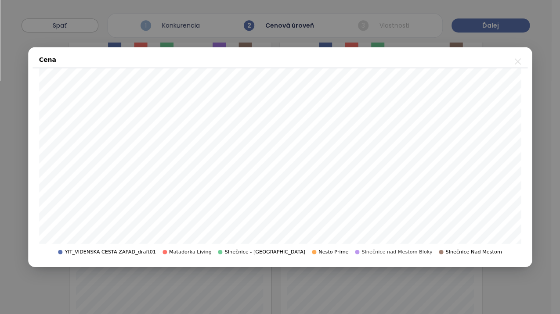
click at [361, 253] on span "Slnečnice nad Mestom Bloky" at bounding box center [396, 252] width 71 height 8
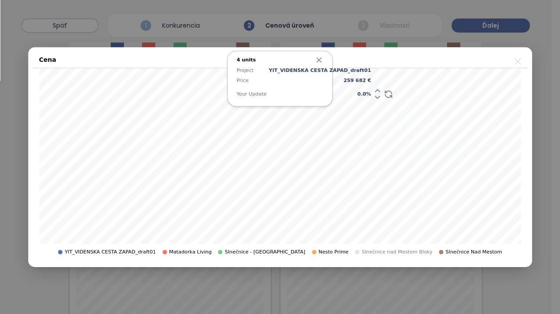
click at [346, 94] on span "0.0 %" at bounding box center [320, 94] width 102 height 8
type input "*"
click at [318, 58] on icon "button" at bounding box center [319, 60] width 9 height 9
click at [342, 94] on span "0.0 %" at bounding box center [320, 94] width 102 height 8
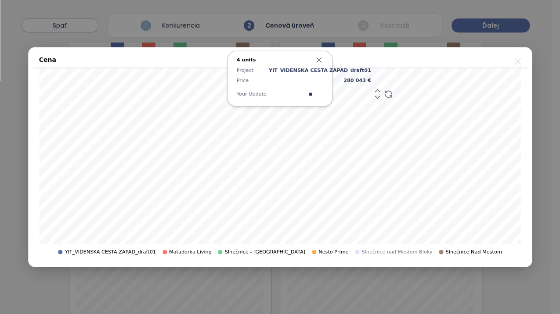
type input "*"
click at [319, 59] on icon "button" at bounding box center [319, 60] width 9 height 9
click at [343, 95] on span "8.0 %" at bounding box center [320, 94] width 102 height 8
type input "*"
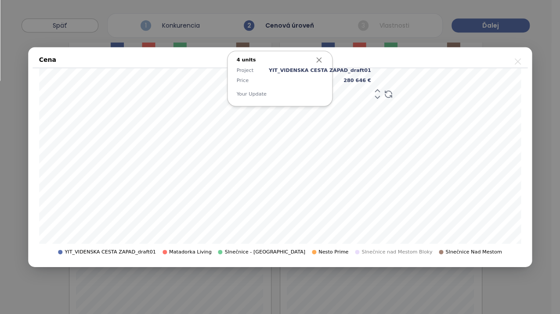
type input "*"
click at [339, 95] on span "9.0 %" at bounding box center [320, 94] width 102 height 8
type input "*"
type input "**"
click at [319, 61] on icon "button" at bounding box center [319, 60] width 9 height 9
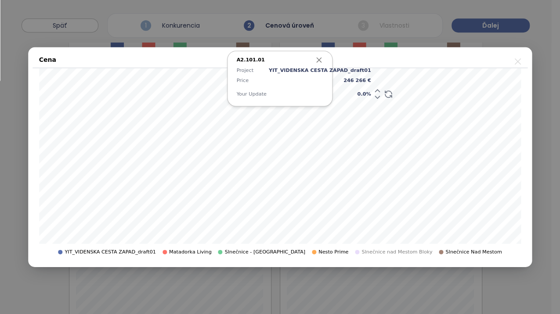
click at [341, 95] on span "0.0 %" at bounding box center [320, 94] width 102 height 8
type input "*"
click at [319, 61] on icon "button" at bounding box center [319, 60] width 9 height 9
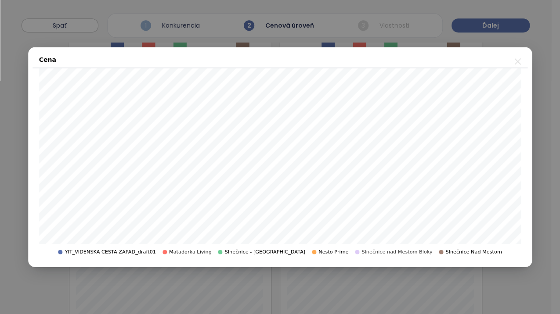
click at [377, 253] on span "Slnečnice nad Mestom Bloky" at bounding box center [396, 252] width 71 height 8
click at [445, 252] on span "Slnečnice Nad Mestom" at bounding box center [473, 252] width 56 height 8
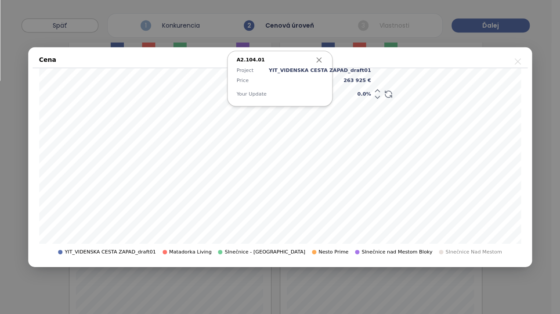
click at [319, 60] on icon "button" at bounding box center [319, 60] width 4 height 4
click at [342, 94] on span "3.3 %" at bounding box center [320, 94] width 102 height 8
type input "*"
type input "**"
click at [320, 63] on icon "button" at bounding box center [319, 60] width 9 height 9
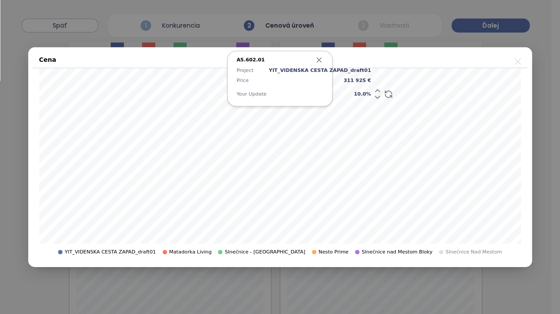
click at [341, 93] on span "10.0 %" at bounding box center [320, 94] width 102 height 8
type input "*"
click at [319, 61] on icon "button" at bounding box center [319, 60] width 9 height 9
click at [373, 91] on icon at bounding box center [377, 90] width 9 height 9
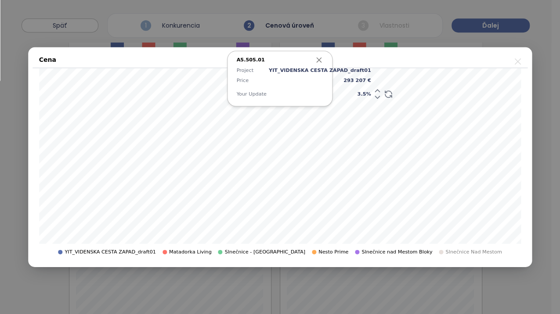
click at [375, 90] on icon at bounding box center [377, 91] width 4 height 2
click at [319, 61] on icon "button" at bounding box center [319, 60] width 9 height 9
click at [373, 91] on icon at bounding box center [377, 90] width 9 height 9
click at [316, 61] on icon "button" at bounding box center [319, 60] width 9 height 9
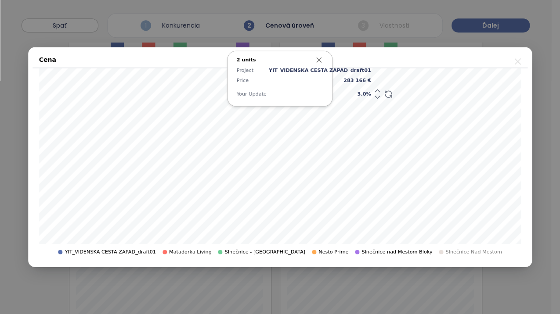
click at [342, 95] on span "3.0 %" at bounding box center [320, 94] width 102 height 8
type input "*"
click at [318, 60] on icon "button" at bounding box center [319, 60] width 4 height 4
click at [341, 94] on span "10.0 %" at bounding box center [320, 94] width 102 height 8
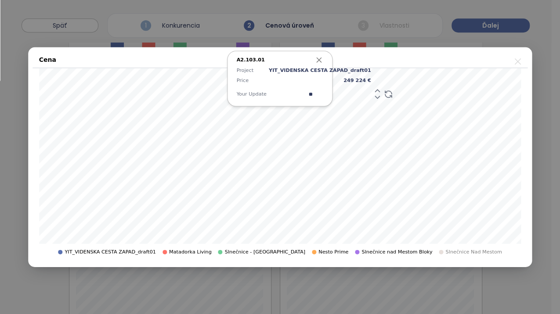
type input "*"
type input "**"
click at [319, 61] on icon "button" at bounding box center [319, 60] width 9 height 9
click at [341, 95] on span "10.0 %" at bounding box center [320, 94] width 102 height 8
type input "*"
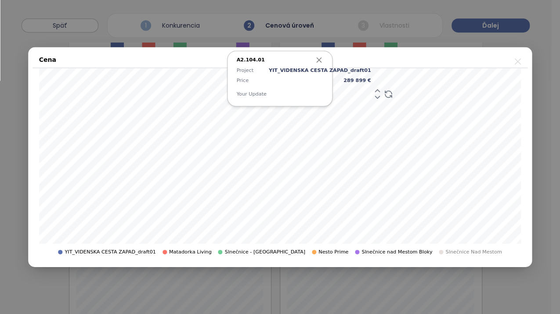
type input "*"
click at [318, 60] on icon "button" at bounding box center [319, 60] width 4 height 4
click at [320, 59] on icon "button" at bounding box center [319, 60] width 9 height 9
click at [345, 94] on span "8.0 %" at bounding box center [320, 94] width 102 height 8
type input "*"
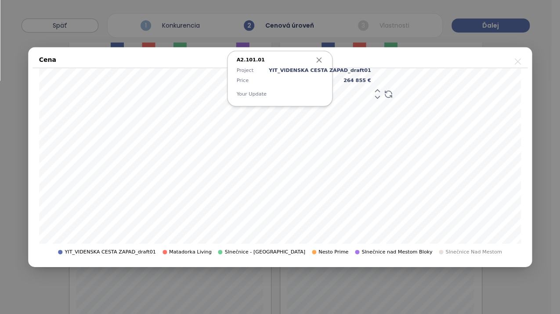
type input "*"
click at [318, 59] on icon "button" at bounding box center [319, 60] width 4 height 4
click at [345, 93] on span "5.0 %" at bounding box center [320, 94] width 102 height 8
type input "*"
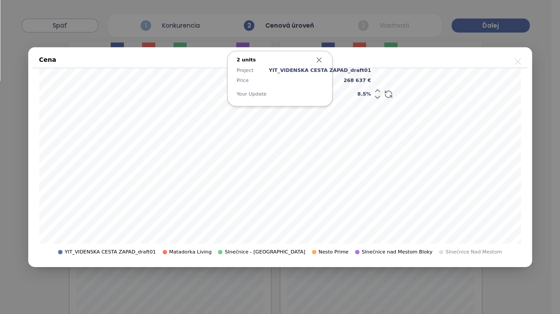
click at [318, 61] on icon "button" at bounding box center [319, 60] width 9 height 9
click at [341, 95] on span "2.0 %" at bounding box center [320, 94] width 102 height 8
type input "*"
type input "***"
click at [316, 62] on icon "button" at bounding box center [319, 60] width 9 height 9
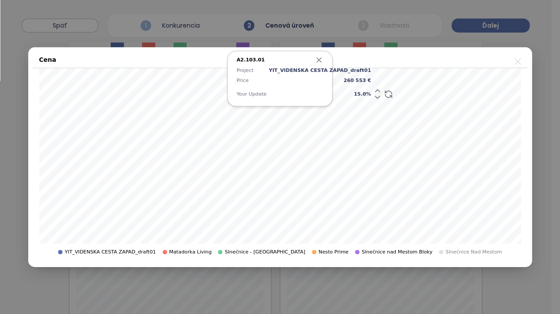
click at [343, 93] on span "15.0 %" at bounding box center [320, 94] width 102 height 8
type input "**"
click at [340, 94] on span "17.0 %" at bounding box center [320, 94] width 102 height 8
type input "**"
click at [318, 61] on icon "button" at bounding box center [319, 60] width 9 height 9
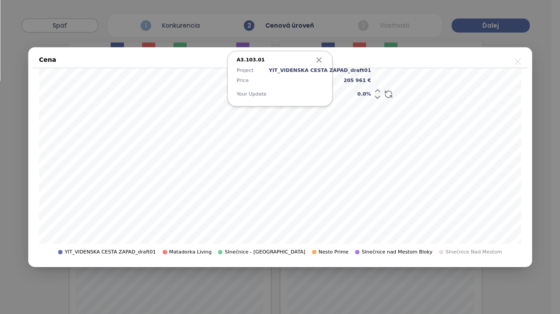
click at [341, 96] on span "0.0 %" at bounding box center [320, 94] width 102 height 8
type input "*"
click at [318, 60] on icon "button" at bounding box center [319, 60] width 4 height 4
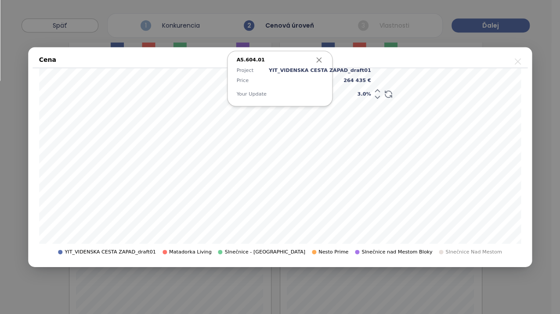
click at [320, 59] on icon "button" at bounding box center [319, 60] width 9 height 9
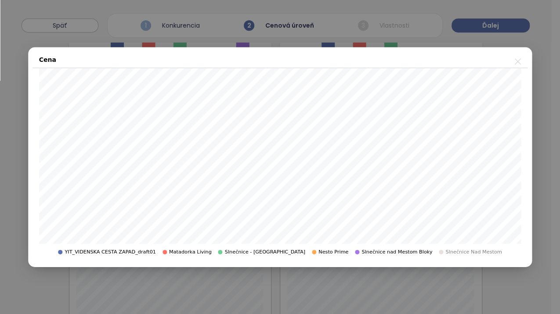
click at [517, 64] on icon "close" at bounding box center [517, 61] width 11 height 11
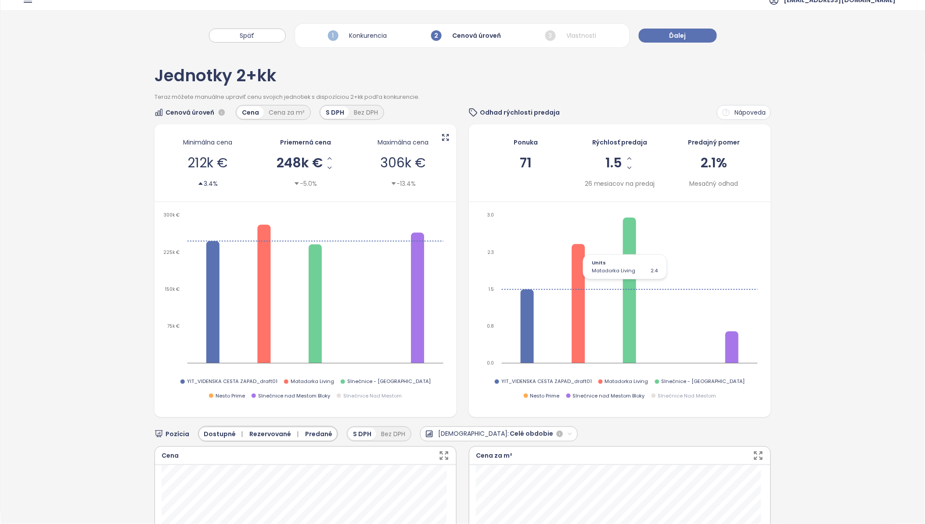
scroll to position [0, 0]
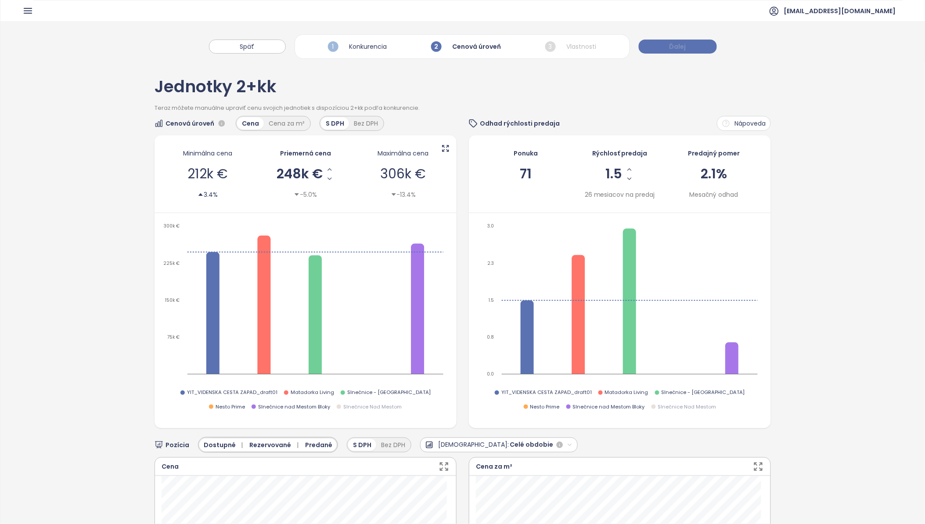
click at [683, 47] on span "Ďalej" at bounding box center [677, 47] width 17 height 10
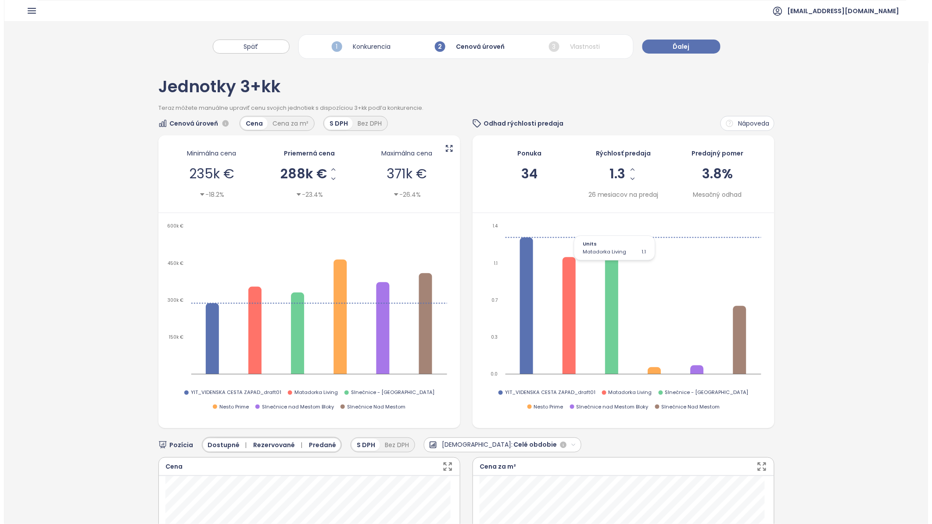
scroll to position [195, 0]
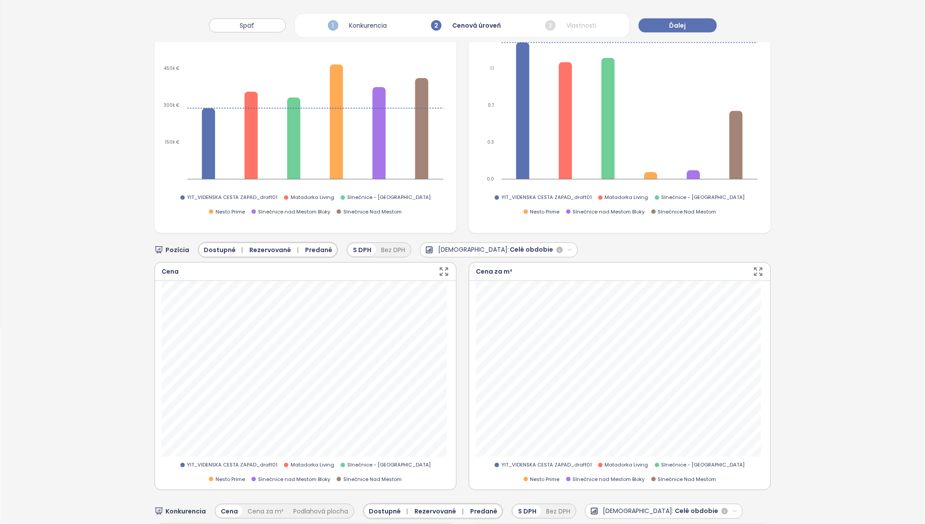
click at [439, 269] on icon "button" at bounding box center [443, 271] width 11 height 11
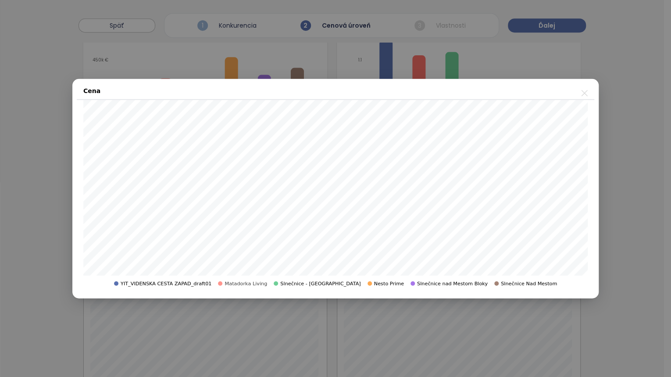
click at [263, 284] on span "Matadorka Living" at bounding box center [246, 284] width 43 height 8
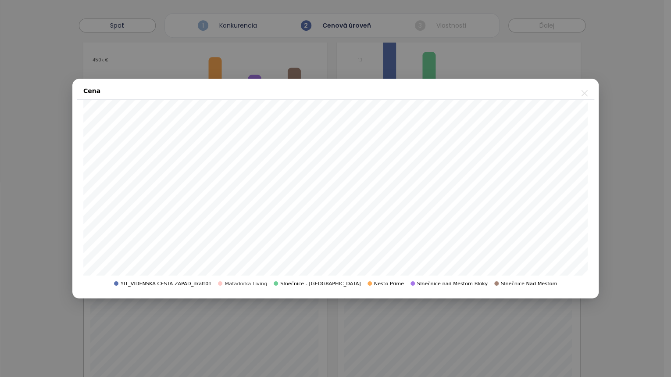
click at [263, 284] on span "Matadorka Living" at bounding box center [246, 284] width 43 height 8
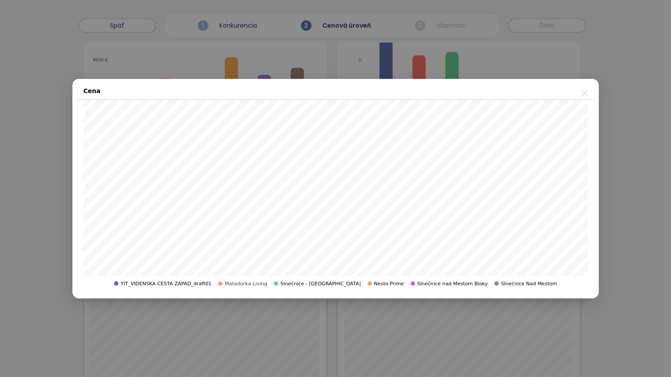
click at [263, 284] on span "Matadorka Living" at bounding box center [246, 284] width 43 height 8
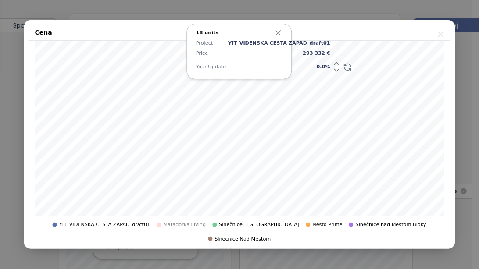
click at [301, 69] on span "0.0 %" at bounding box center [279, 67] width 102 height 8
type input "*"
click at [301, 71] on span "5.0 %" at bounding box center [279, 67] width 102 height 8
type input "*"
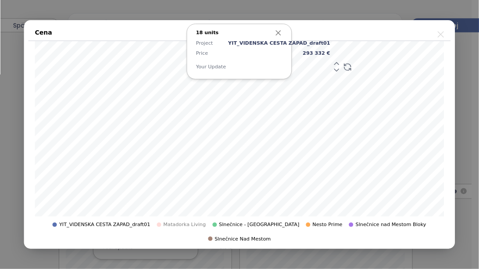
type input "*"
click at [280, 35] on icon "button" at bounding box center [278, 33] width 4 height 4
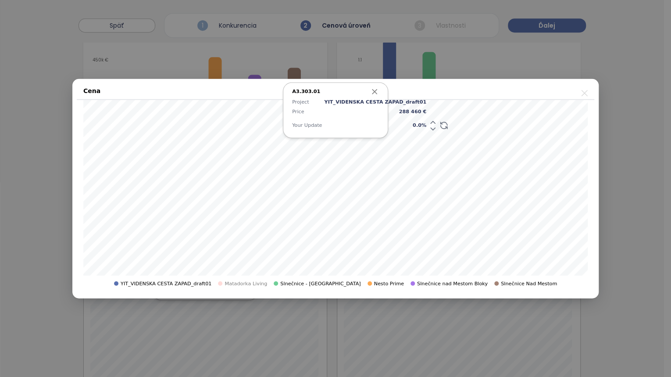
click at [400, 123] on span "0.0 %" at bounding box center [375, 126] width 102 height 8
type input "*"
click at [376, 91] on icon "button" at bounding box center [374, 91] width 9 height 9
click at [373, 94] on icon "button" at bounding box center [374, 91] width 9 height 9
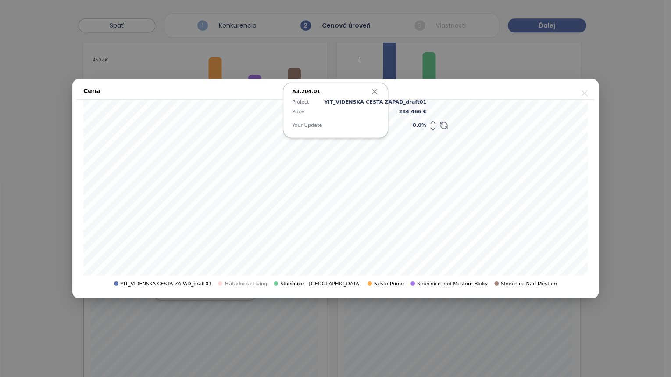
click at [398, 126] on span "0.0 %" at bounding box center [375, 126] width 102 height 8
type input "*"
click at [373, 89] on icon "button" at bounding box center [375, 91] width 4 height 4
click at [374, 93] on icon "button" at bounding box center [374, 91] width 9 height 9
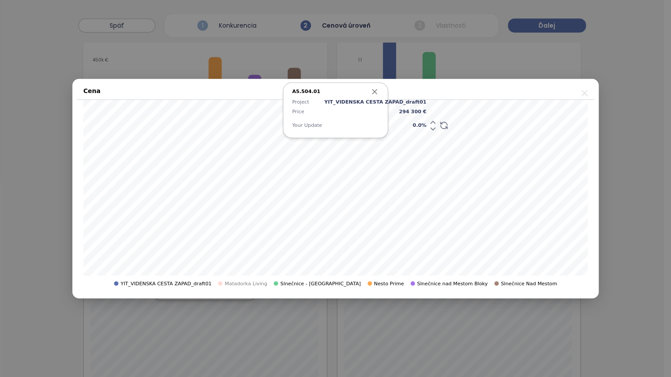
click at [399, 125] on span "0.0 %" at bounding box center [375, 126] width 102 height 8
type input "*"
click at [376, 90] on icon "button" at bounding box center [374, 91] width 9 height 9
click at [373, 90] on icon "button" at bounding box center [375, 91] width 4 height 4
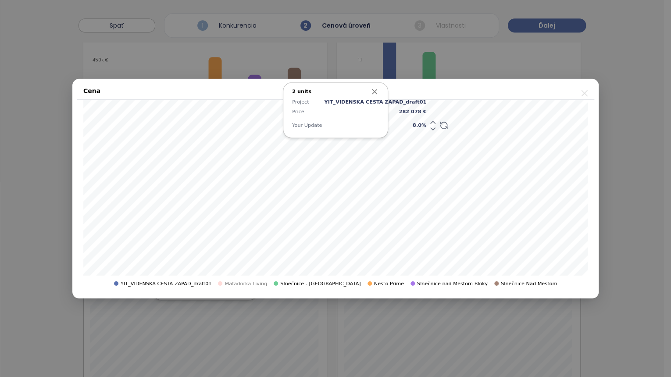
click at [397, 125] on span "8.0 %" at bounding box center [375, 126] width 102 height 8
type input "*"
type input "**"
click at [376, 90] on icon "button" at bounding box center [374, 91] width 9 height 9
click at [376, 91] on icon "button" at bounding box center [374, 91] width 9 height 9
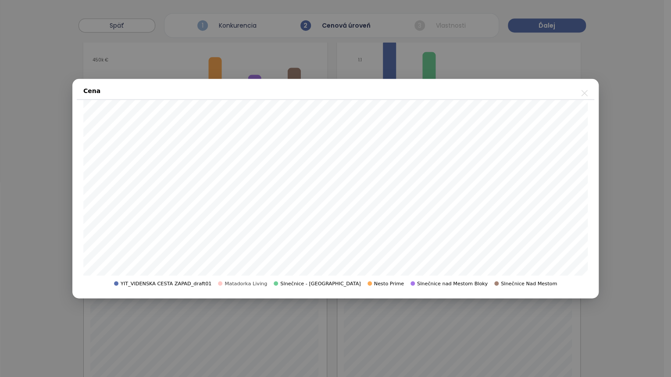
click at [258, 285] on span "Matadorka Living" at bounding box center [246, 284] width 43 height 8
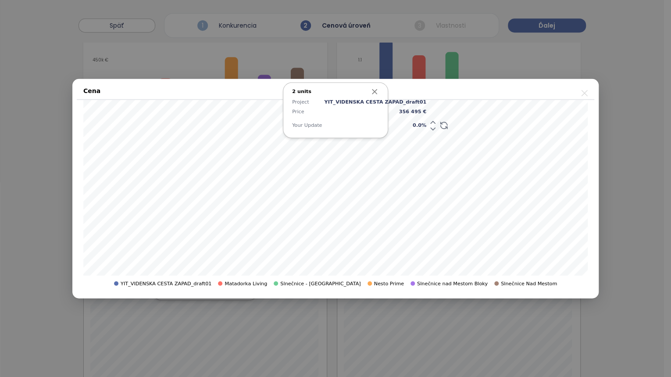
click at [399, 125] on span "0.0 %" at bounding box center [375, 126] width 102 height 8
type input "*"
click at [378, 91] on icon "button" at bounding box center [374, 91] width 9 height 9
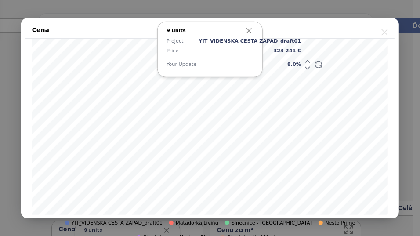
click at [272, 66] on span "8.0 %" at bounding box center [249, 65] width 102 height 8
type input "*"
type input "***"
click at [250, 29] on icon "button" at bounding box center [249, 30] width 4 height 4
click at [271, 66] on span "8.0 %" at bounding box center [249, 65] width 102 height 8
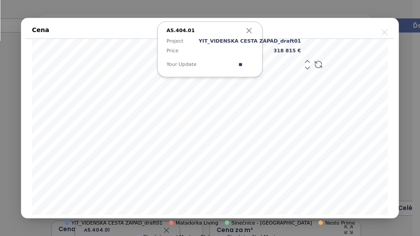
type input "*"
type input "***"
click at [250, 29] on icon "button" at bounding box center [248, 30] width 9 height 9
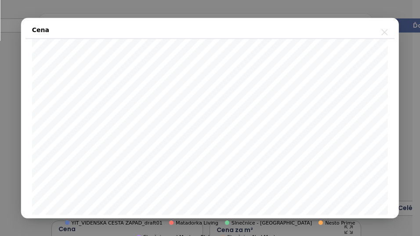
click at [385, 32] on icon "close" at bounding box center [384, 31] width 11 height 11
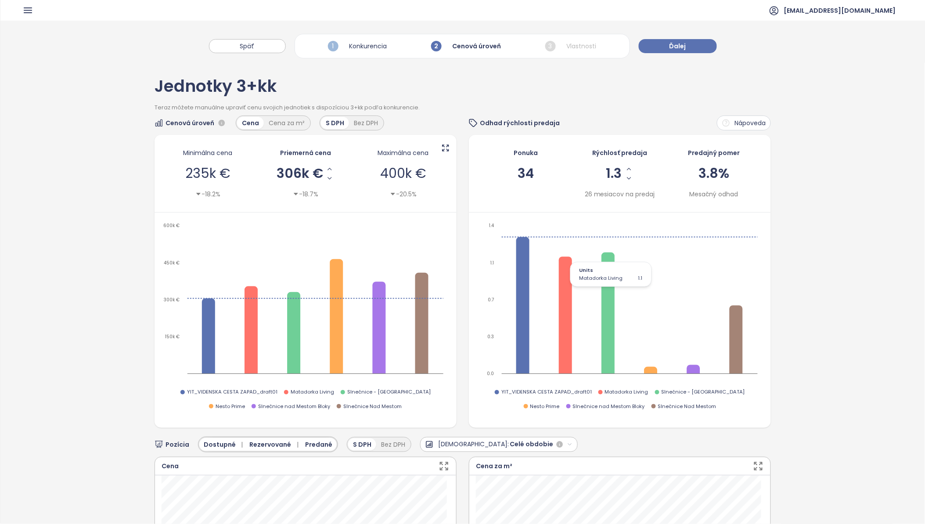
scroll to position [0, 0]
click at [674, 47] on span "Ďalej" at bounding box center [677, 47] width 17 height 10
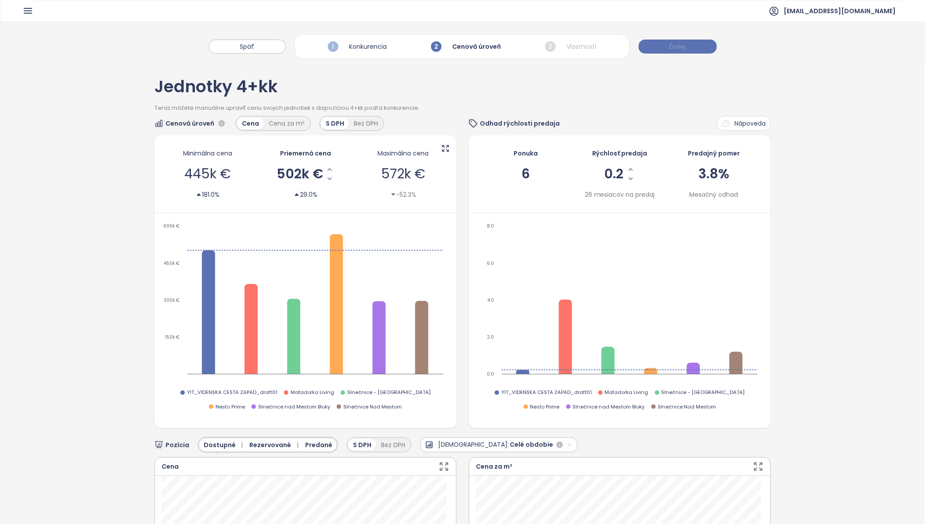
click at [677, 43] on span "Ďalej" at bounding box center [677, 47] width 17 height 10
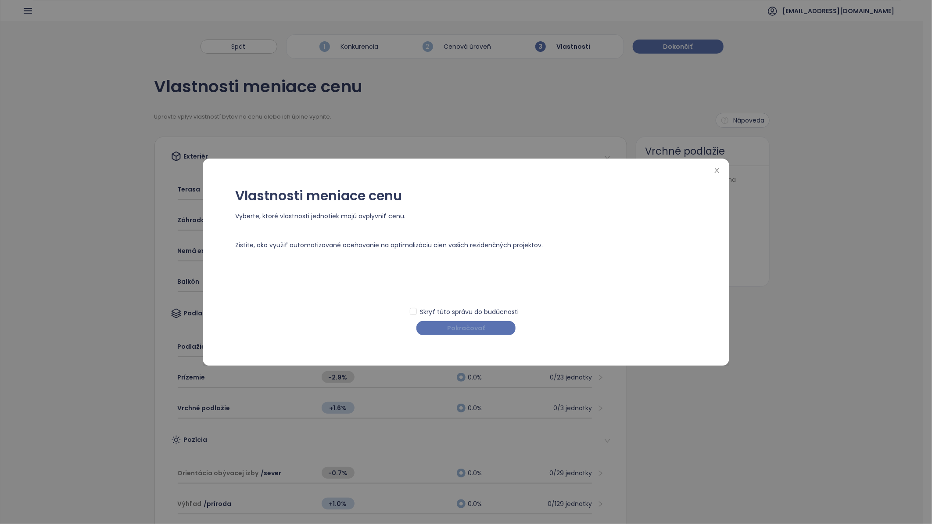
click at [456, 329] on span "Pokračovať" at bounding box center [466, 328] width 38 height 10
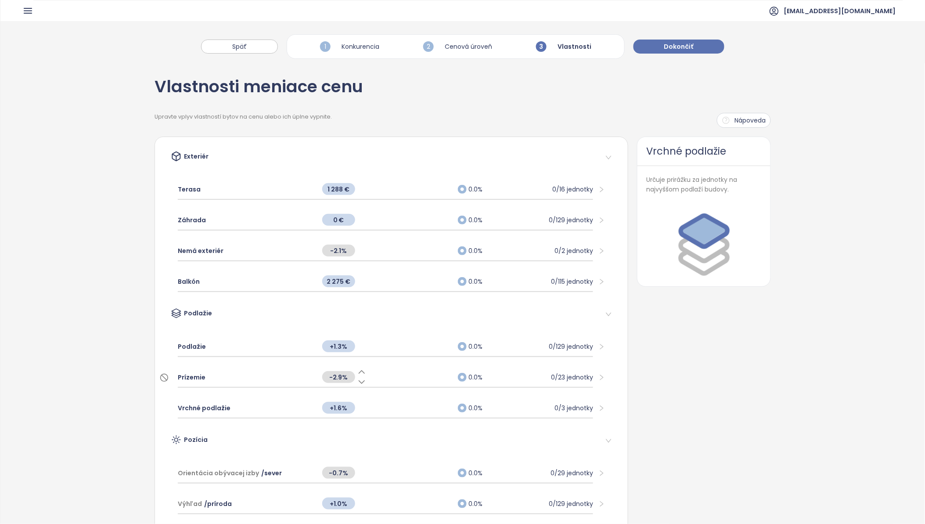
click at [359, 370] on icon at bounding box center [362, 371] width 6 height 3
click at [359, 401] on icon at bounding box center [362, 402] width 6 height 3
click at [205, 408] on span "Vrchné podlažie" at bounding box center [204, 408] width 53 height 10
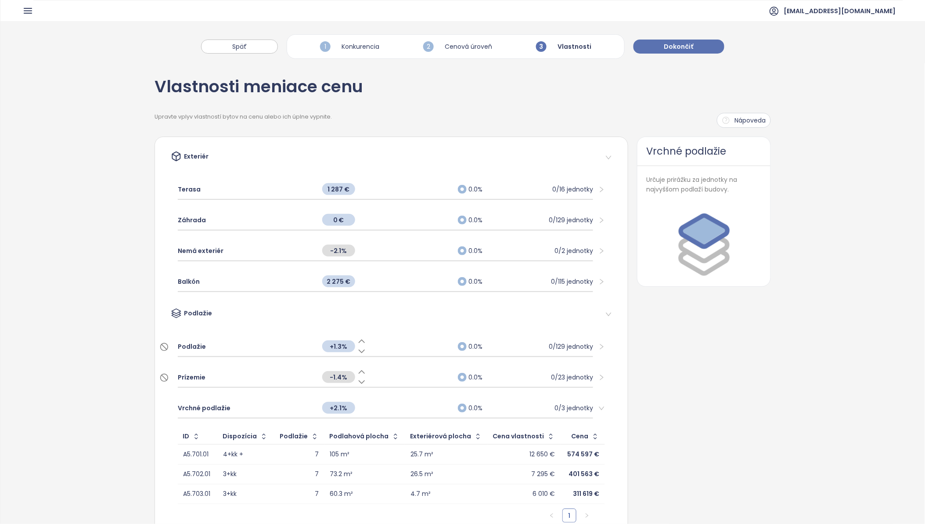
click at [196, 341] on span "Podlažie" at bounding box center [192, 346] width 28 height 10
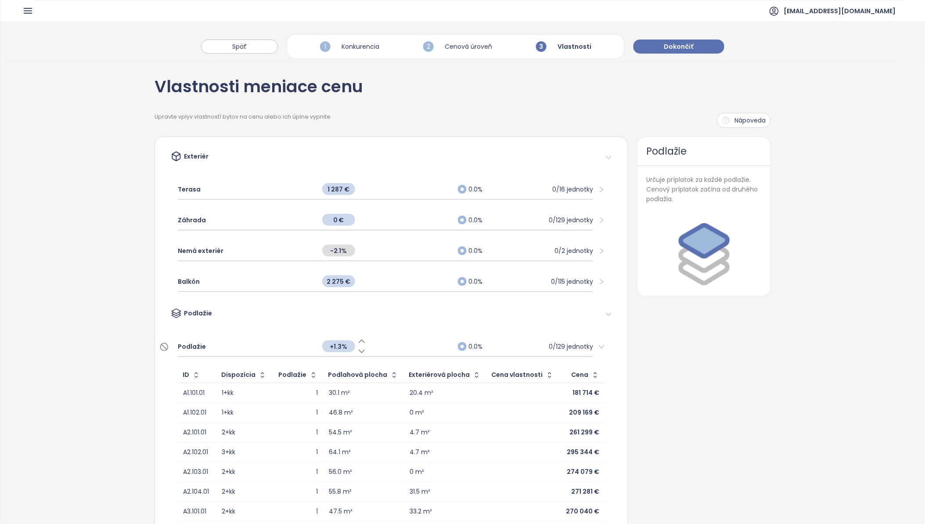
click at [205, 341] on div "Podlažie" at bounding box center [246, 346] width 136 height 19
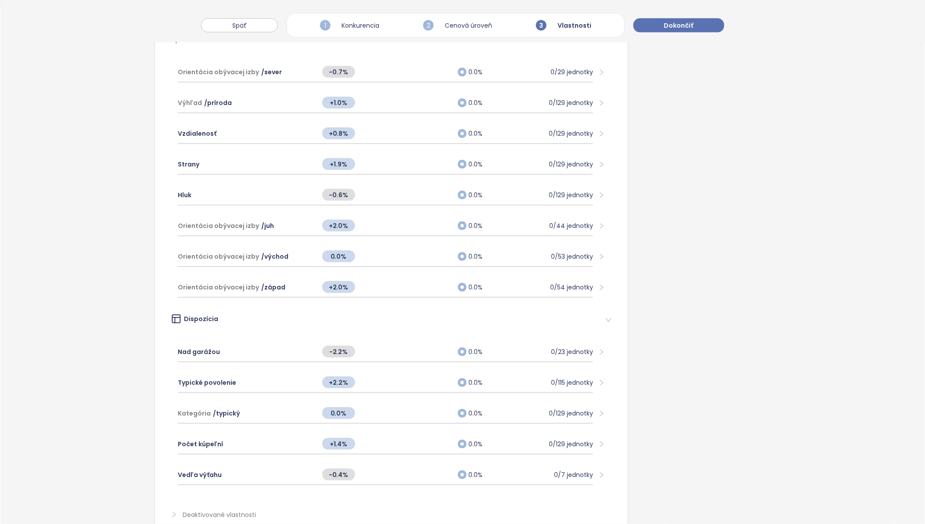
scroll to position [540, 0]
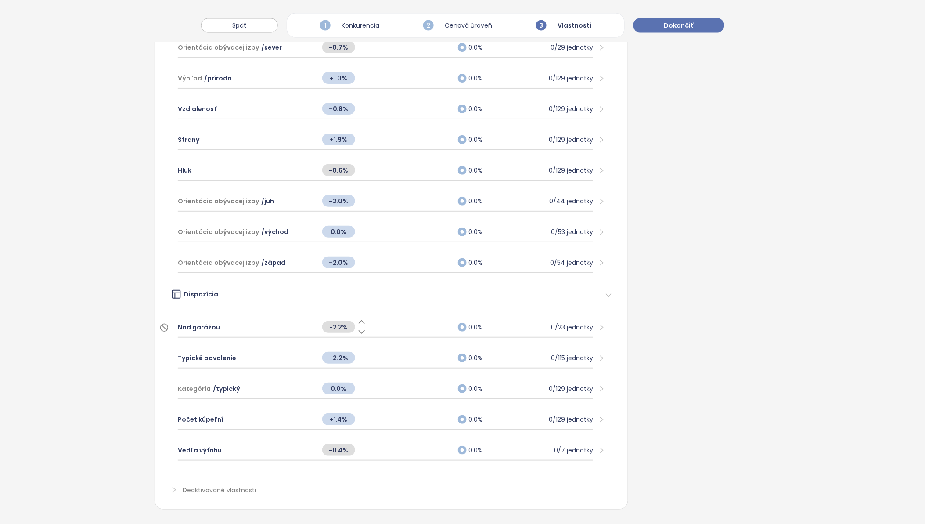
click at [359, 320] on icon at bounding box center [362, 321] width 6 height 3
click at [338, 322] on span "-1.7%" at bounding box center [338, 327] width 33 height 12
type input "****"
click at [372, 312] on div "Nad garážou **** 0.0% 0/23 jednotky" at bounding box center [391, 327] width 441 height 31
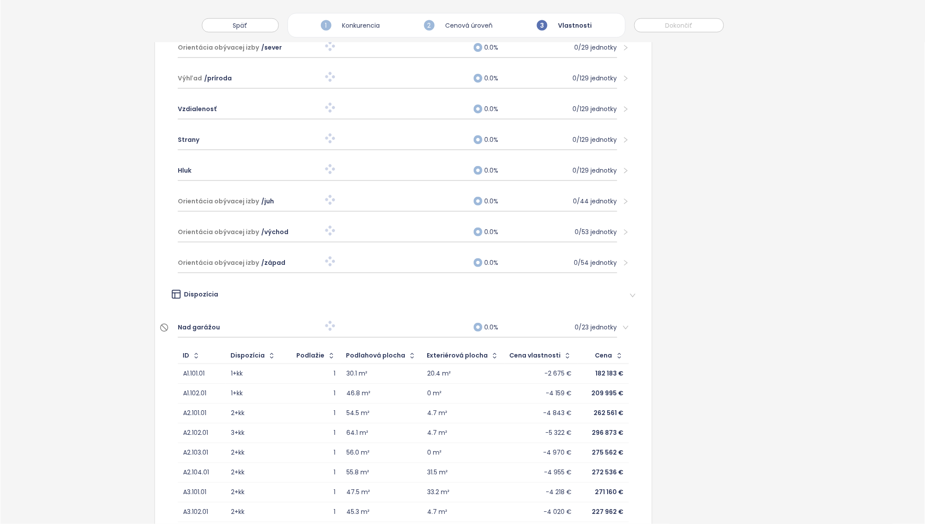
click at [187, 323] on span "Nad garážou" at bounding box center [199, 327] width 42 height 10
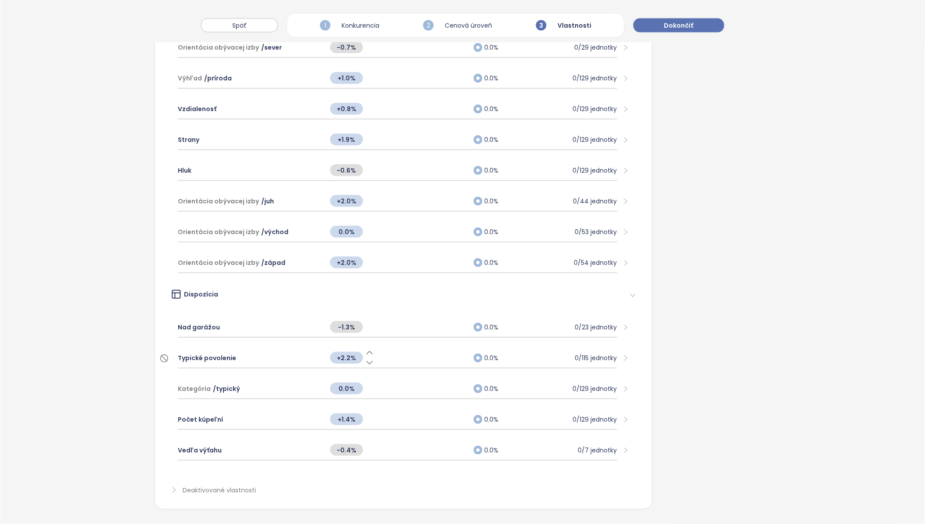
click at [283, 357] on div "Typické povolenie" at bounding box center [250, 357] width 144 height 19
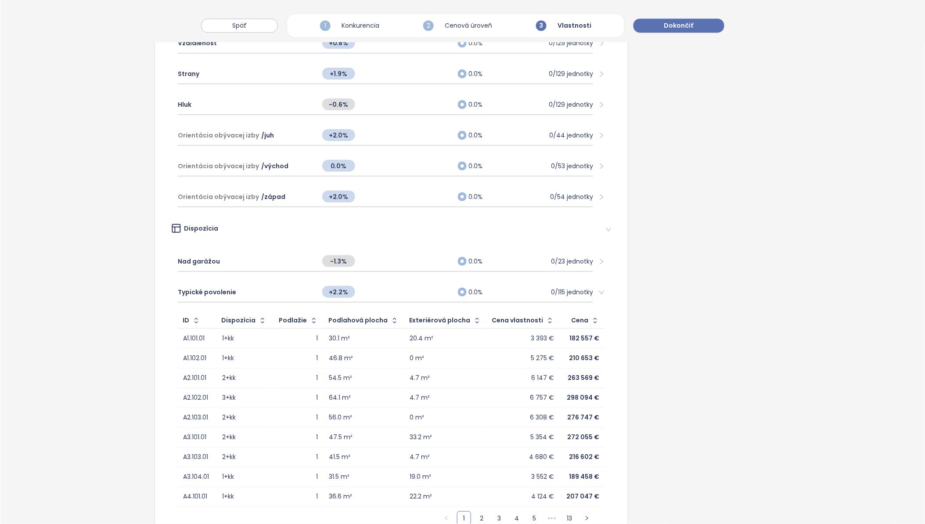
scroll to position [589, 0]
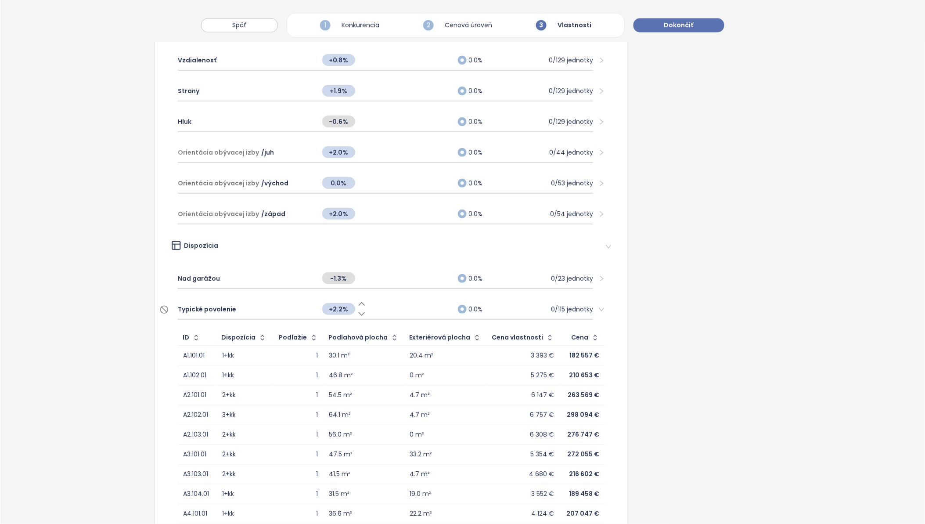
click at [212, 304] on span "Typické povolenie" at bounding box center [207, 309] width 58 height 10
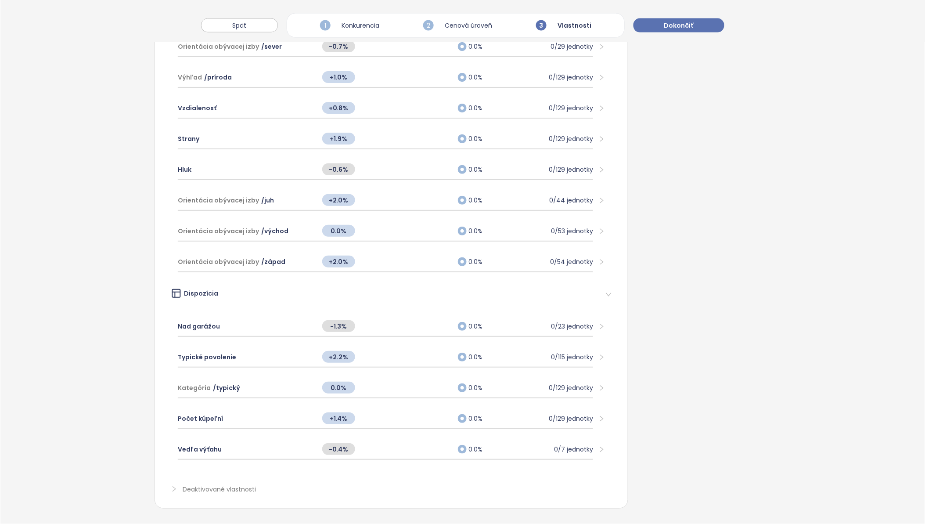
scroll to position [540, 0]
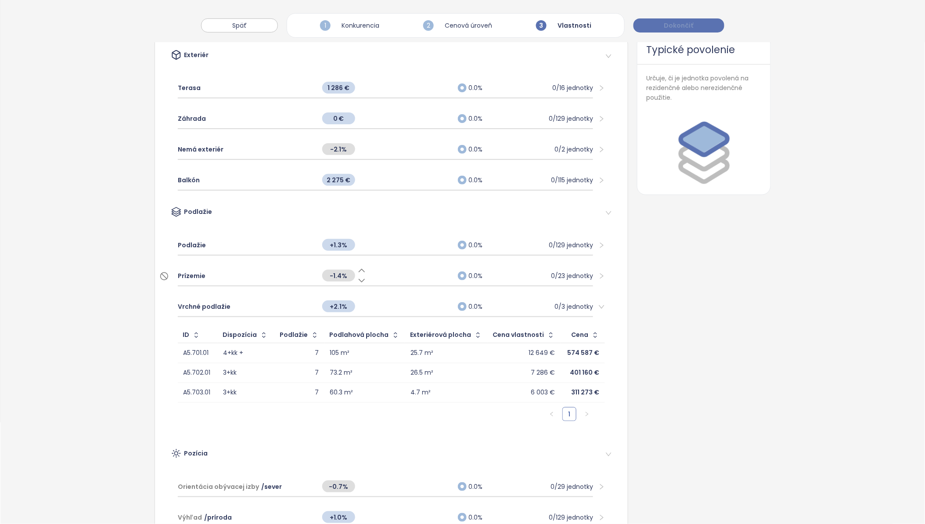
click at [678, 24] on span "Dokončiť" at bounding box center [678, 26] width 29 height 10
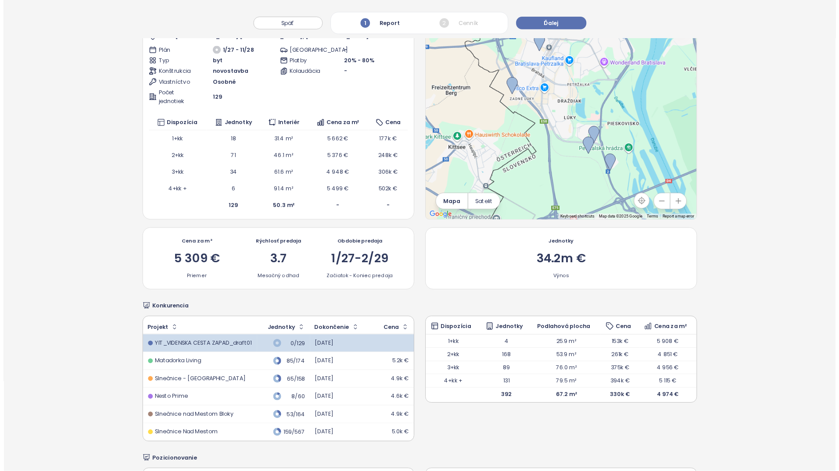
scroll to position [0, 0]
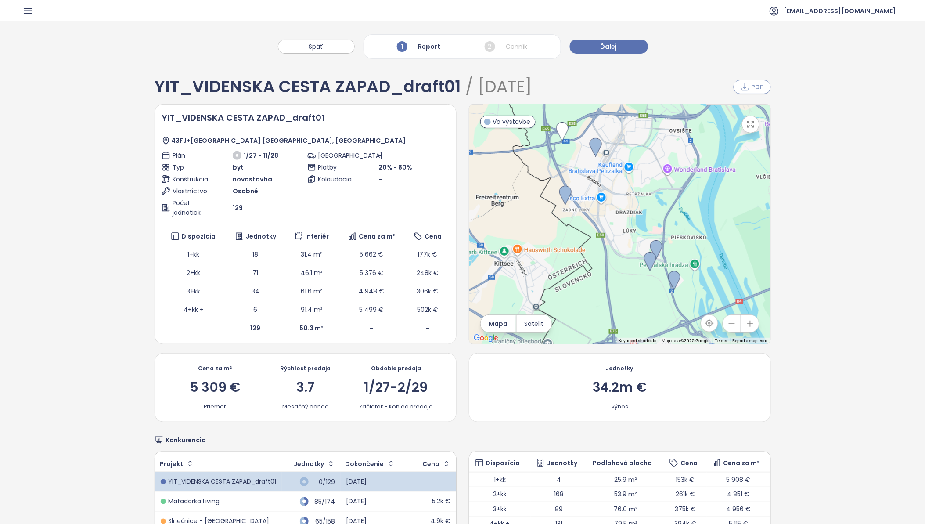
click at [752, 89] on span "PDF" at bounding box center [757, 87] width 12 height 10
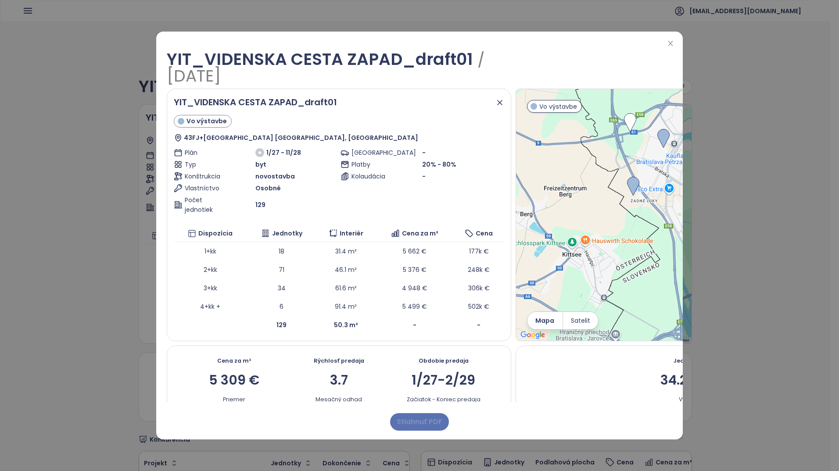
click at [419, 421] on span "Stiahnuť PDF" at bounding box center [420, 421] width 46 height 11
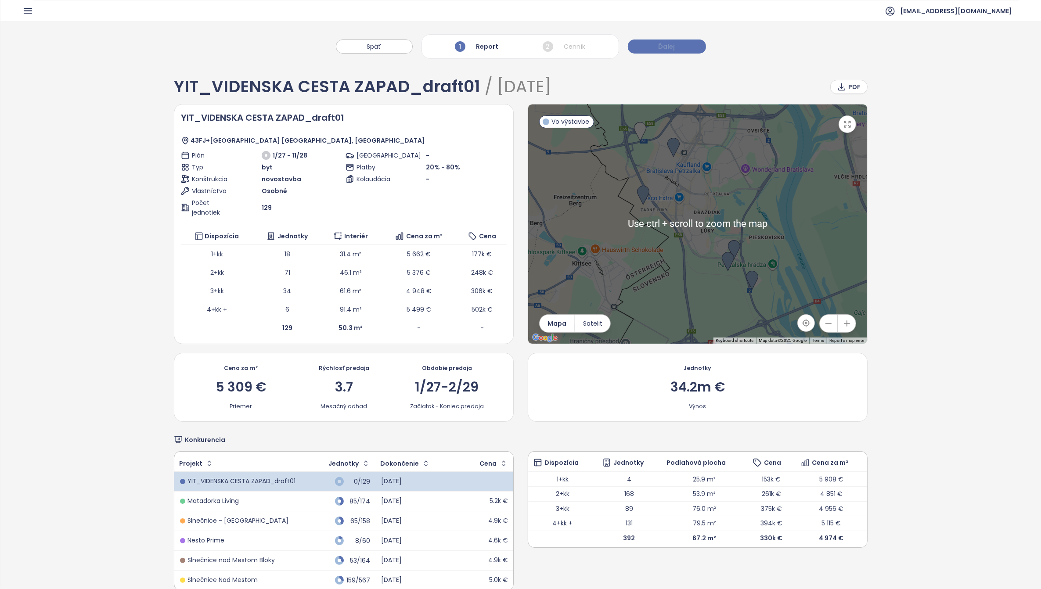
click at [663, 44] on span "Ďalej" at bounding box center [666, 47] width 17 height 10
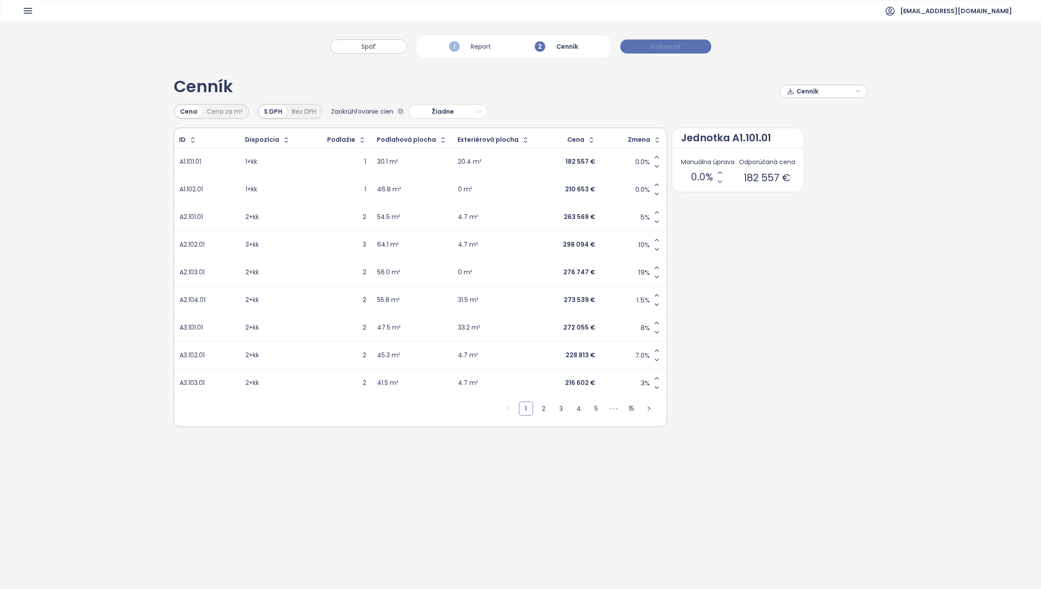
click at [666, 47] on span "Dokončiť" at bounding box center [665, 47] width 29 height 10
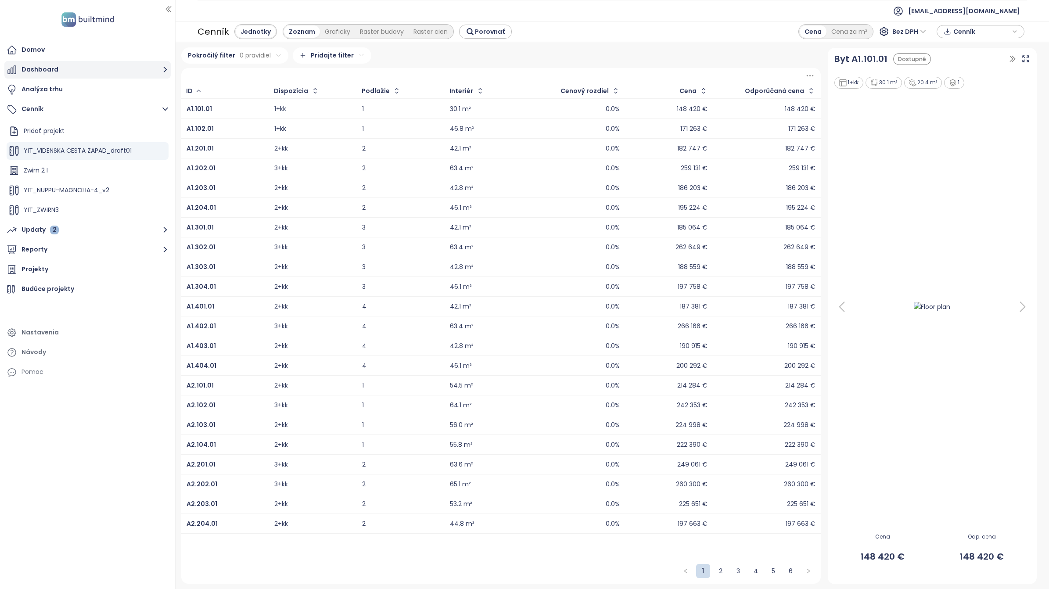
click at [43, 66] on button "Dashboard" at bounding box center [87, 70] width 166 height 18
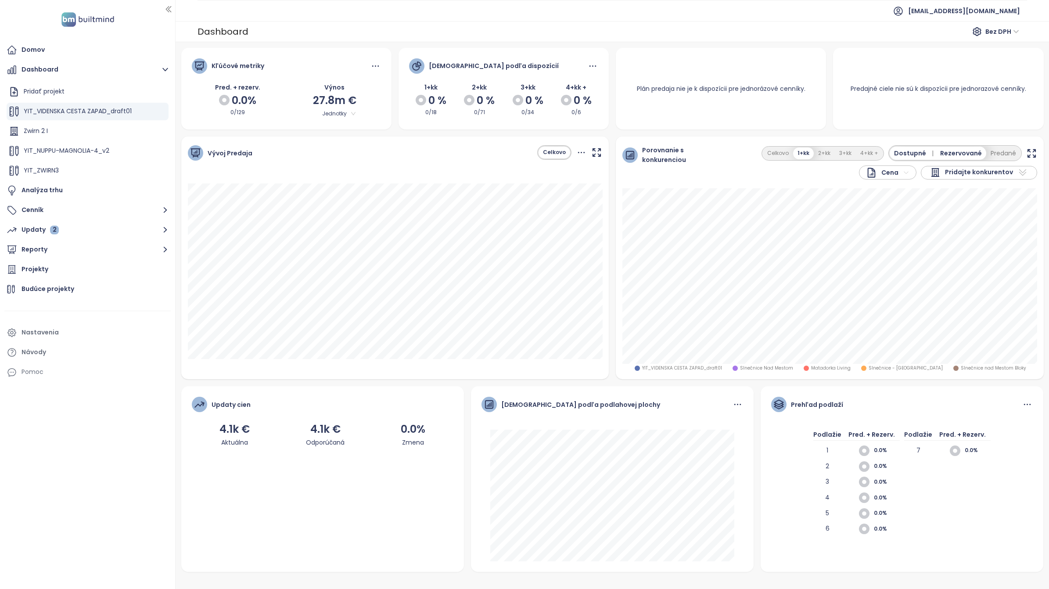
click at [234, 426] on div "4.1k €" at bounding box center [234, 429] width 30 height 17
click at [826, 154] on button "2+kk" at bounding box center [824, 153] width 21 height 12
click at [846, 154] on button "3+kk" at bounding box center [845, 153] width 21 height 12
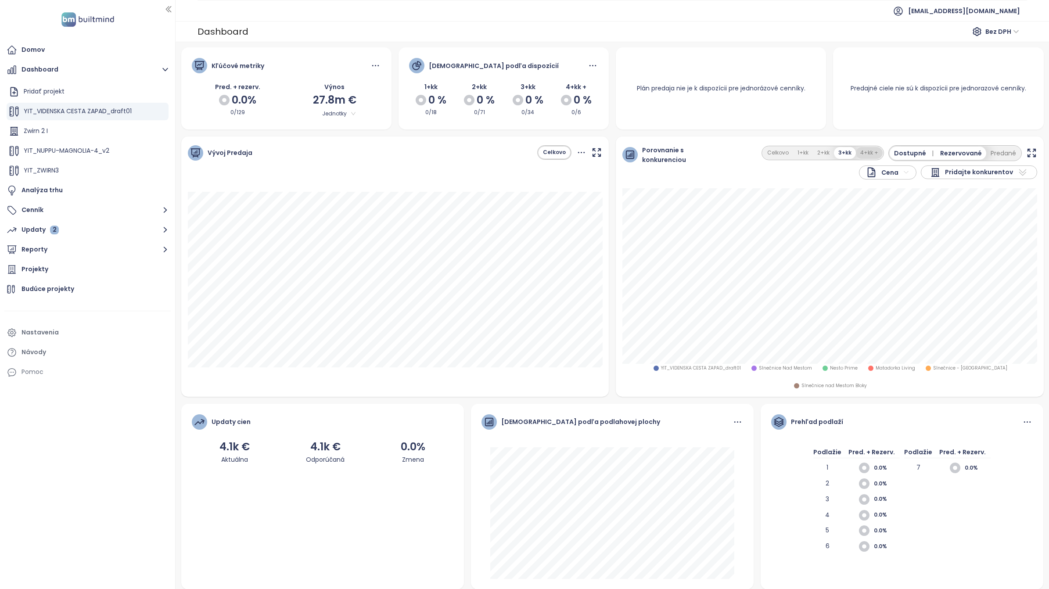
click at [868, 150] on button "4+kk +" at bounding box center [869, 153] width 27 height 12
click at [439, 414] on div "Updaty cien" at bounding box center [323, 426] width 262 height 24
click at [924, 151] on button "Predané" at bounding box center [1003, 153] width 34 height 13
click at [801, 153] on button "1+kk" at bounding box center [797, 153] width 20 height 12
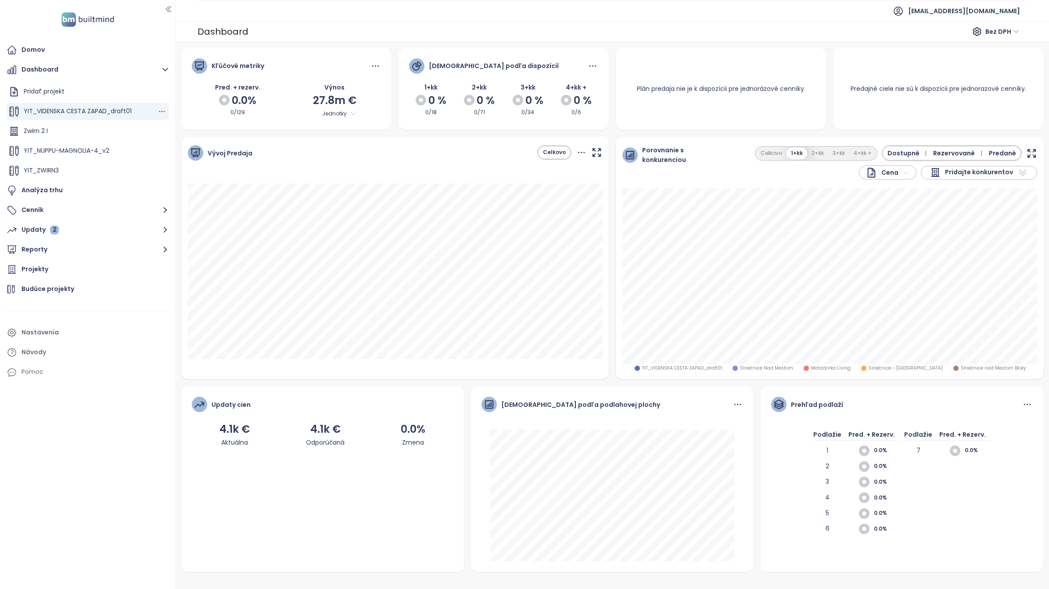
click at [58, 107] on span "YIT_VIDENSKA CESTA ZAPAD_draft01" at bounding box center [78, 111] width 108 height 9
click at [61, 109] on span "YIT_VIDENSKA CESTA ZAPAD_draft01" at bounding box center [78, 111] width 108 height 9
click at [62, 109] on span "YIT_VIDENSKA CESTA ZAPAD_draft01" at bounding box center [78, 111] width 108 height 9
click at [159, 111] on icon "button" at bounding box center [162, 111] width 6 height 1
click at [186, 122] on button "Upraviť" at bounding box center [190, 125] width 50 height 11
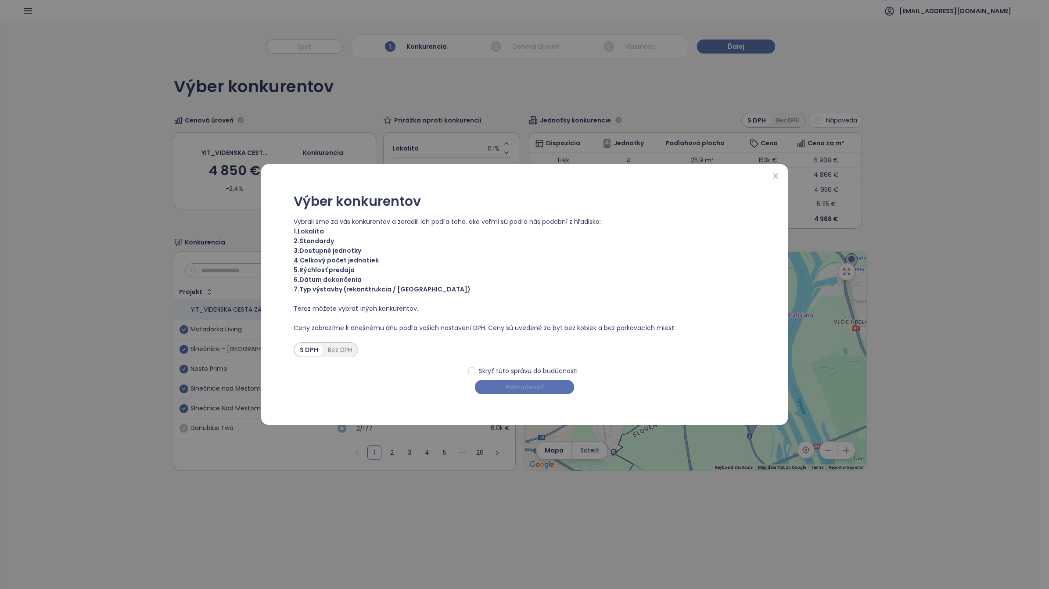
click at [542, 391] on button "Pokračovať" at bounding box center [524, 387] width 99 height 14
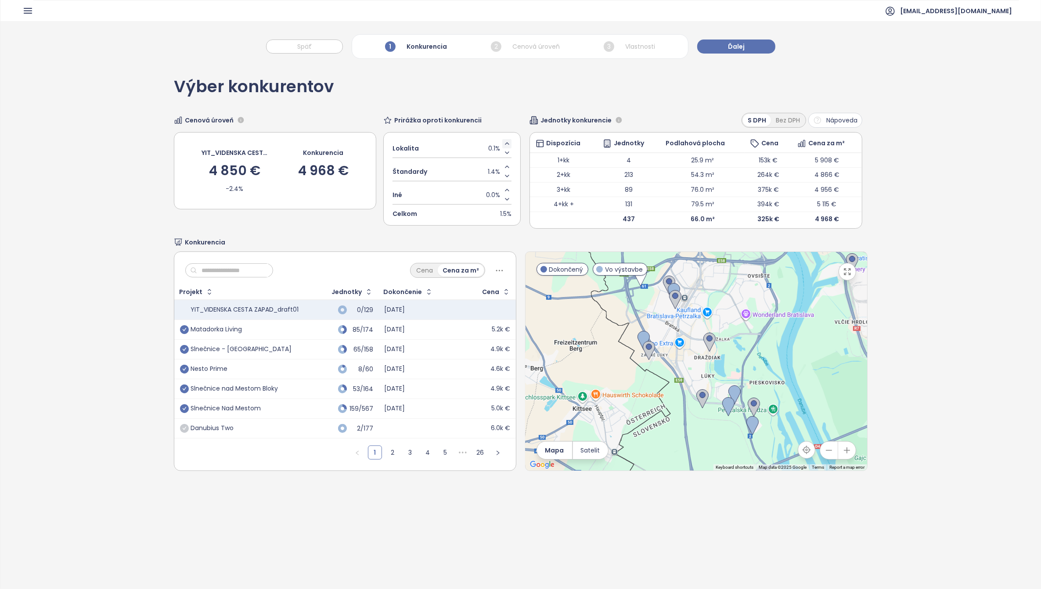
click at [503, 146] on icon "Increase value" at bounding box center [506, 143] width 7 height 7
click at [505, 143] on icon "Increase value" at bounding box center [507, 144] width 4 height 2
click at [734, 42] on span "Ďalej" at bounding box center [736, 47] width 17 height 10
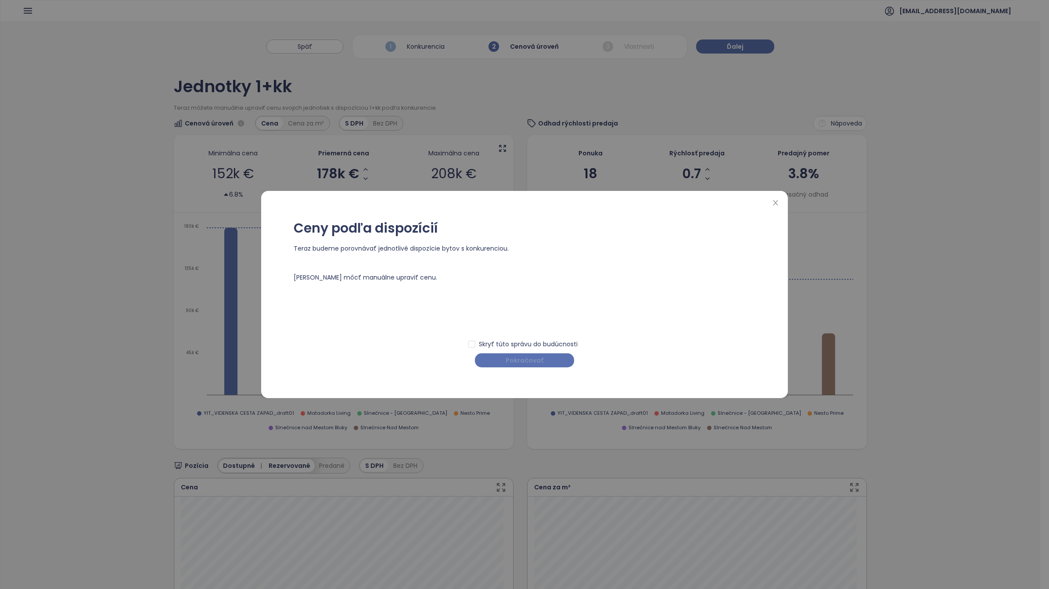
click at [528, 358] on span "Pokračovať" at bounding box center [525, 360] width 38 height 10
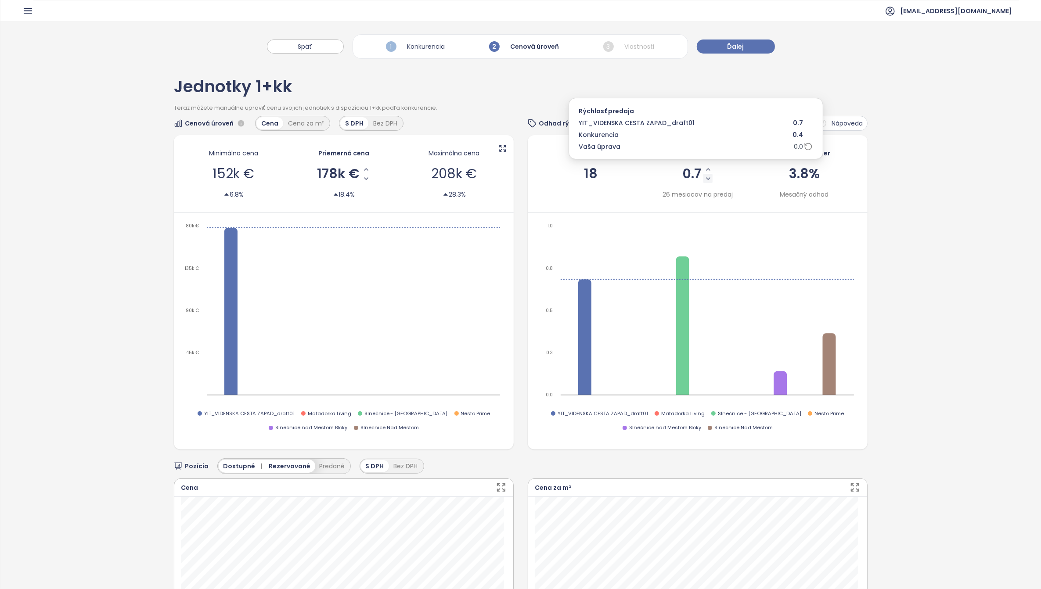
click at [704, 181] on icon "Decrease Sale Speed - Monthly" at bounding box center [707, 178] width 7 height 7
click at [705, 181] on icon "Decrease Sale Speed - Monthly" at bounding box center [708, 178] width 7 height 7
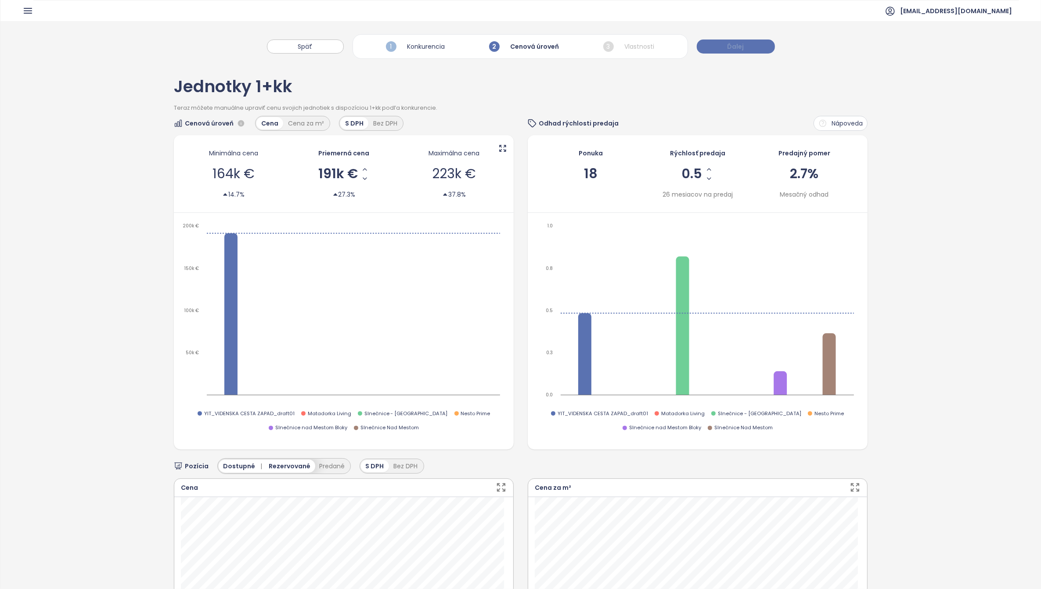
click at [734, 45] on span "Ďalej" at bounding box center [735, 47] width 17 height 10
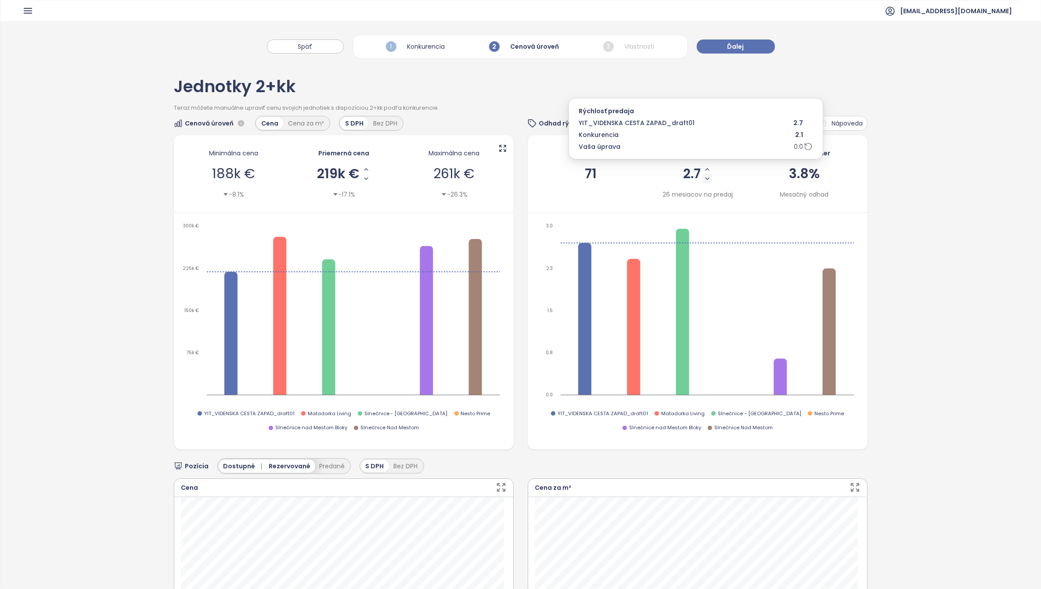
click at [704, 178] on icon "Decrease Sale Speed - Monthly" at bounding box center [707, 178] width 7 height 7
click at [706, 178] on icon "Decrease Sale Speed - Monthly" at bounding box center [708, 179] width 4 height 2
click at [704, 178] on icon "Decrease Sale Speed - Monthly" at bounding box center [707, 178] width 7 height 7
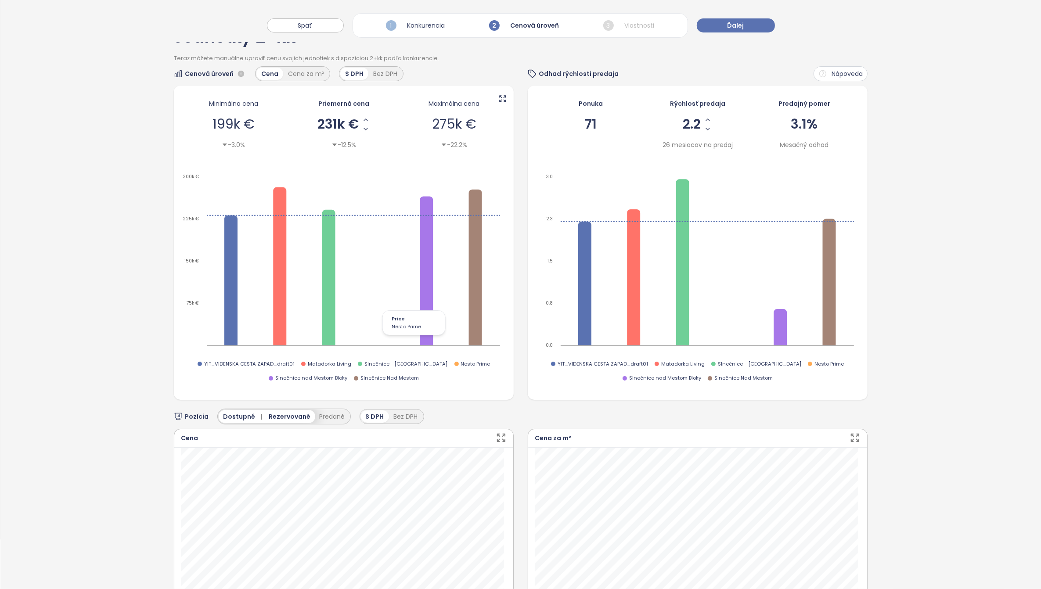
scroll to position [219, 0]
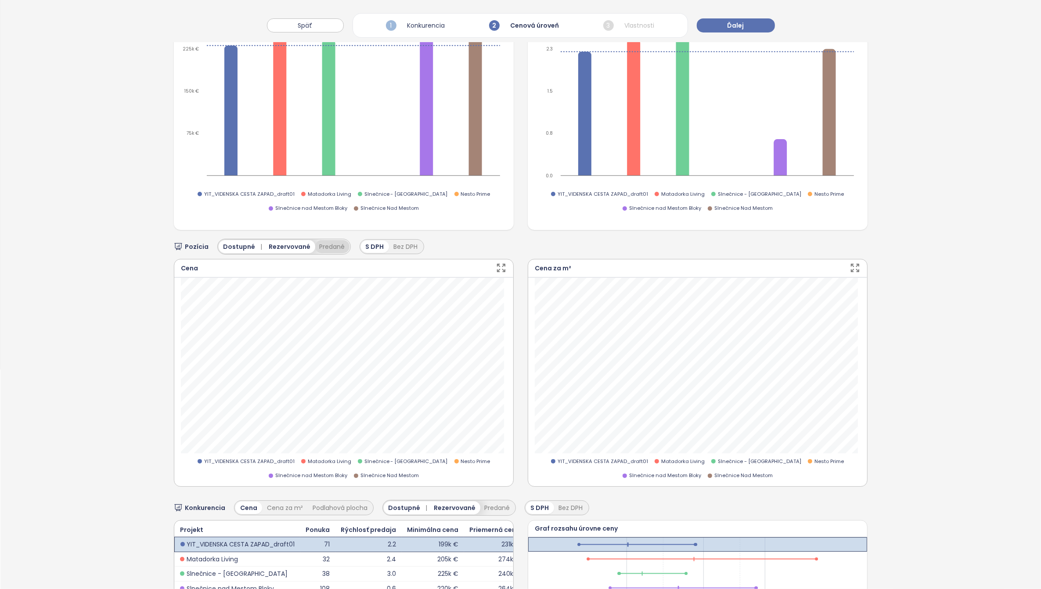
click at [334, 245] on button "Predané" at bounding box center [332, 246] width 34 height 13
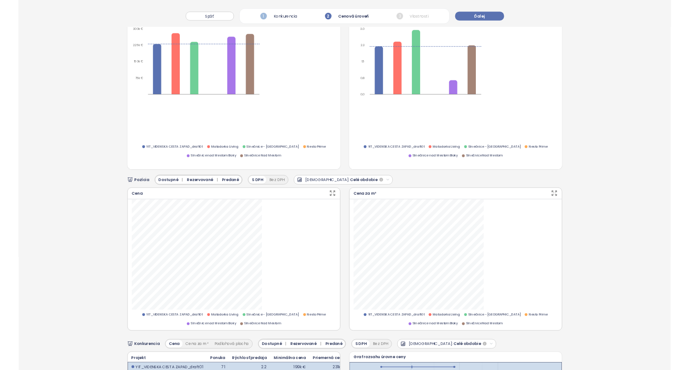
scroll to position [179, 0]
